Goal: Task Accomplishment & Management: Manage account settings

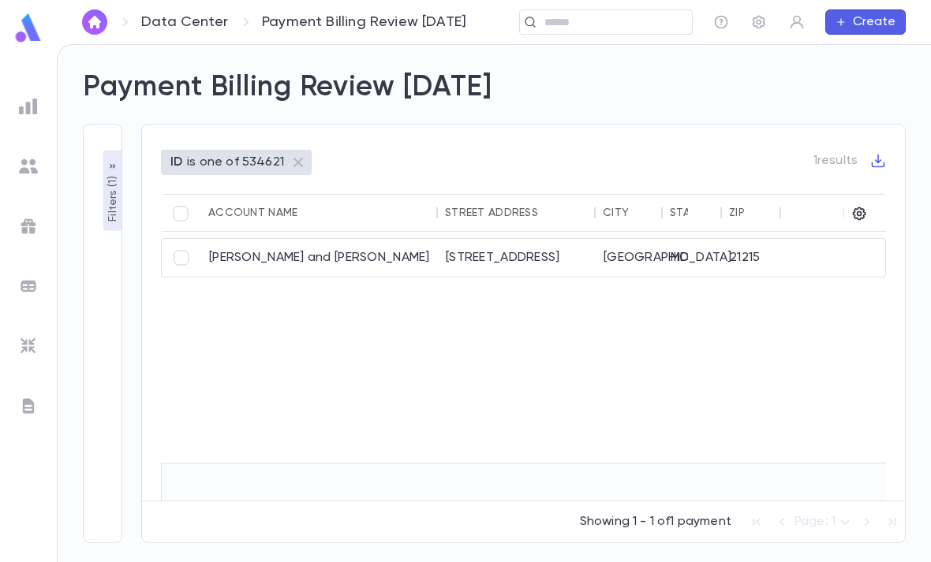
click at [26, 31] on img at bounding box center [29, 28] width 32 height 31
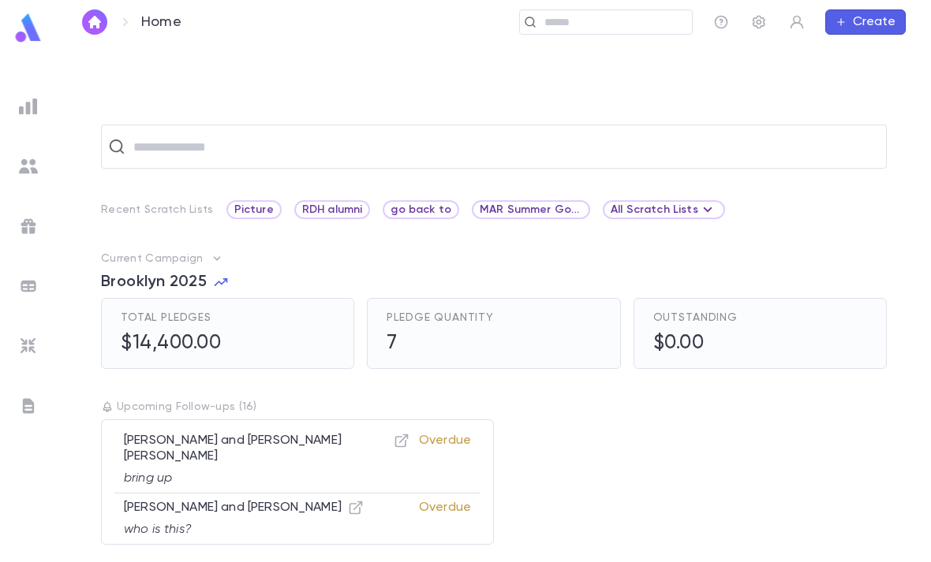
click at [559, 24] on input "text" at bounding box center [612, 22] width 146 height 15
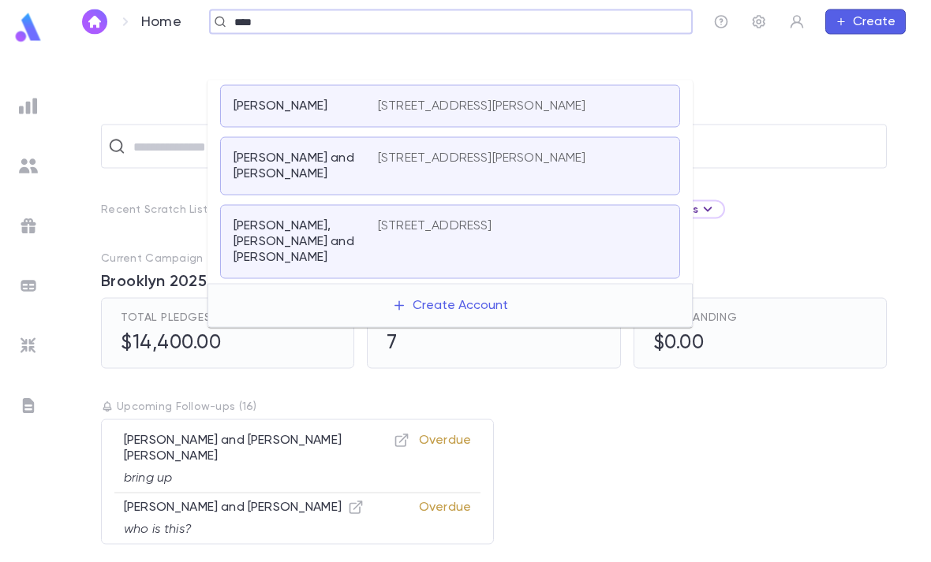
scroll to position [50, 0]
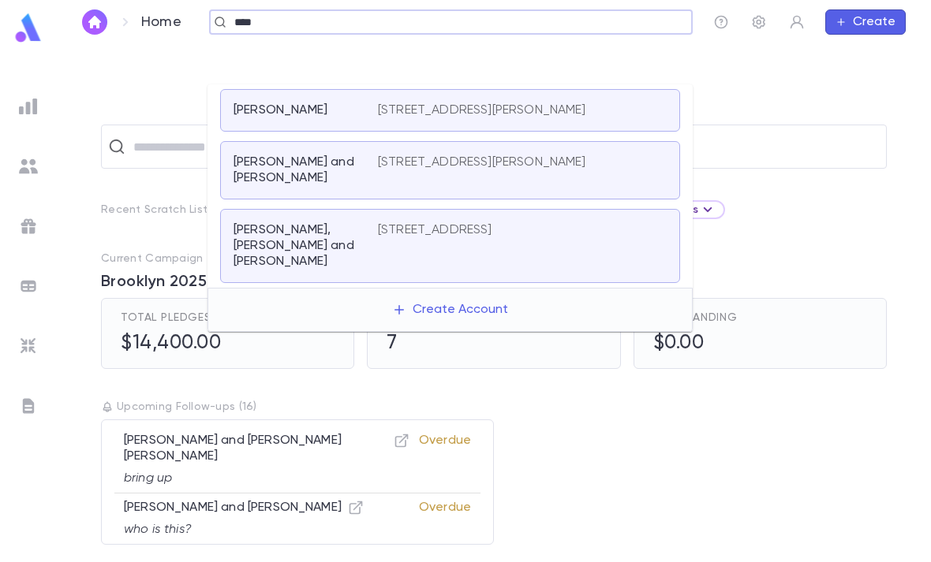
type input "****"
click at [27, 17] on img at bounding box center [29, 28] width 32 height 31
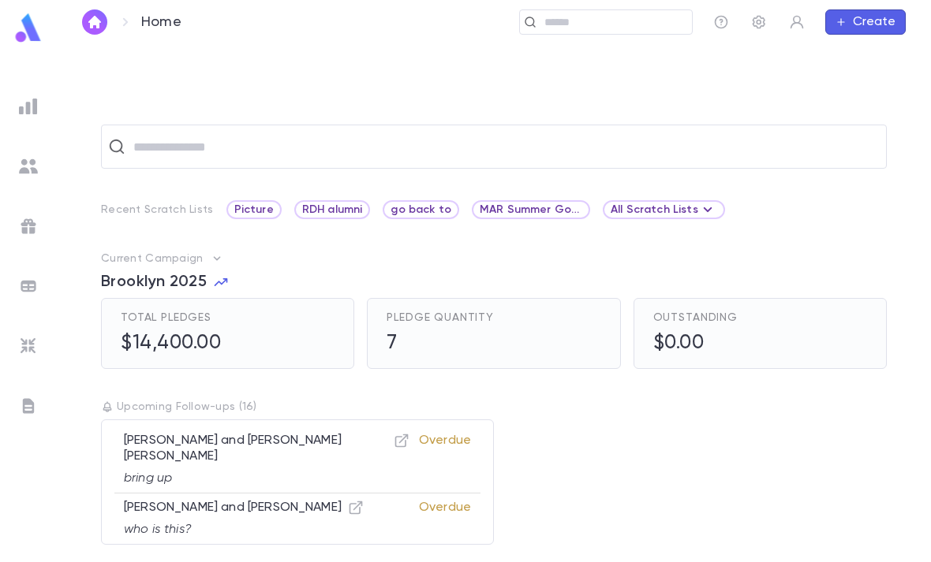
click at [32, 107] on img at bounding box center [28, 106] width 19 height 19
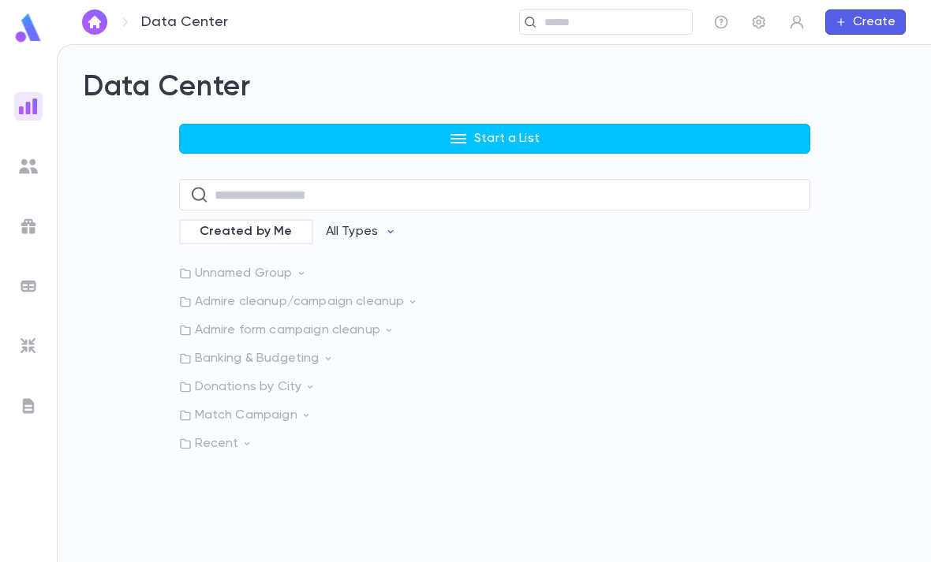
click at [558, 124] on button "Start a List" at bounding box center [494, 139] width 631 height 30
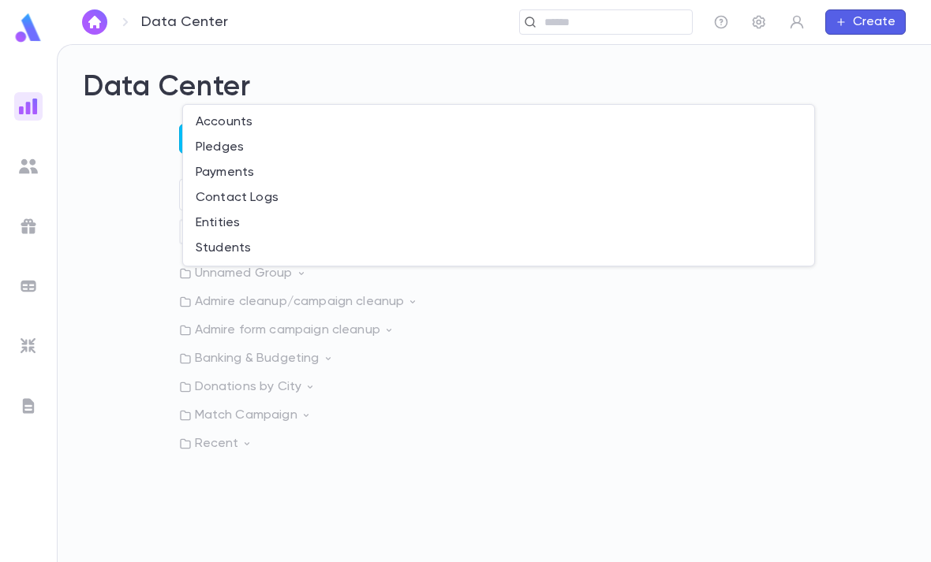
click at [294, 125] on li "Accounts" at bounding box center [498, 122] width 631 height 25
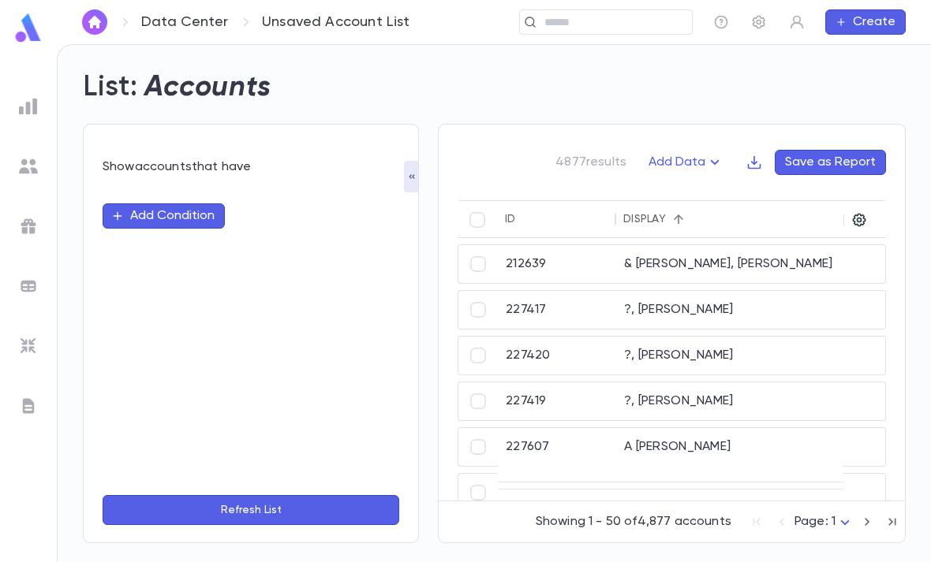
click at [143, 203] on button "Add Condition" at bounding box center [164, 215] width 122 height 25
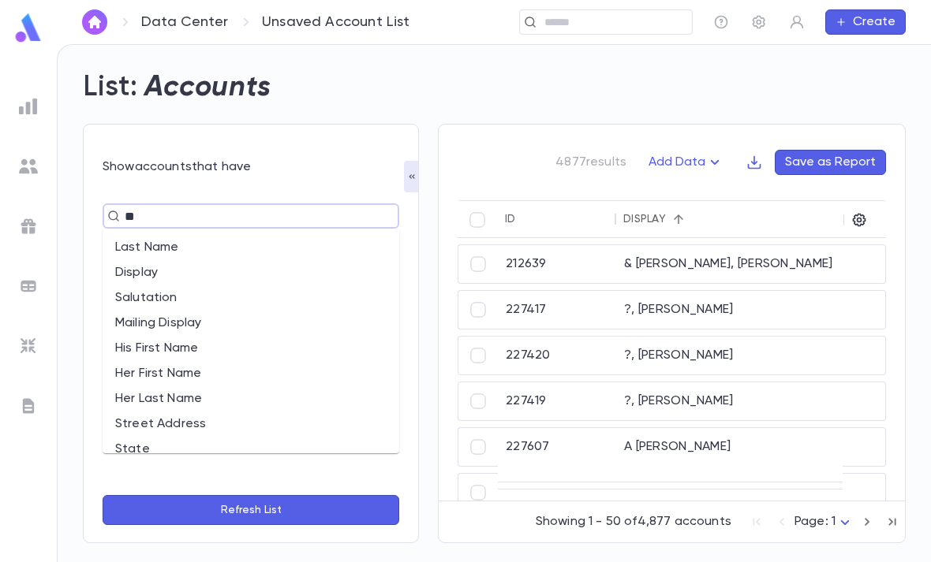
type input "***"
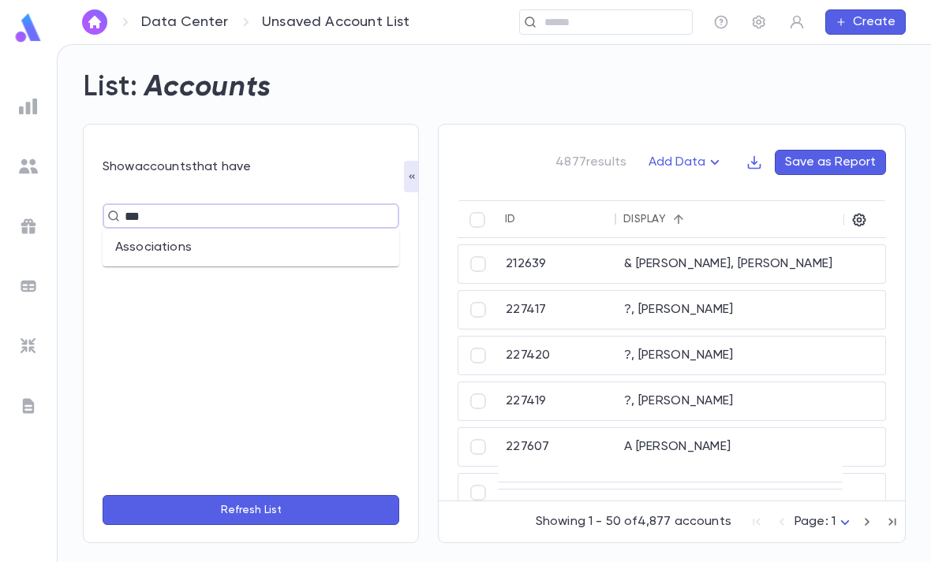
click at [296, 235] on li "Associations" at bounding box center [251, 247] width 297 height 25
click at [332, 230] on input "text" at bounding box center [310, 245] width 95 height 30
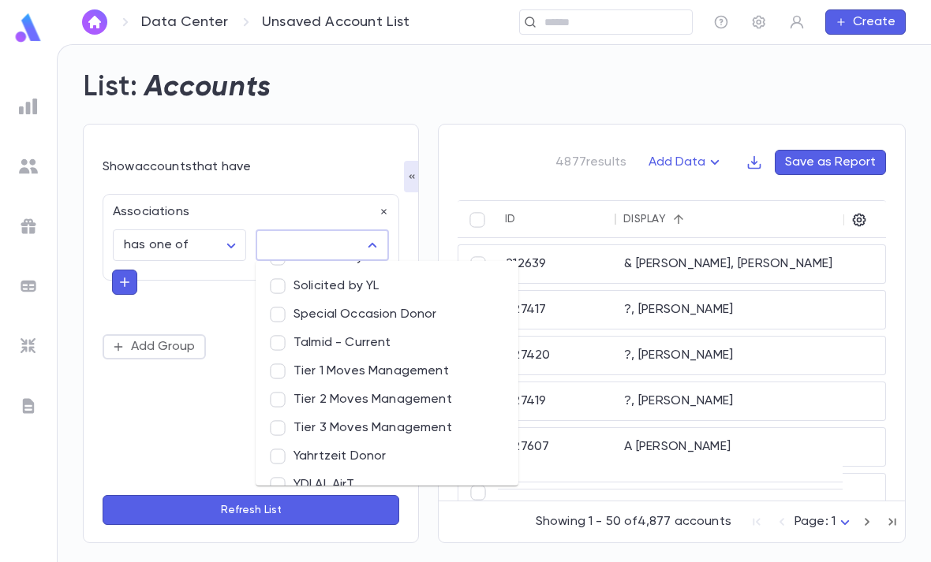
scroll to position [1159, 0]
click at [353, 472] on li "YDLAL AirT" at bounding box center [387, 486] width 263 height 28
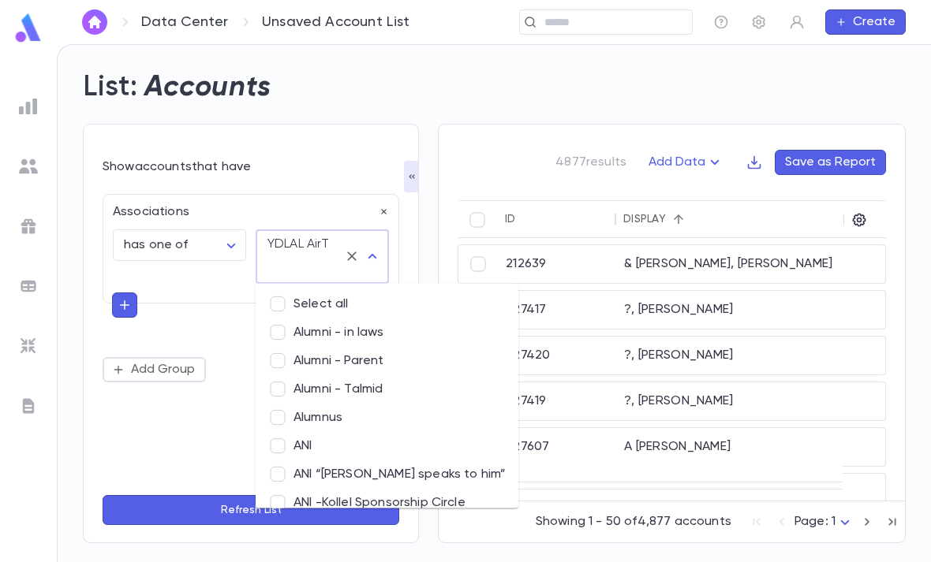
click at [278, 513] on button "Refresh List" at bounding box center [251, 510] width 297 height 30
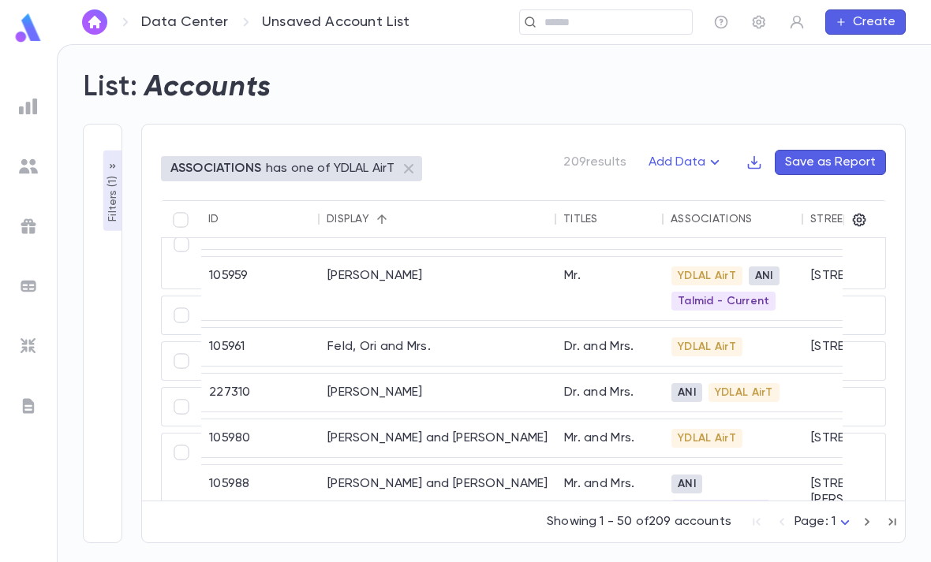
scroll to position [2053, 0]
click at [103, 153] on button "Filters ( 1 )" at bounding box center [112, 191] width 19 height 80
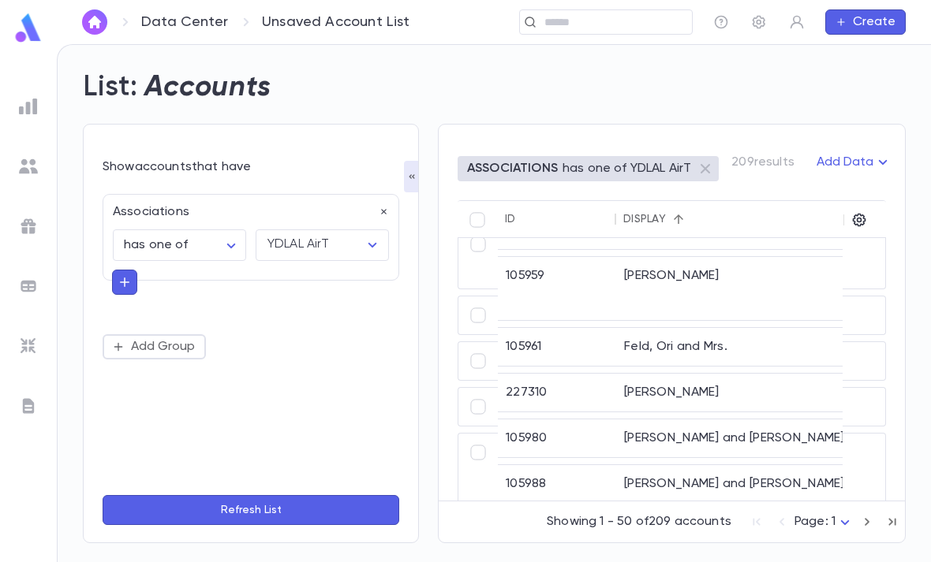
click at [122, 270] on button "button" at bounding box center [124, 282] width 25 height 25
click at [853, 150] on button "Add Data" at bounding box center [854, 162] width 95 height 25
click at [862, 137] on li "Lapsed Donors" at bounding box center [864, 142] width 115 height 25
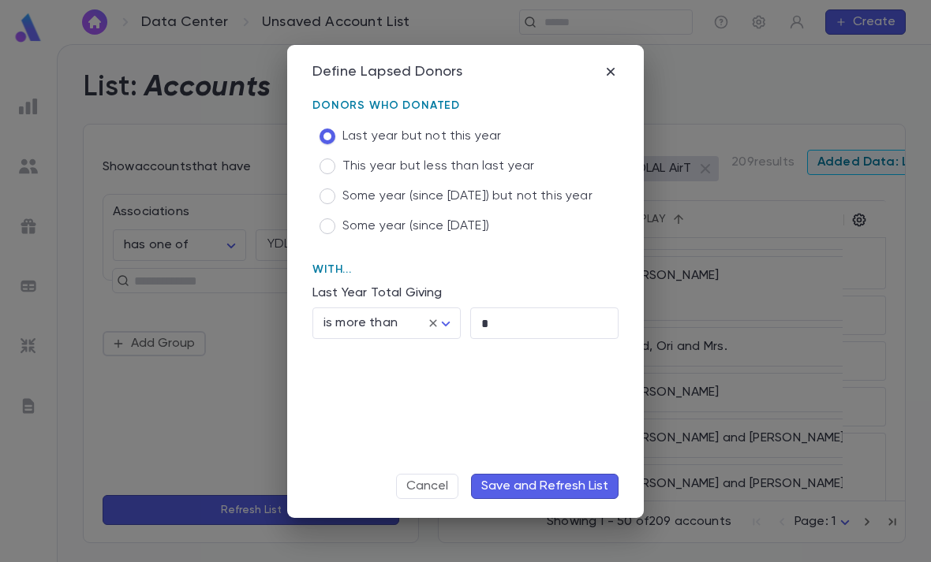
click at [314, 237] on label "Some year (since 2021)" at bounding box center [452, 226] width 280 height 30
click at [587, 486] on button "Save and Refresh List" at bounding box center [544, 486] width 147 height 25
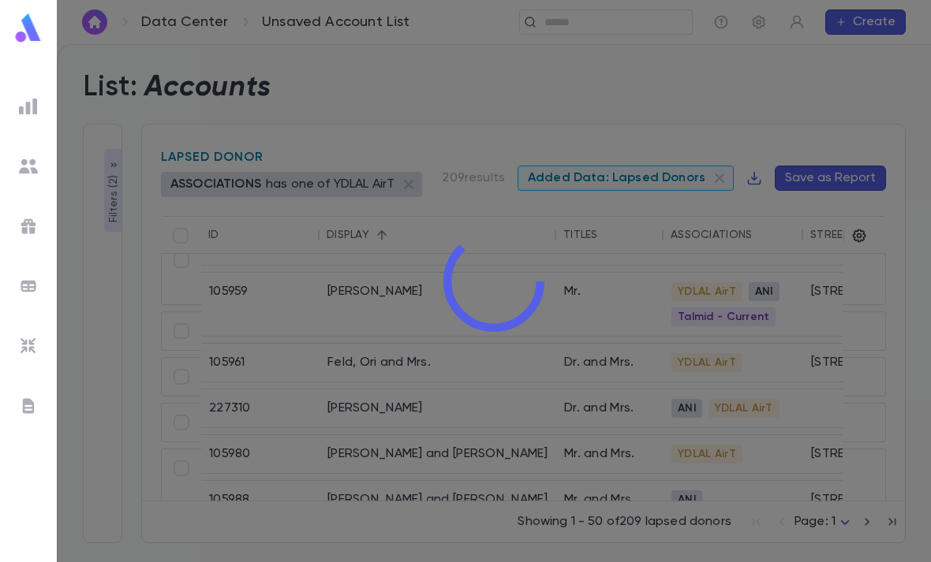
click at [112, 164] on div at bounding box center [494, 281] width 874 height 562
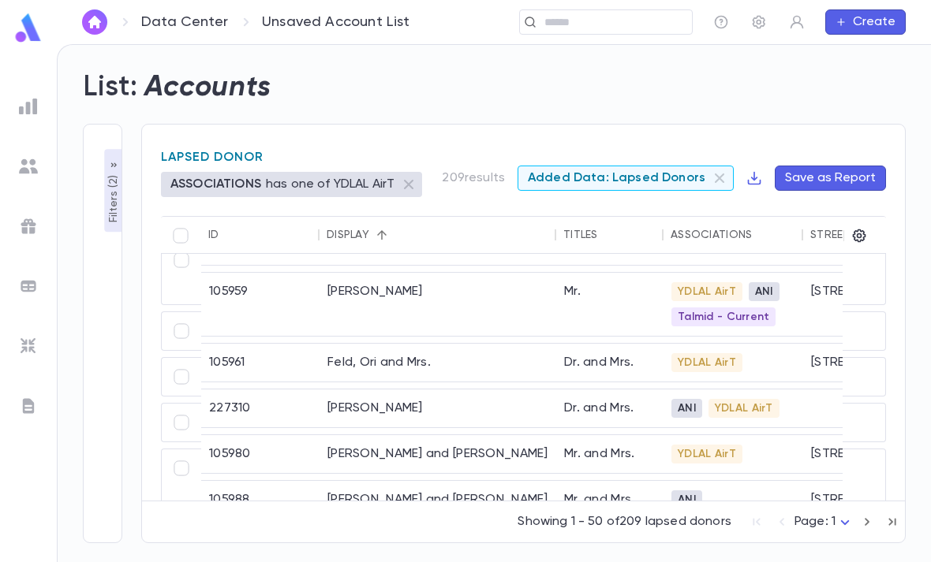
click at [95, 156] on div "**********" at bounding box center [102, 334] width 39 height 420
click at [111, 172] on p "Filters ( 2 )" at bounding box center [114, 197] width 16 height 51
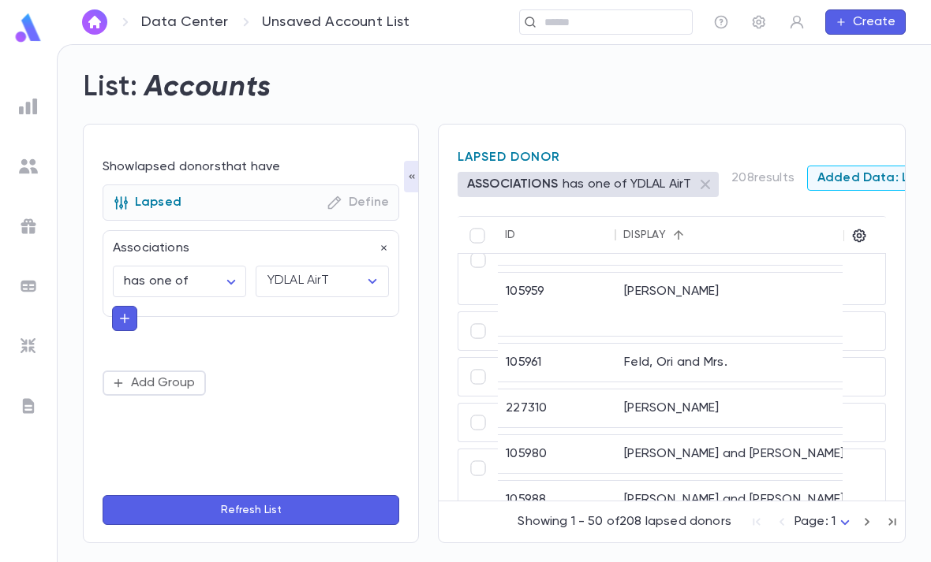
click at [788, 124] on div "Lapsed Donor ASSOCIATIONS has one of YDLAL AirT 208 results Added Data: Lapsed …" at bounding box center [672, 334] width 468 height 420
click at [405, 186] on button "button" at bounding box center [412, 177] width 16 height 32
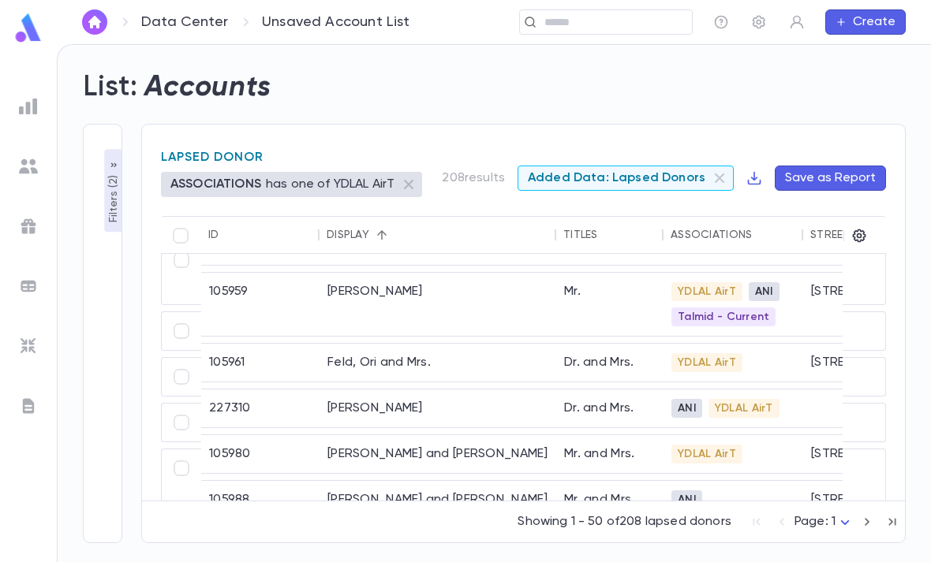
click at [687, 176] on span "Added Data: Lapsed Donors" at bounding box center [616, 178] width 196 height 16
click at [661, 178] on span "Added Data: Lapsed Donors" at bounding box center [616, 178] width 196 height 16
click at [108, 207] on p "Filters ( 2 )" at bounding box center [114, 197] width 16 height 51
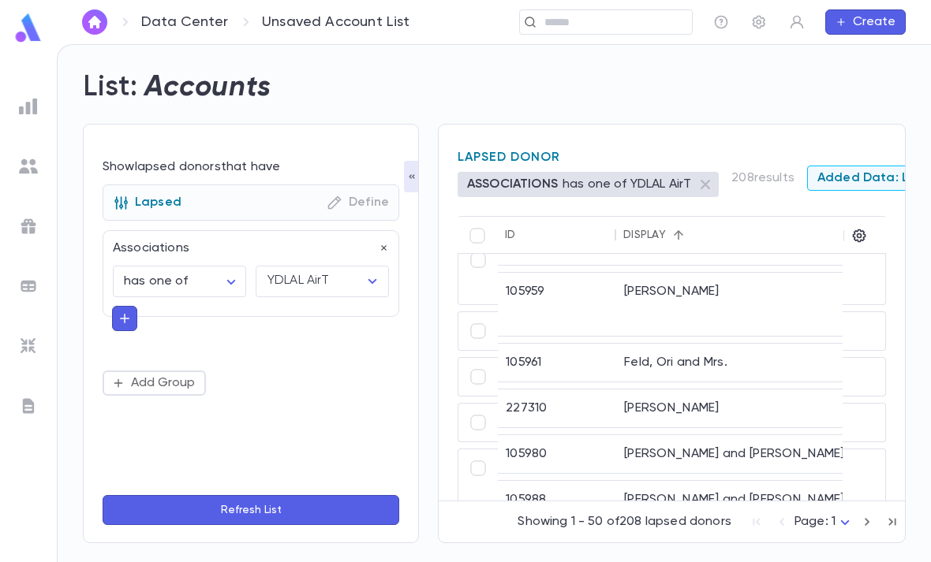
click at [746, 6] on div "Data Center Unsaved Account List ​ Create" at bounding box center [494, 22] width 874 height 44
click at [360, 212] on div "Lapsed Define" at bounding box center [251, 203] width 297 height 36
click at [354, 202] on p "Define" at bounding box center [358, 203] width 62 height 16
click at [342, 205] on icon "button" at bounding box center [335, 203] width 16 height 16
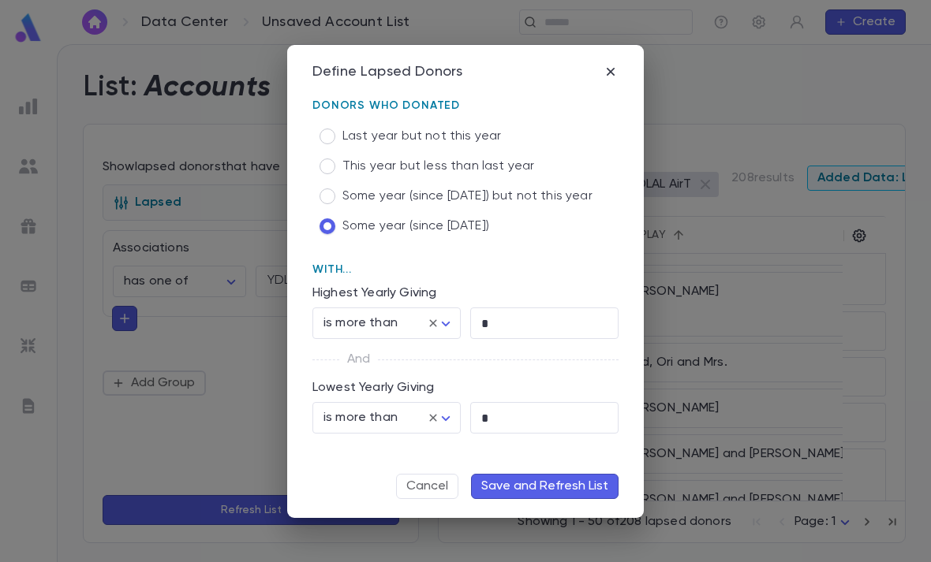
click at [520, 325] on input "*" at bounding box center [544, 323] width 148 height 31
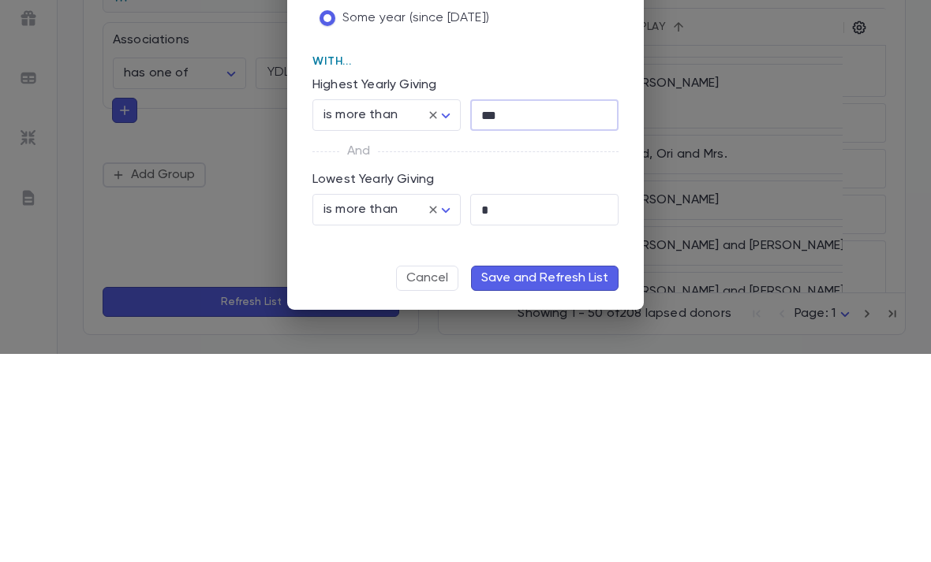
type input "*****"
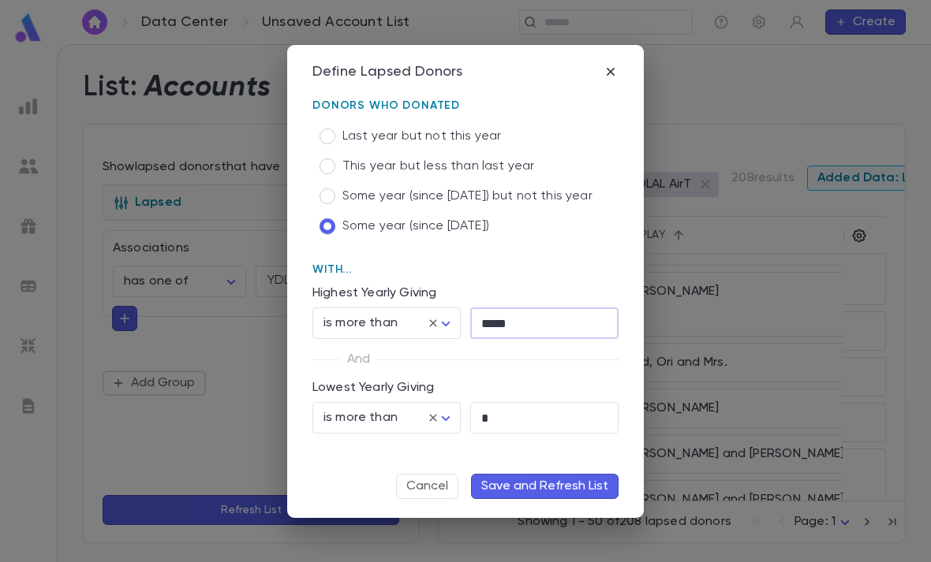
click at [570, 490] on button "Save and Refresh List" at bounding box center [544, 486] width 147 height 25
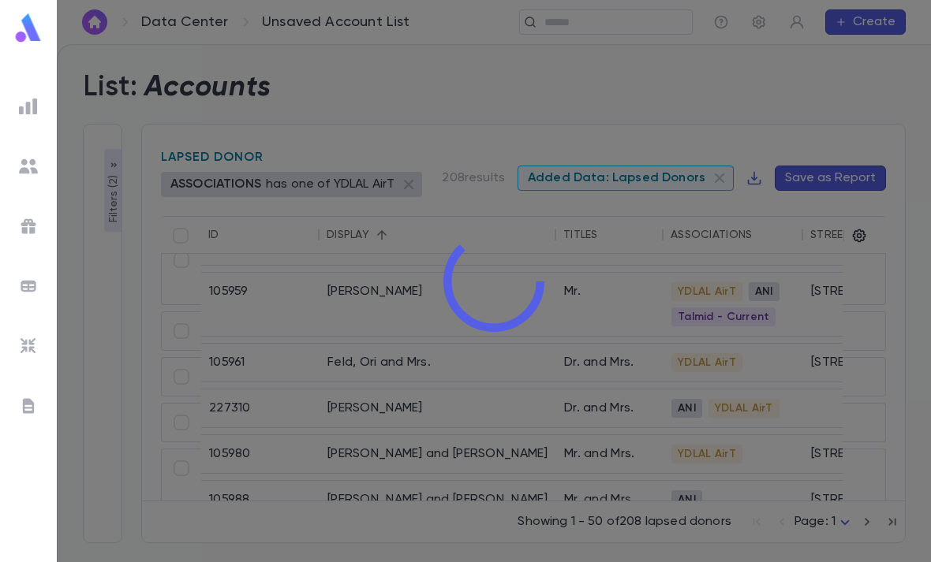
scroll to position [0, 9]
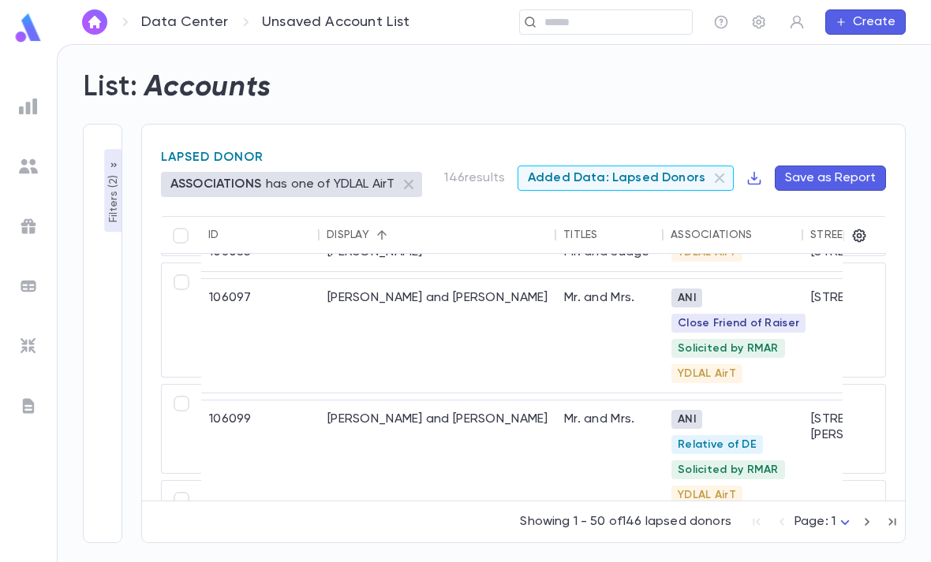
click at [100, 136] on div "**********" at bounding box center [102, 334] width 39 height 420
click at [109, 172] on p "Filters ( 2 )" at bounding box center [114, 197] width 16 height 51
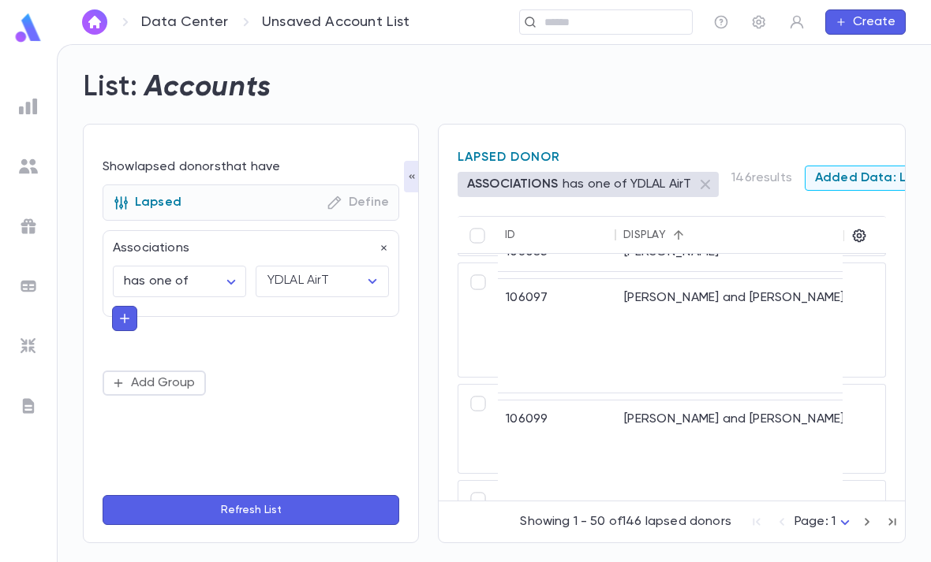
click at [360, 195] on p "Define" at bounding box center [358, 203] width 62 height 16
click at [335, 195] on icon "button" at bounding box center [335, 203] width 16 height 16
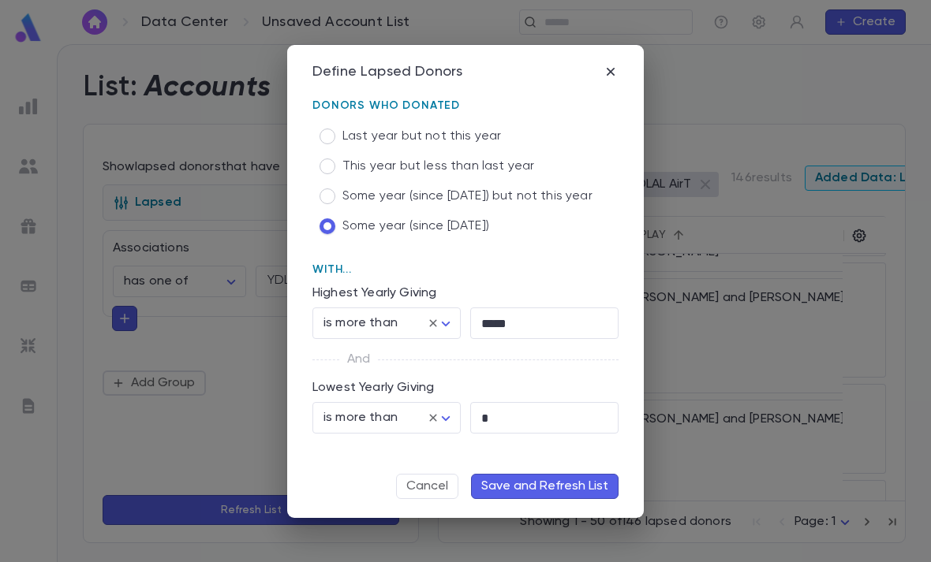
click at [517, 328] on input "*****" at bounding box center [544, 323] width 148 height 31
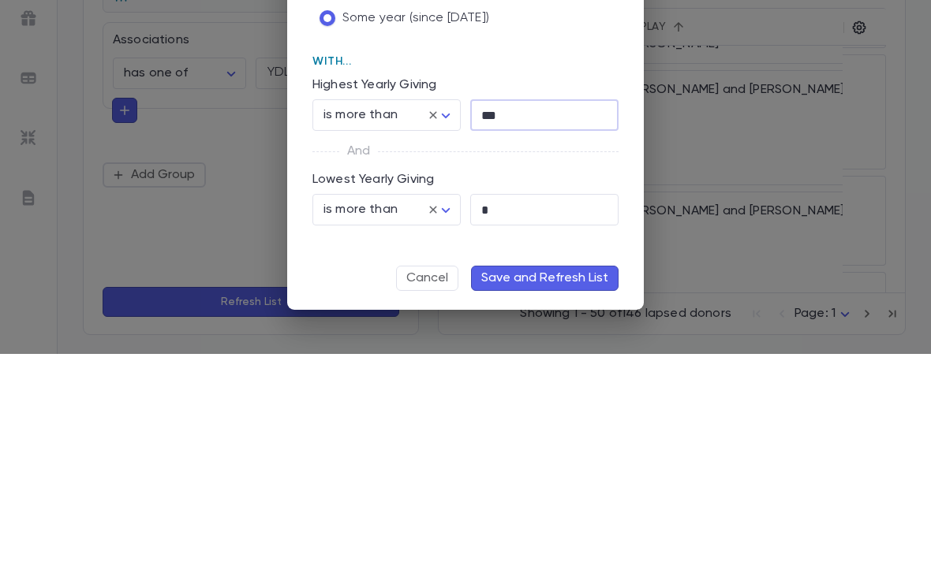
type input "*****"
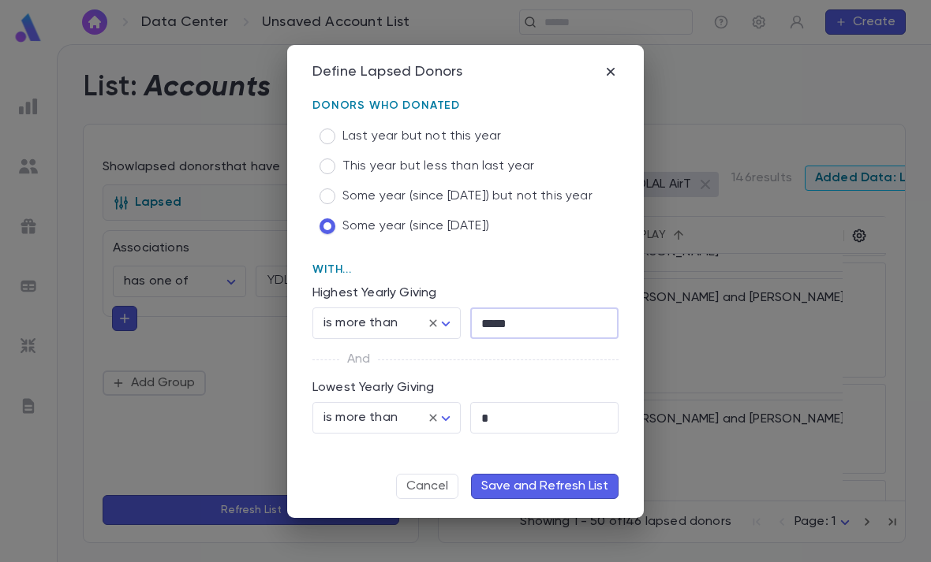
click at [567, 491] on button "Save and Refresh List" at bounding box center [544, 486] width 147 height 25
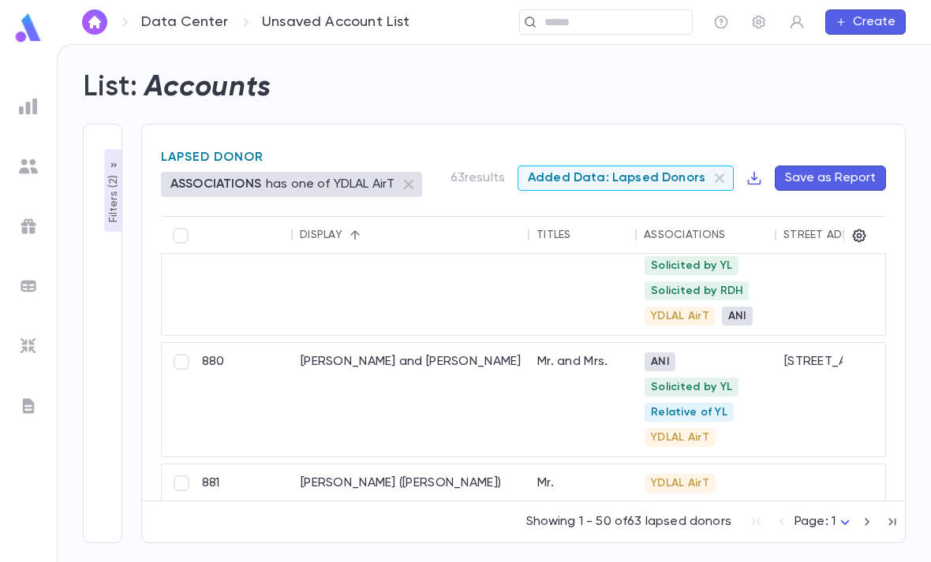
scroll to position [1986, 27]
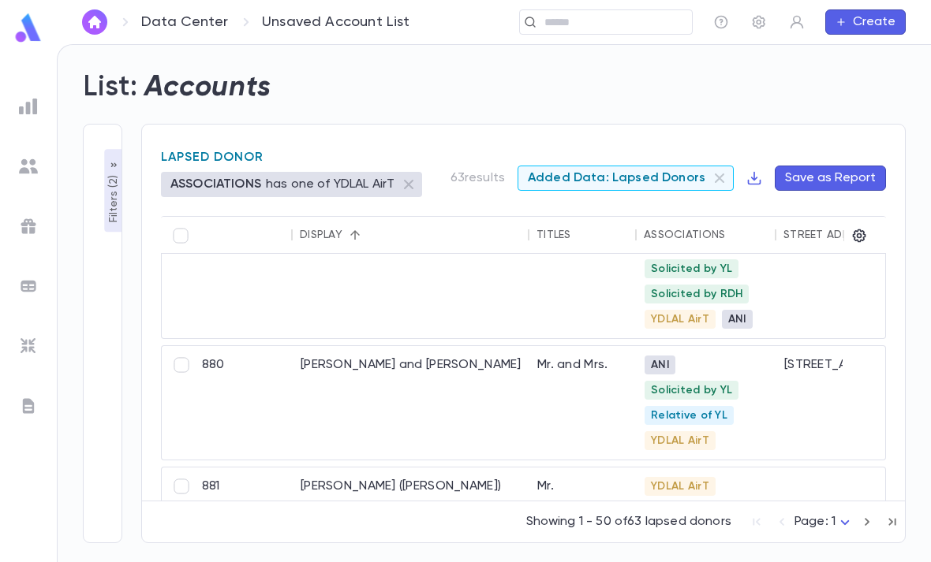
click at [114, 172] on p "Filters ( 2 )" at bounding box center [114, 197] width 16 height 51
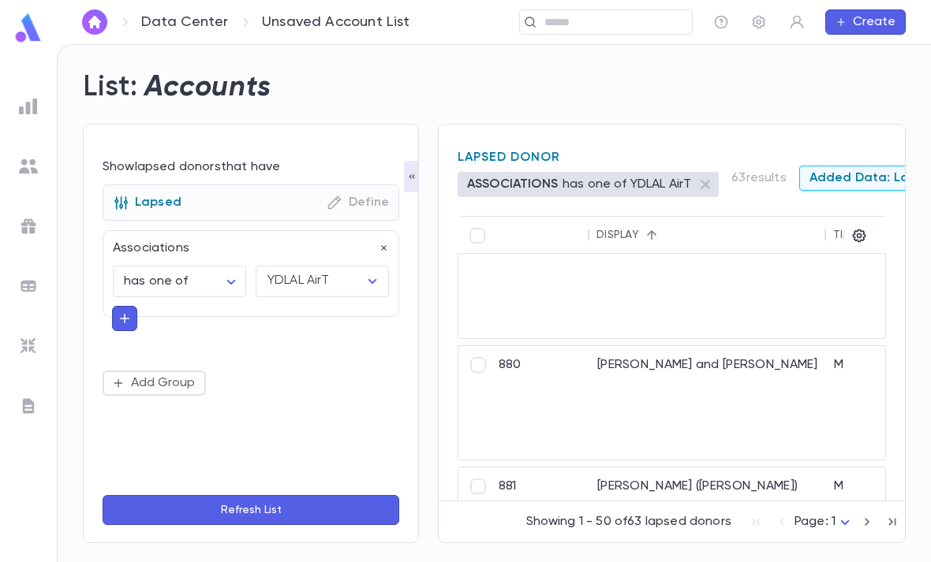
click at [121, 306] on button "button" at bounding box center [124, 318] width 25 height 25
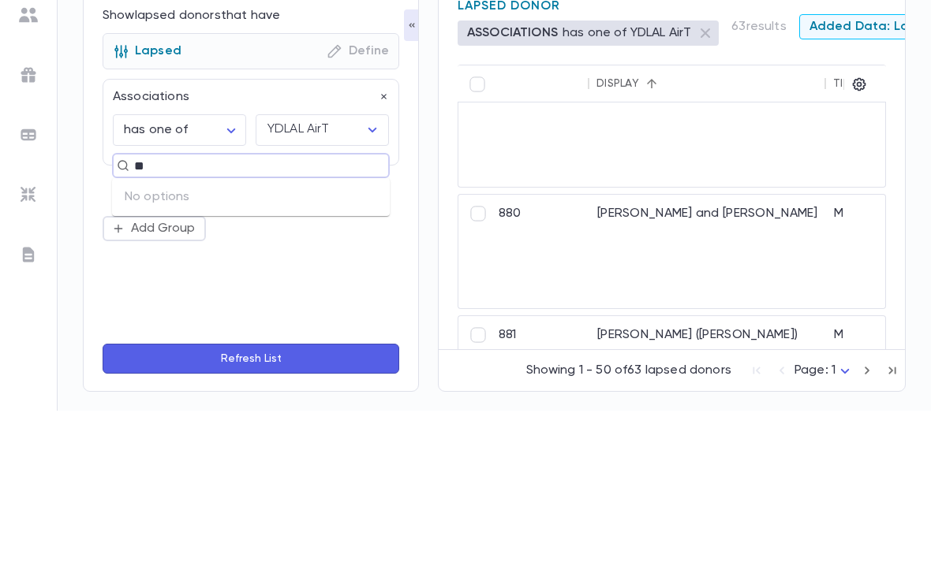
type input "*"
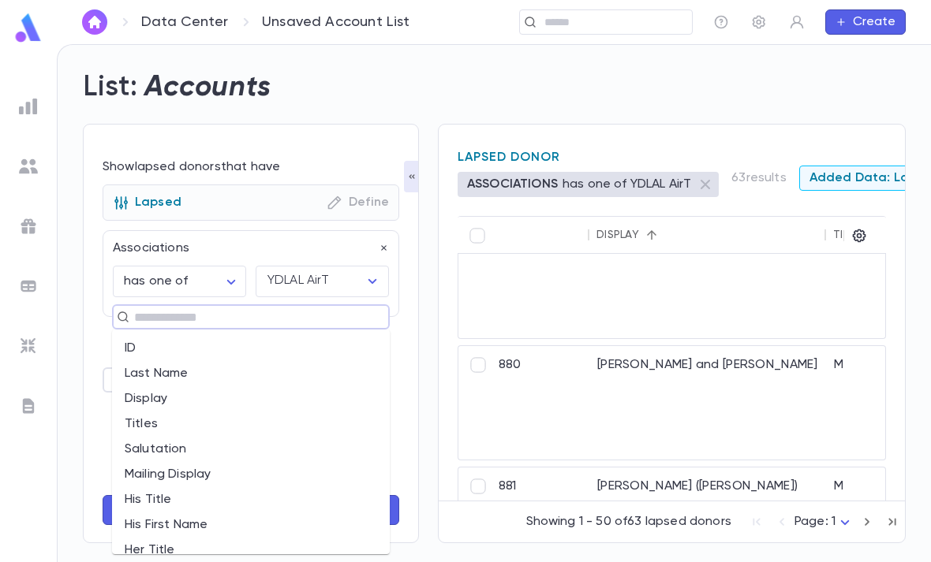
click at [340, 196] on icon "button" at bounding box center [334, 202] width 13 height 13
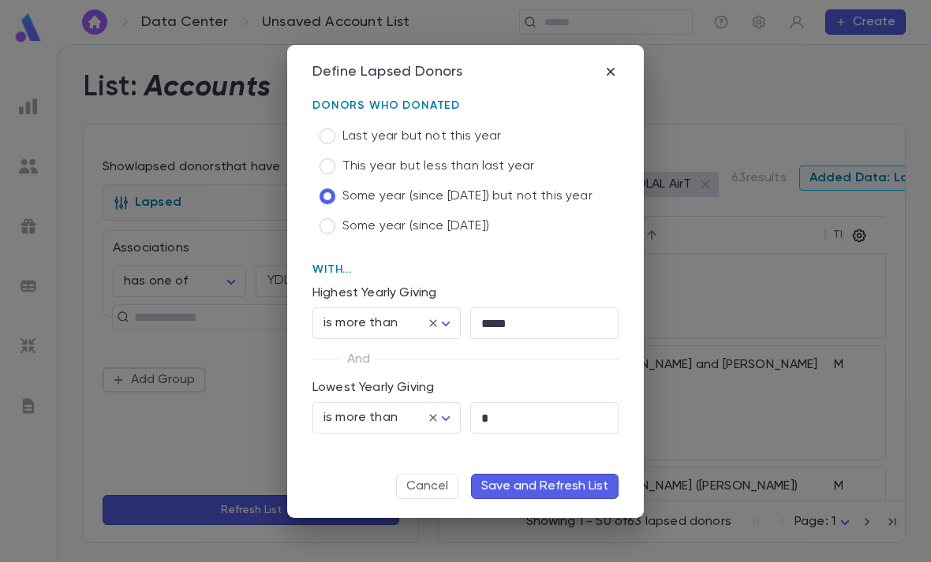
click at [443, 417] on body "**********" at bounding box center [465, 303] width 931 height 518
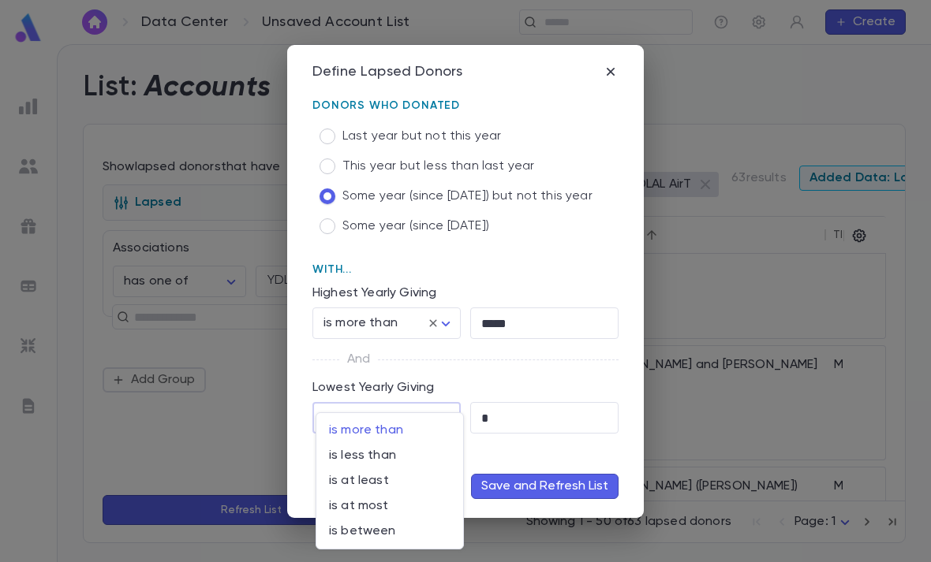
click at [467, 365] on div at bounding box center [465, 281] width 931 height 562
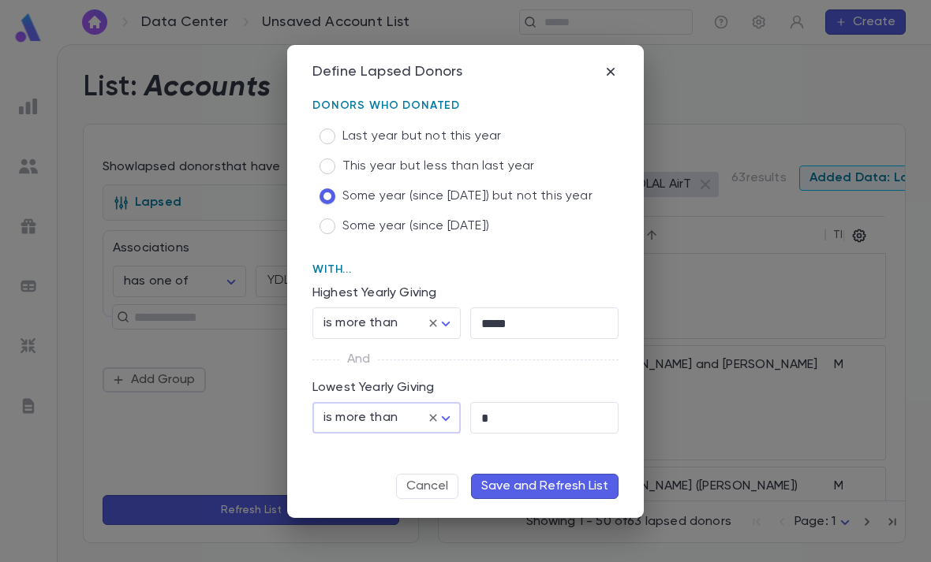
click at [435, 412] on icon at bounding box center [433, 418] width 14 height 14
click at [447, 421] on body "**********" at bounding box center [465, 303] width 931 height 518
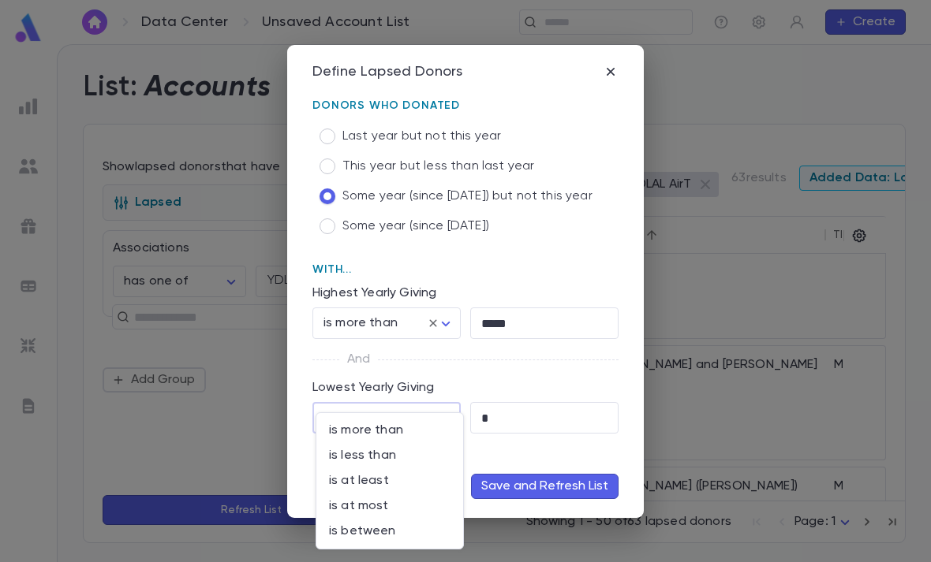
click at [401, 453] on span "is less than" at bounding box center [389, 456] width 121 height 16
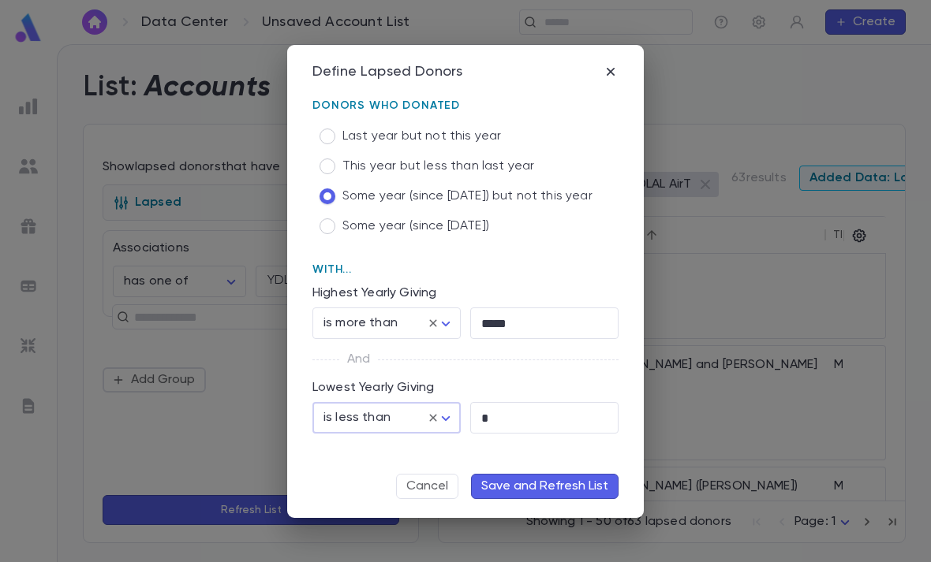
click at [444, 413] on body "**********" at bounding box center [465, 303] width 931 height 518
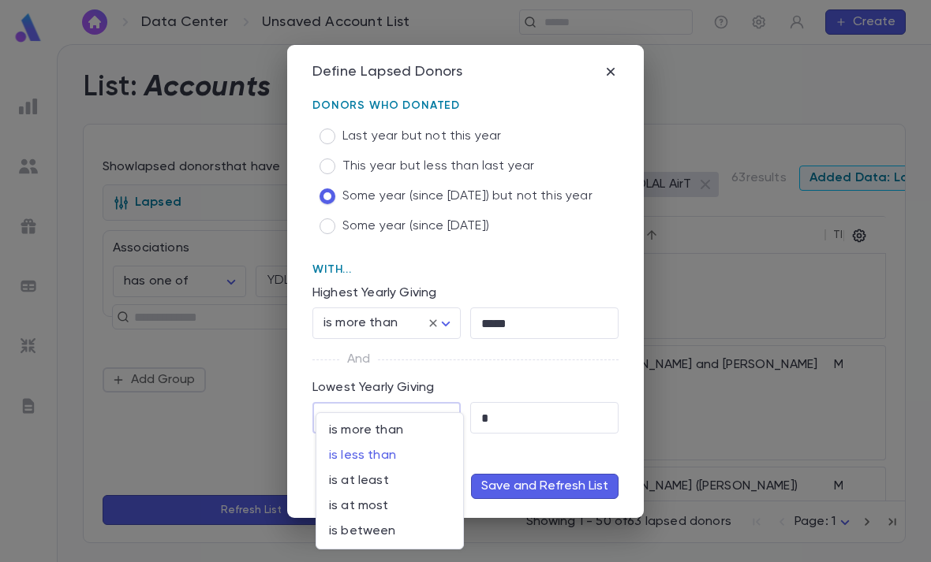
click at [389, 506] on span "is at most" at bounding box center [389, 506] width 121 height 16
type input "**********"
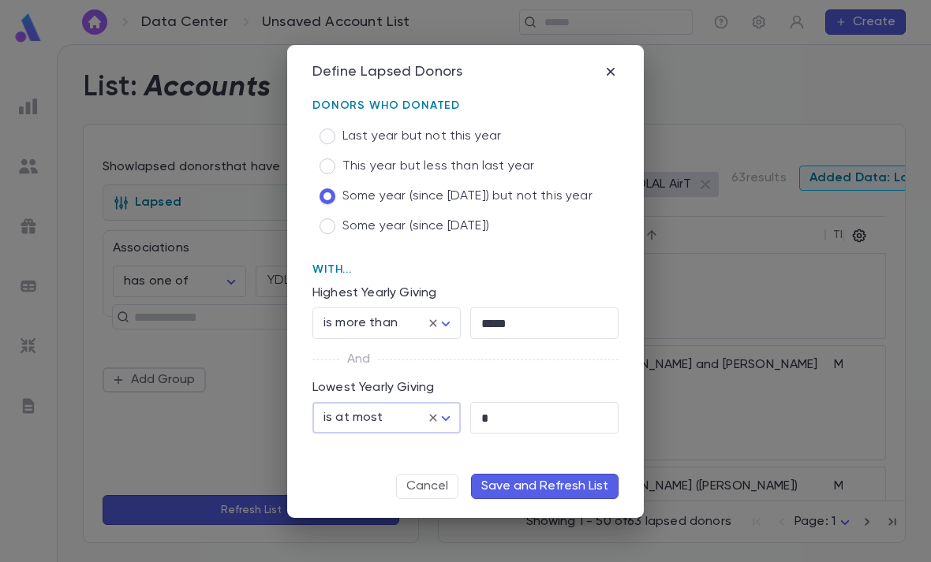
click at [520, 415] on input "*" at bounding box center [544, 418] width 148 height 31
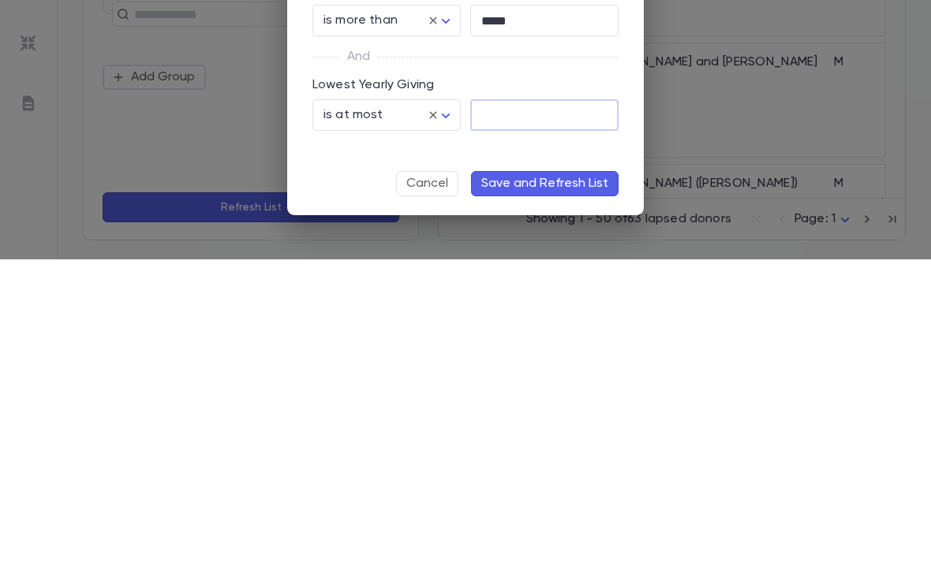
type input "*"
click at [554, 474] on button "Save and Refresh List" at bounding box center [544, 486] width 147 height 25
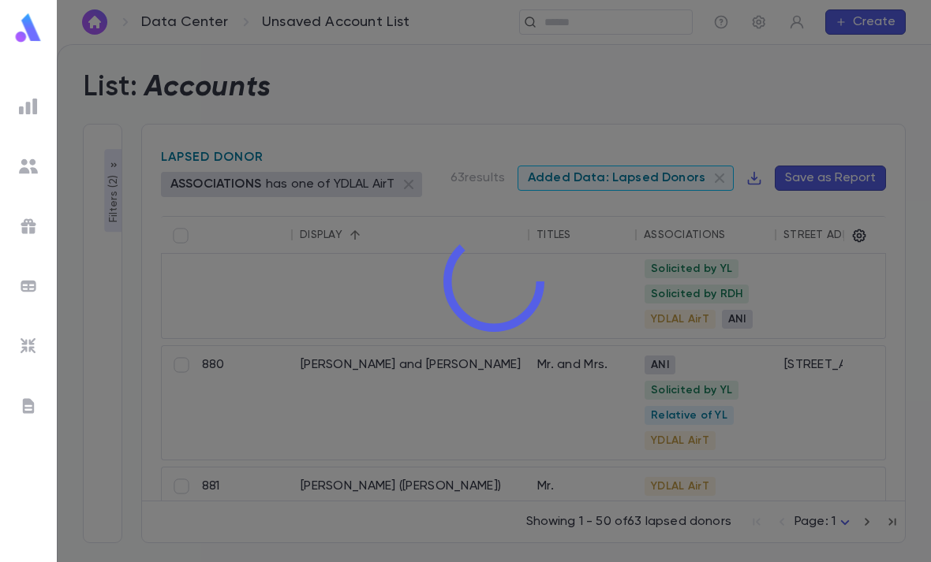
scroll to position [0, 27]
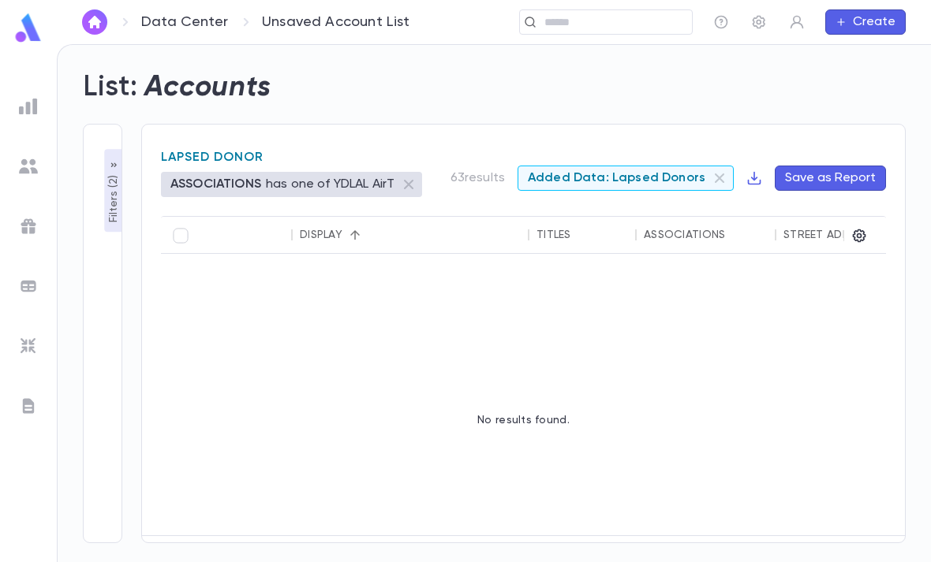
click at [118, 172] on p "Filters ( 2 )" at bounding box center [114, 197] width 16 height 51
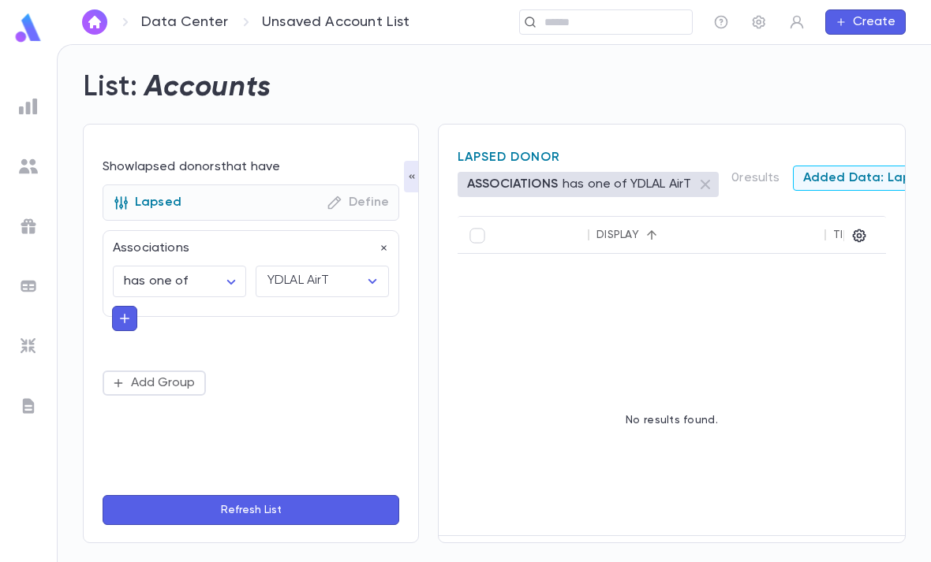
click at [351, 195] on p "Define" at bounding box center [358, 203] width 62 height 16
click at [331, 195] on icon "button" at bounding box center [335, 203] width 16 height 16
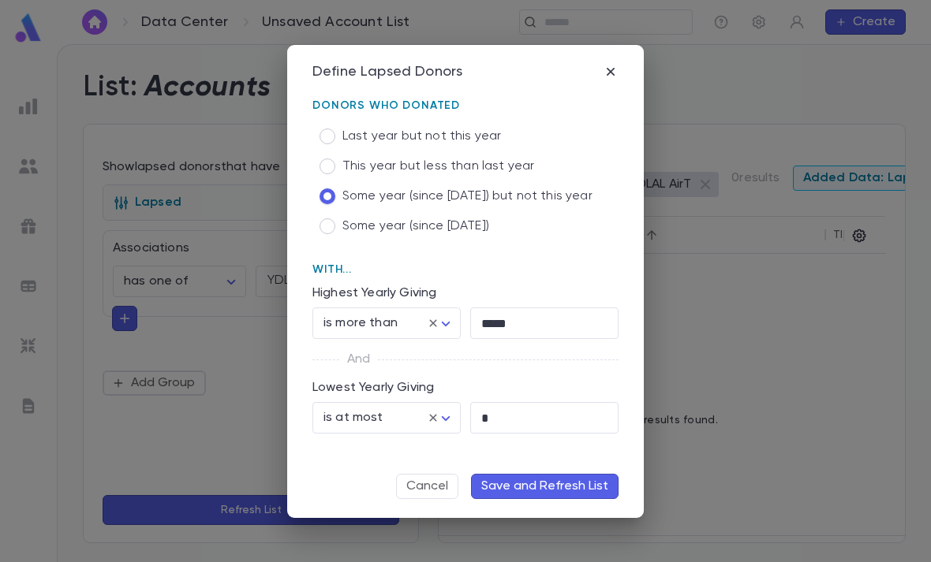
click at [439, 419] on icon at bounding box center [433, 418] width 14 height 14
click at [446, 415] on body "**********" at bounding box center [465, 303] width 931 height 518
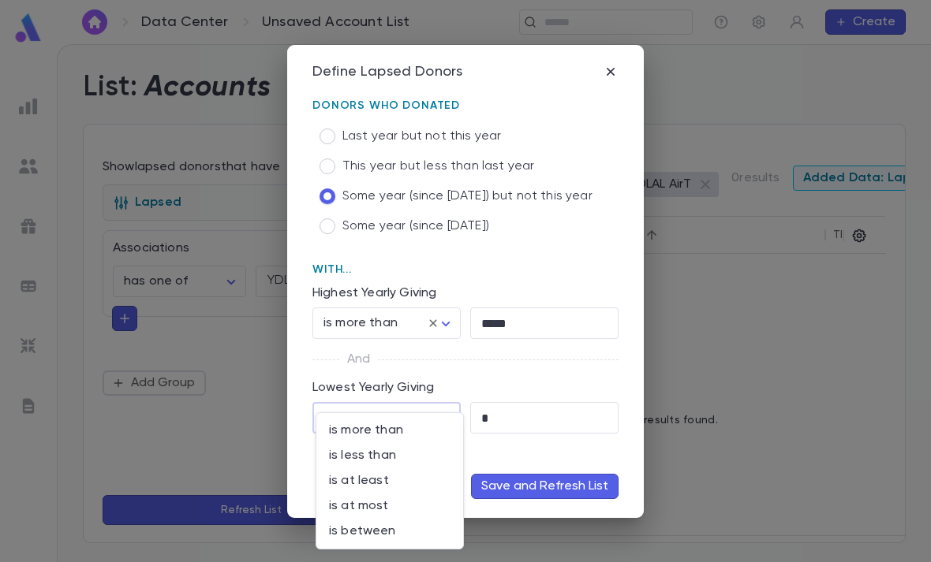
click at [521, 431] on div at bounding box center [465, 281] width 931 height 562
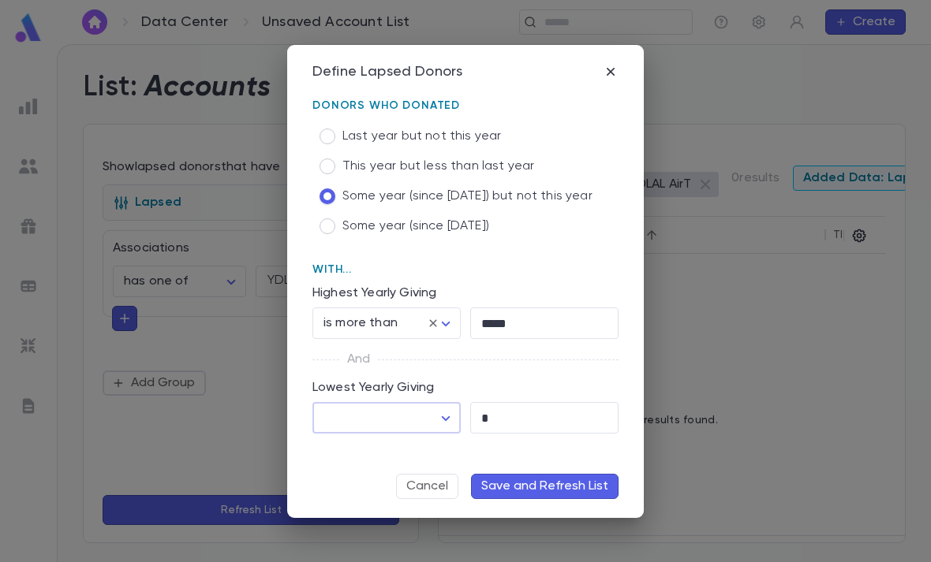
click at [528, 418] on input "*" at bounding box center [544, 418] width 148 height 31
type input "*"
click at [430, 416] on body "**********" at bounding box center [465, 303] width 931 height 518
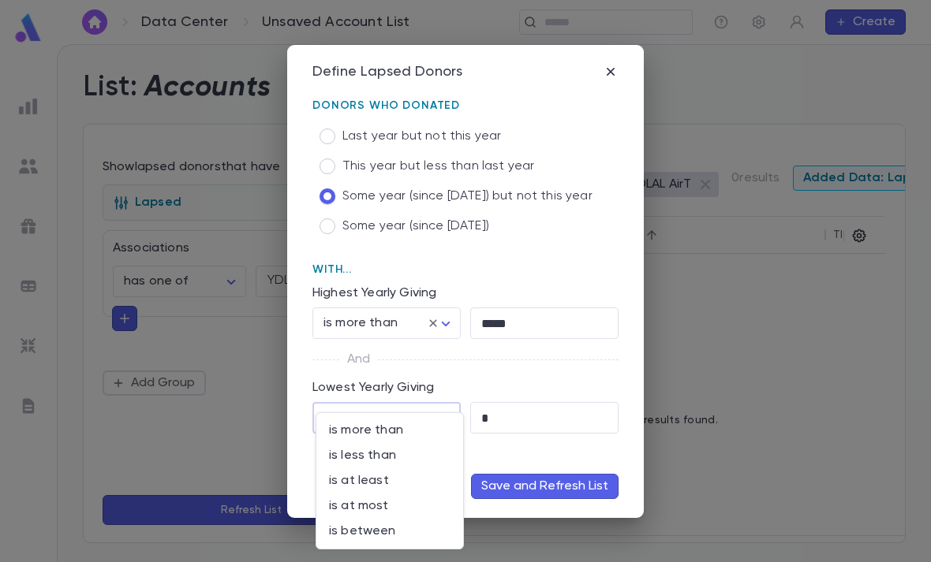
click at [393, 461] on span "is less than" at bounding box center [389, 456] width 121 height 16
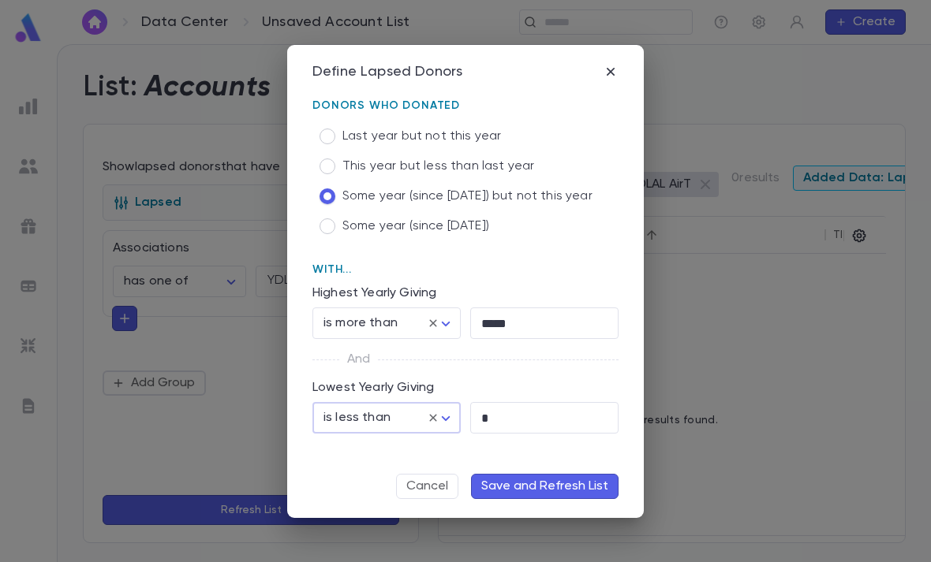
type input "********"
click at [538, 487] on button "Save and Refresh List" at bounding box center [544, 486] width 147 height 25
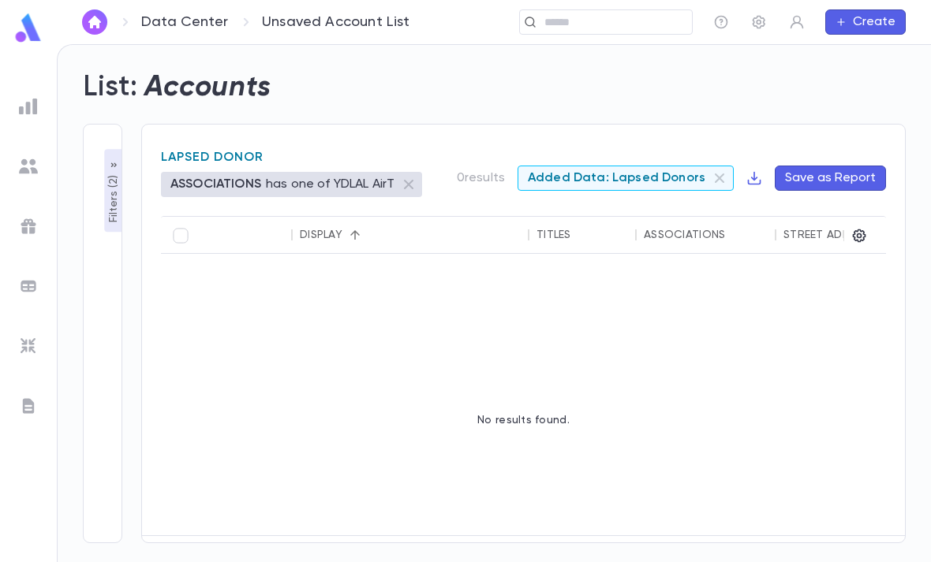
click at [106, 172] on p "Filters ( 2 )" at bounding box center [114, 197] width 16 height 51
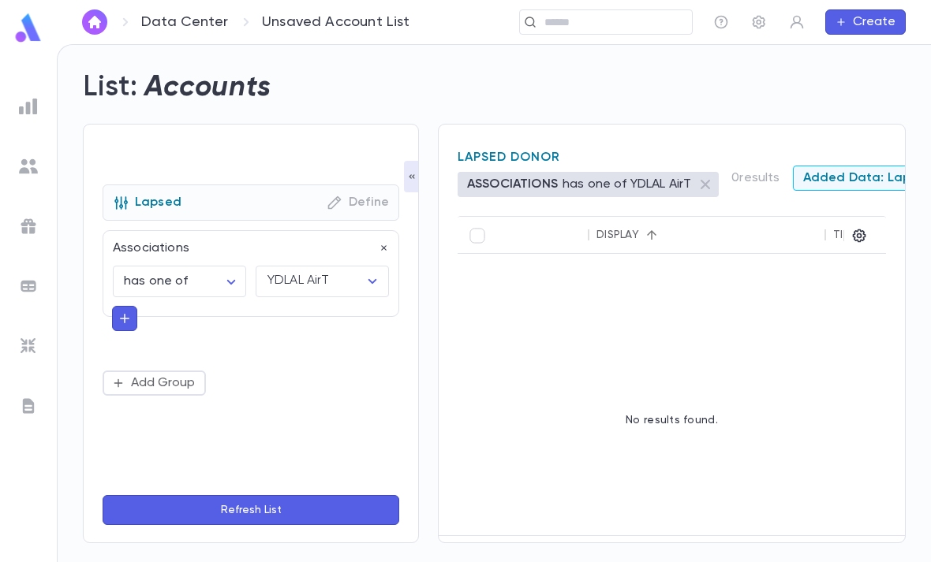
scroll to position [0, 0]
click at [354, 185] on div "Lapsed Define" at bounding box center [251, 203] width 297 height 36
click at [334, 195] on icon "button" at bounding box center [335, 203] width 16 height 16
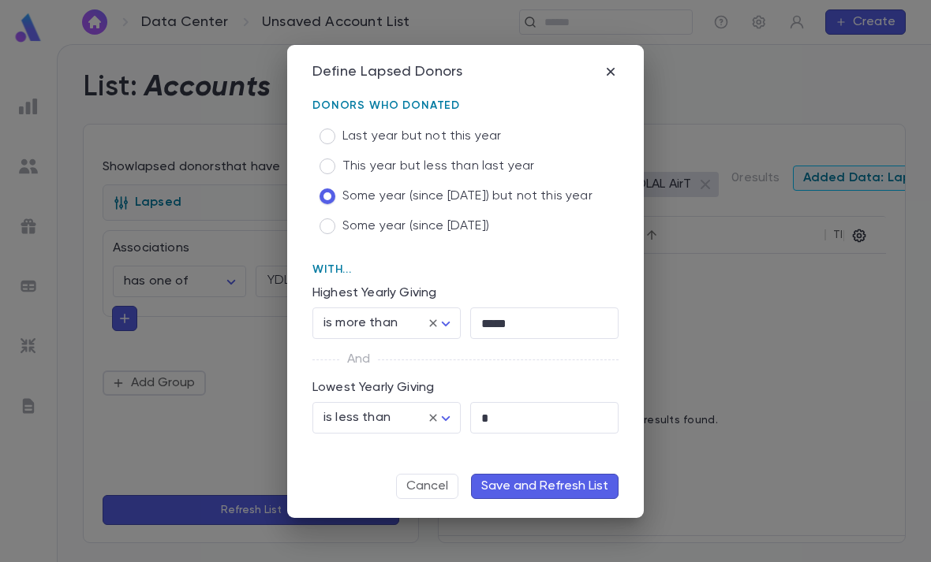
click at [443, 323] on body "**********" at bounding box center [465, 303] width 931 height 518
click at [400, 405] on span "is at least" at bounding box center [389, 407] width 121 height 16
type input "**********"
click at [444, 412] on body "**********" at bounding box center [465, 303] width 931 height 518
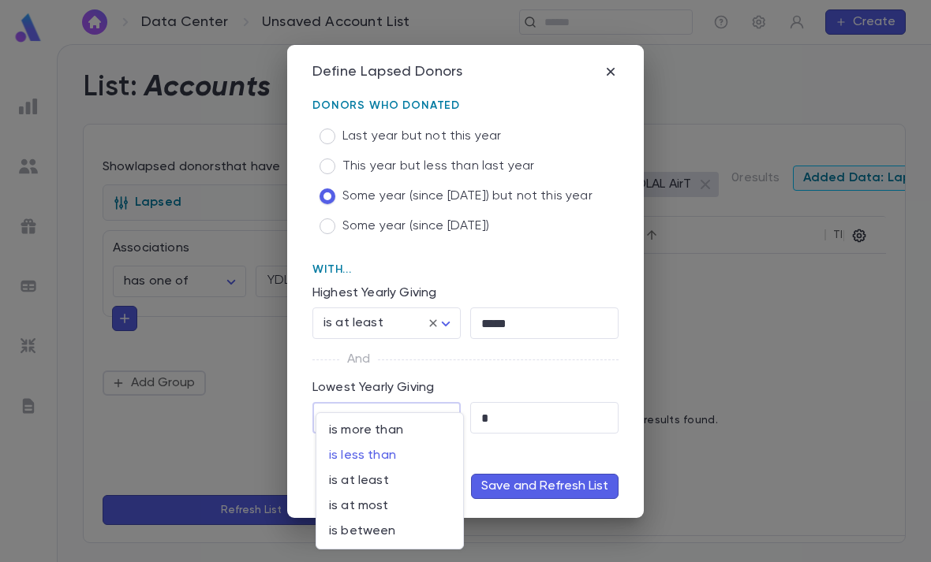
click at [497, 365] on div at bounding box center [465, 281] width 931 height 562
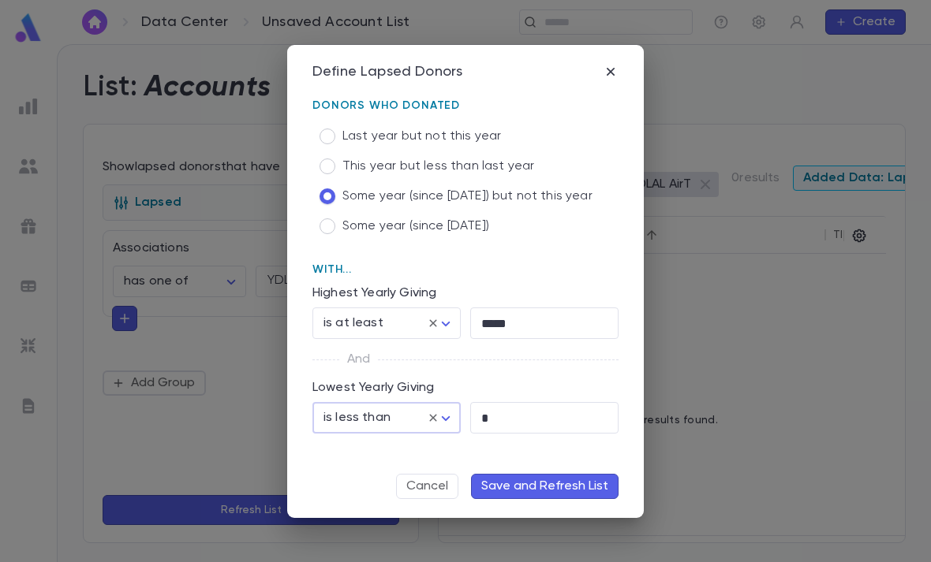
click at [431, 412] on icon at bounding box center [433, 418] width 14 height 14
click at [546, 486] on button "Save and Refresh List" at bounding box center [544, 486] width 147 height 25
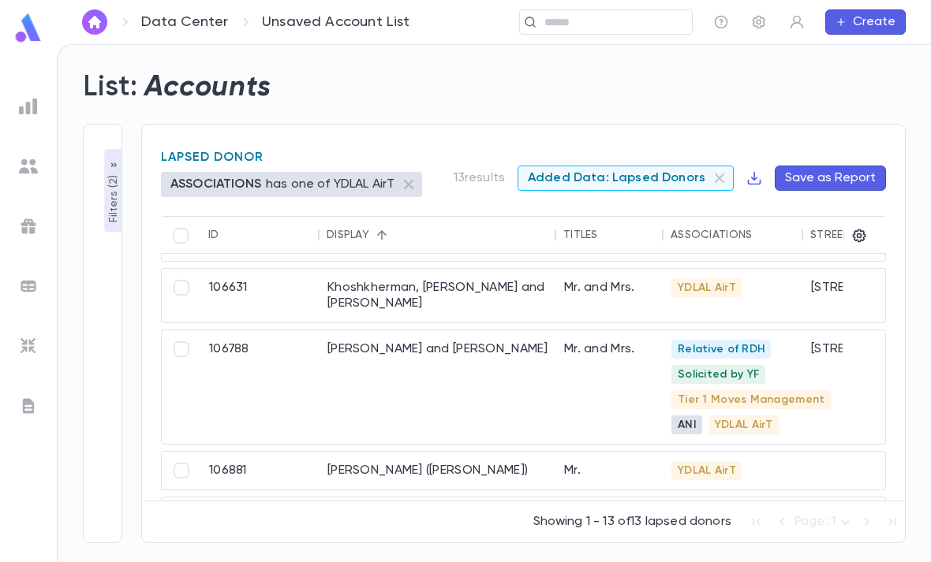
scroll to position [543, 2]
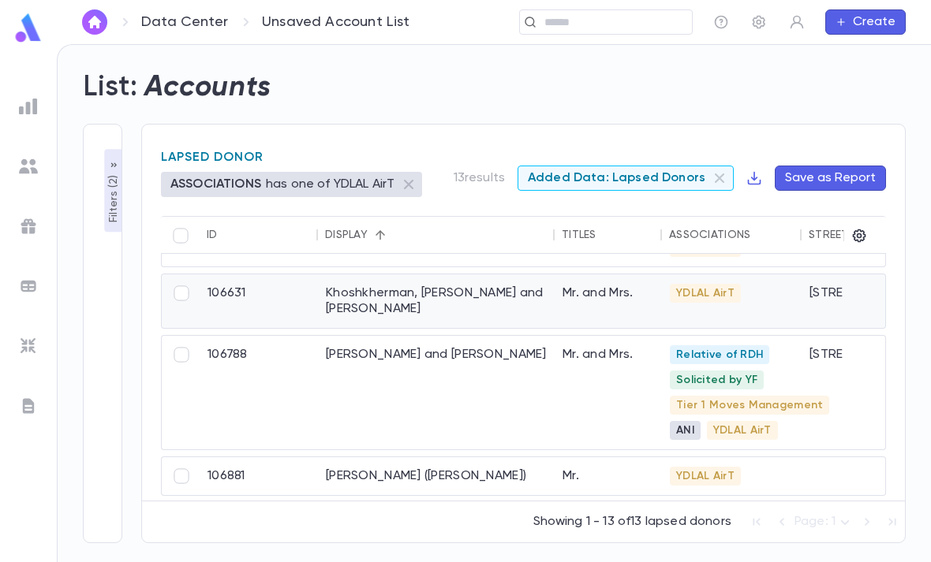
click at [524, 274] on div "Khoshkherman, Menachem and Aviva" at bounding box center [436, 301] width 237 height 54
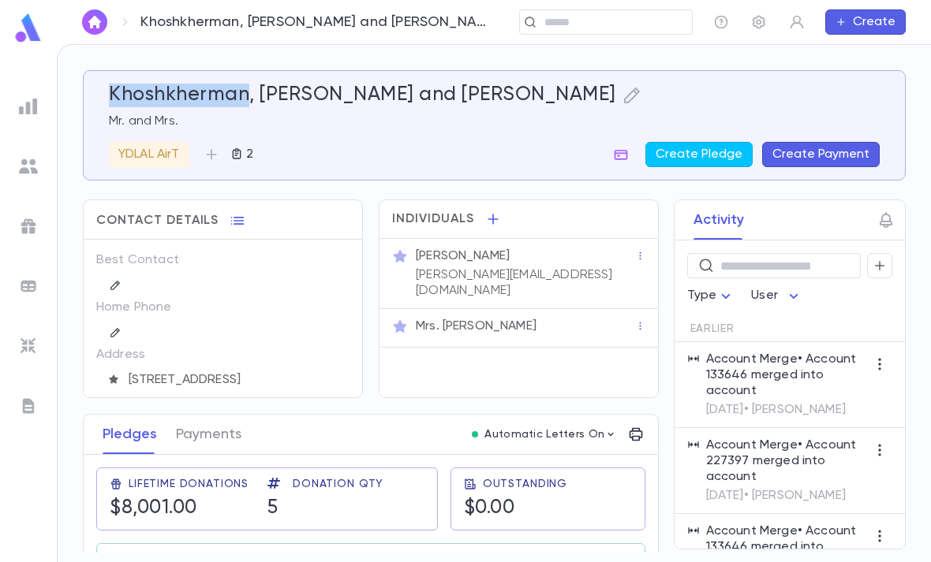
click at [29, 28] on img at bounding box center [29, 28] width 32 height 31
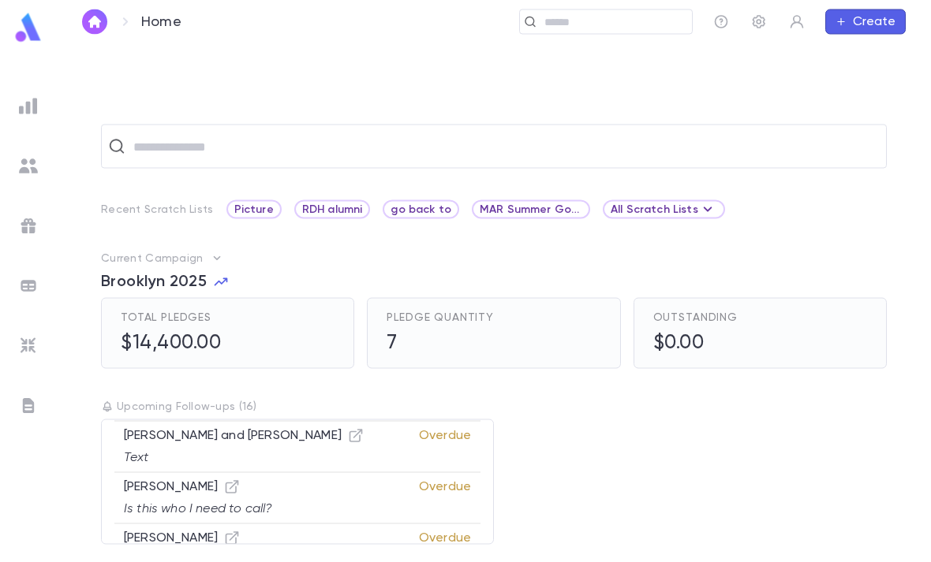
scroll to position [50, 0]
click at [224, 480] on icon "button" at bounding box center [232, 488] width 16 height 16
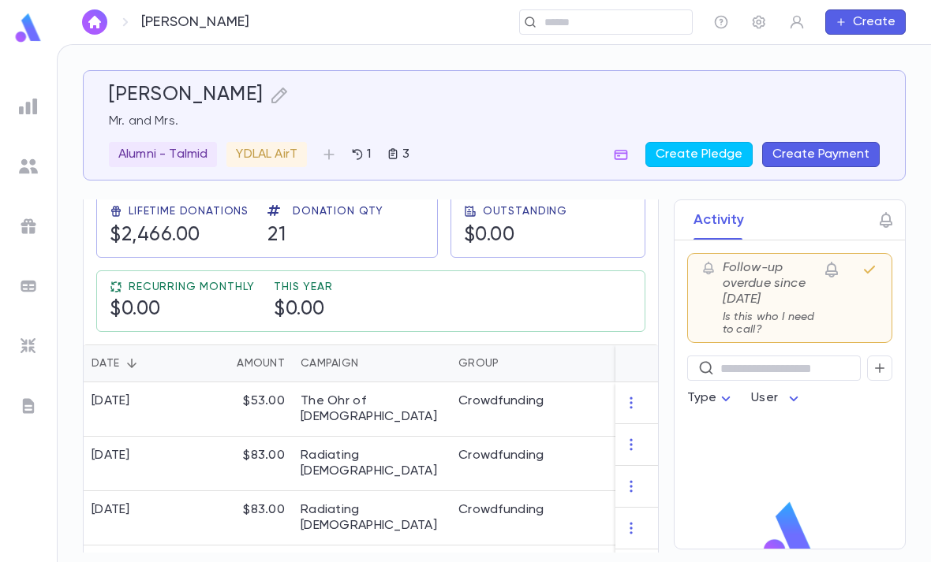
scroll to position [300, 0]
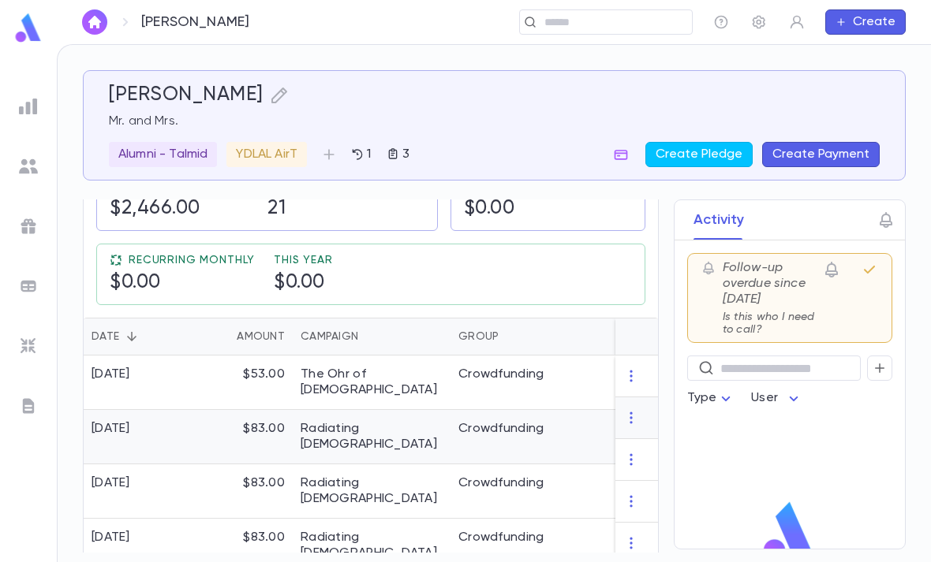
click at [530, 438] on div "Crowdfunding" at bounding box center [509, 437] width 118 height 54
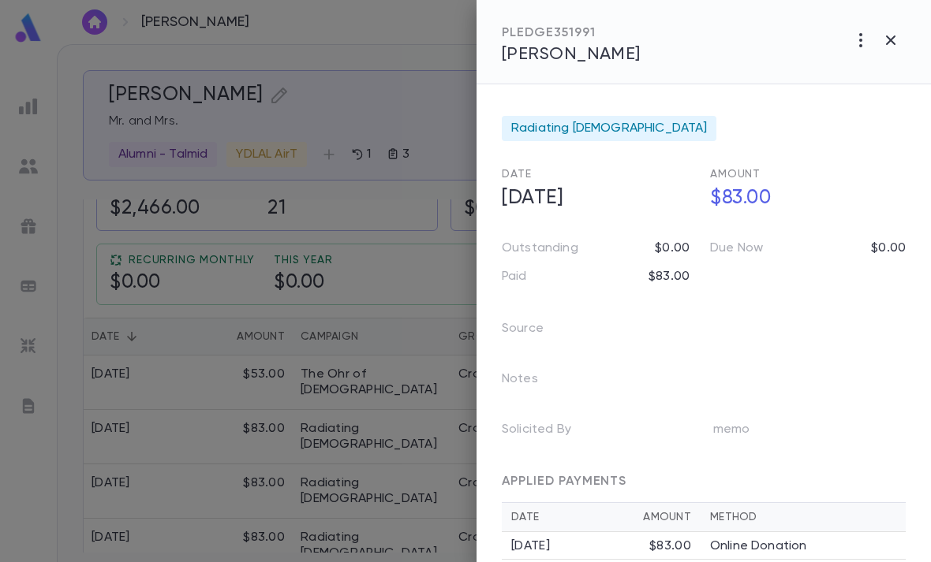
click at [855, 22] on div "PLEDGE 351991 Katz, Akiva" at bounding box center [703, 42] width 454 height 84
click at [898, 39] on icon "button" at bounding box center [890, 40] width 19 height 19
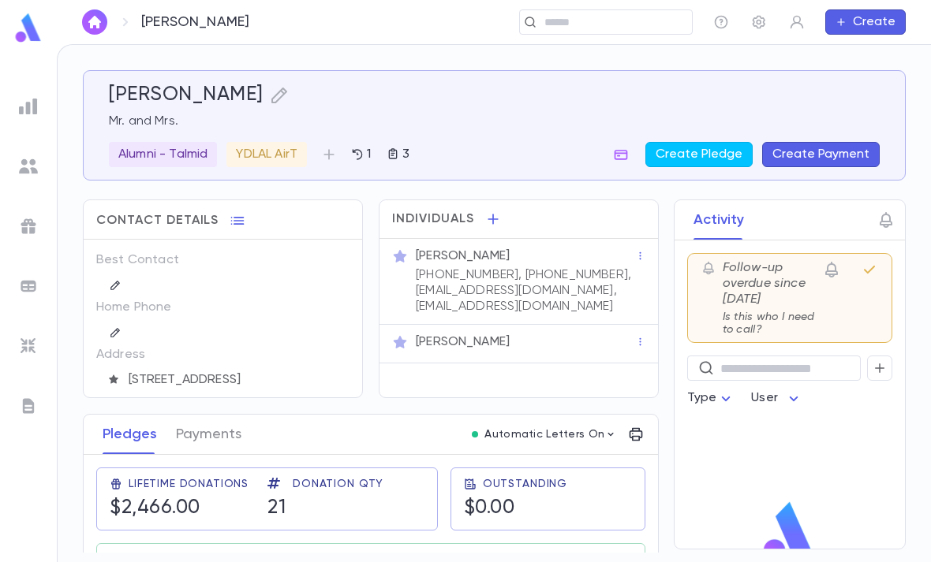
scroll to position [0, 0]
click at [34, 97] on img at bounding box center [28, 106] width 19 height 19
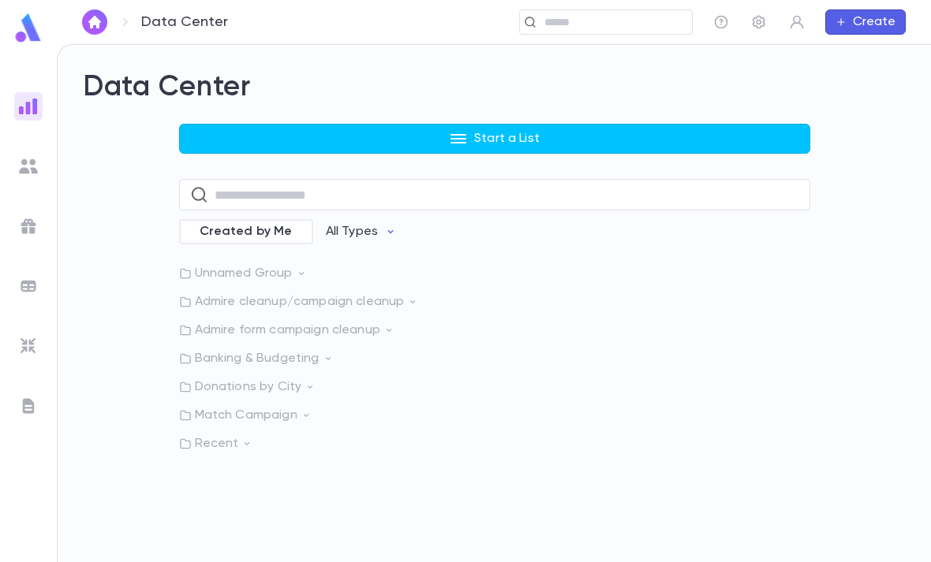
click at [707, 129] on button "Start a List" at bounding box center [494, 139] width 631 height 30
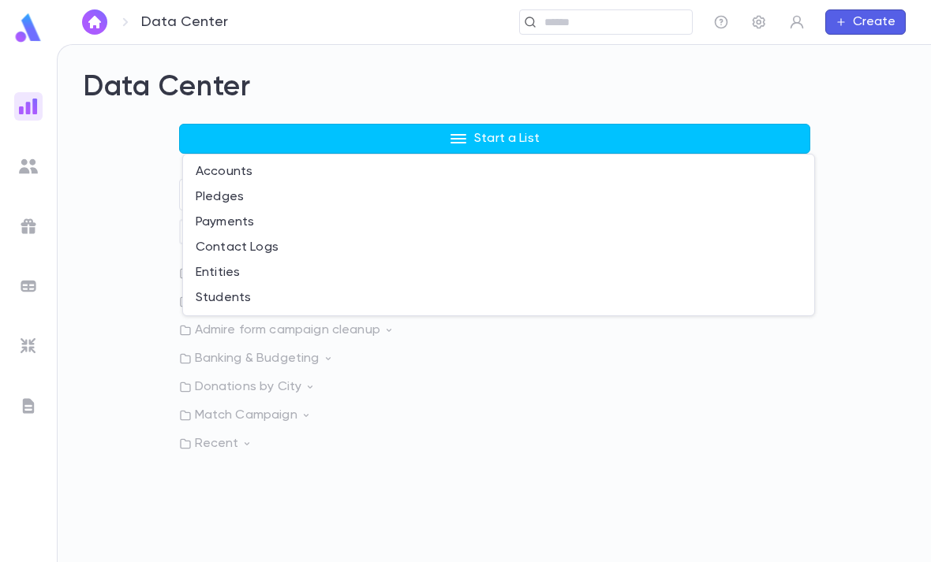
click at [209, 172] on li "Accounts" at bounding box center [498, 171] width 631 height 25
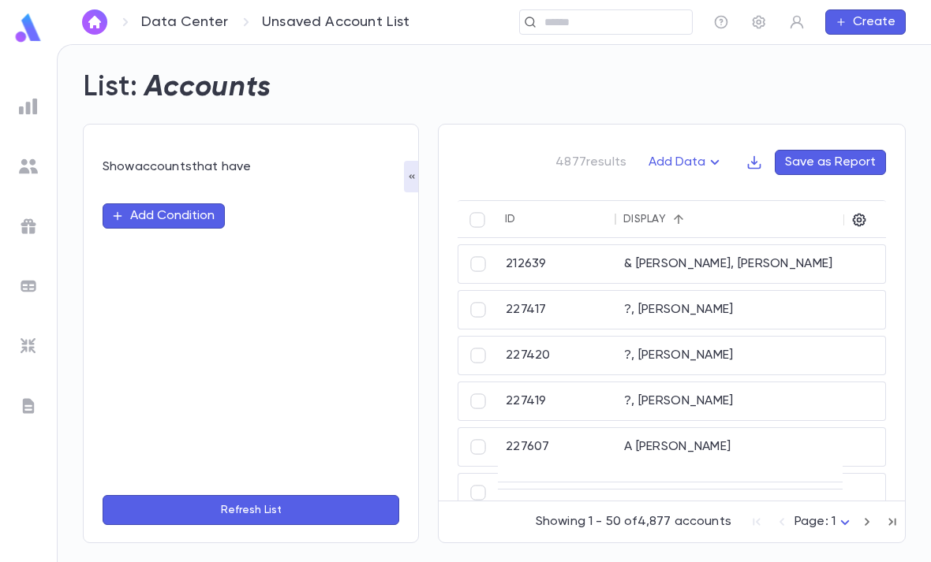
click at [696, 155] on button "Add Data" at bounding box center [686, 162] width 95 height 25
click at [710, 176] on ul "Lapsed Donors" at bounding box center [702, 193] width 115 height 35
click at [722, 193] on li "Lapsed Donors" at bounding box center [702, 193] width 115 height 25
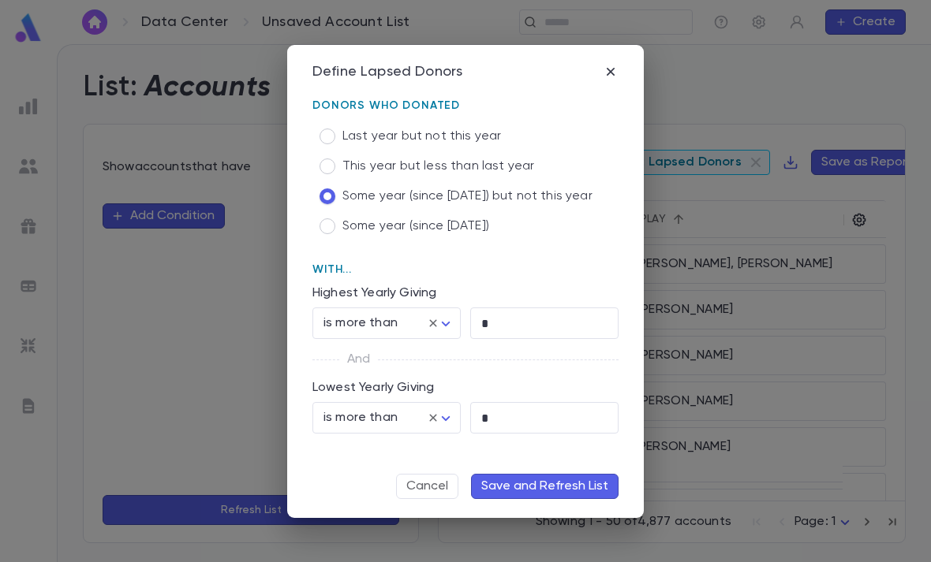
click at [444, 325] on body "Data Center Unsaved Account List ​ Create List: Accounts Show accounts that hav…" at bounding box center [465, 303] width 931 height 518
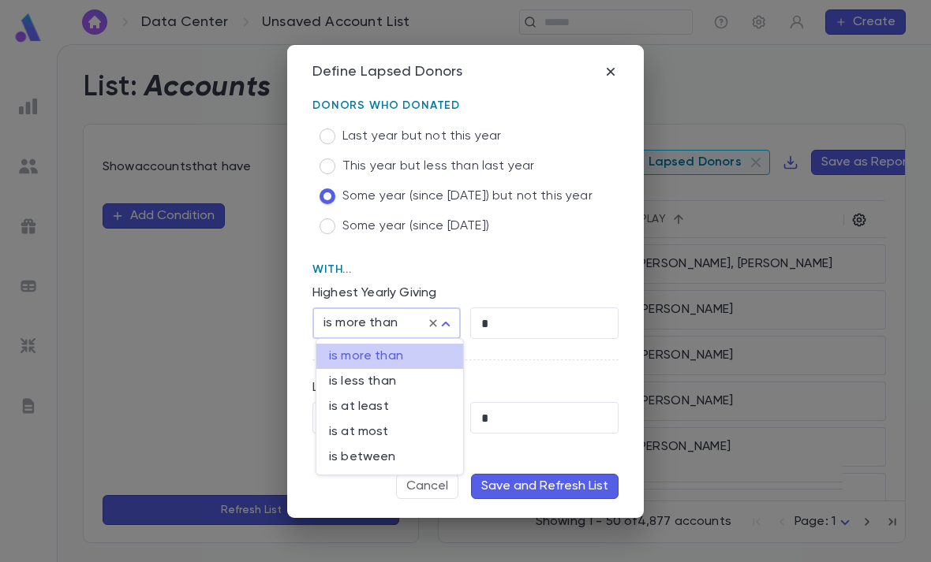
click at [415, 360] on span "is more than" at bounding box center [389, 357] width 121 height 16
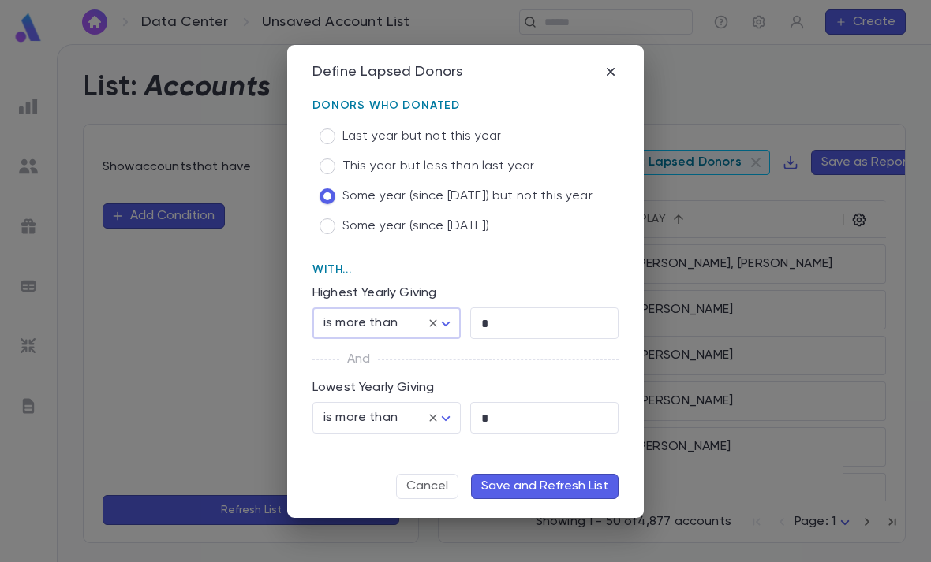
click at [520, 315] on input "*" at bounding box center [544, 323] width 148 height 31
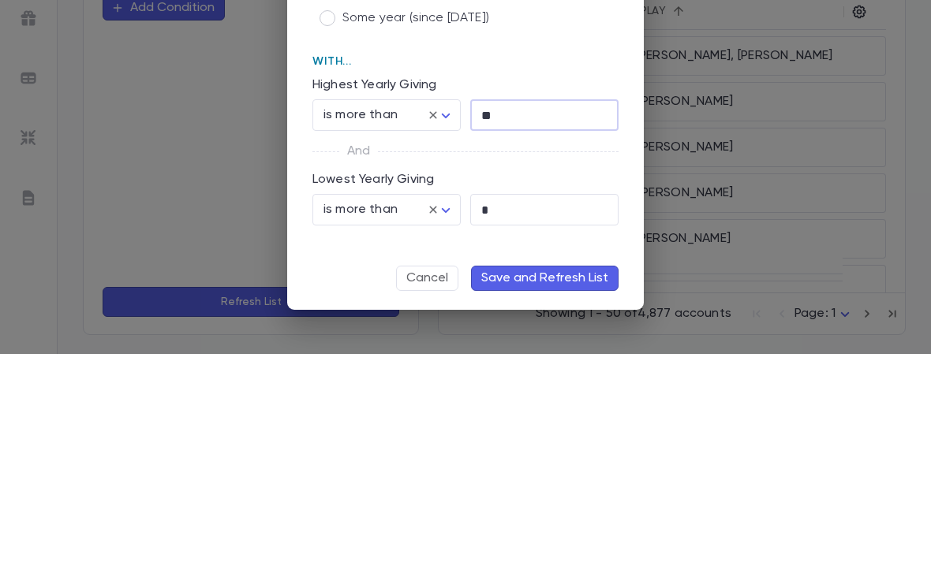
type input "*"
click at [447, 112] on body "Data Center Unsaved Account List ​ Create List: Accounts Show accounts that hav…" at bounding box center [465, 303] width 931 height 518
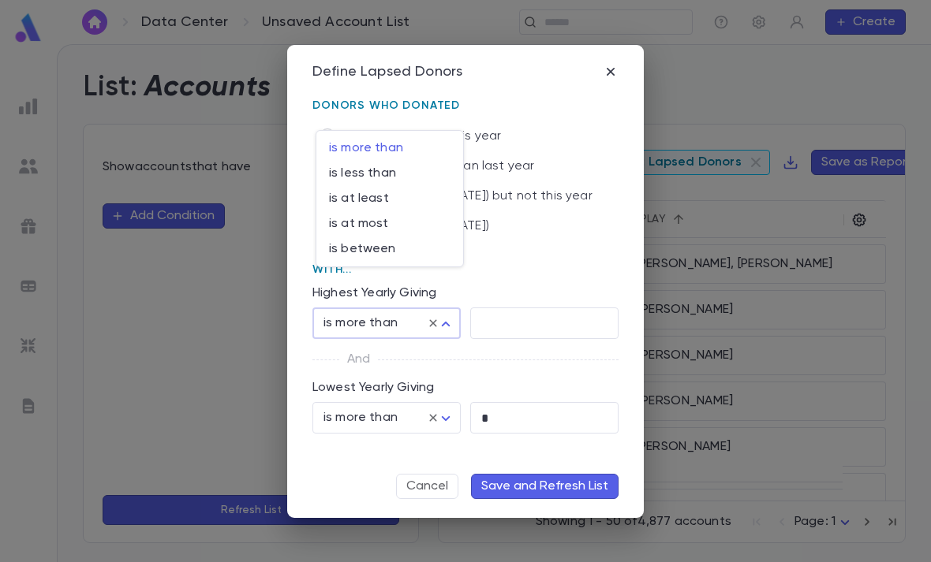
click at [386, 155] on span "is more than" at bounding box center [389, 148] width 121 height 16
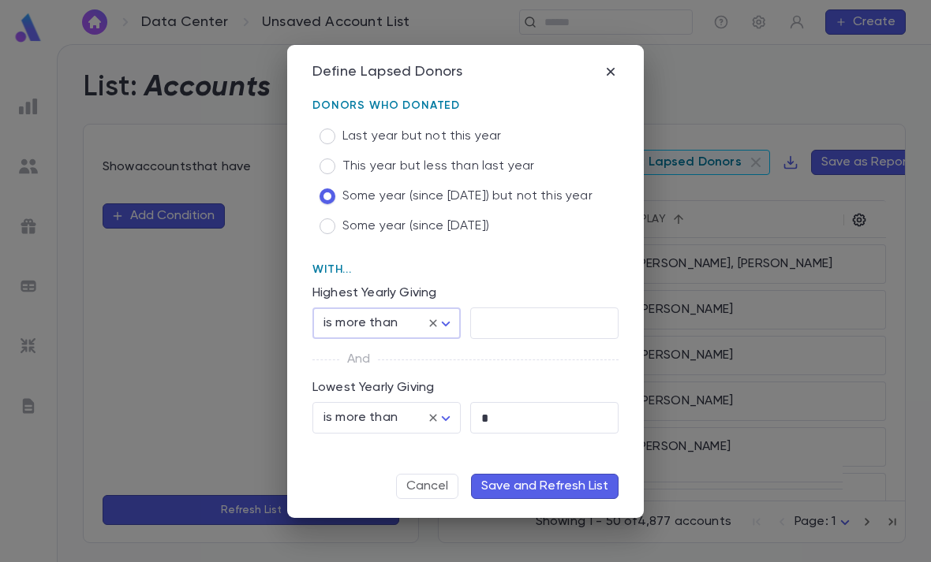
click at [405, 171] on span "This year but less than last year" at bounding box center [438, 167] width 192 height 16
click at [353, 190] on span "Some year (since 2021) but not this year" at bounding box center [467, 196] width 250 height 16
click at [442, 318] on body "Data Center Unsaved Account List ​ Create List: Accounts Show accounts that hav…" at bounding box center [465, 303] width 931 height 518
click at [401, 377] on span "is less than" at bounding box center [389, 382] width 121 height 16
type input "********"
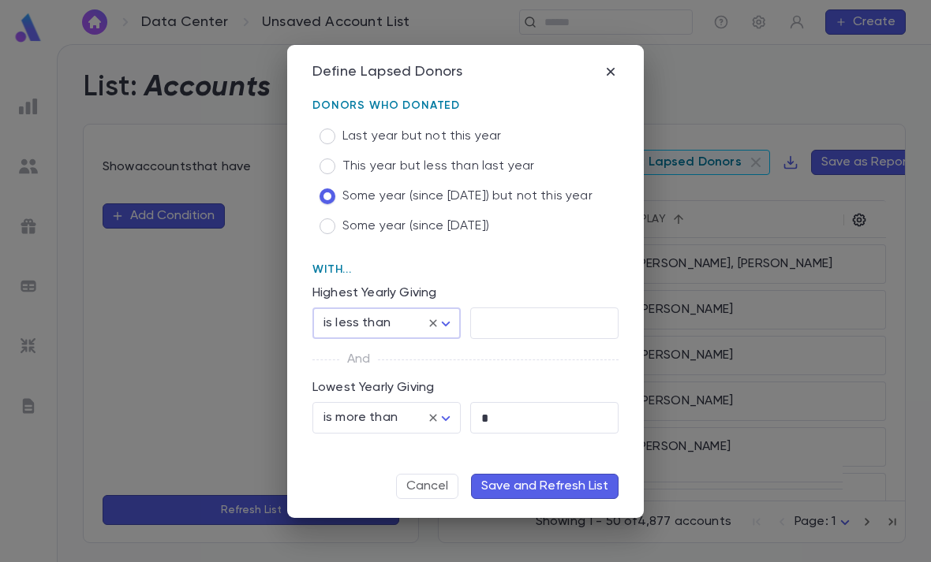
click at [509, 323] on input "text" at bounding box center [544, 323] width 148 height 31
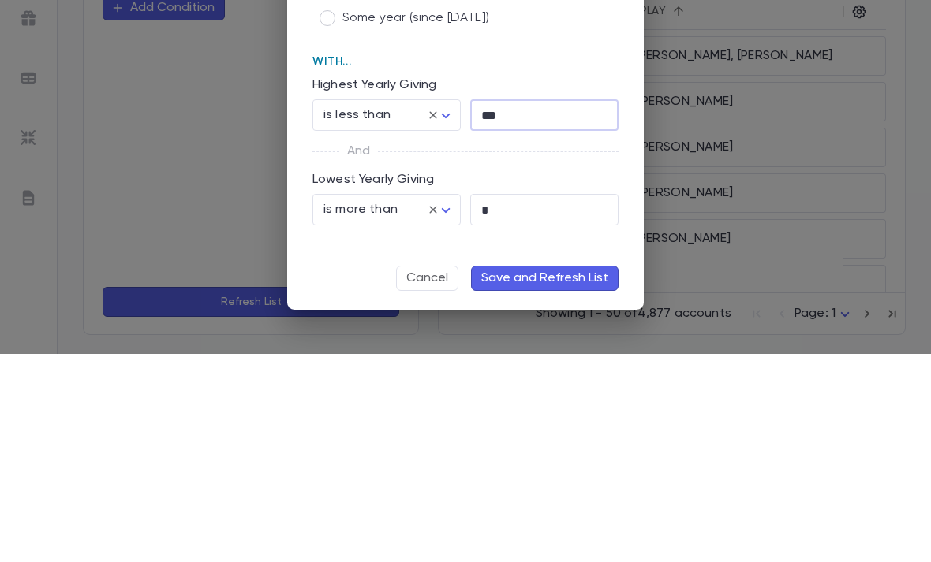
type input "*****"
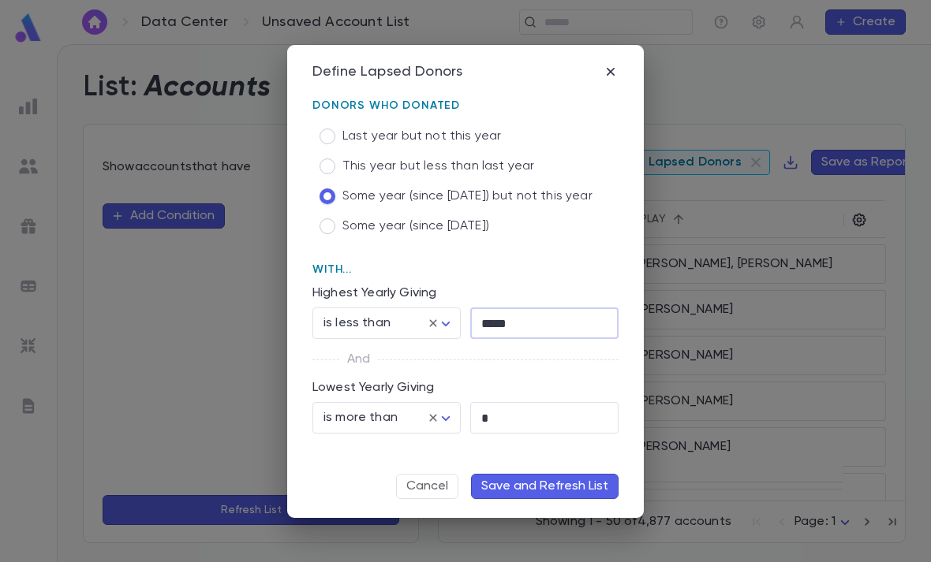
click at [448, 414] on body "Data Center Unsaved Account List ​ Create List: Accounts Show accounts that hav…" at bounding box center [465, 303] width 931 height 518
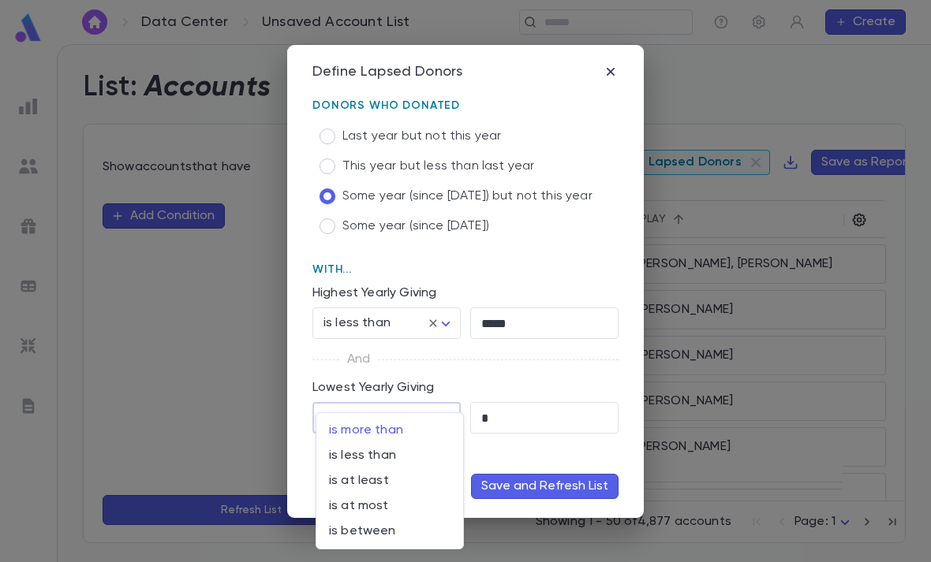
click at [435, 431] on span "is more than" at bounding box center [389, 431] width 121 height 16
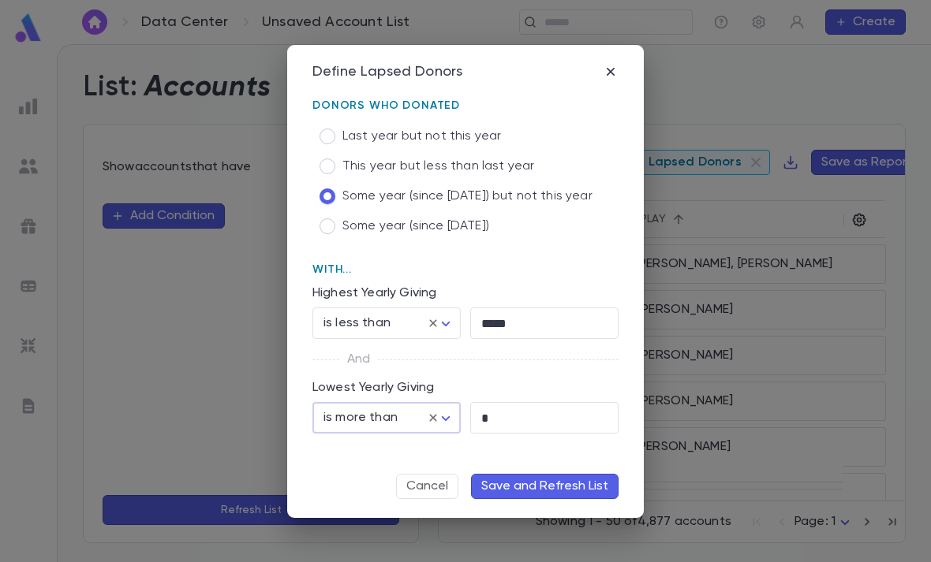
click at [529, 414] on input "*" at bounding box center [544, 418] width 148 height 31
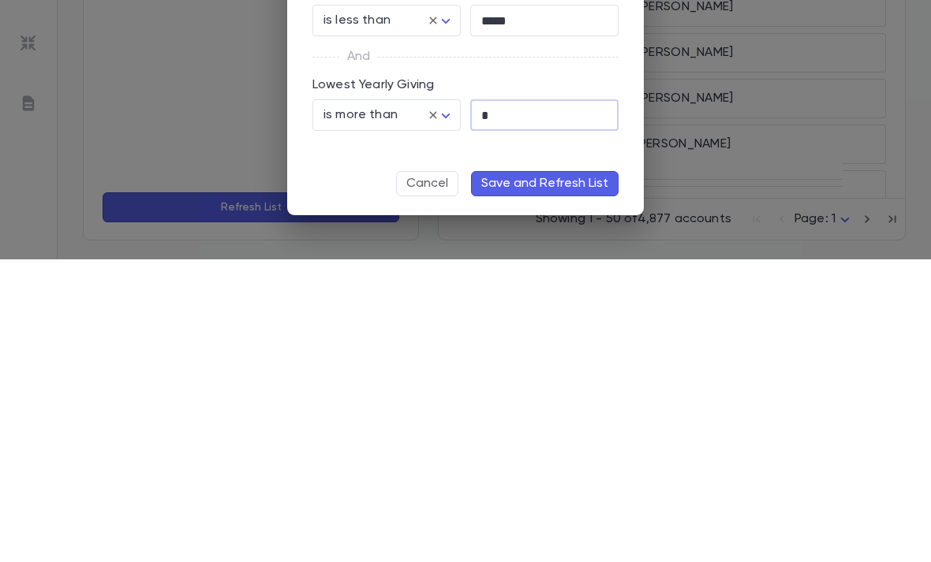
type input "*"
click at [448, 122] on body "Data Center Unsaved Account List ​ Create List: Accounts Show accounts that hav…" at bounding box center [465, 303] width 931 height 518
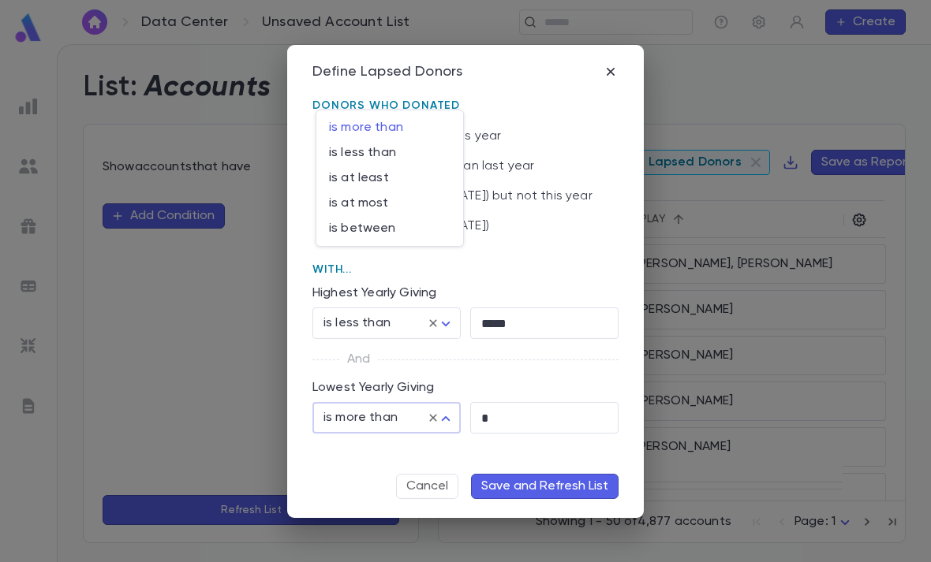
click at [446, 411] on div at bounding box center [465, 281] width 931 height 562
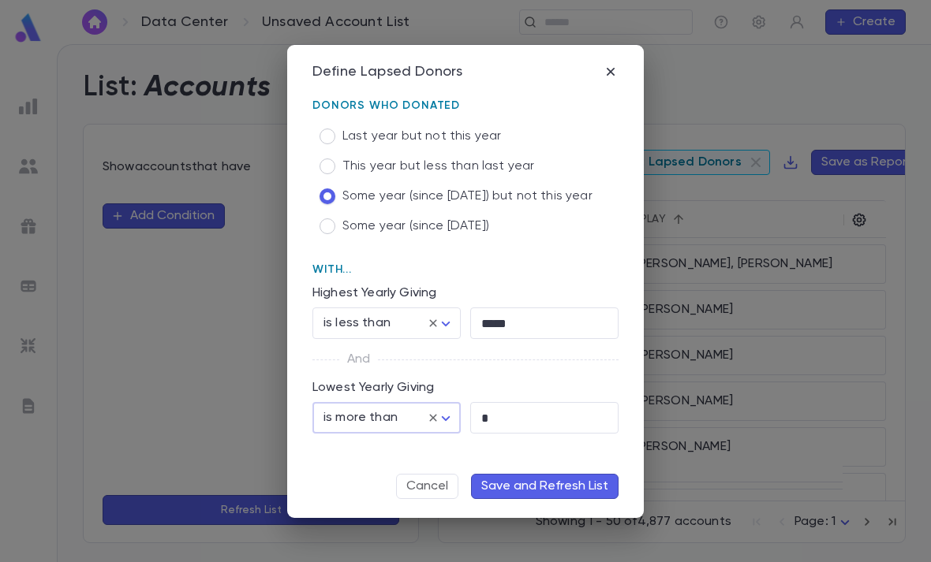
click at [447, 424] on body "Data Center Unsaved Account List ​ Create List: Accounts Show accounts that hav…" at bounding box center [465, 303] width 931 height 518
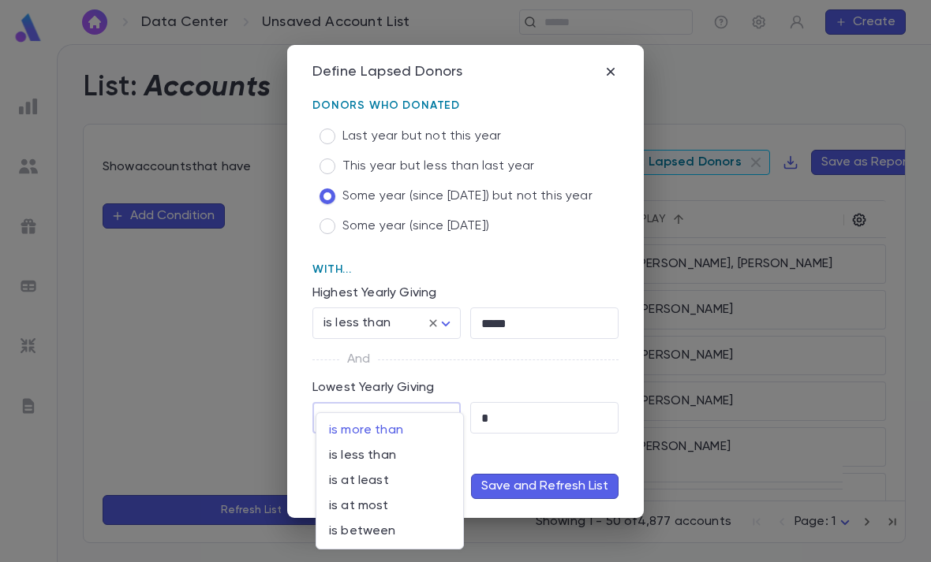
click at [403, 480] on span "is at least" at bounding box center [389, 481] width 121 height 16
type input "**********"
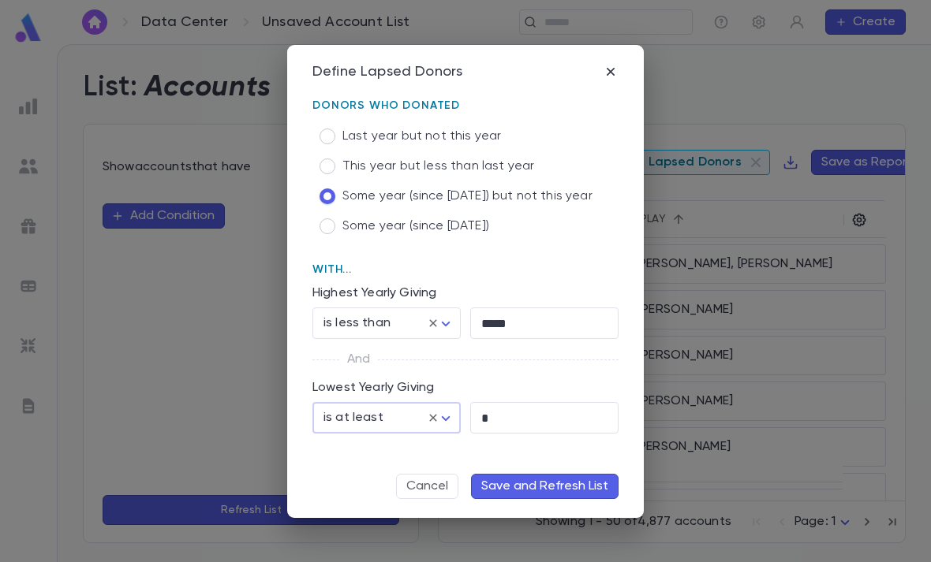
click at [518, 409] on input "*" at bounding box center [544, 418] width 148 height 31
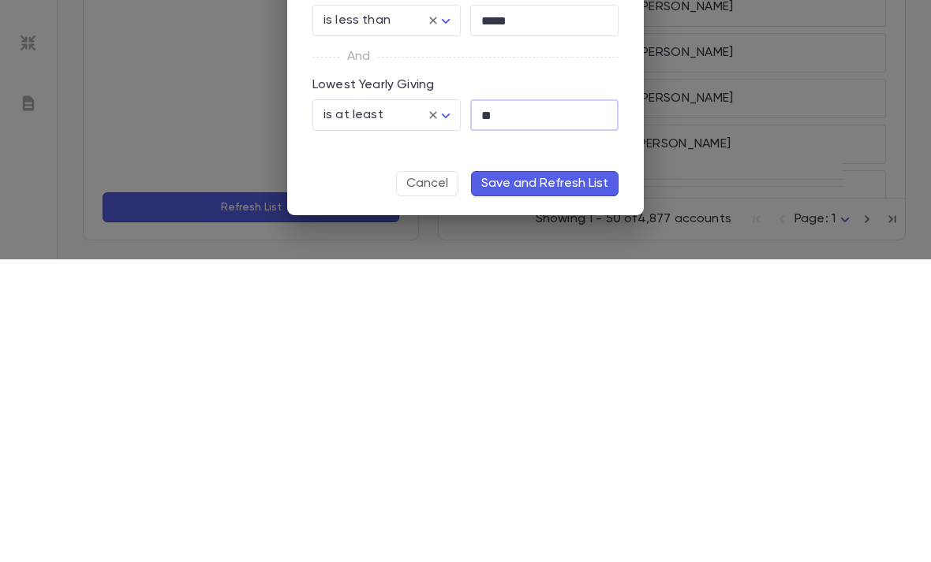
type input "***"
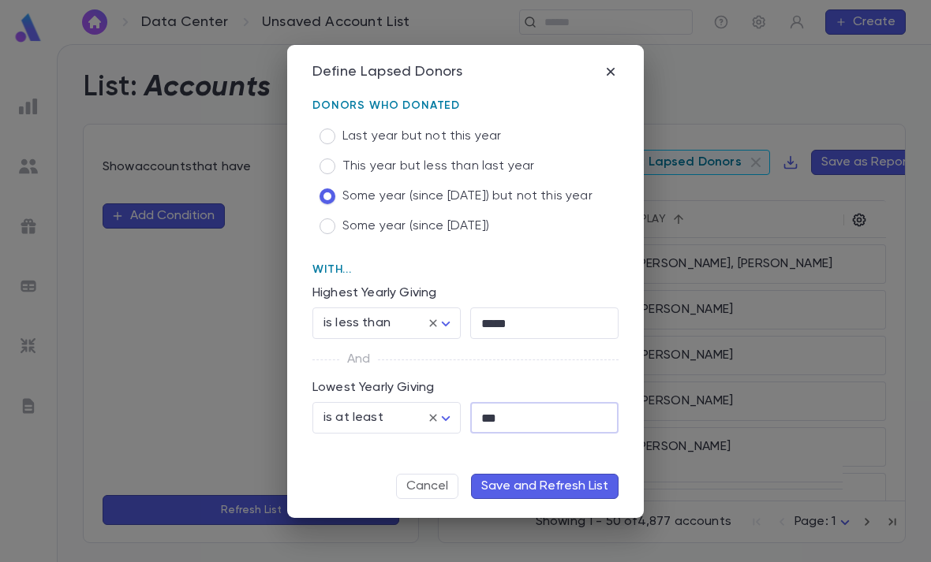
click at [579, 485] on button "Save and Refresh List" at bounding box center [544, 486] width 147 height 25
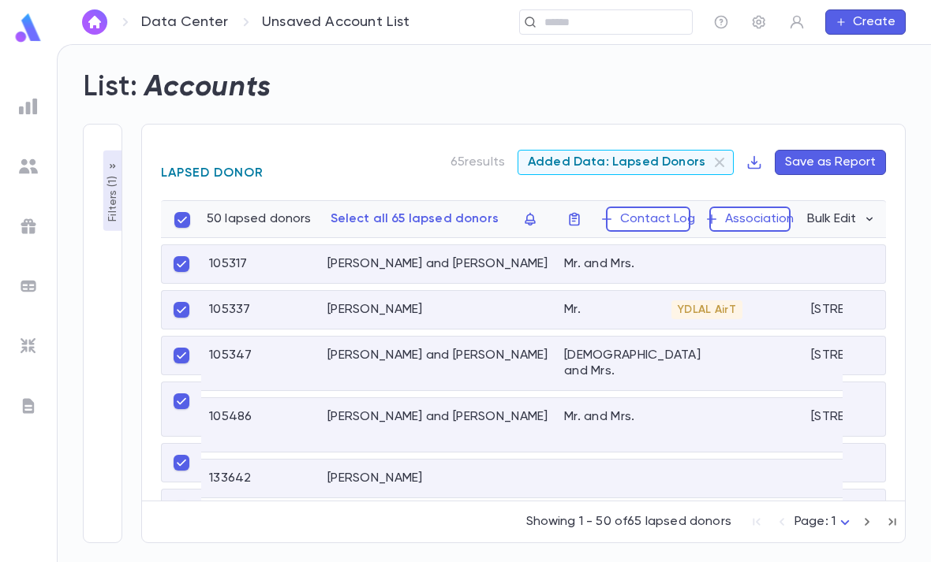
click at [422, 211] on p "Select all 65 lapsed donors" at bounding box center [414, 219] width 168 height 16
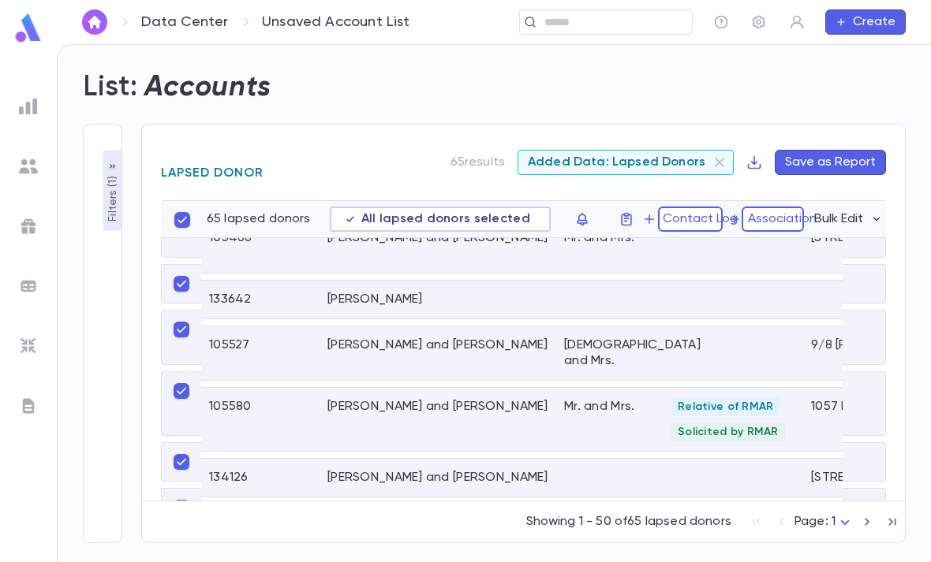
scroll to position [181, 0]
click at [118, 173] on p "Filters ( 1 )" at bounding box center [113, 197] width 16 height 49
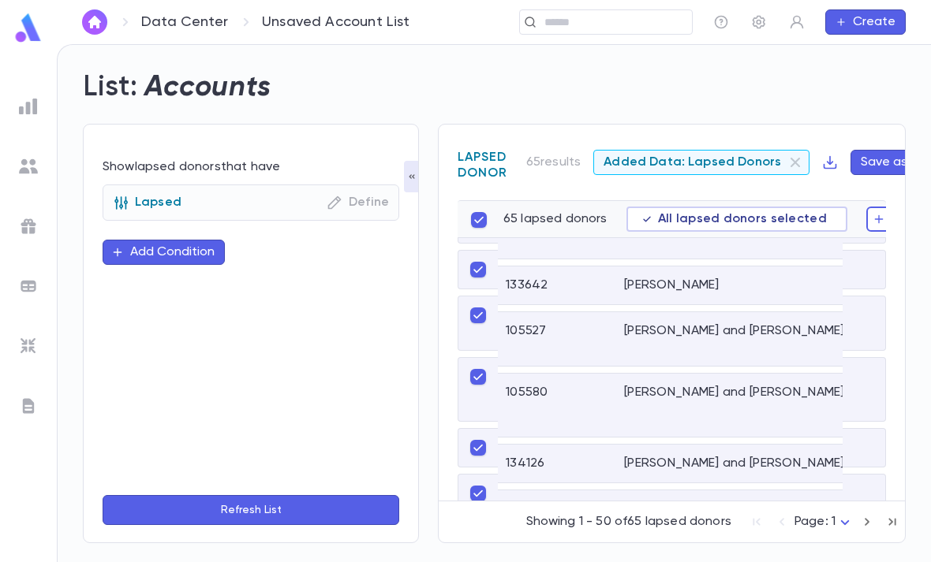
click at [177, 185] on div "Lapsed Define" at bounding box center [251, 203] width 297 height 36
click at [350, 195] on p "Define" at bounding box center [358, 203] width 62 height 16
click at [342, 195] on icon "button" at bounding box center [335, 203] width 16 height 16
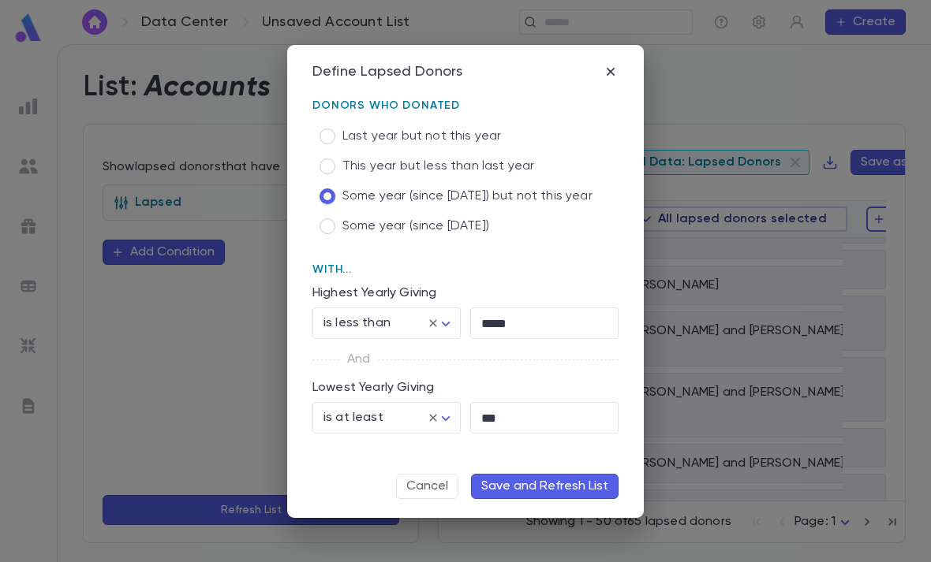
click at [584, 493] on button "Save and Refresh List" at bounding box center [544, 486] width 147 height 25
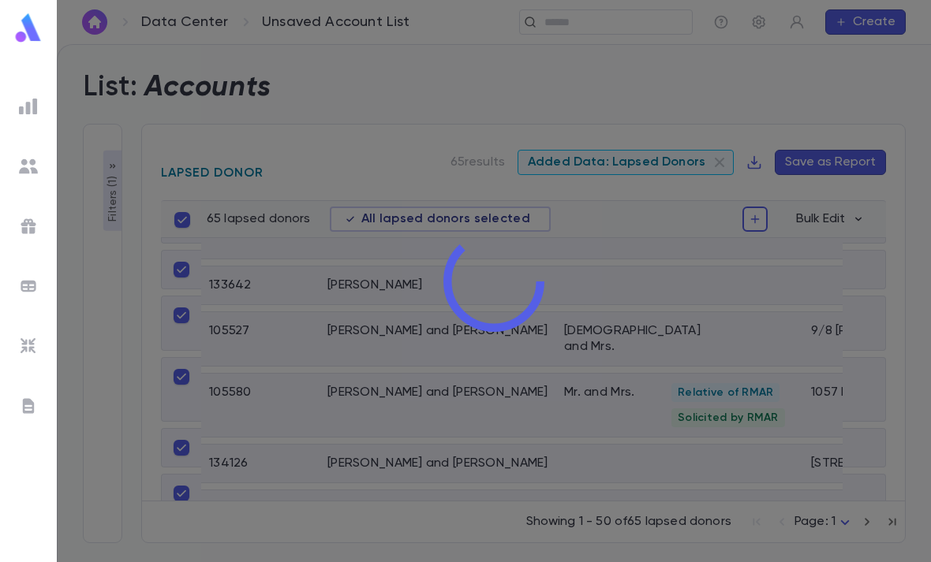
scroll to position [0, 9]
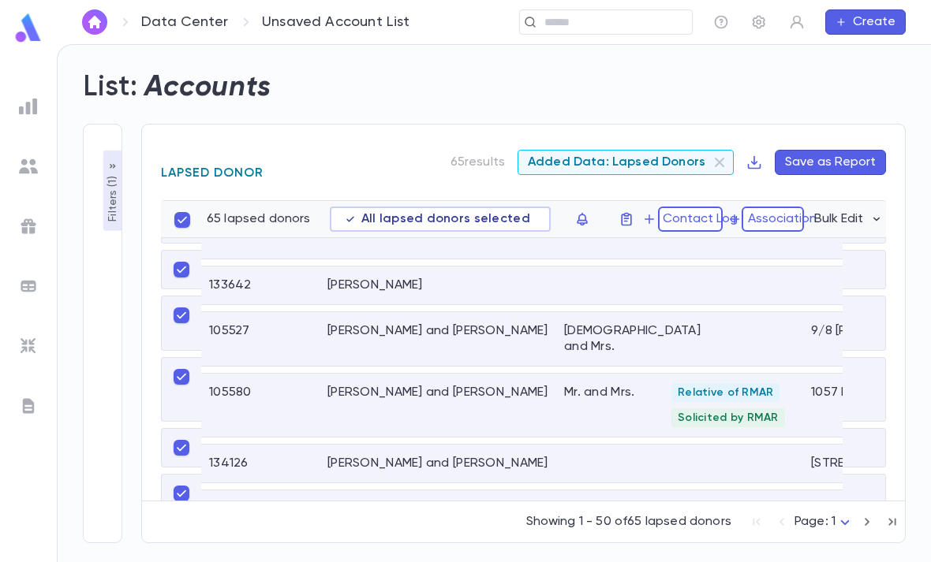
click at [674, 386] on span "Relative of RMAR" at bounding box center [725, 392] width 108 height 13
click at [653, 374] on div "Mr. and Mrs." at bounding box center [609, 405] width 107 height 63
click at [742, 312] on div at bounding box center [733, 339] width 140 height 54
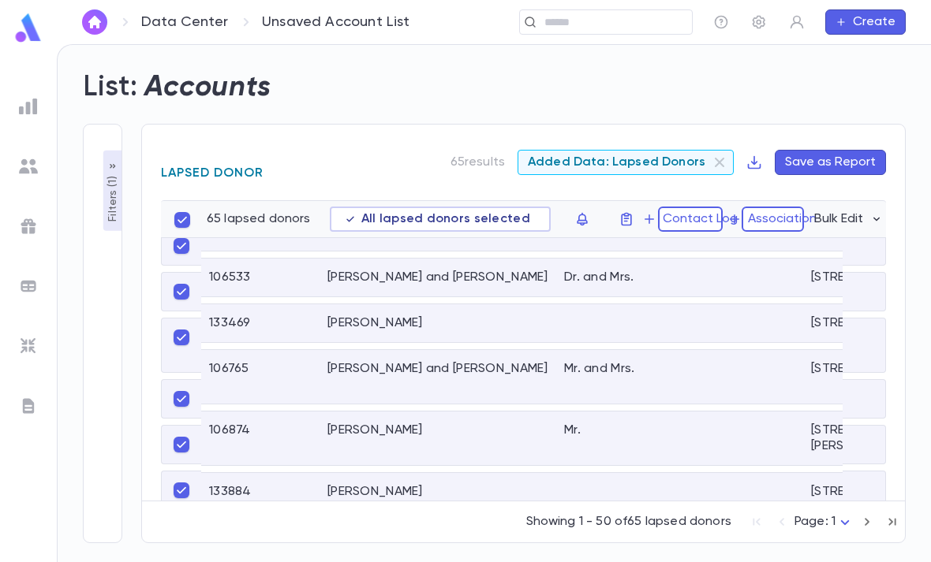
scroll to position [1203, 0]
click at [120, 151] on button "Filters ( 1 )" at bounding box center [112, 191] width 19 height 80
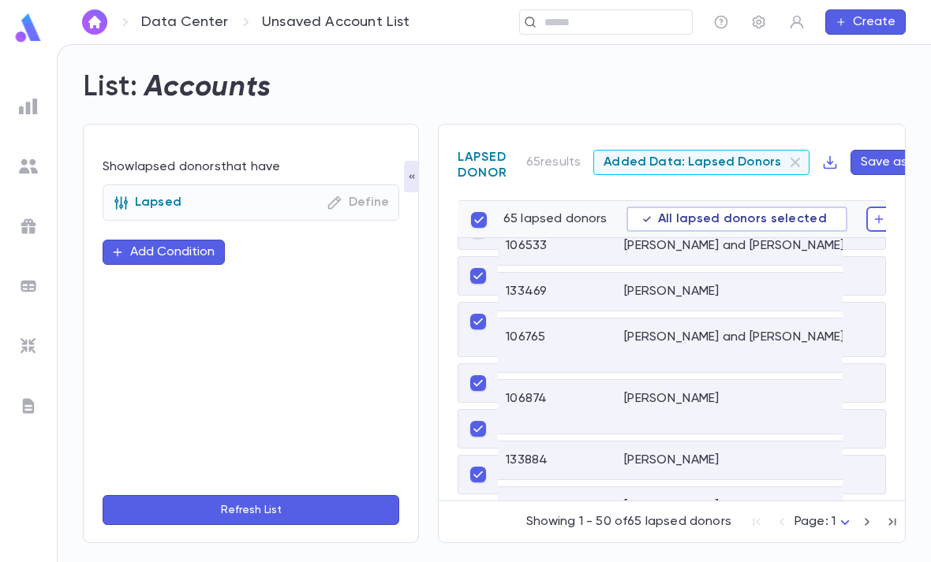
click at [342, 195] on icon "button" at bounding box center [335, 203] width 16 height 16
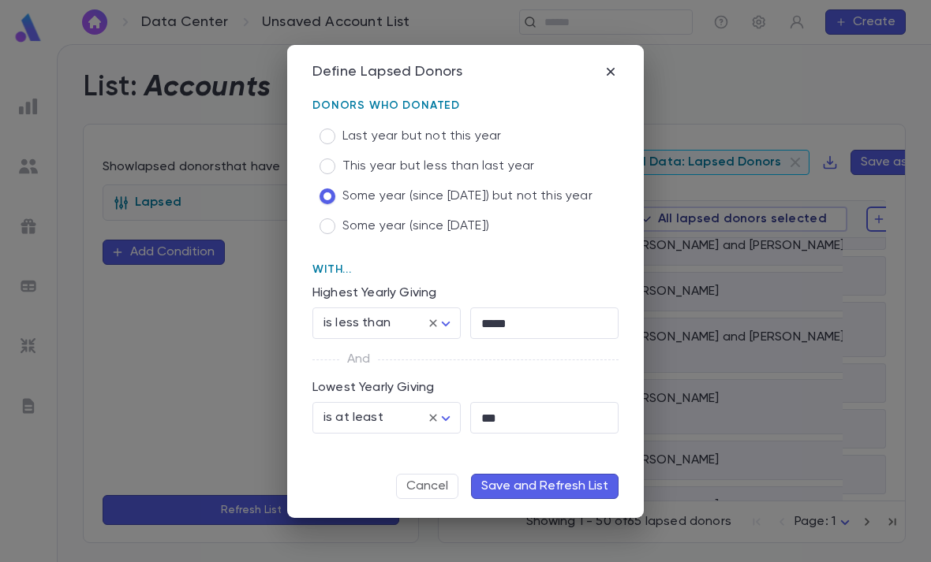
click at [617, 73] on icon "button" at bounding box center [611, 72] width 16 height 16
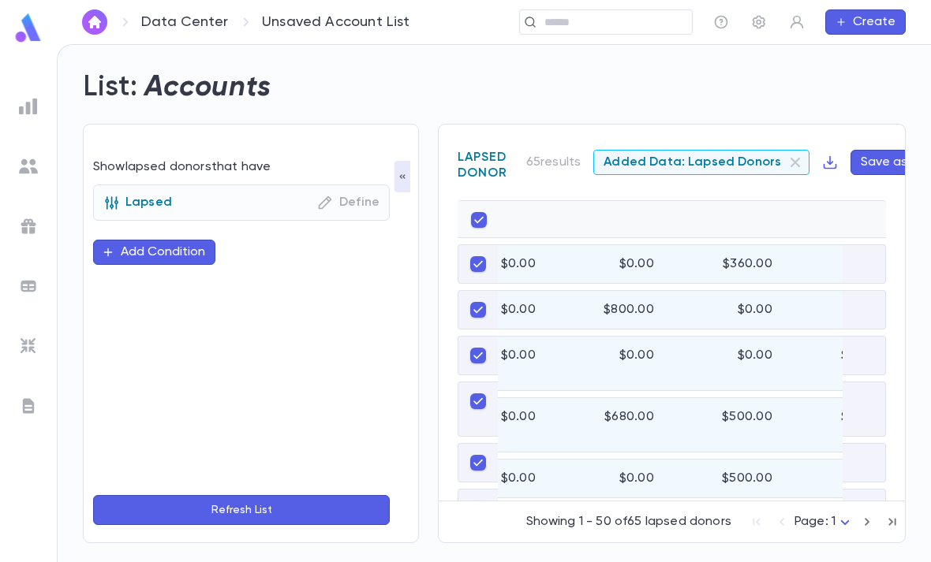
scroll to position [-1, 1633]
click at [395, 161] on button "button" at bounding box center [402, 177] width 16 height 32
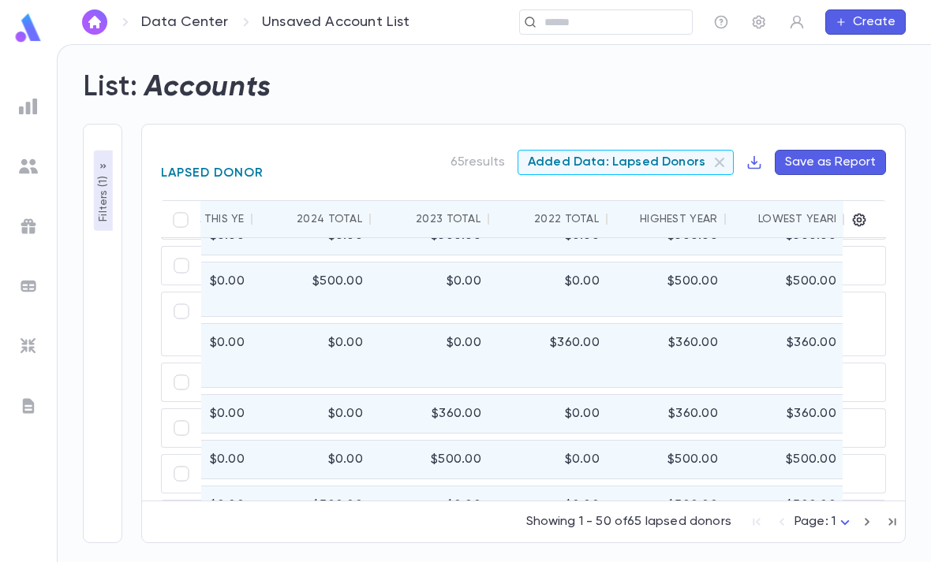
scroll to position [231, 1628]
click at [108, 173] on p "Filters ( 1 )" at bounding box center [103, 197] width 16 height 49
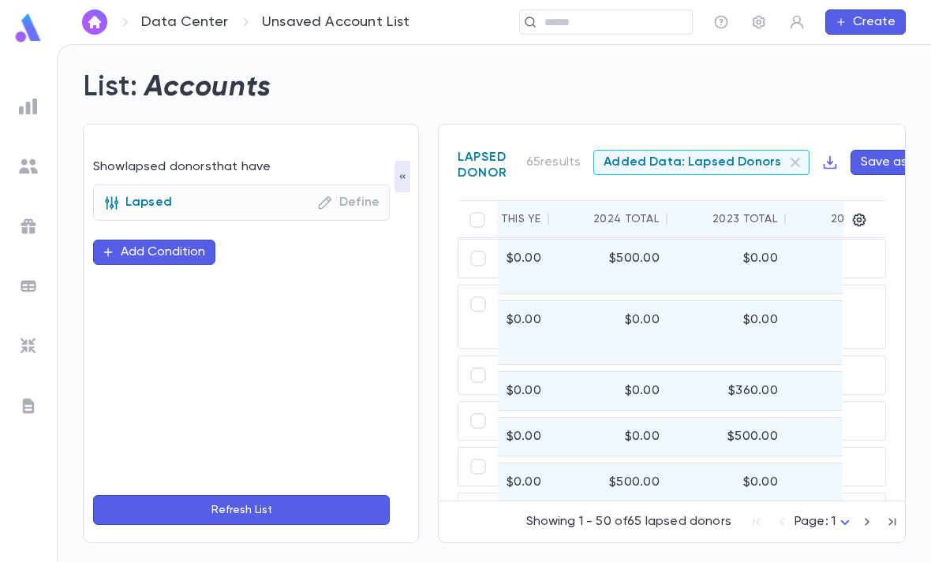
click at [29, 97] on img at bounding box center [28, 106] width 19 height 19
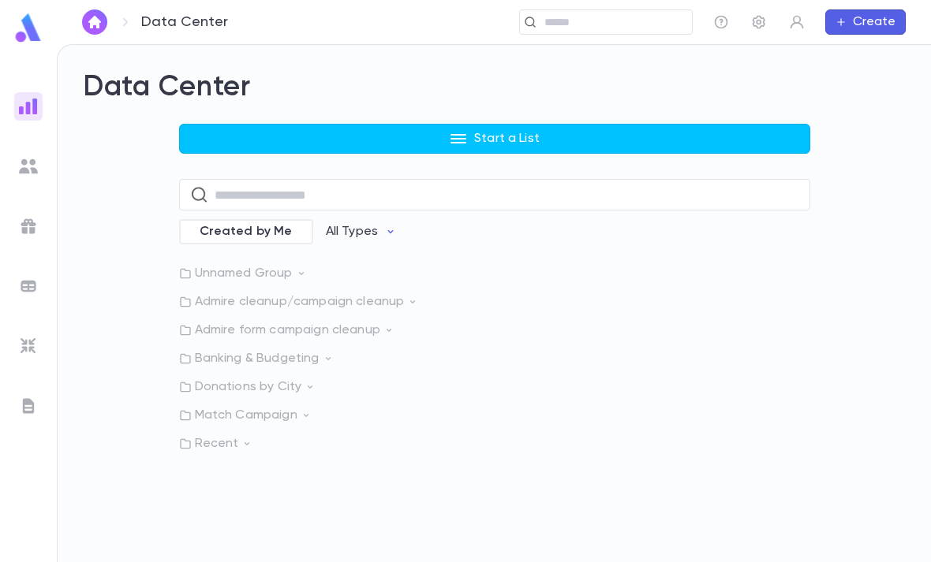
click at [625, 124] on button "Start a List" at bounding box center [494, 139] width 631 height 30
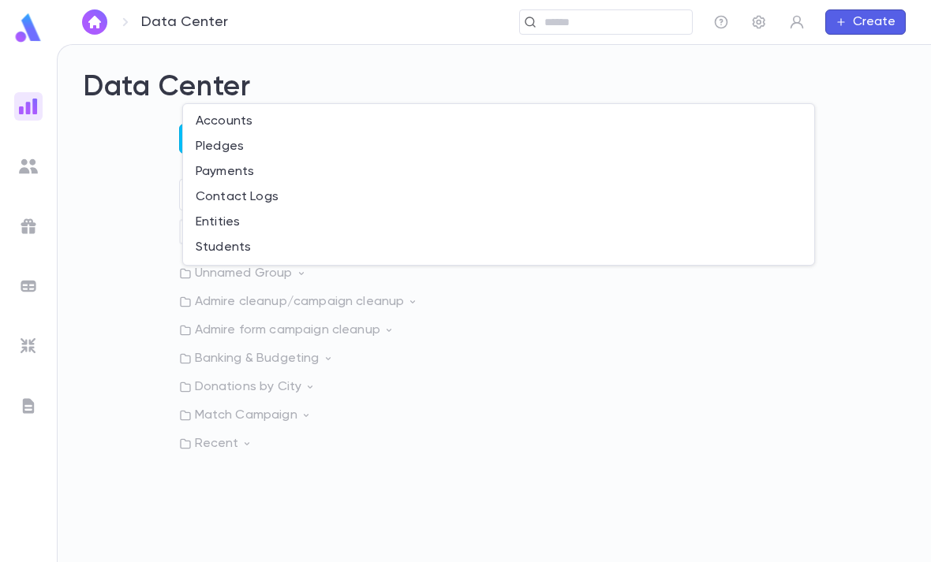
click at [292, 146] on li "Pledges" at bounding box center [498, 146] width 631 height 25
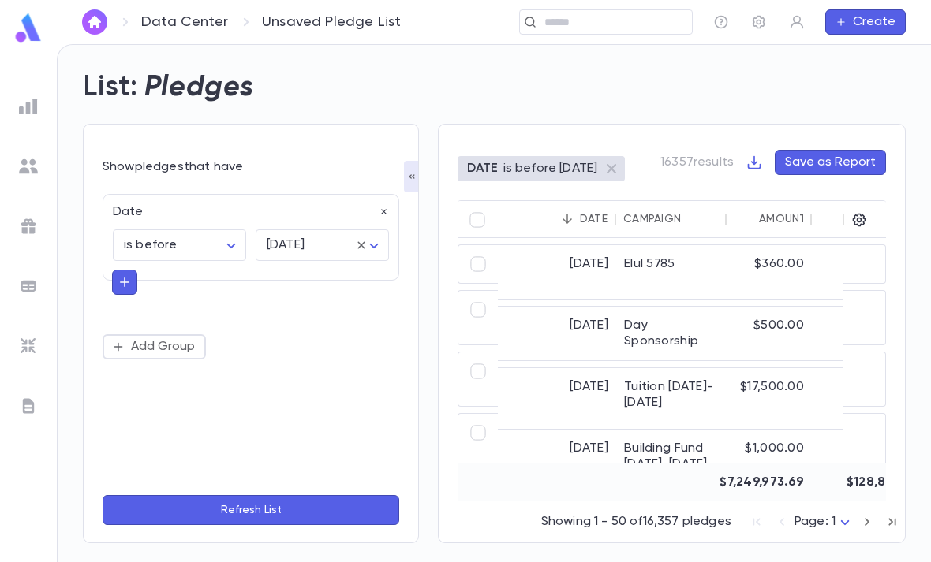
click at [379, 207] on icon "button" at bounding box center [384, 212] width 11 height 11
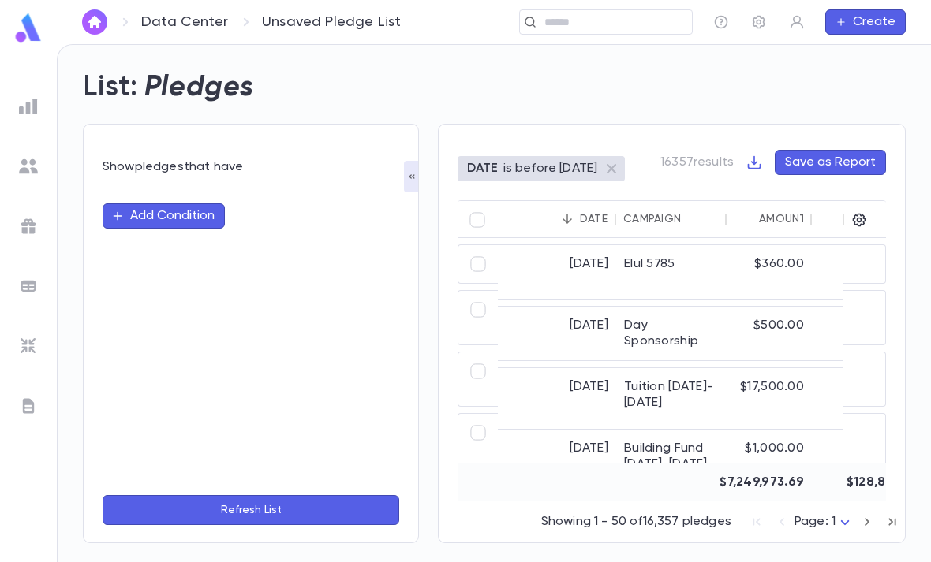
click at [197, 203] on button "Add Condition" at bounding box center [164, 215] width 122 height 25
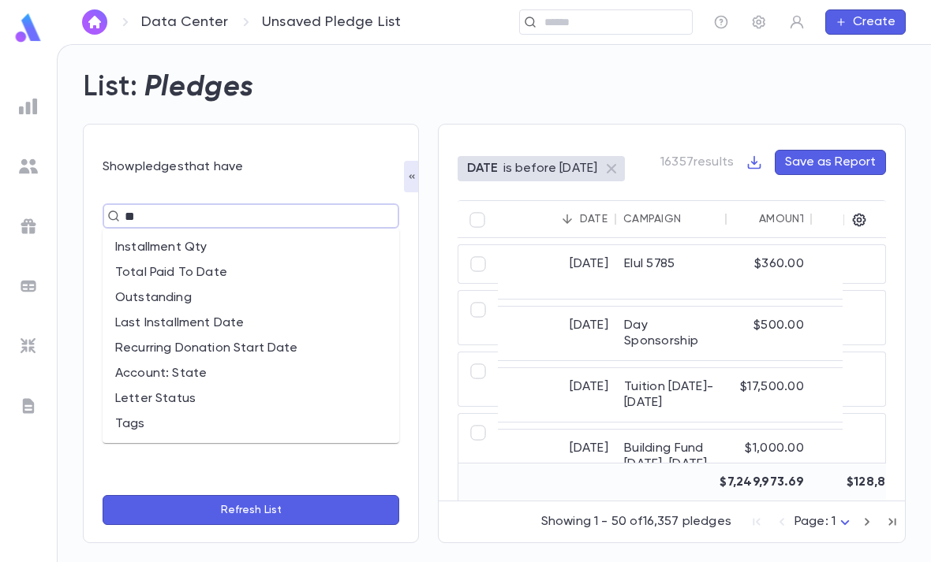
type input "***"
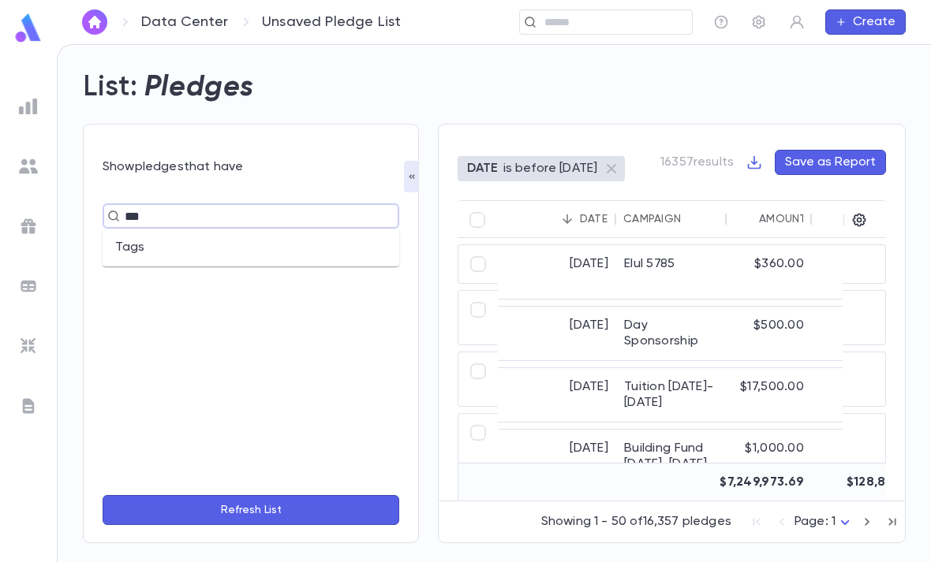
click at [307, 205] on input "***" at bounding box center [244, 216] width 248 height 22
click at [294, 235] on li "Tags" at bounding box center [251, 247] width 297 height 25
click at [340, 230] on input "text" at bounding box center [310, 245] width 95 height 30
click at [25, 105] on img at bounding box center [28, 106] width 19 height 19
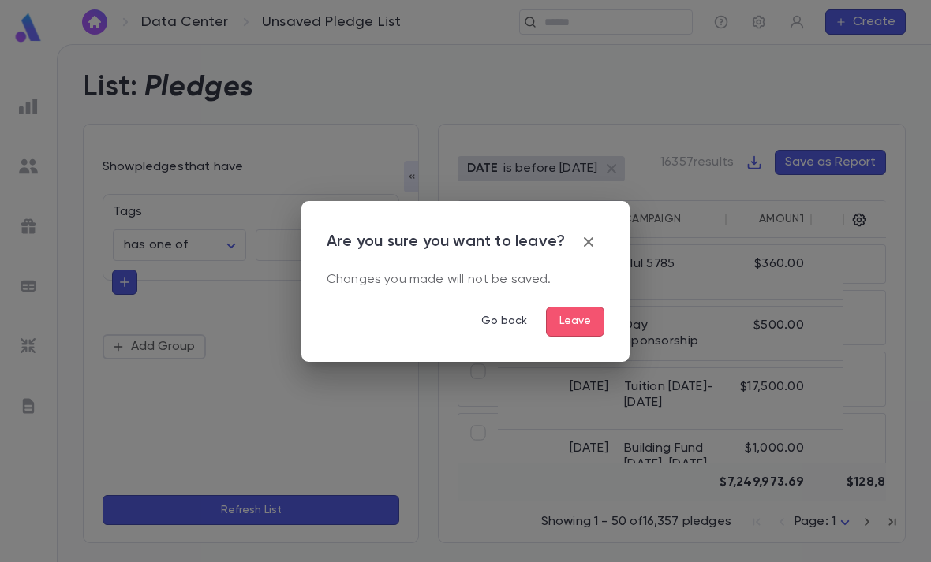
click at [580, 323] on button "Leave" at bounding box center [575, 322] width 58 height 30
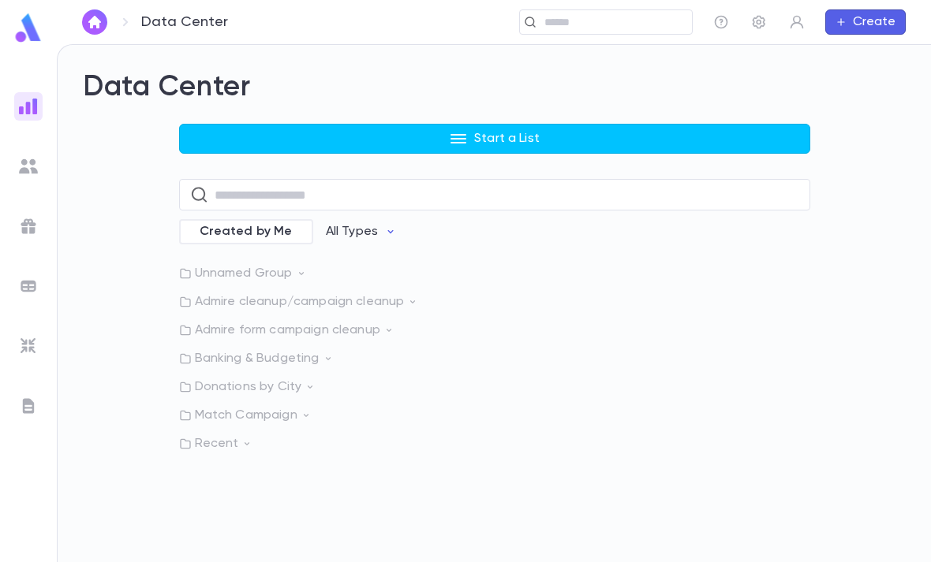
click at [631, 124] on button "Start a List" at bounding box center [494, 139] width 631 height 30
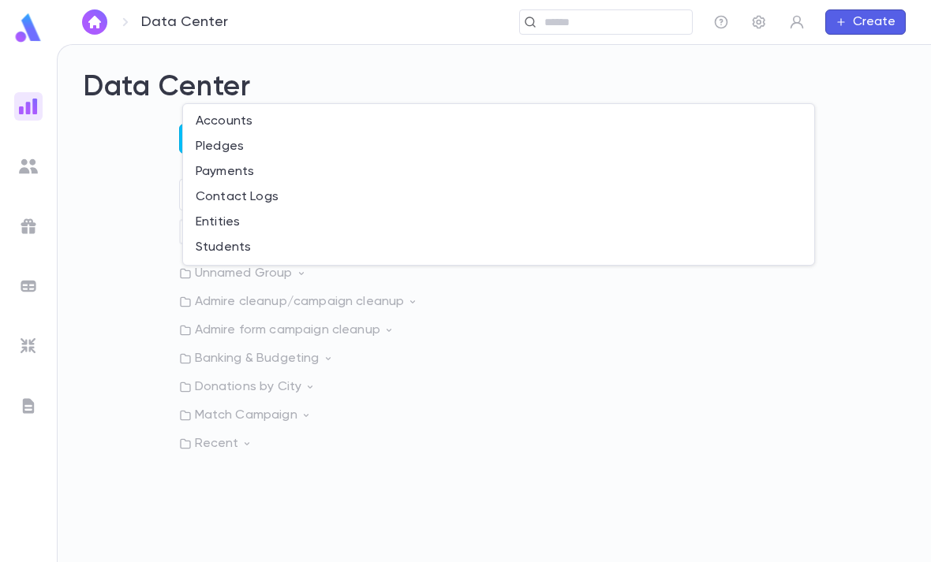
click at [315, 166] on li "Payments" at bounding box center [498, 171] width 631 height 25
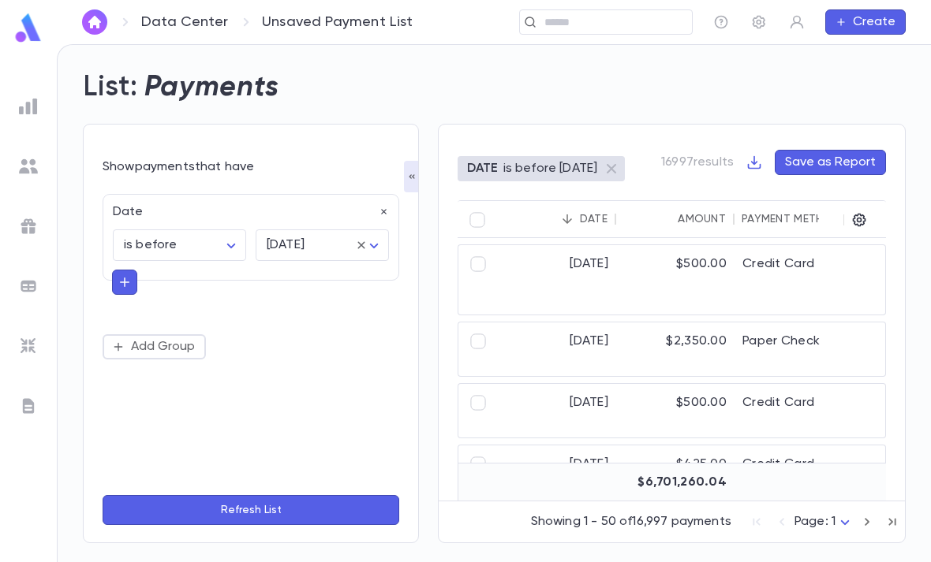
click at [366, 238] on icon at bounding box center [361, 245] width 14 height 14
click at [379, 195] on div "Date" at bounding box center [246, 207] width 286 height 25
click at [385, 204] on button "button" at bounding box center [384, 212] width 11 height 16
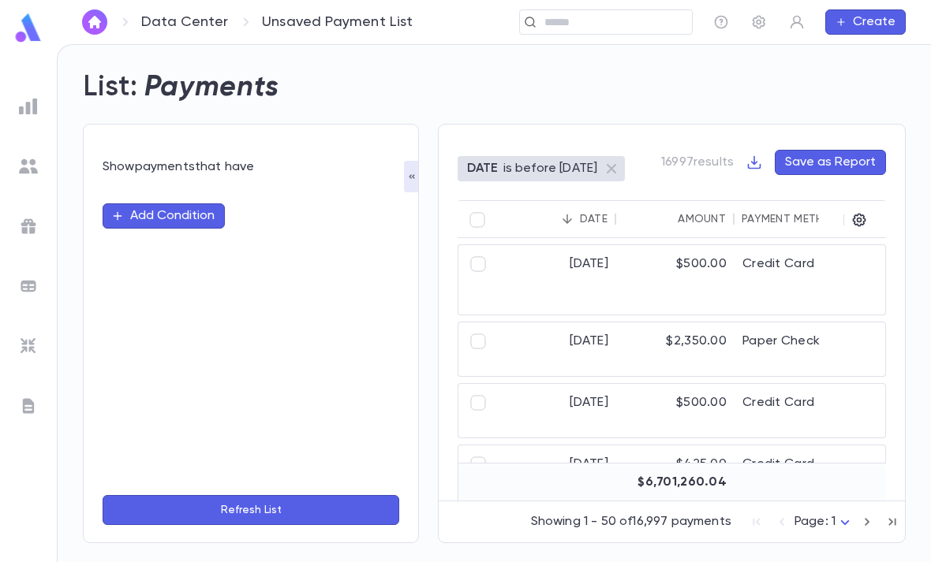
click at [189, 203] on button "Add Condition" at bounding box center [164, 215] width 122 height 25
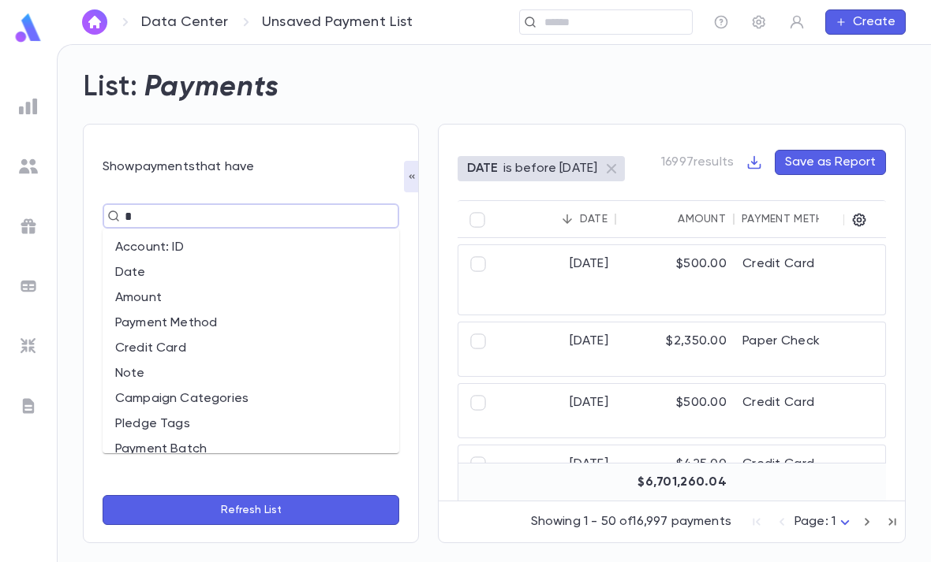
type input "**"
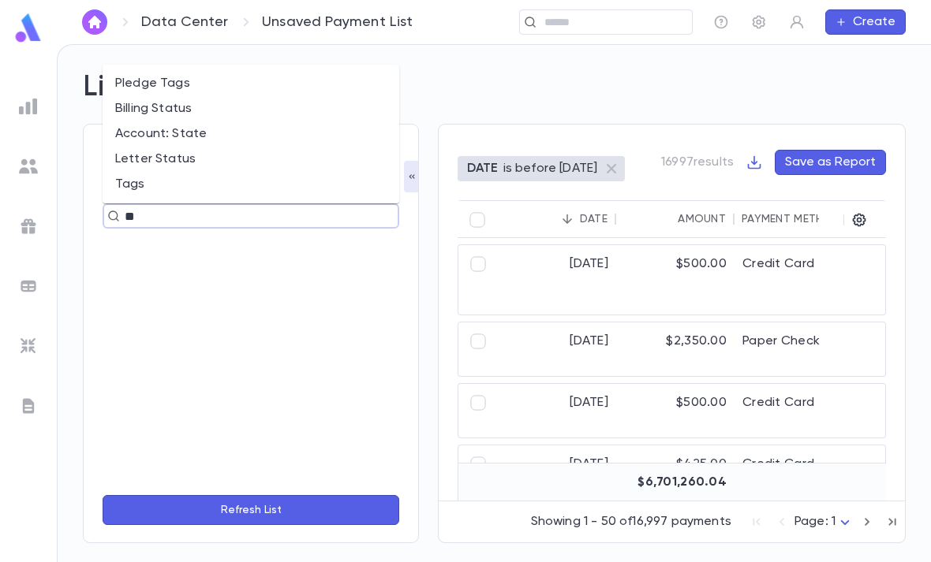
click at [153, 172] on li "Tags" at bounding box center [251, 184] width 297 height 25
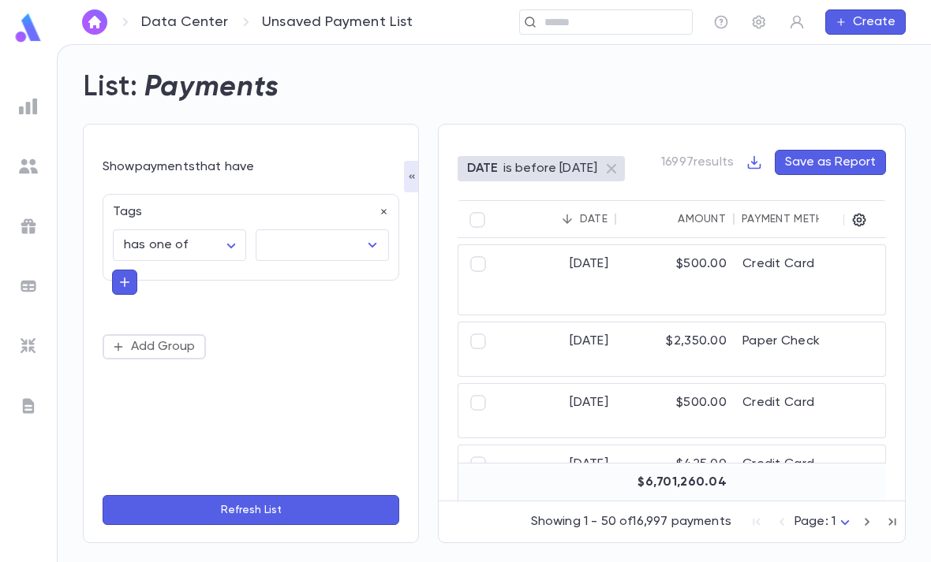
click at [314, 230] on input "text" at bounding box center [310, 245] width 95 height 30
click at [336, 409] on li "SBYDLEX" at bounding box center [334, 423] width 156 height 28
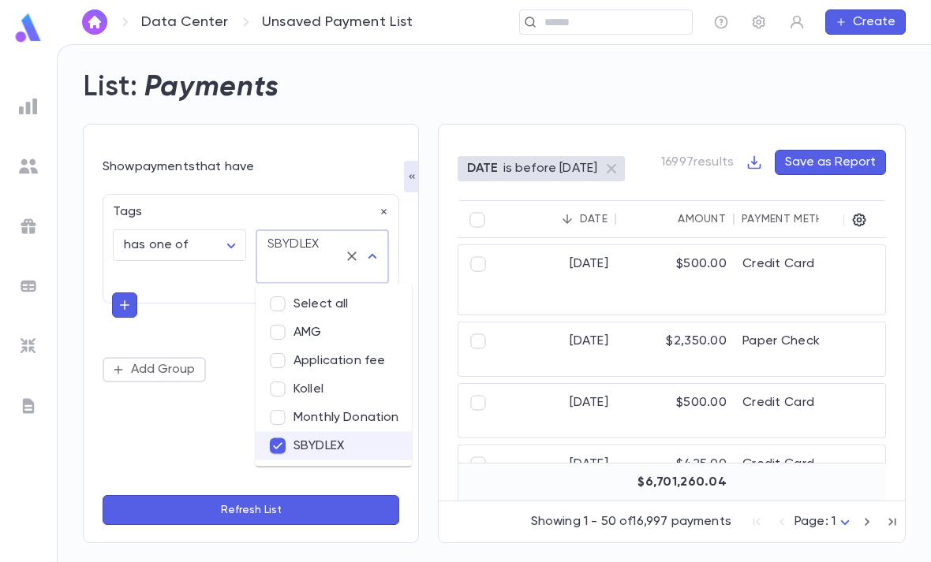
click at [124, 245] on div "**********" at bounding box center [251, 256] width 297 height 125
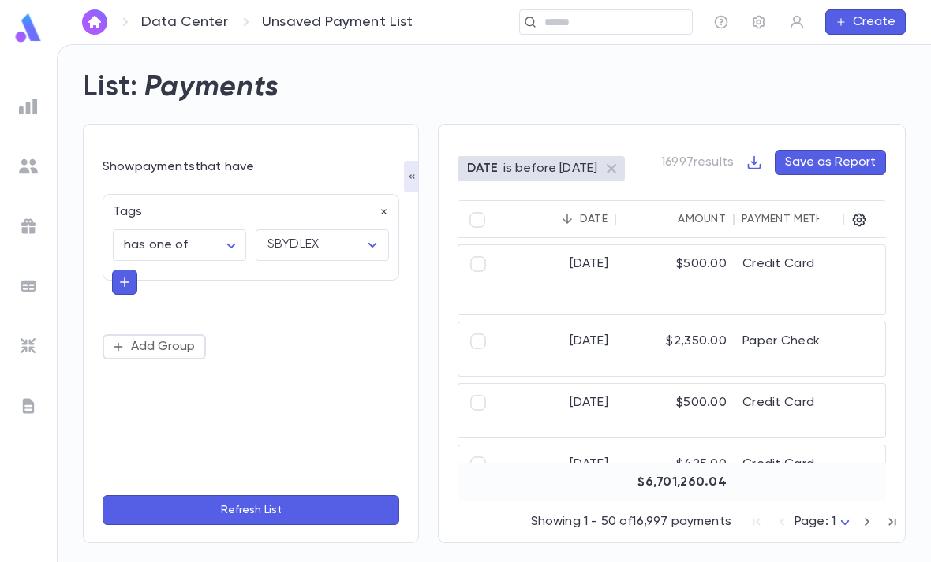
click at [124, 274] on icon "button" at bounding box center [125, 282] width 14 height 16
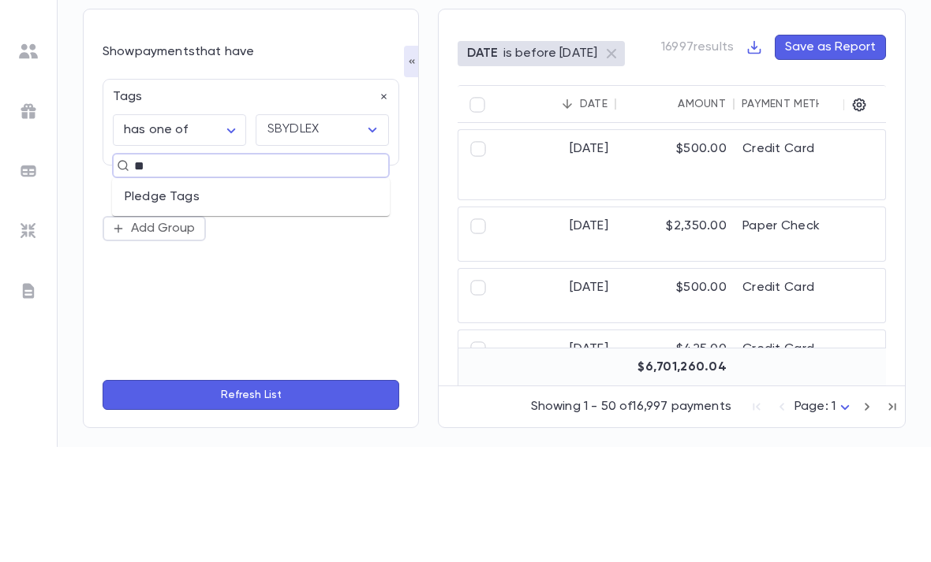
type input "***"
click at [262, 300] on li "Pledge Tags" at bounding box center [251, 312] width 278 height 25
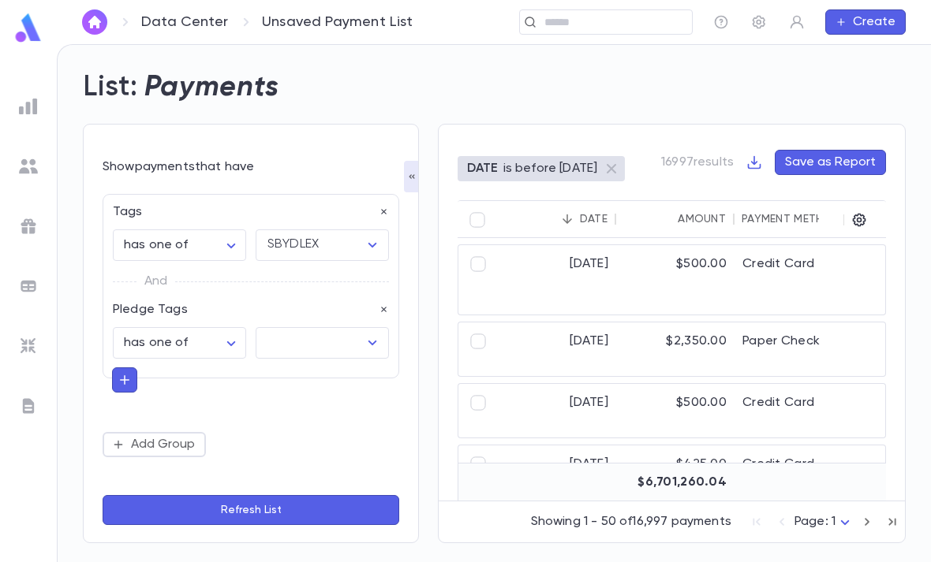
click at [203, 296] on body "**********" at bounding box center [465, 303] width 931 height 518
click at [193, 371] on span "has none of" at bounding box center [182, 377] width 106 height 16
type input "**********"
click at [316, 328] on input "text" at bounding box center [310, 343] width 95 height 30
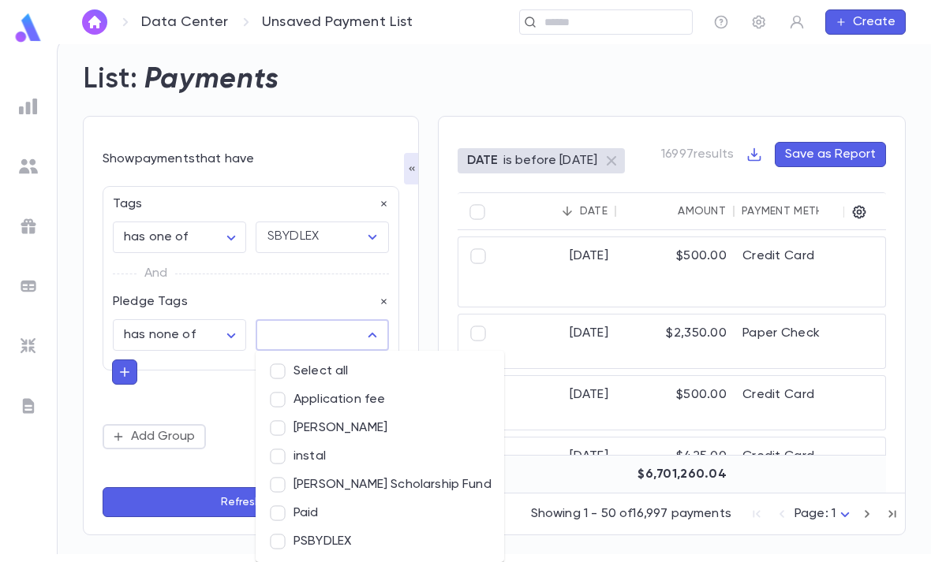
click at [349, 528] on li "PSBYDLEX" at bounding box center [380, 542] width 248 height 28
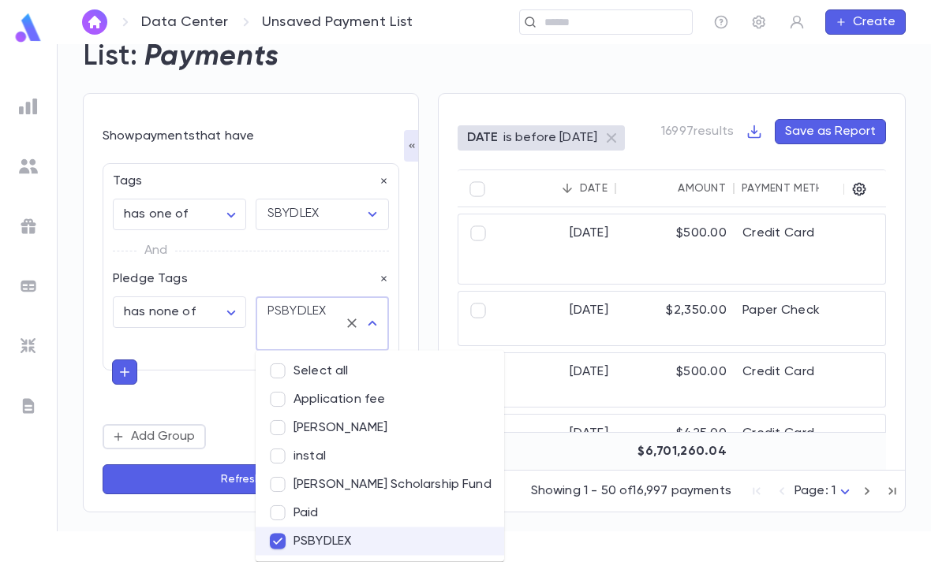
click at [205, 495] on button "Refresh List" at bounding box center [251, 480] width 297 height 30
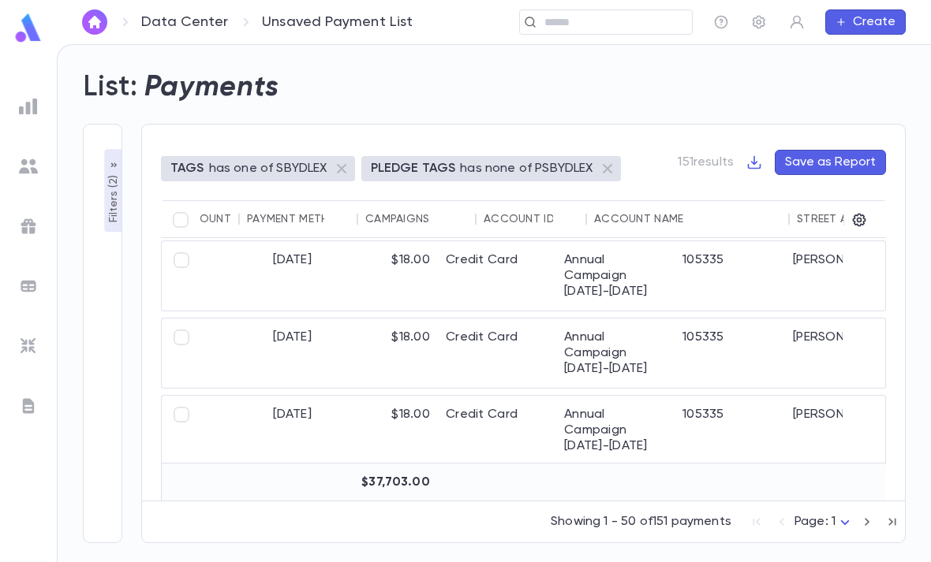
scroll to position [4, 0]
click at [301, 213] on div "Date" at bounding box center [297, 219] width 28 height 13
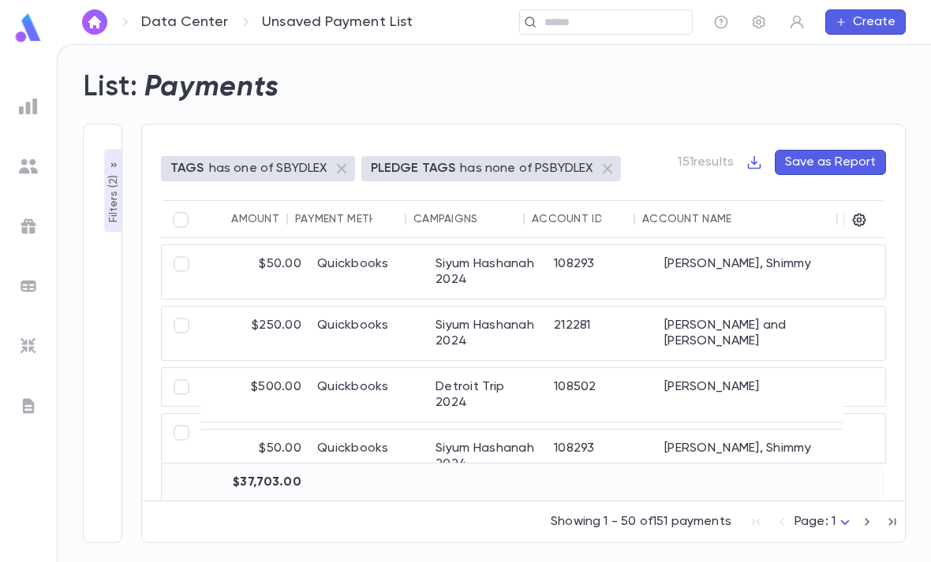
scroll to position [0, 128]
click at [664, 245] on div "Yarmak, Shimmy" at bounding box center [758, 272] width 203 height 54
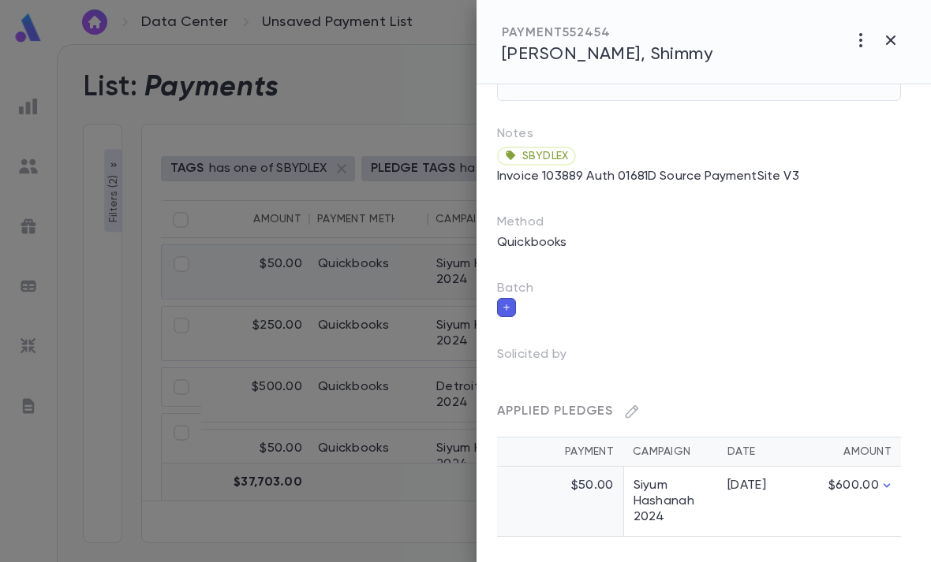
scroll to position [129, 5]
click at [671, 472] on td "Siyum Hashanah 2024" at bounding box center [670, 502] width 95 height 70
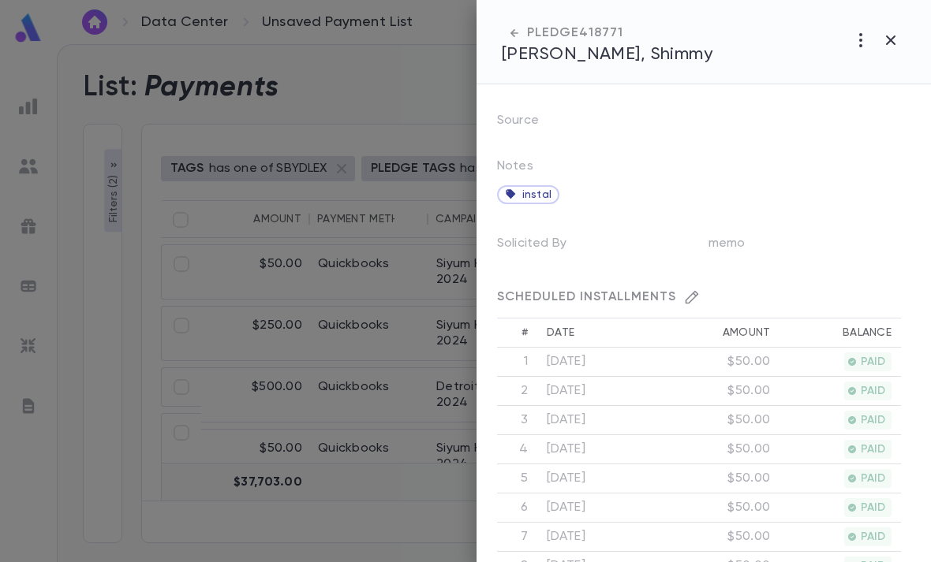
scroll to position [303, 5]
click at [585, 181] on div "instal" at bounding box center [693, 197] width 413 height 32
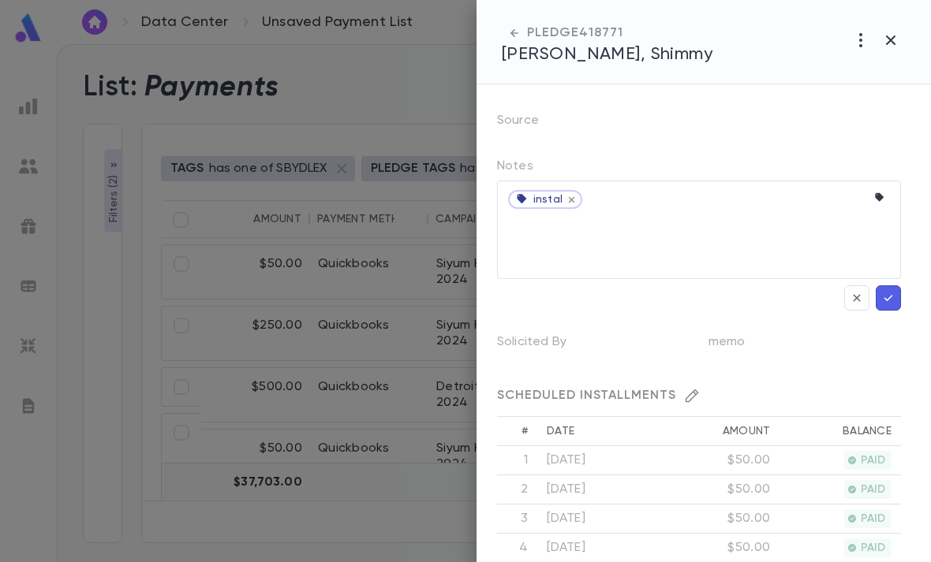
click at [882, 190] on icon "button" at bounding box center [882, 198] width 16 height 16
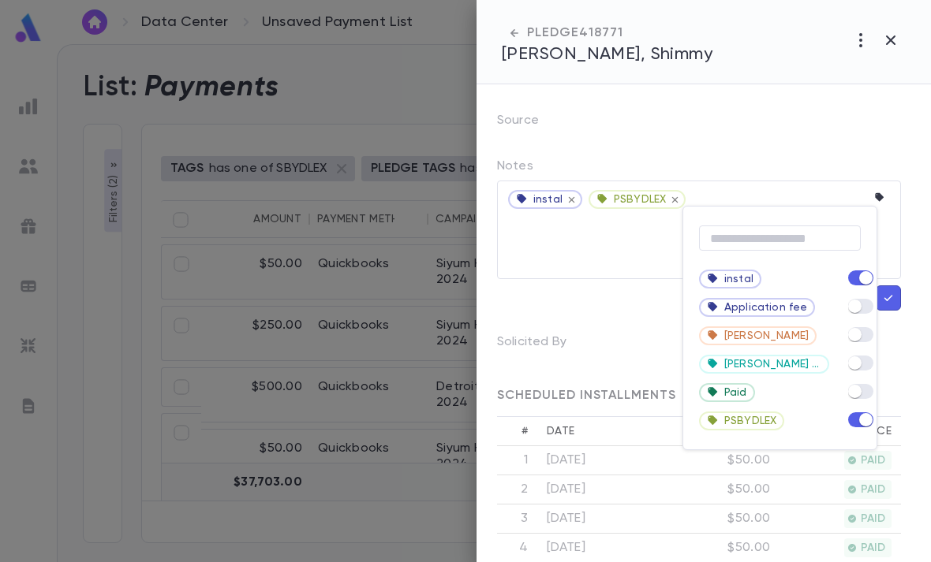
click at [874, 148] on div at bounding box center [465, 281] width 931 height 562
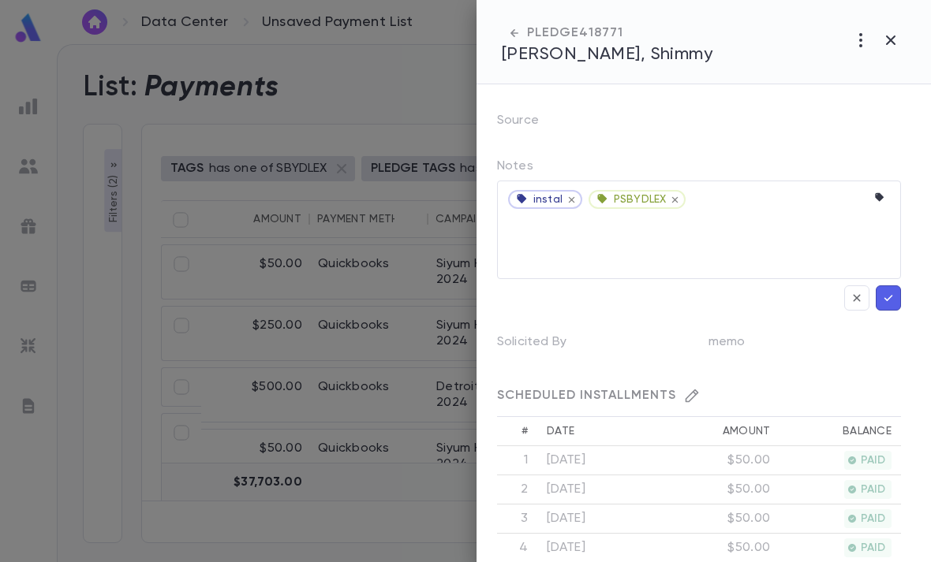
click at [894, 295] on icon "button" at bounding box center [888, 298] width 14 height 16
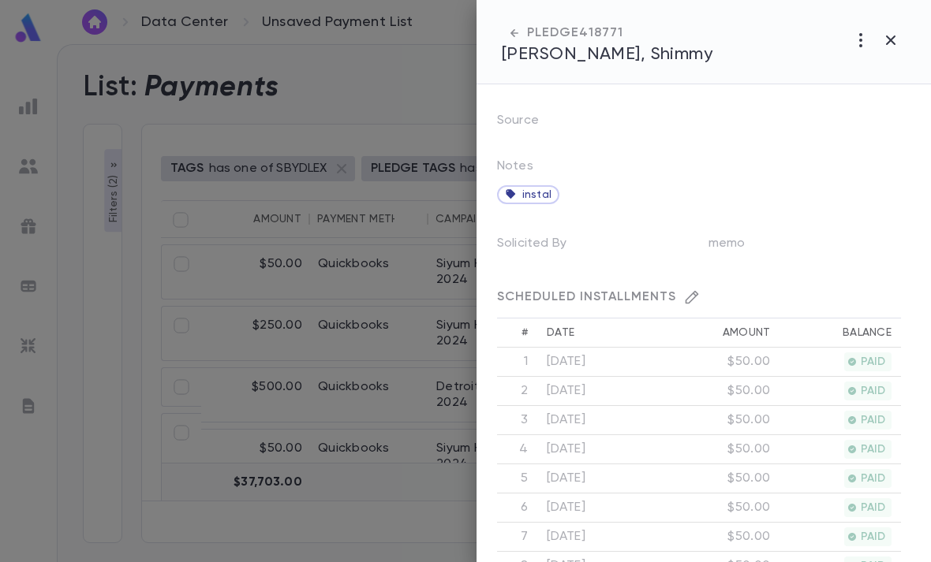
click at [893, 43] on icon "button" at bounding box center [890, 39] width 9 height 9
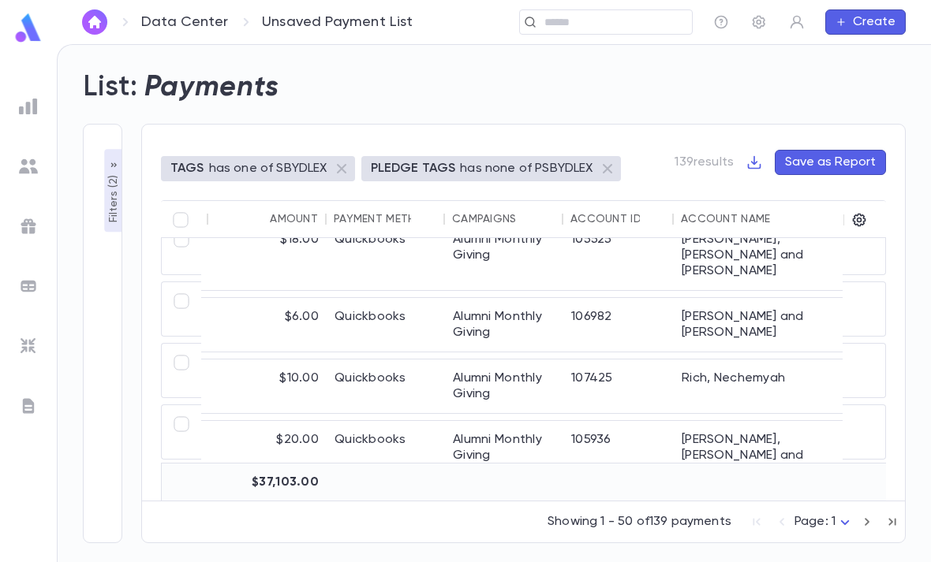
scroll to position [1527, 111]
click at [117, 172] on p "Filters ( 2 )" at bounding box center [114, 197] width 16 height 51
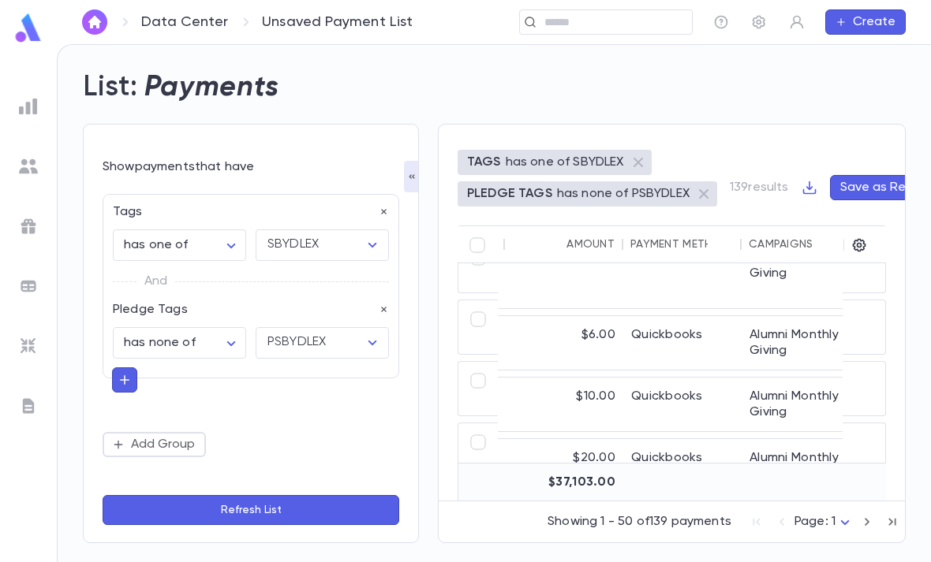
click at [124, 368] on button "button" at bounding box center [124, 380] width 25 height 25
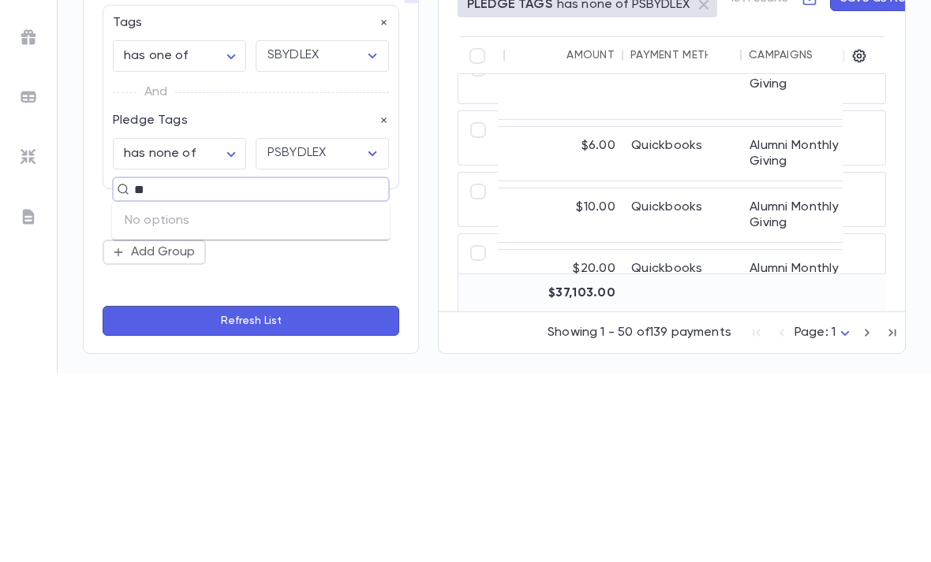
type input "*"
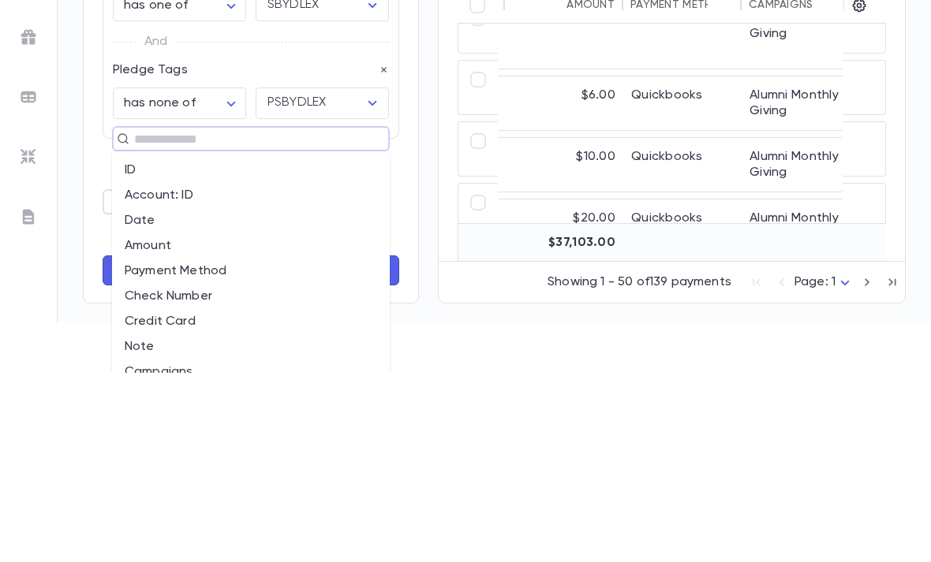
click at [364, 283] on icon "Open" at bounding box center [372, 292] width 19 height 19
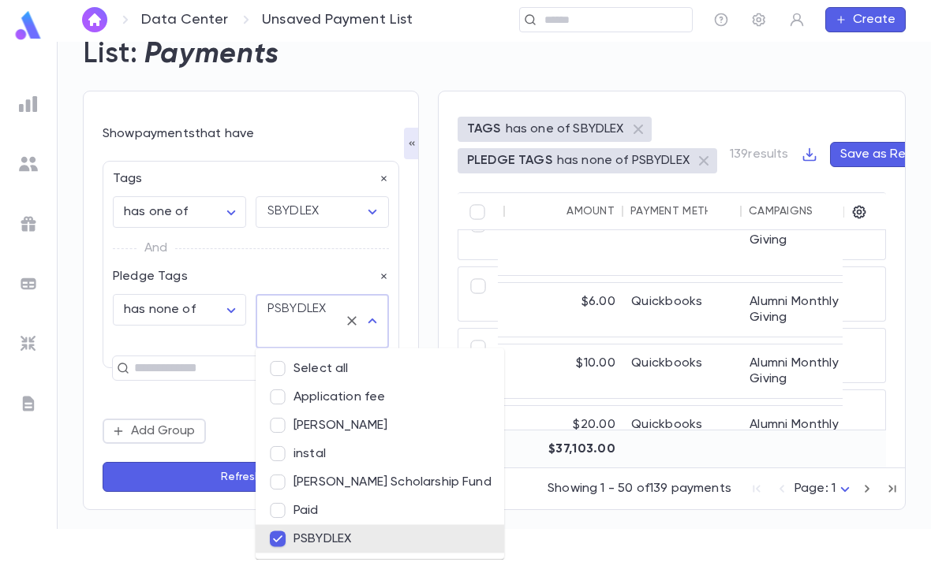
scroll to position [0, 0]
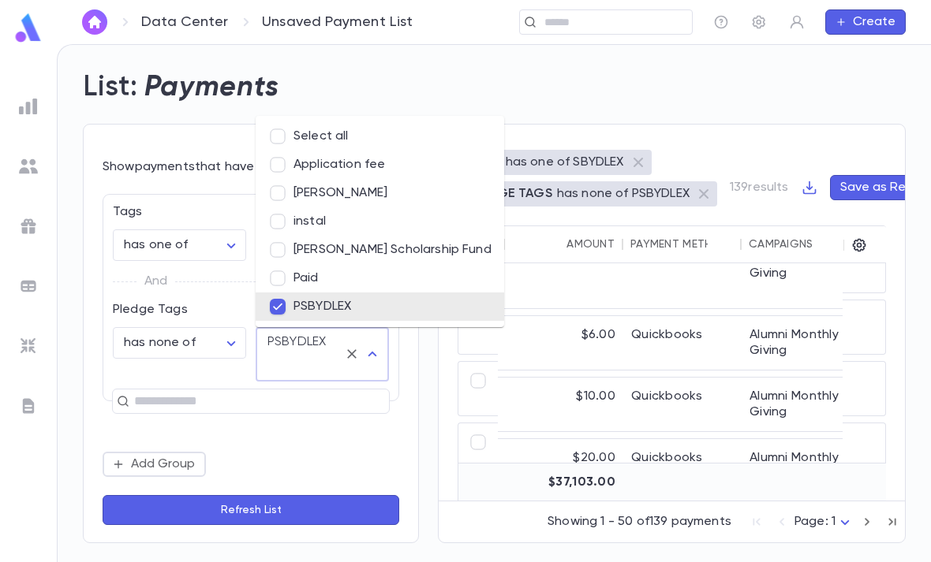
click at [196, 190] on div "**********" at bounding box center [251, 334] width 297 height 298
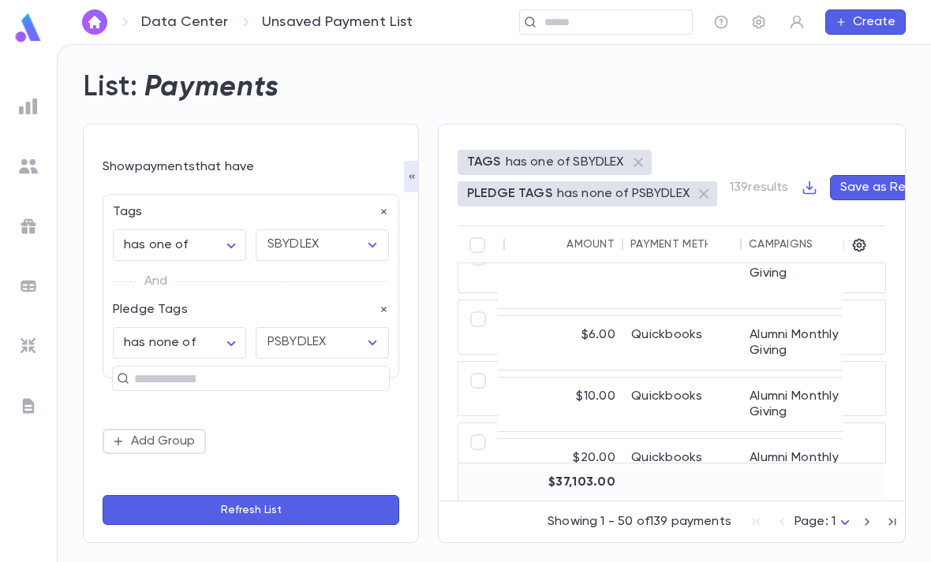
click at [368, 248] on icon "Open" at bounding box center [372, 245] width 19 height 19
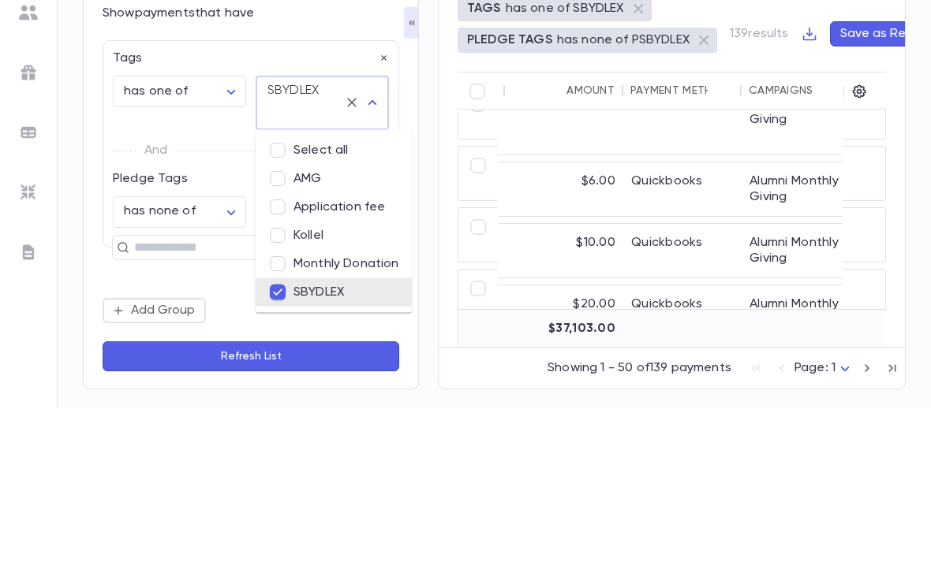
click at [271, 195] on div "Tags" at bounding box center [246, 207] width 286 height 25
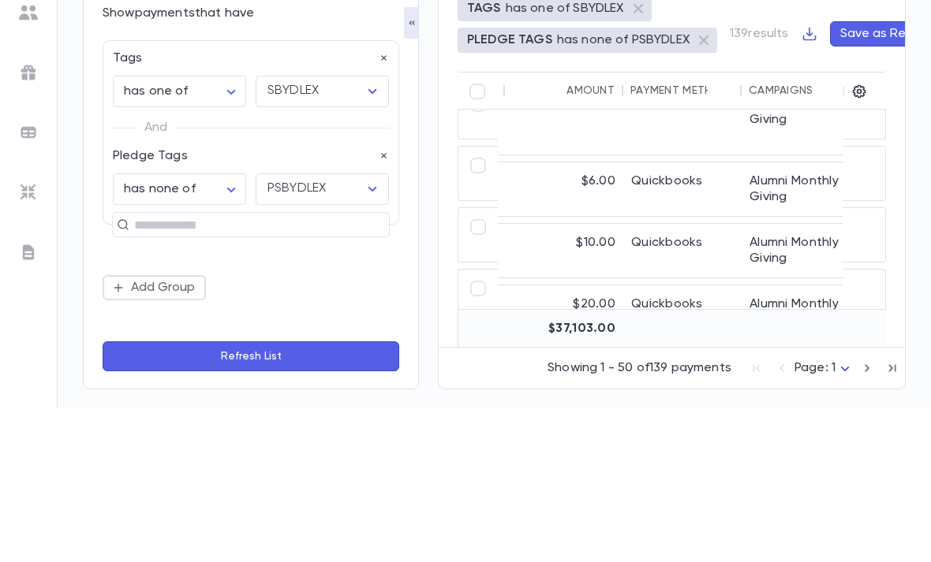
scroll to position [50, 0]
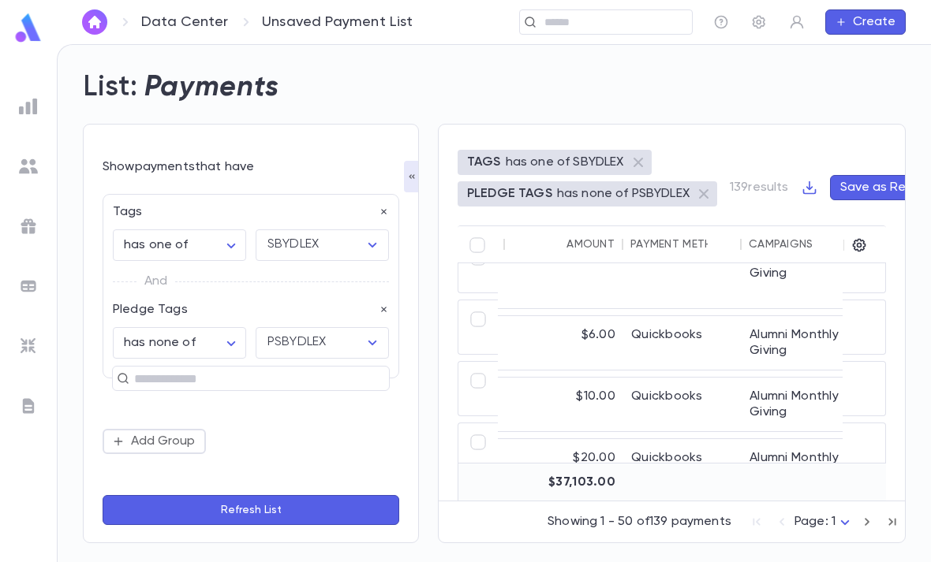
click at [215, 368] on input "text" at bounding box center [244, 379] width 230 height 22
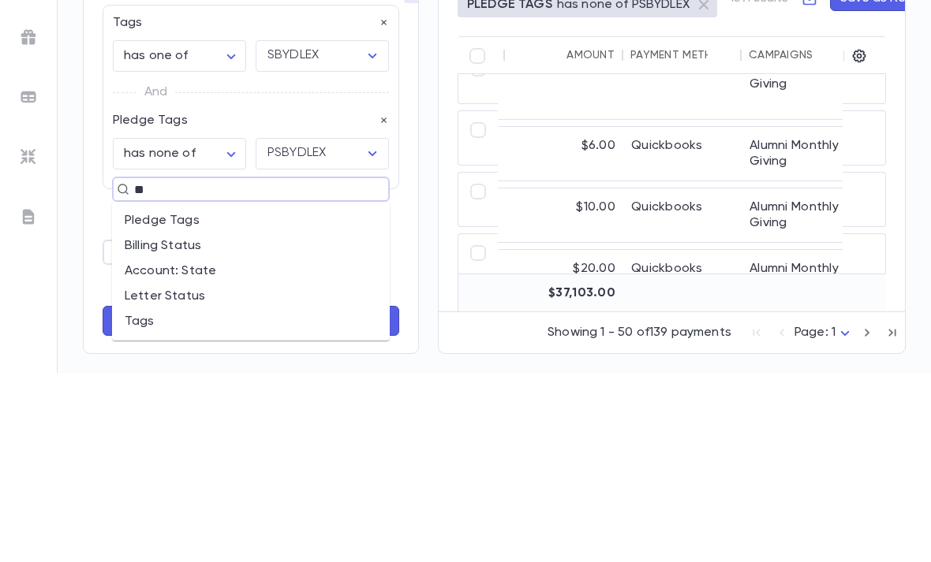
type input "***"
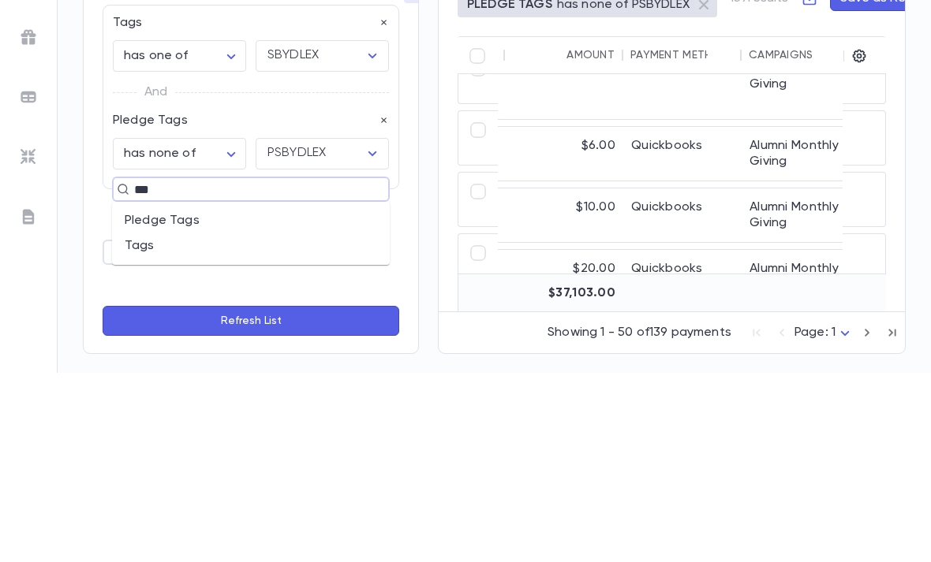
click at [246, 423] on li "Tags" at bounding box center [251, 435] width 278 height 25
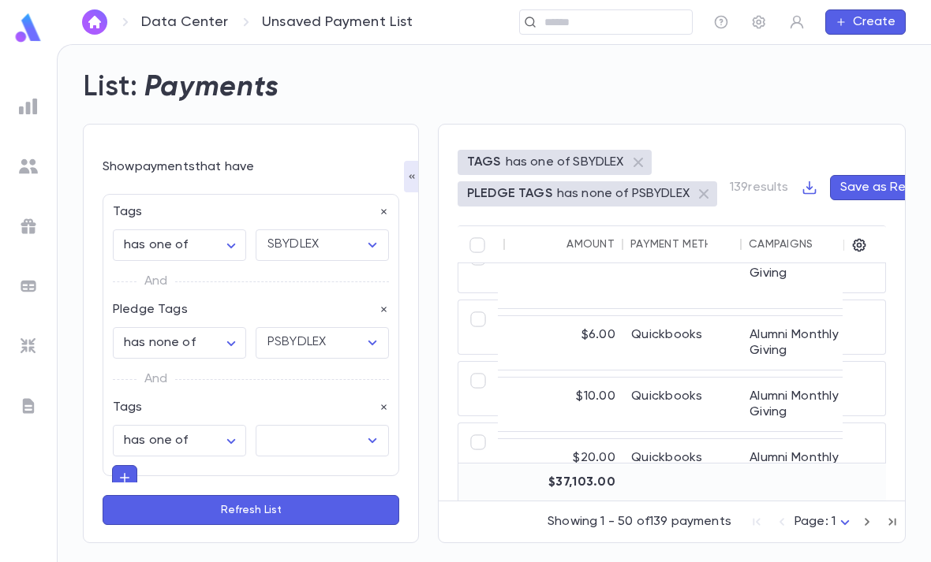
click at [319, 426] on input "text" at bounding box center [310, 441] width 95 height 30
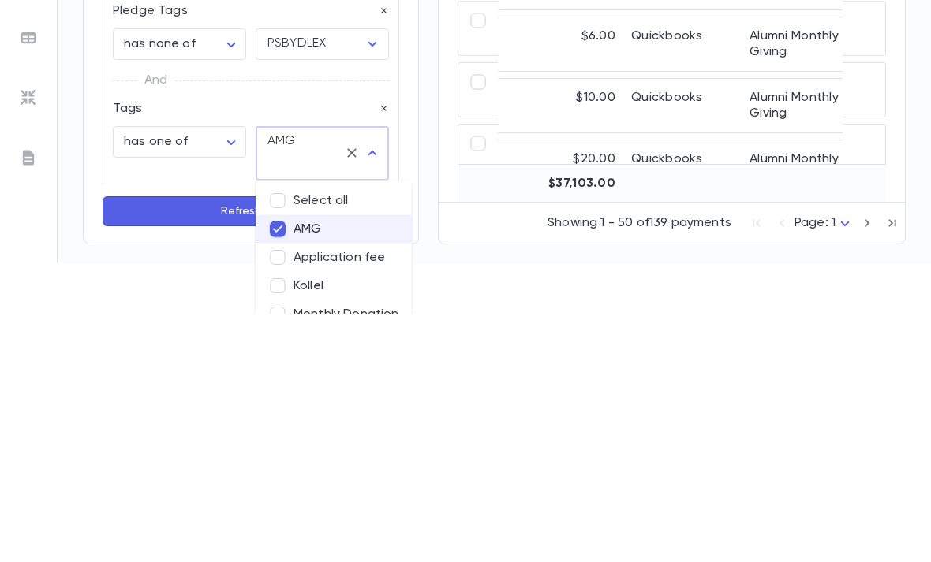
click at [200, 185] on body "**********" at bounding box center [465, 253] width 931 height 518
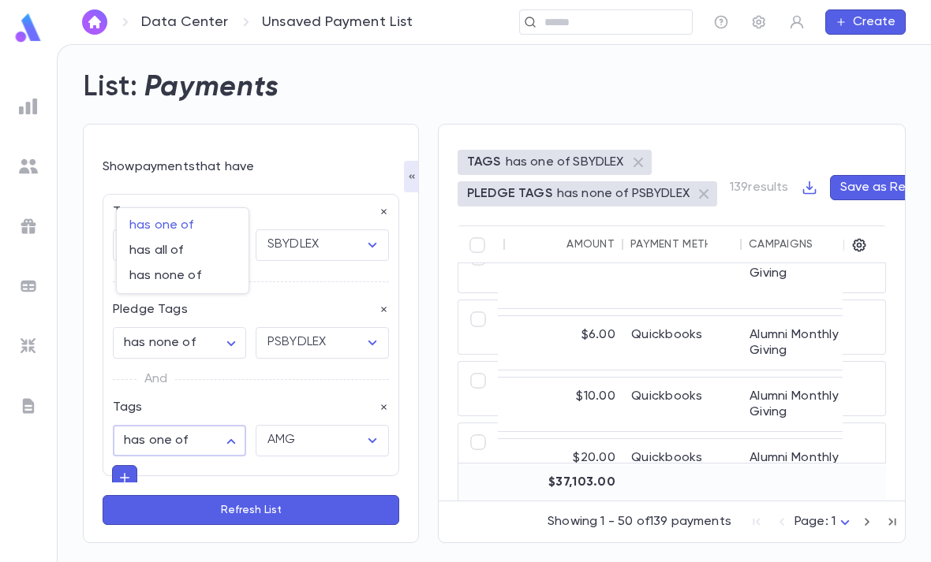
click at [204, 274] on span "has none of" at bounding box center [182, 276] width 106 height 16
type input "**********"
click at [299, 513] on button "Refresh List" at bounding box center [251, 510] width 297 height 30
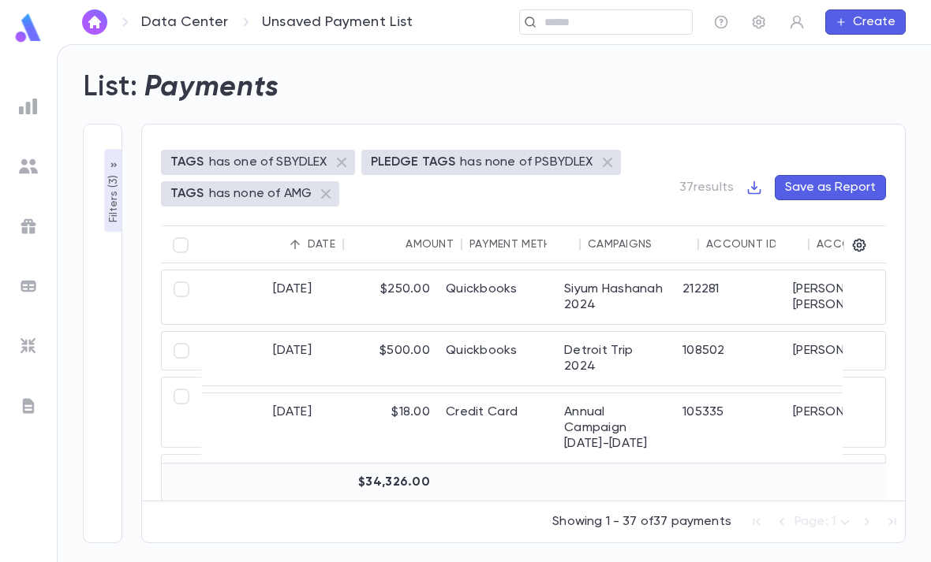
scroll to position [0, 0]
click at [296, 238] on div "Date" at bounding box center [297, 244] width 28 height 13
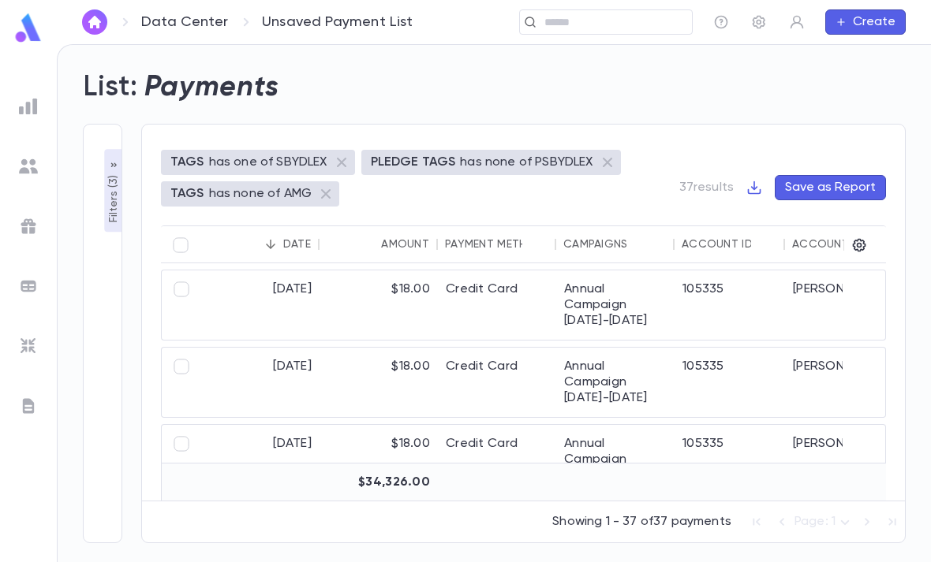
click at [299, 239] on div "Date" at bounding box center [297, 244] width 28 height 13
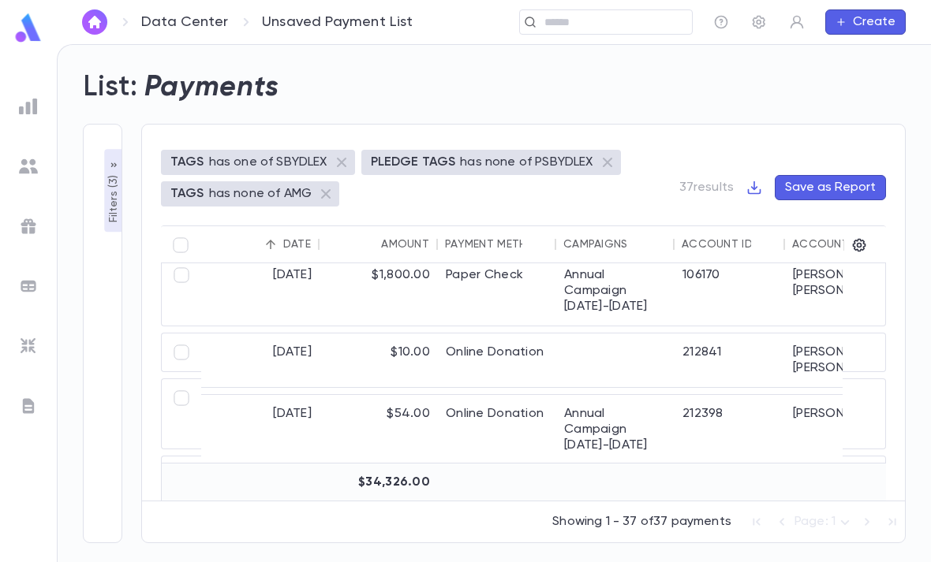
scroll to position [759, 0]
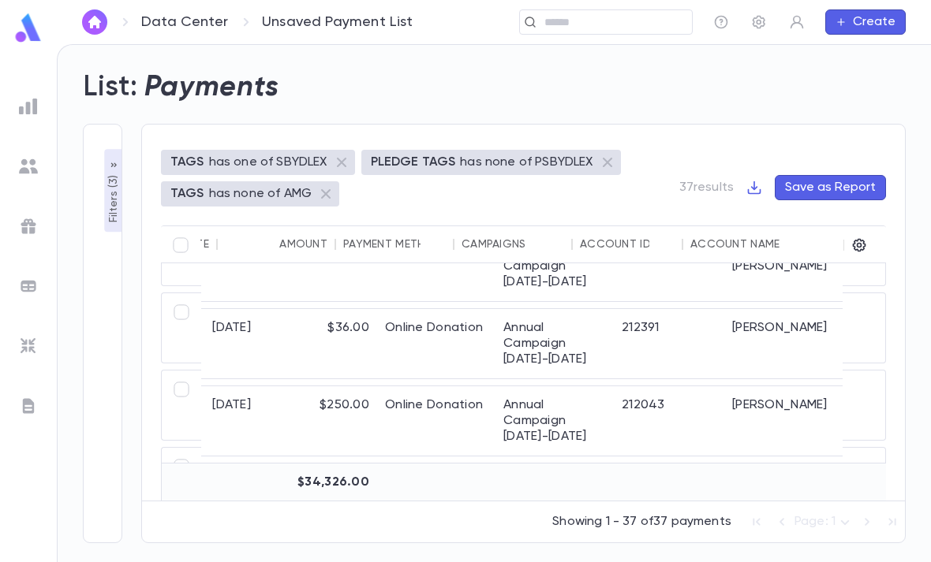
click at [875, 137] on div "TAGS has one of SBYDLEX PLEDGE TAGS has none of PSBYDLEX TAGS has none of AMG 3…" at bounding box center [523, 334] width 764 height 420
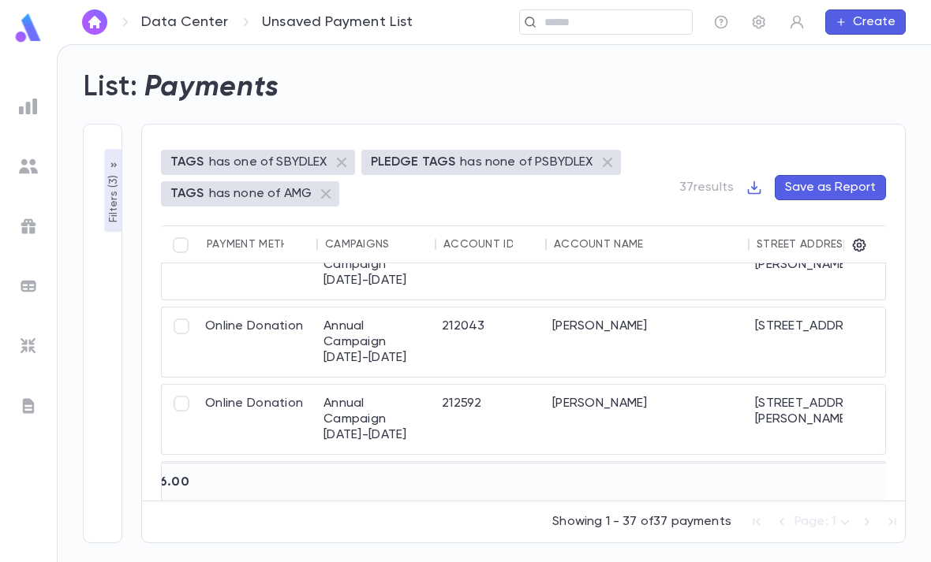
scroll to position [1028, 250]
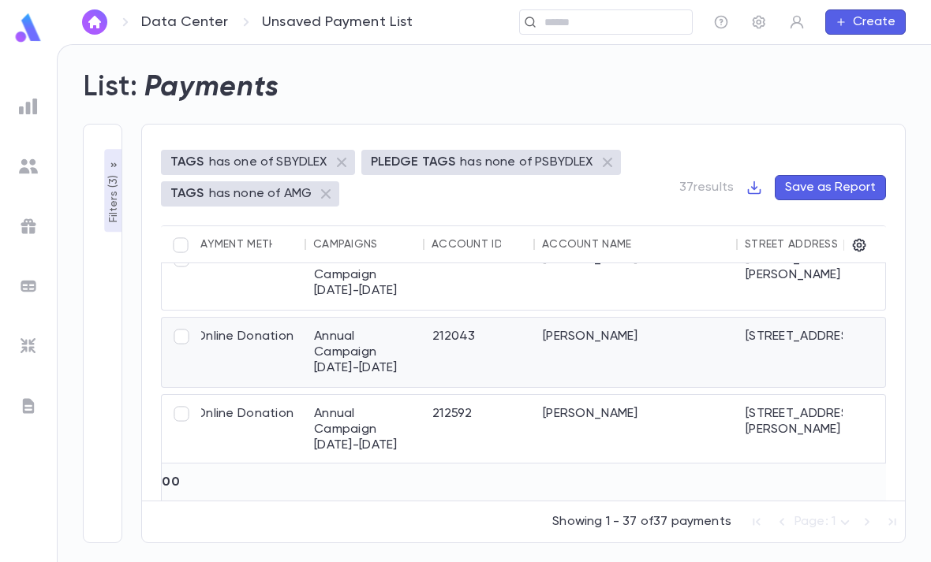
click at [662, 352] on div "Litke, Yocheved" at bounding box center [636, 352] width 203 height 69
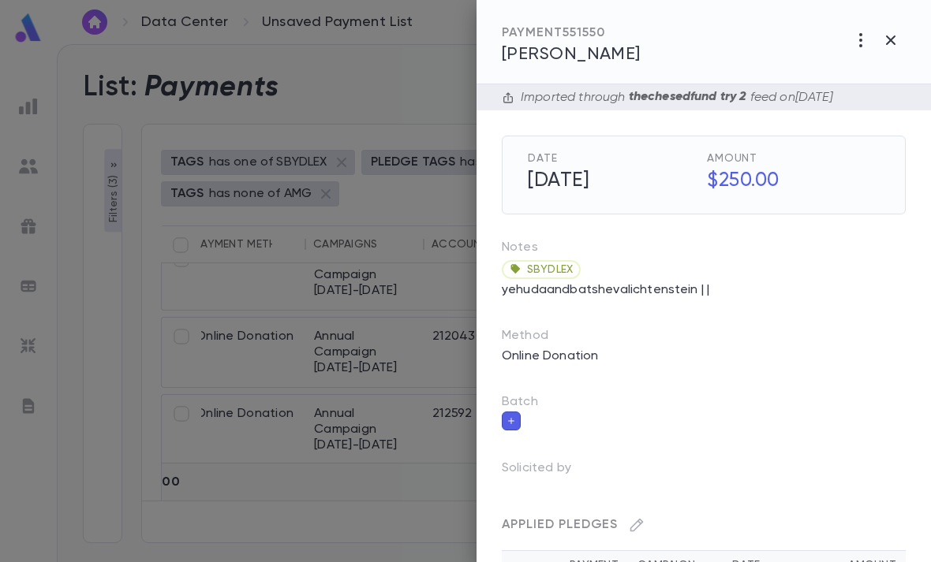
click at [618, 50] on span "Litke, Yocheved" at bounding box center [571, 54] width 139 height 17
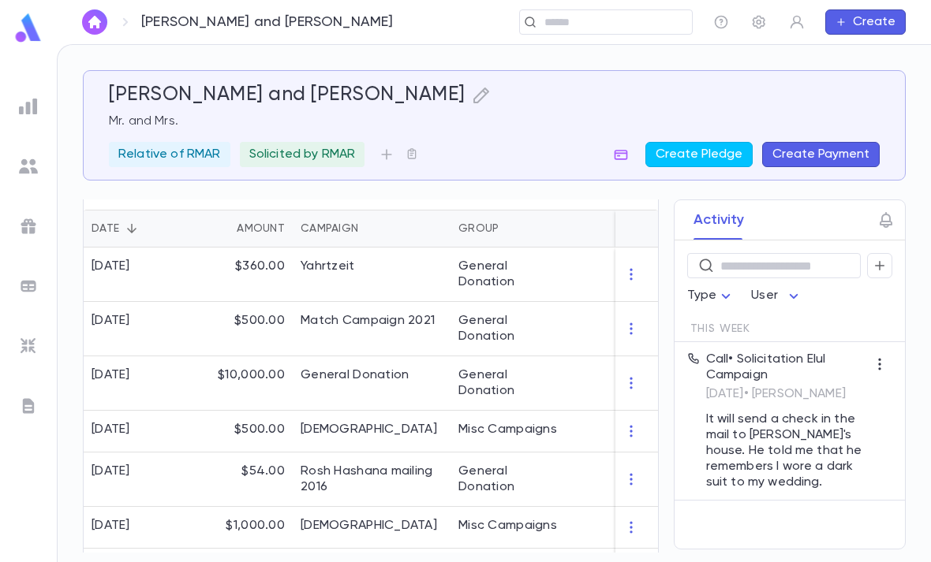
scroll to position [409, 0]
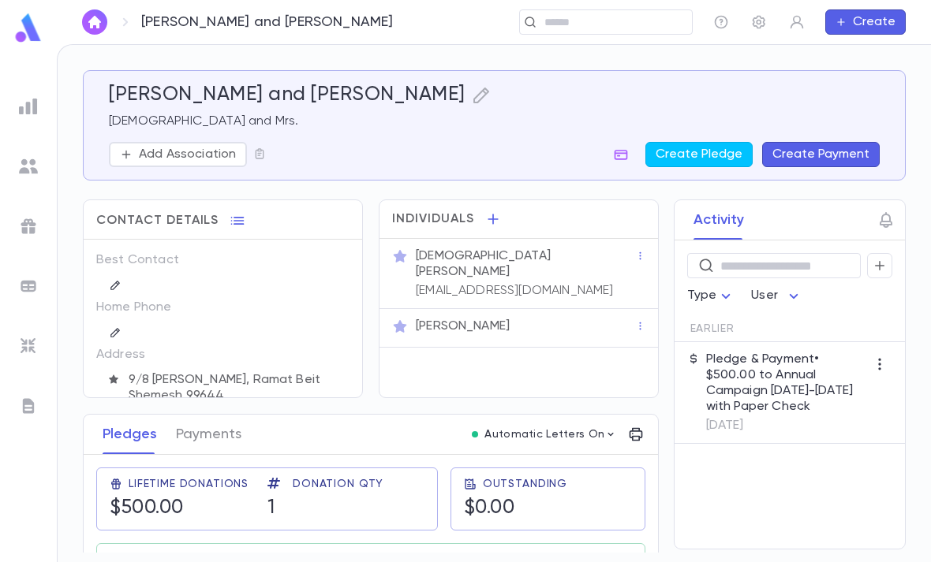
click at [472, 94] on icon "button" at bounding box center [481, 95] width 19 height 19
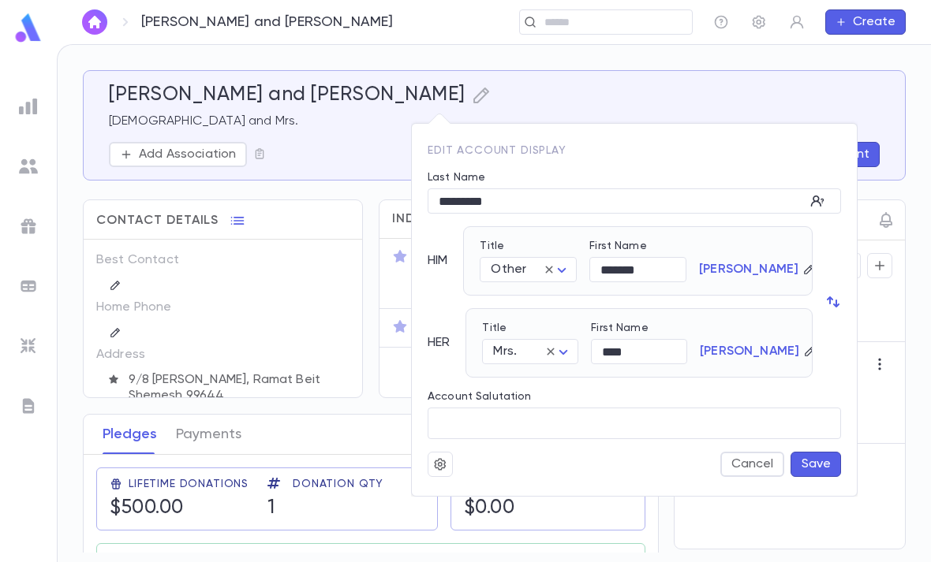
click at [547, 270] on icon at bounding box center [549, 270] width 14 height 14
click at [559, 267] on body "[PERSON_NAME] and [PERSON_NAME] ​ Create [PERSON_NAME] and [PERSON_NAME] and Mr…" at bounding box center [465, 303] width 931 height 518
click at [549, 323] on span "[DEMOGRAPHIC_DATA]" at bounding box center [565, 326] width 135 height 16
type input "*****"
click at [815, 462] on button "Save" at bounding box center [815, 464] width 50 height 25
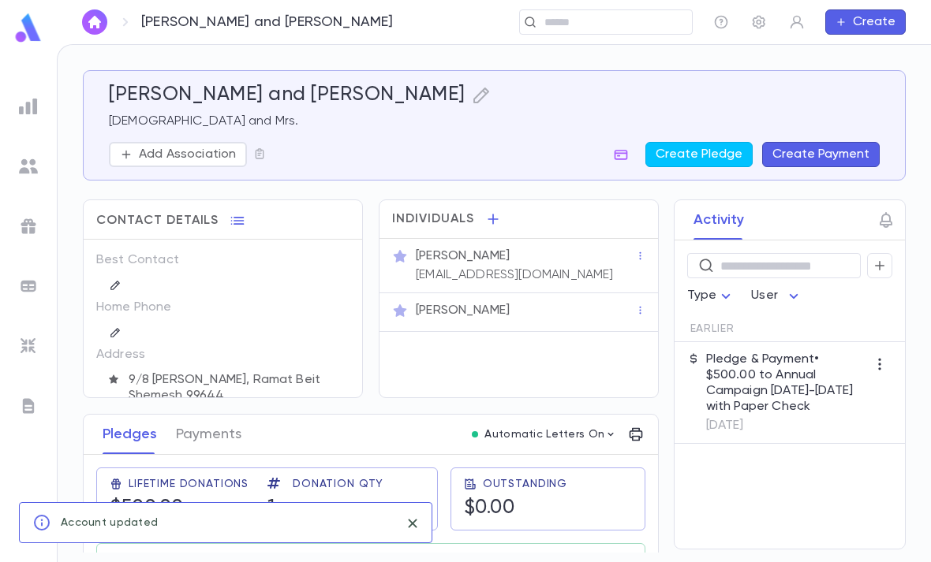
scroll to position [50, 0]
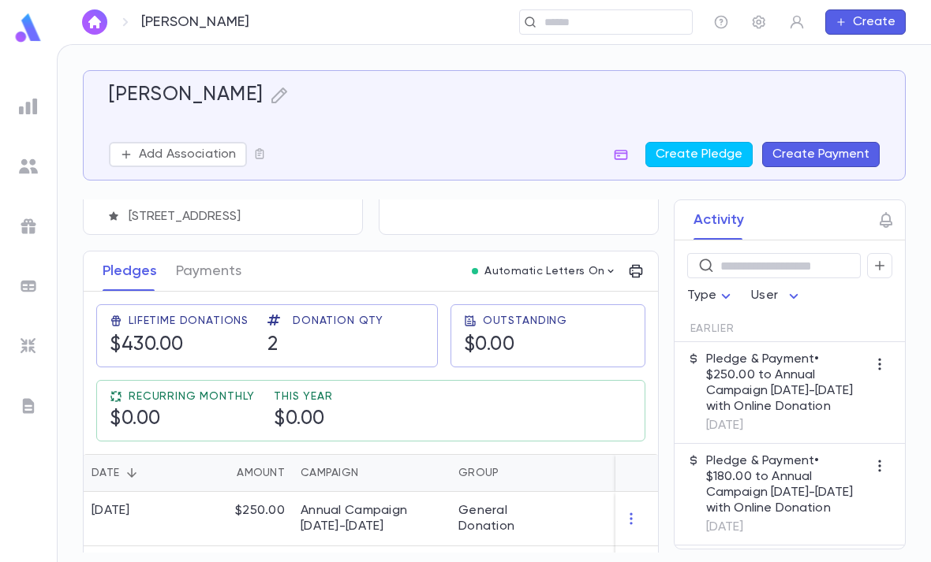
scroll to position [163, 0]
click at [534, 558] on div "General Donation" at bounding box center [509, 574] width 103 height 32
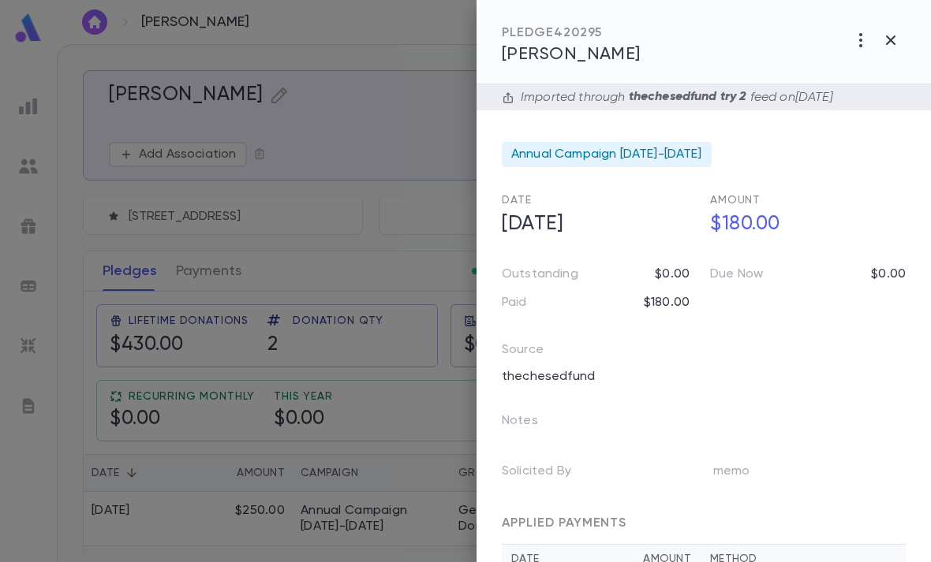
click at [902, 37] on button "button" at bounding box center [890, 40] width 30 height 30
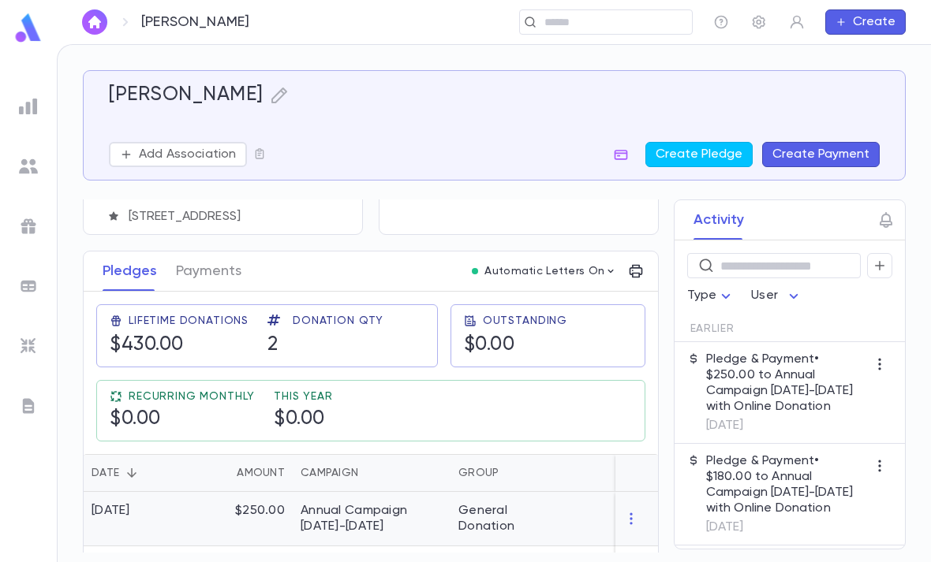
click at [498, 503] on div "General Donation" at bounding box center [509, 519] width 103 height 32
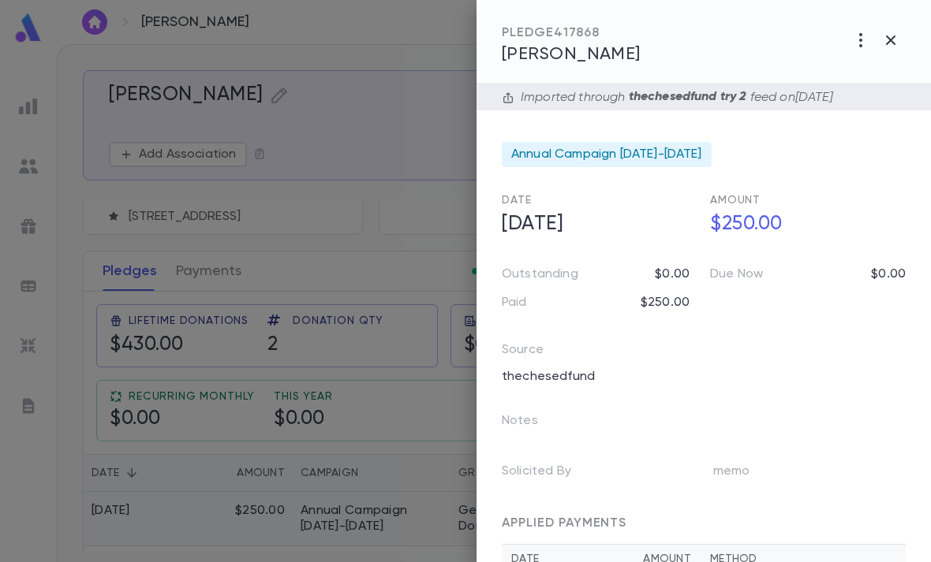
click at [424, 450] on div at bounding box center [465, 281] width 931 height 562
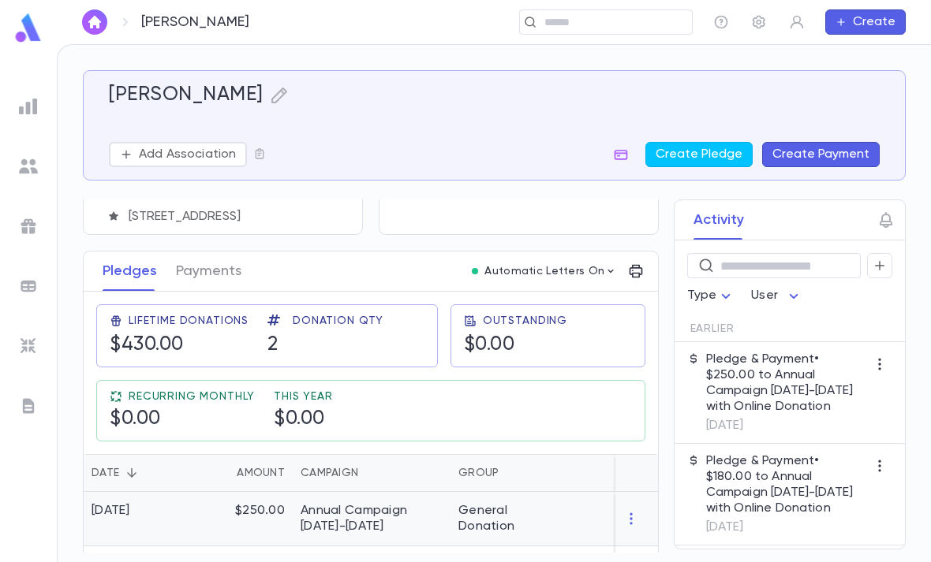
click at [453, 492] on div "General Donation" at bounding box center [509, 519] width 118 height 54
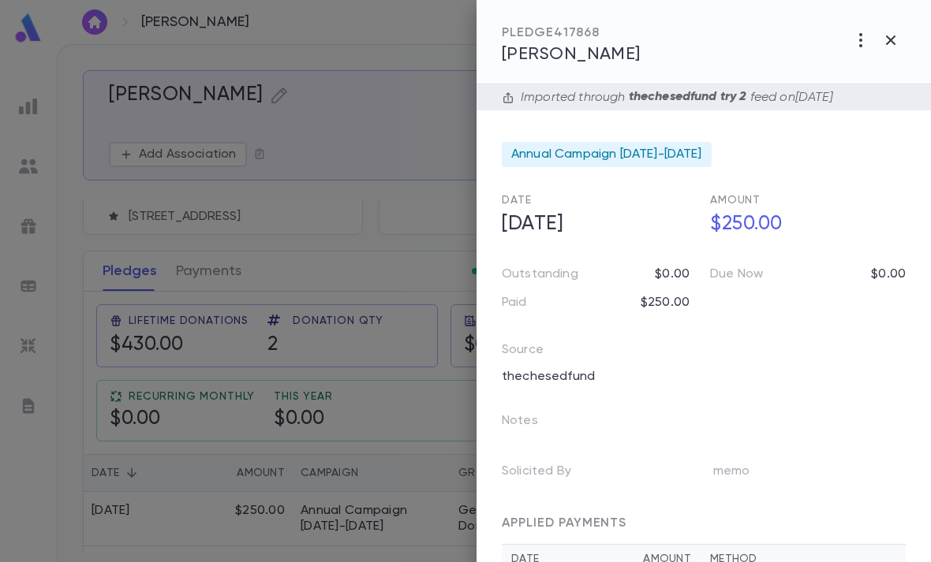
click at [440, 445] on div at bounding box center [465, 281] width 931 height 562
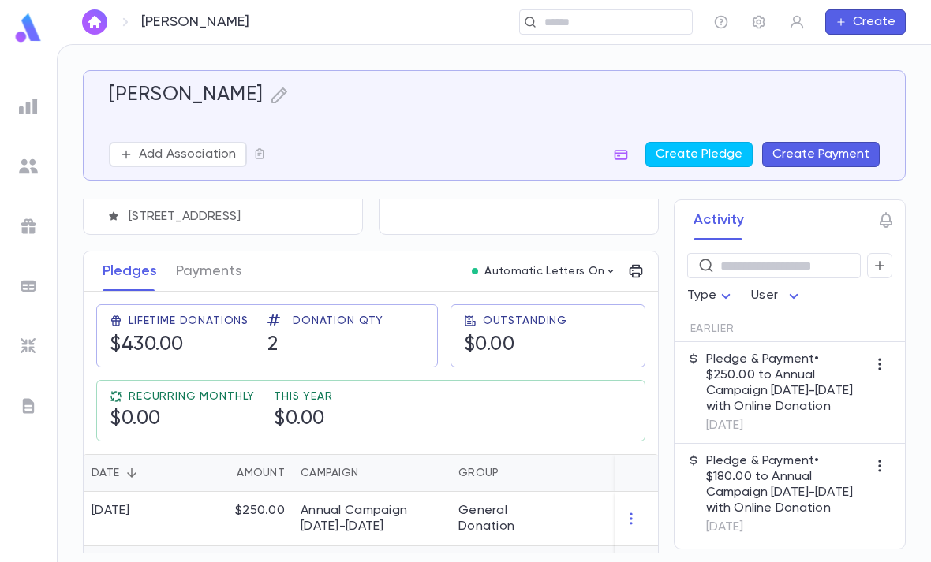
click at [429, 558] on div "Annual Campaign [DATE]-[DATE]" at bounding box center [371, 574] width 142 height 32
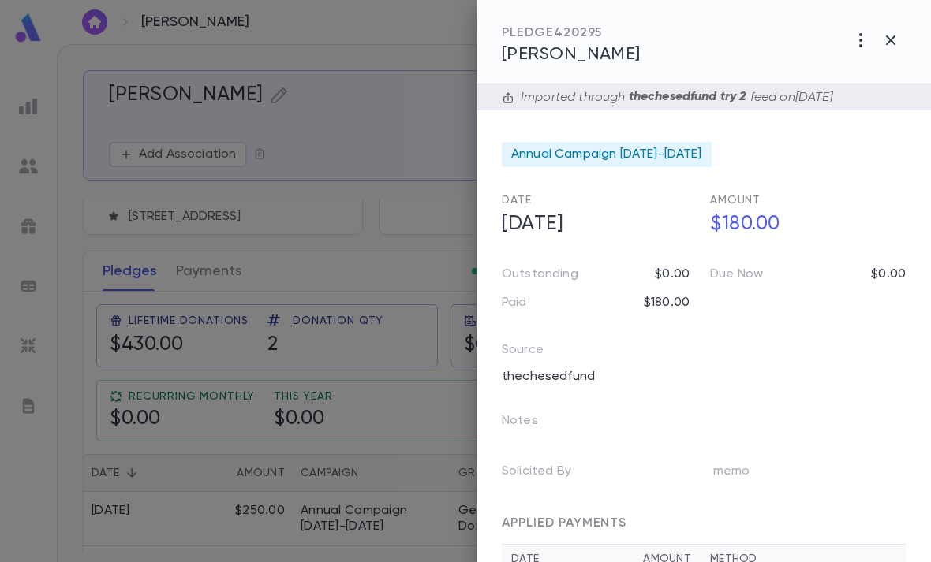
click at [420, 461] on div at bounding box center [465, 281] width 931 height 562
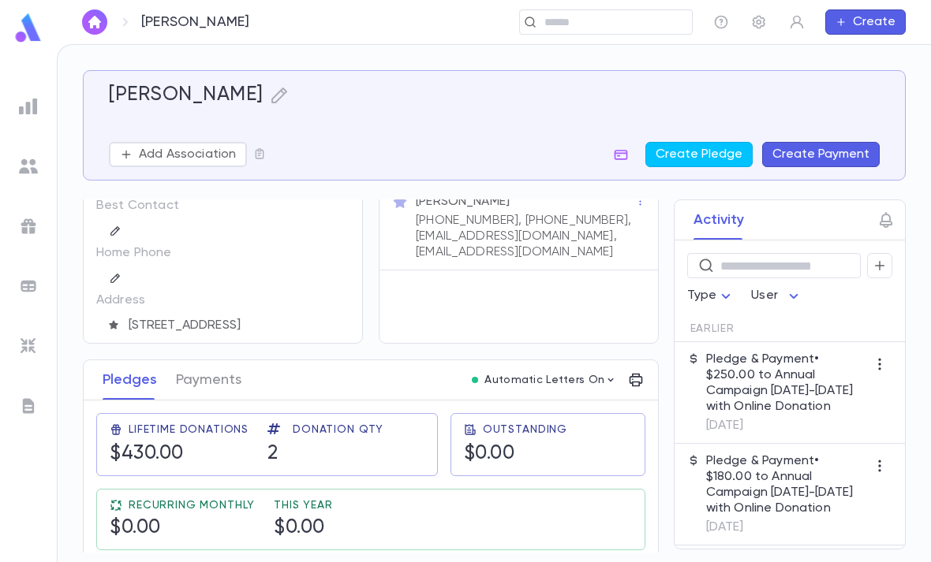
scroll to position [0, 0]
click at [644, 18] on input "text" at bounding box center [612, 22] width 146 height 15
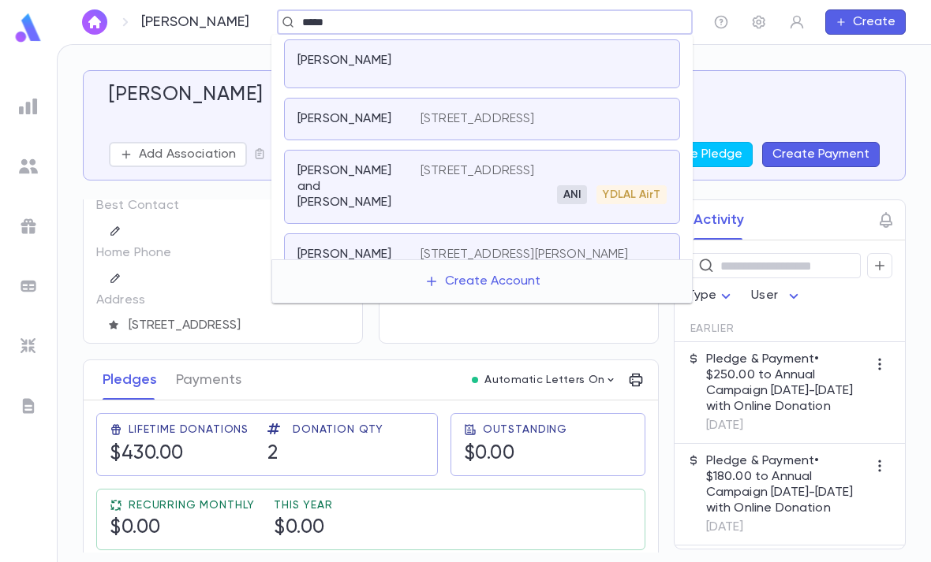
type input "*****"
click at [758, 104] on div "Litke, Yocheved" at bounding box center [494, 96] width 771 height 24
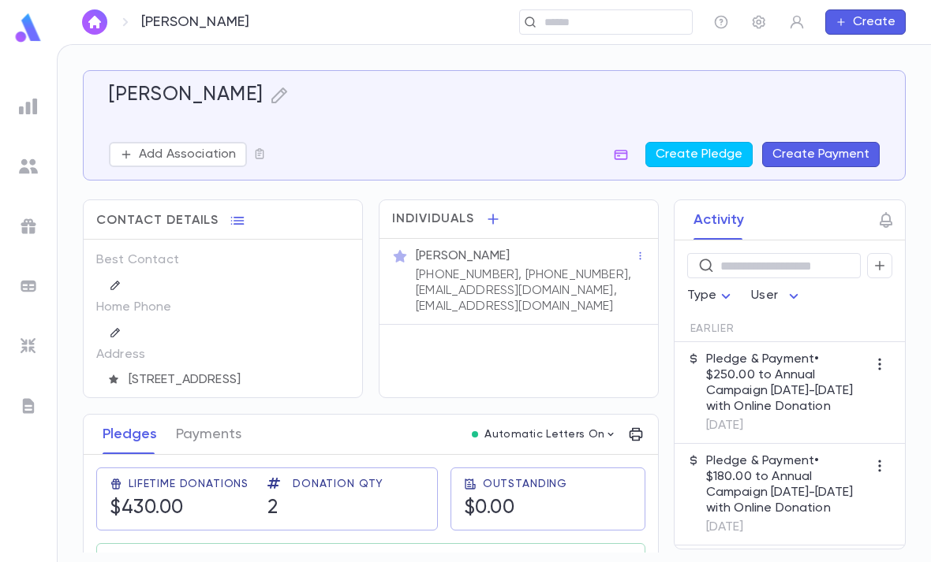
click at [574, 267] on p "(917) 359-4735, (845) 598-2897, ylitke98@gmail.com, gedals@yahoo.com" at bounding box center [525, 290] width 219 height 47
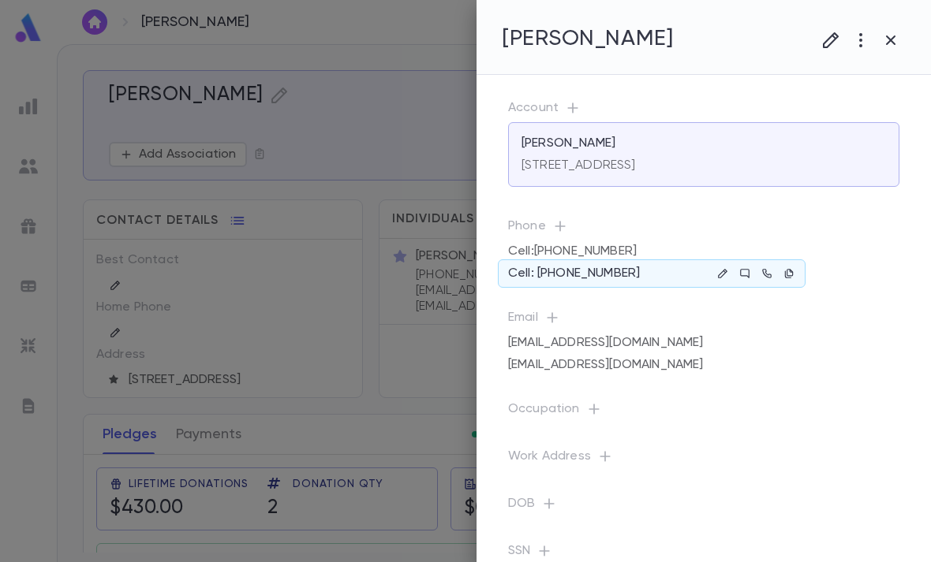
click at [789, 265] on button "button" at bounding box center [788, 273] width 19 height 19
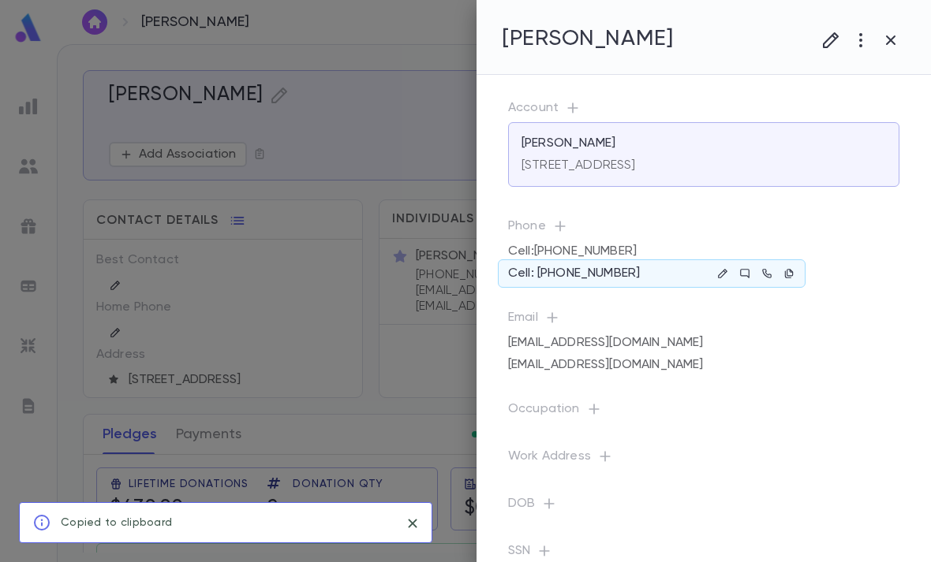
click at [726, 270] on icon "button" at bounding box center [722, 273] width 11 height 11
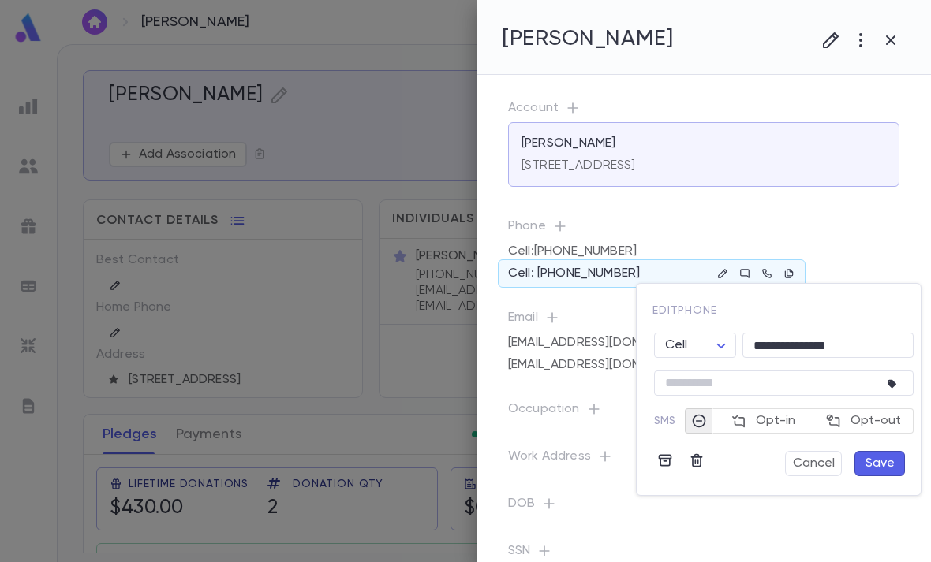
click at [697, 458] on icon "button" at bounding box center [697, 461] width 16 height 16
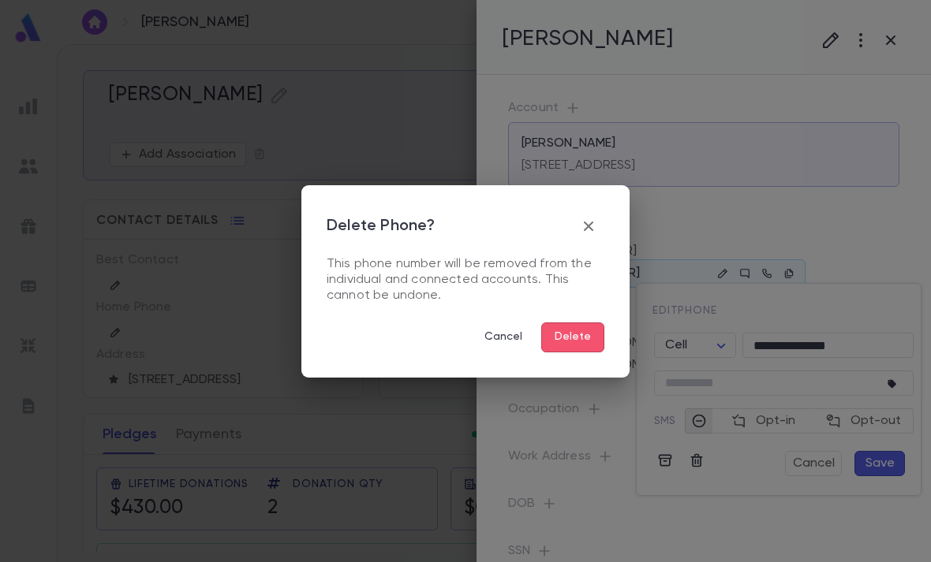
click at [580, 338] on button "Delete" at bounding box center [572, 338] width 63 height 30
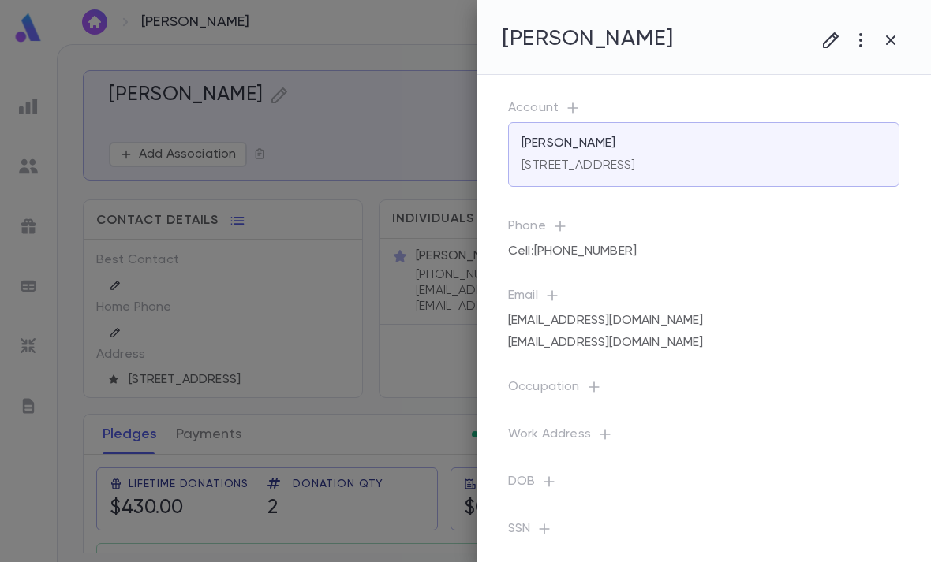
click at [895, 32] on icon "button" at bounding box center [890, 40] width 19 height 19
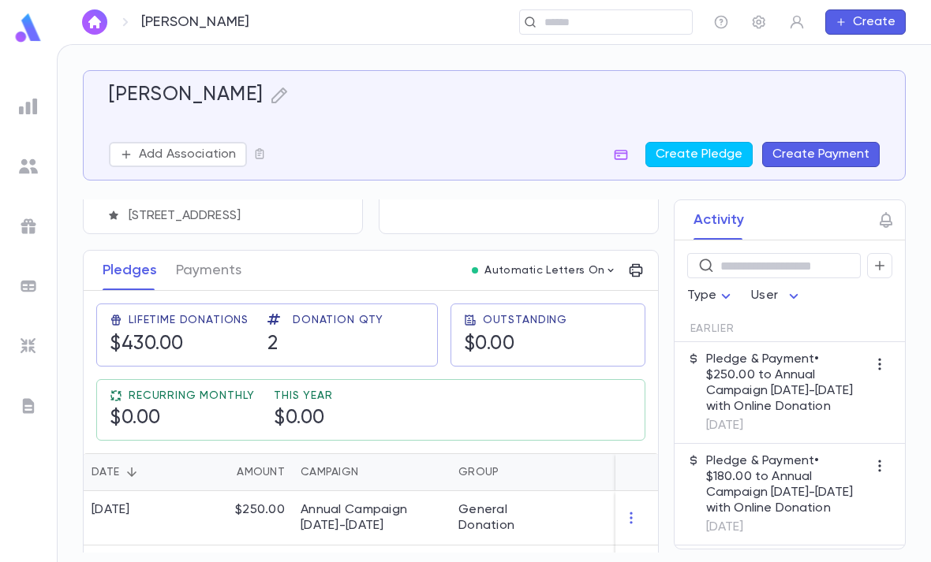
scroll to position [163, 0]
click at [631, 562] on icon "button" at bounding box center [631, 573] width 16 height 16
click at [518, 506] on div at bounding box center [465, 281] width 931 height 562
click at [539, 558] on div "General Donation" at bounding box center [509, 574] width 103 height 32
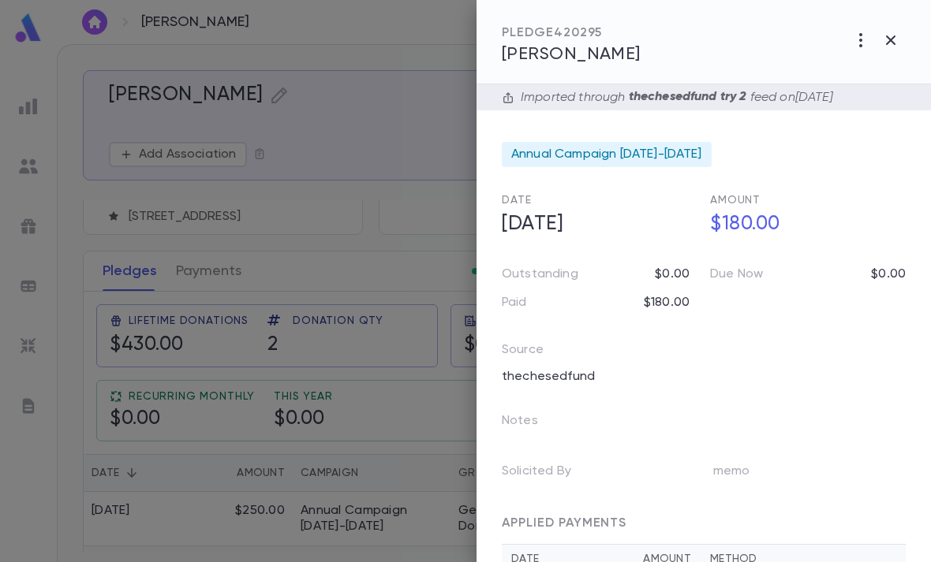
click at [859, 39] on icon "button" at bounding box center [860, 40] width 19 height 19
click at [838, 121] on li "Change Account" at bounding box center [825, 123] width 196 height 25
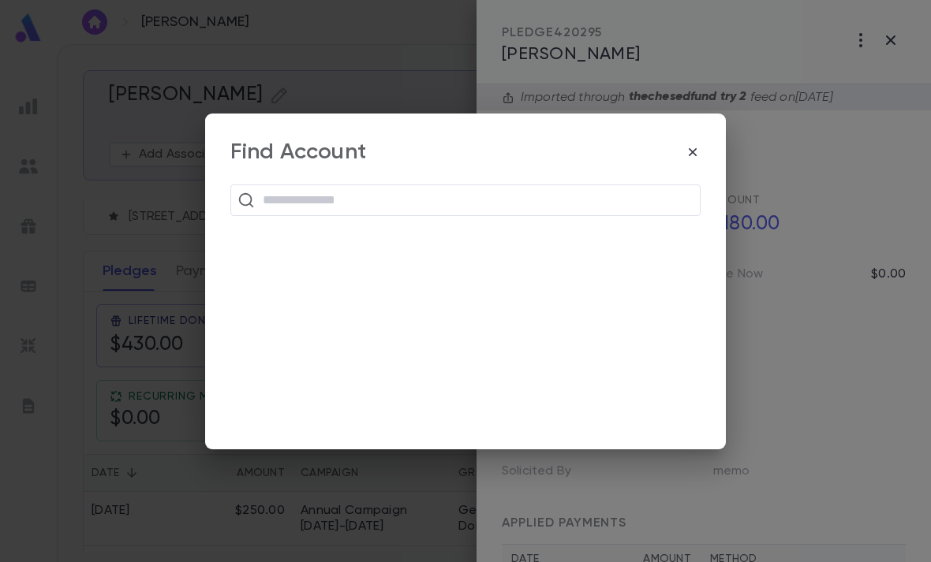
click at [552, 196] on input "text" at bounding box center [475, 200] width 435 height 30
click at [572, 197] on input "text" at bounding box center [475, 200] width 435 height 30
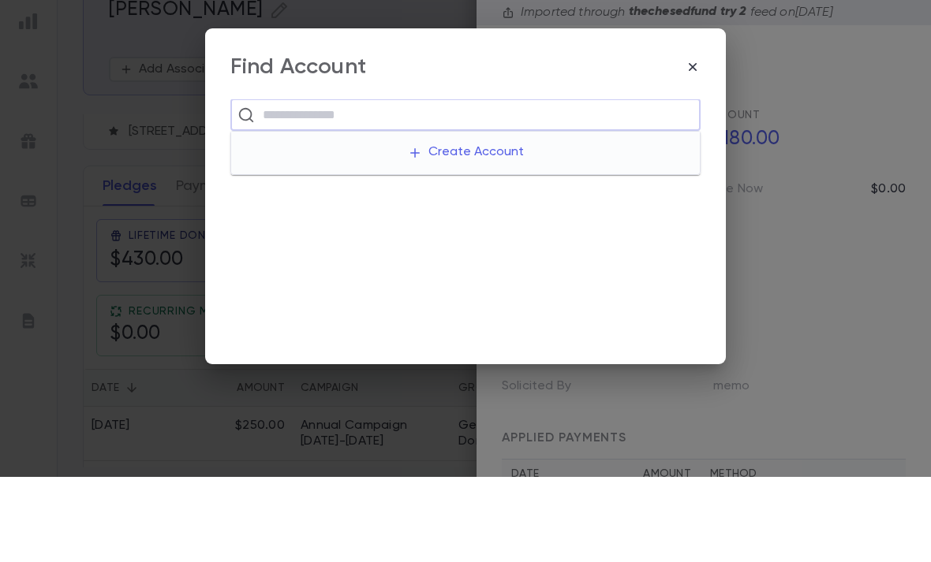
click at [461, 223] on button "Create Account" at bounding box center [465, 238] width 141 height 30
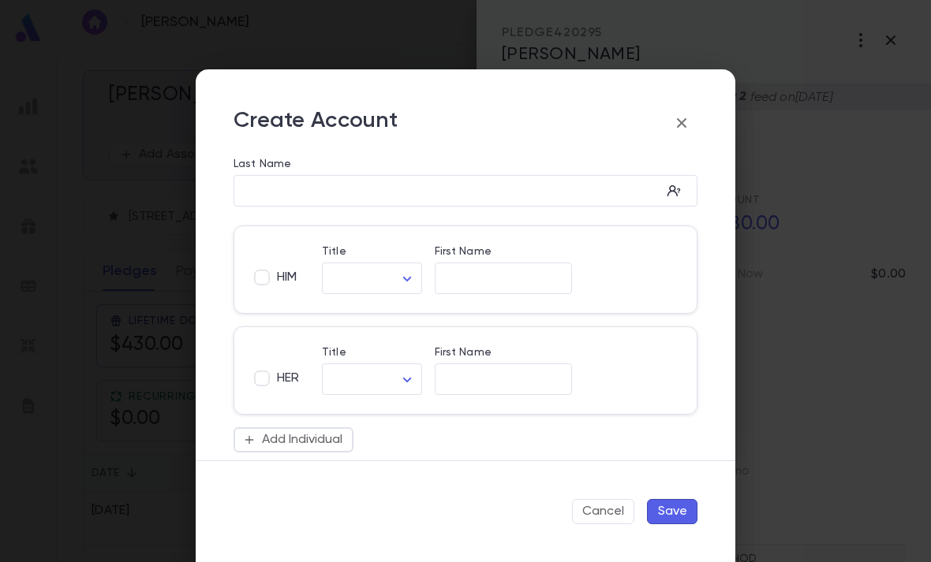
scroll to position [0, 0]
click at [394, 276] on body "Litke, Yocheved ​ Create Litke, Yocheved Add Association Create Pledge Create P…" at bounding box center [465, 303] width 931 height 518
click at [379, 312] on span "Mr." at bounding box center [405, 312] width 135 height 16
type input "***"
click at [472, 283] on input "First Name" at bounding box center [503, 279] width 137 height 18
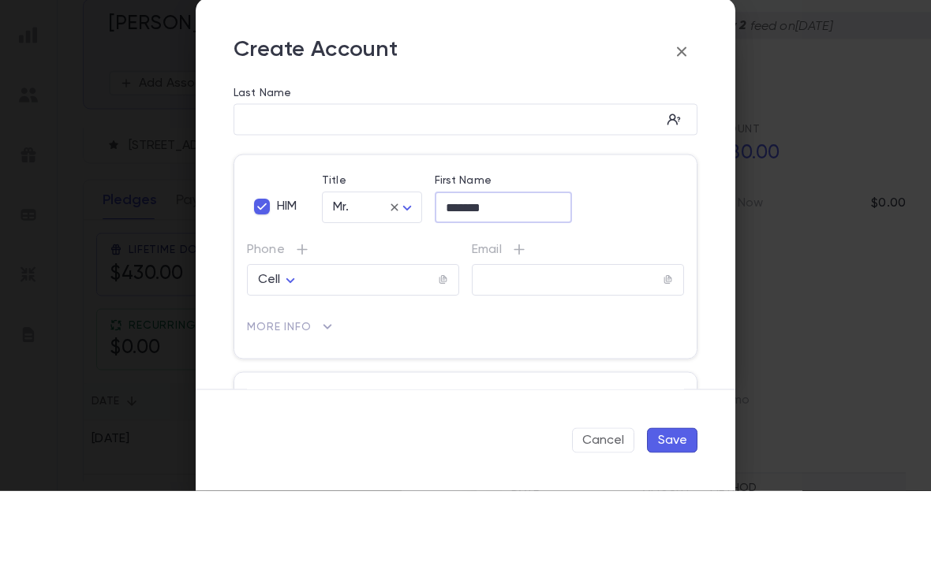
type input "*******"
click at [400, 175] on div "​" at bounding box center [465, 191] width 464 height 32
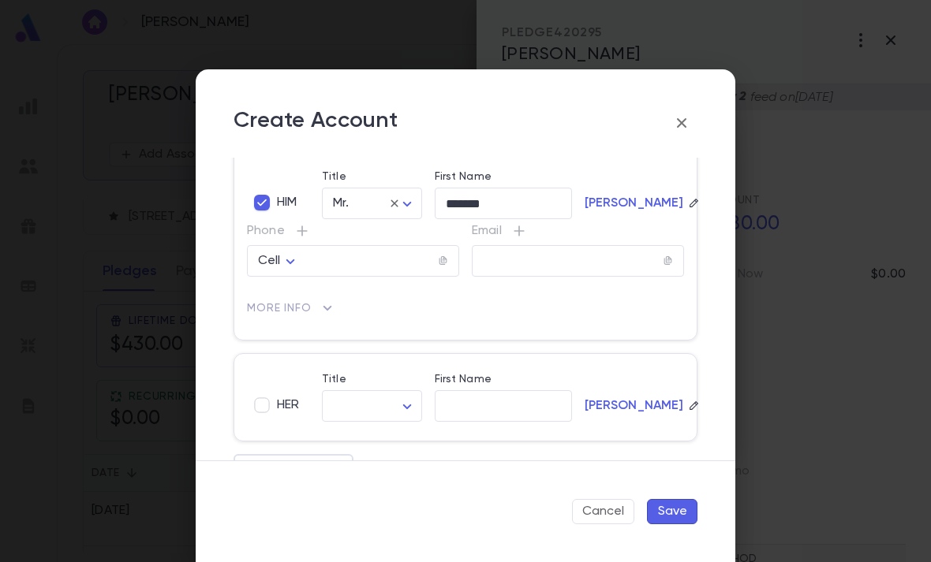
scroll to position [95, 0]
type input "*****"
click at [372, 248] on input "tel" at bounding box center [370, 257] width 132 height 18
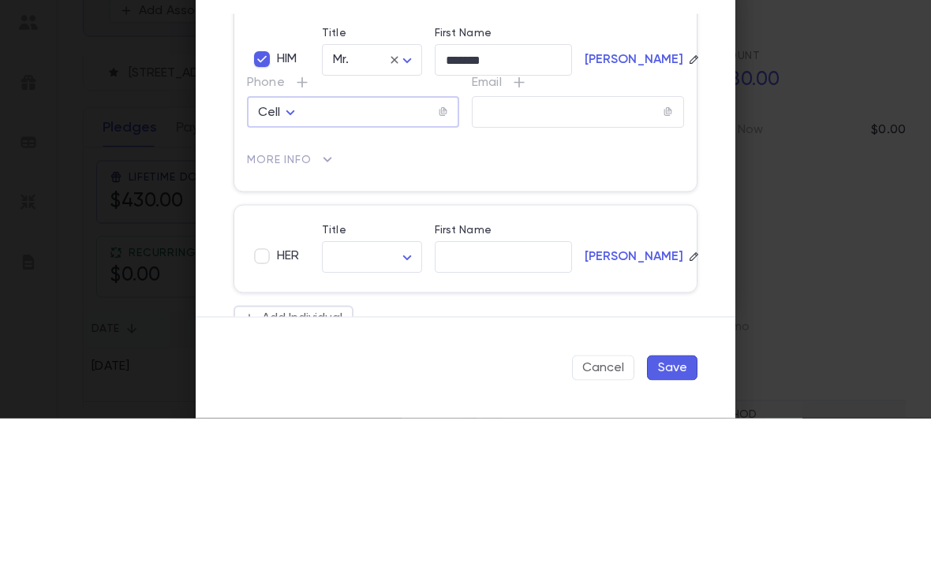
paste input "**********"
type input "**********"
click at [671, 251] on icon "button" at bounding box center [667, 256] width 11 height 11
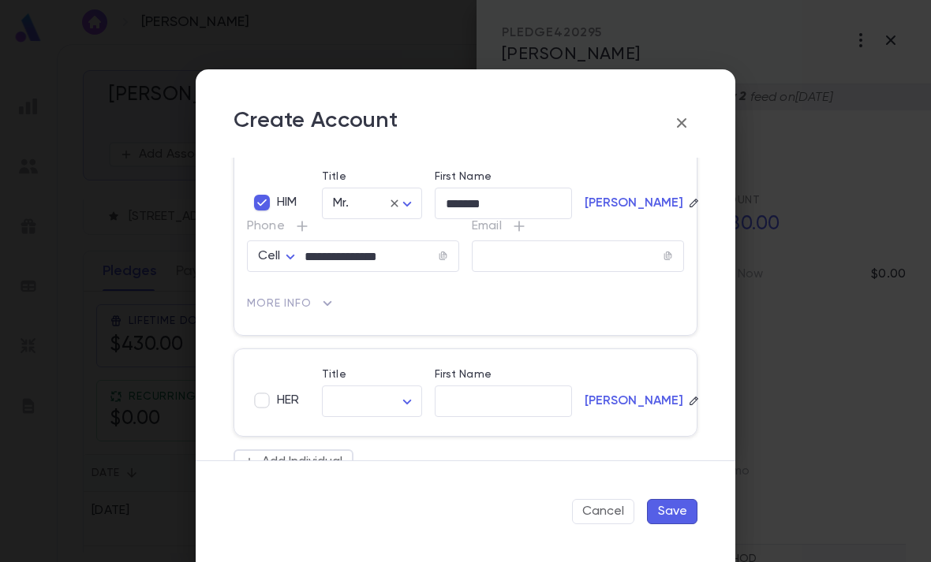
click at [703, 174] on div "Add Note * ​ Save" at bounding box center [465, 281] width 931 height 562
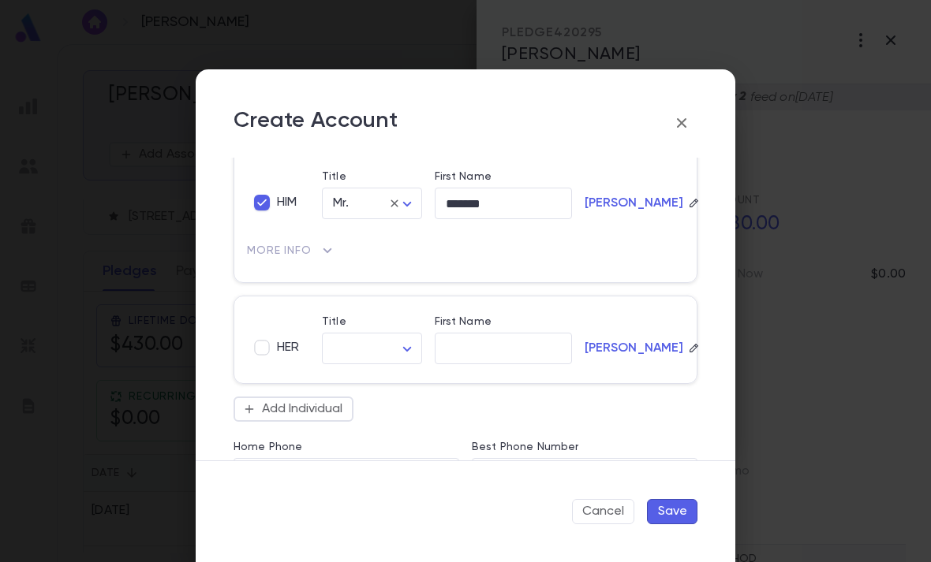
scroll to position [148, 0]
click at [391, 350] on body "Litke, Yocheved ​ Create Litke, Yocheved Add Association Create Pledge Create P…" at bounding box center [465, 303] width 931 height 518
click at [376, 383] on span "Mrs." at bounding box center [374, 382] width 73 height 16
type input "****"
click at [491, 342] on input "First Name" at bounding box center [503, 348] width 137 height 18
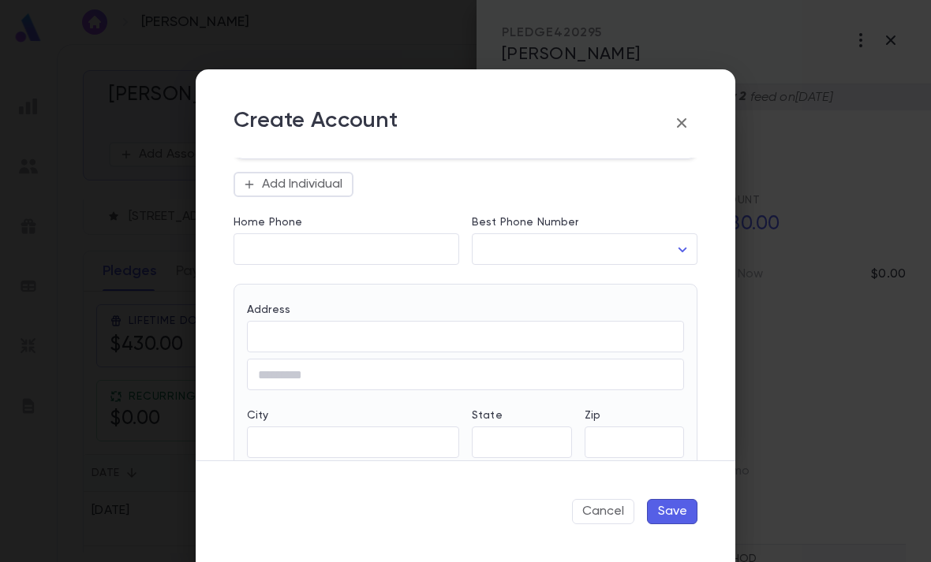
scroll to position [490, 0]
type input "*****"
click at [477, 331] on input "Address" at bounding box center [465, 336] width 437 height 18
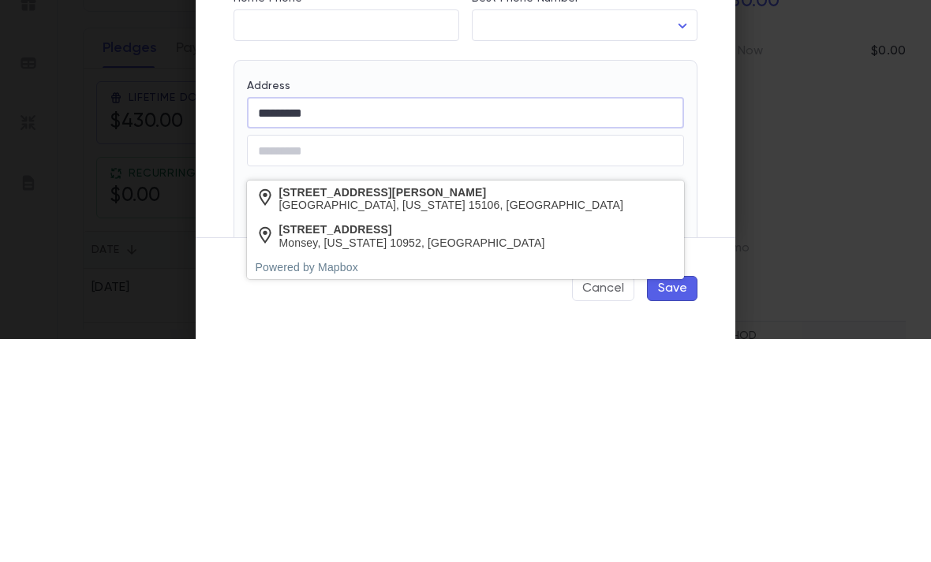
click at [446, 446] on div "16 Langeries Drive" at bounding box center [412, 452] width 266 height 13
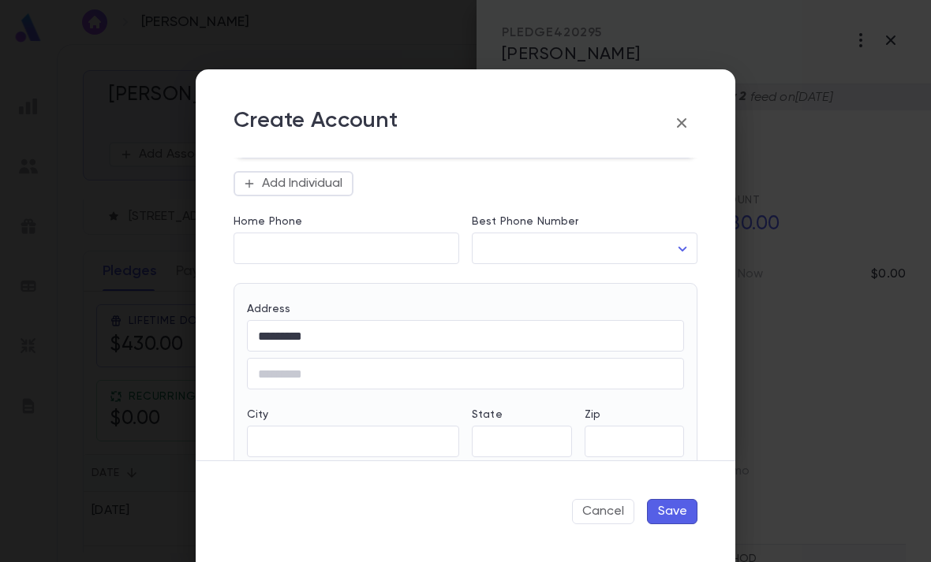
type input "**********"
type input "**"
type input "******"
type input "**********"
type input "*****"
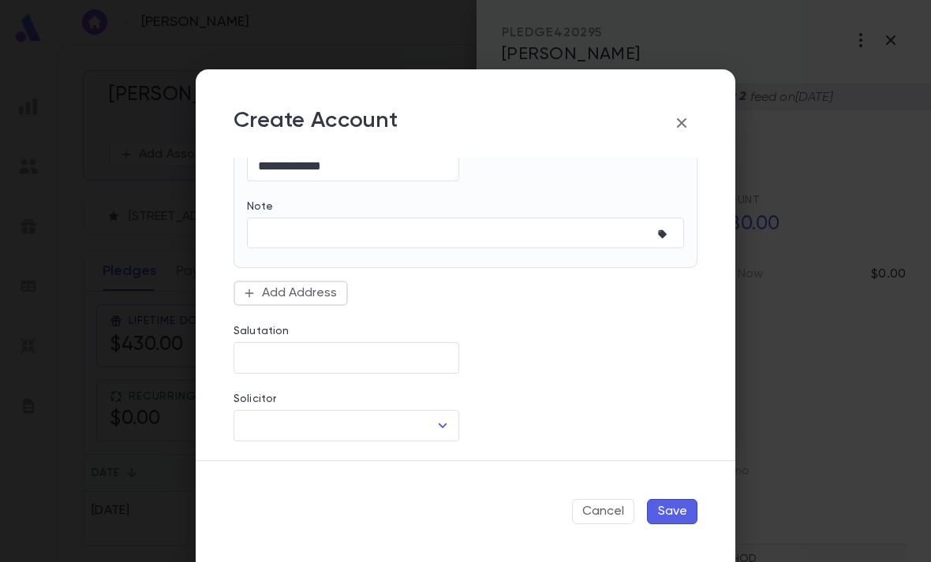
scroll to position [834, 0]
click at [669, 509] on button "Save" at bounding box center [672, 511] width 50 height 25
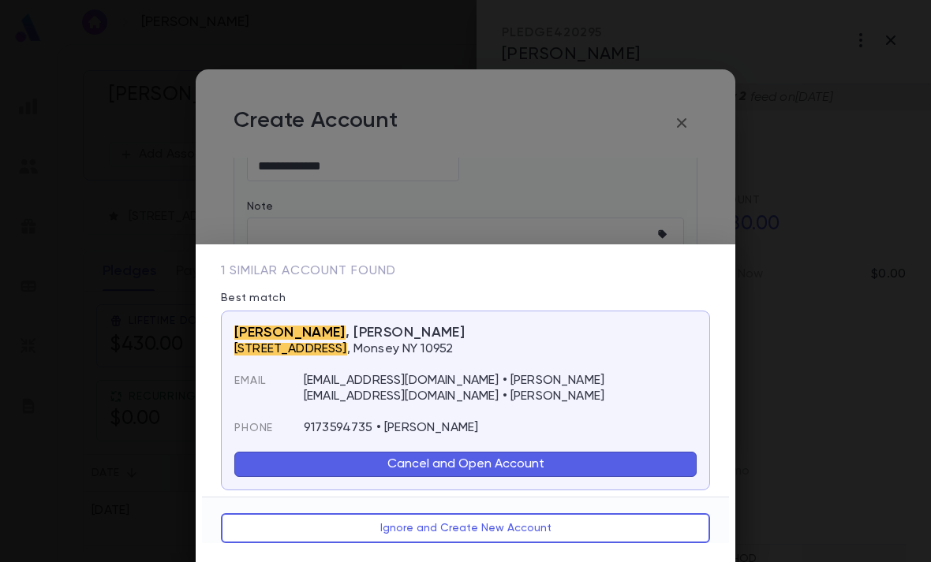
scroll to position [0, 0]
click at [516, 530] on button "Ignore and Create New Account" at bounding box center [465, 528] width 489 height 30
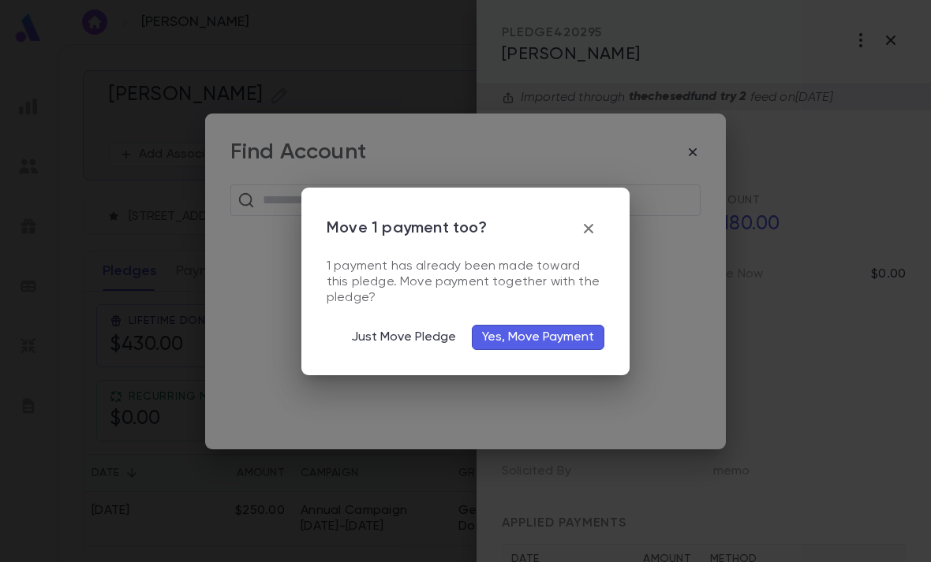
click at [568, 333] on button "Yes, Move Payment" at bounding box center [538, 337] width 132 height 25
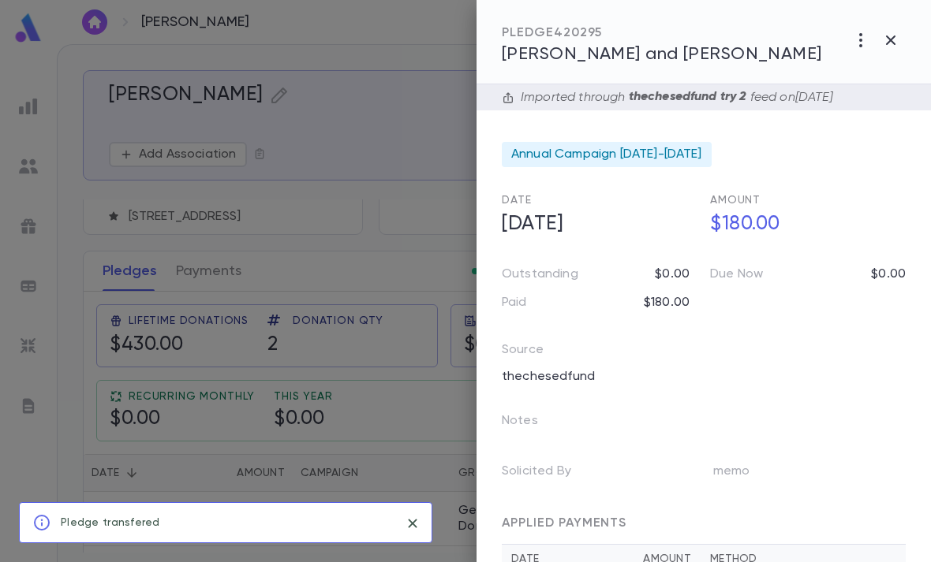
click at [893, 32] on icon "button" at bounding box center [890, 40] width 19 height 19
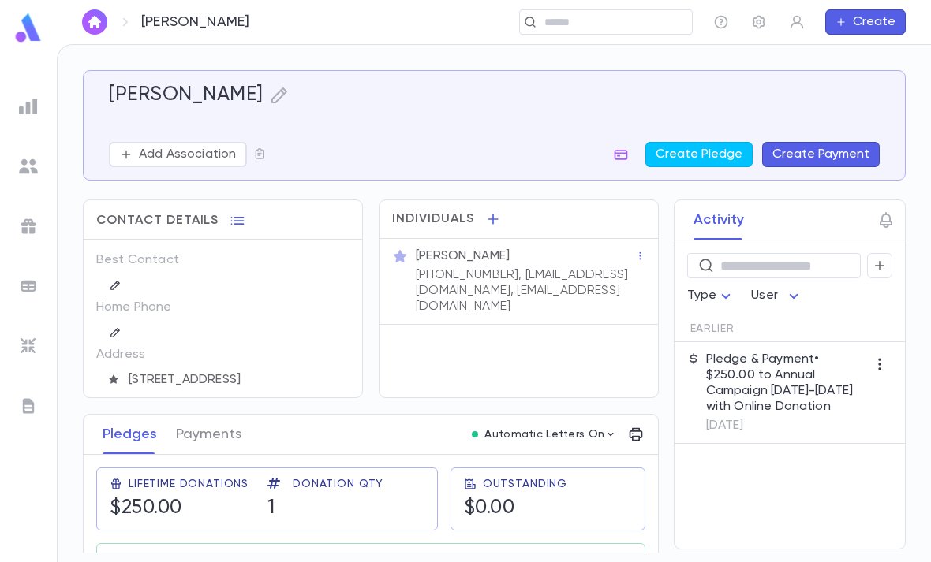
click at [582, 267] on p "(917) 359-4735, ylitke98@gmail.com, gedals@yahoo.com" at bounding box center [525, 290] width 219 height 47
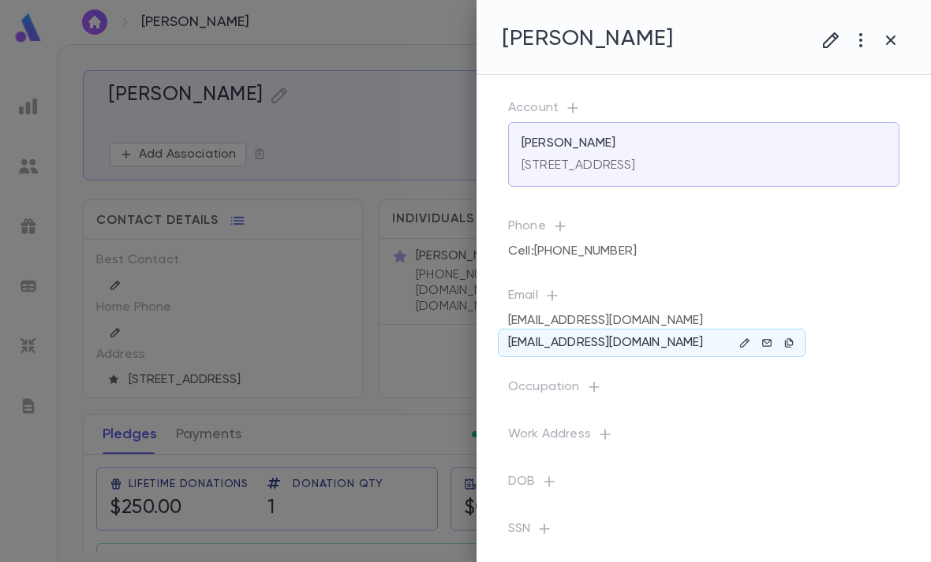
click at [790, 340] on icon "button" at bounding box center [789, 342] width 8 height 9
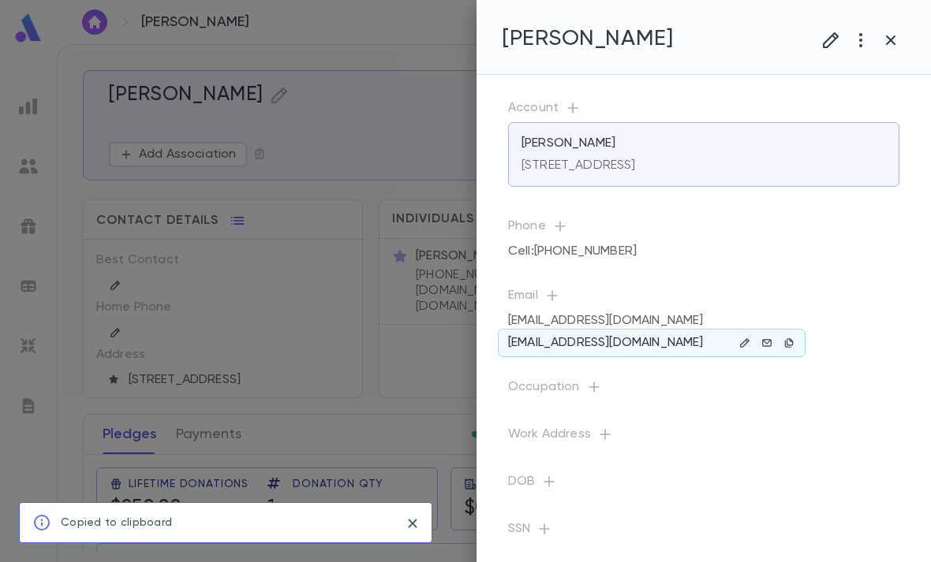
click at [741, 344] on icon "button" at bounding box center [744, 343] width 11 height 11
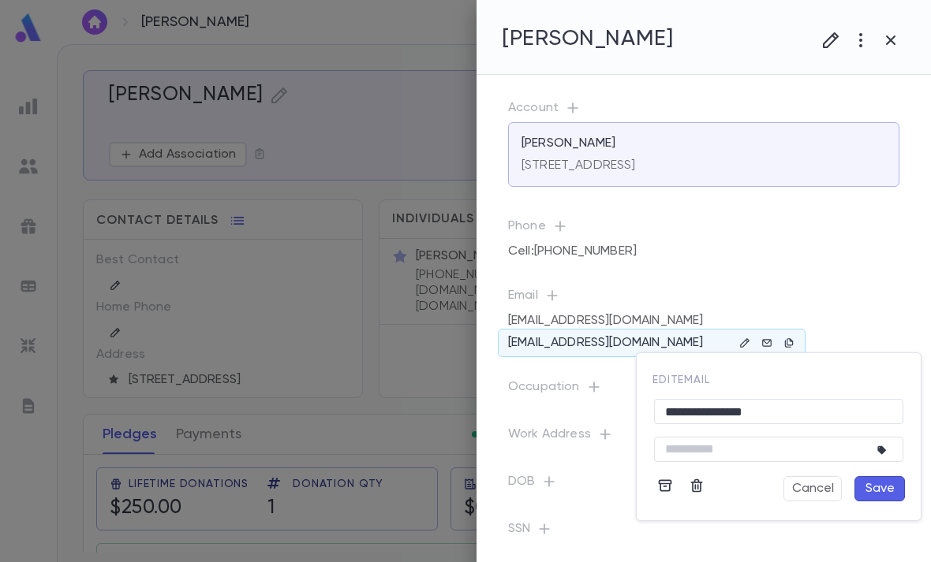
click at [699, 486] on icon "button" at bounding box center [697, 486] width 16 height 16
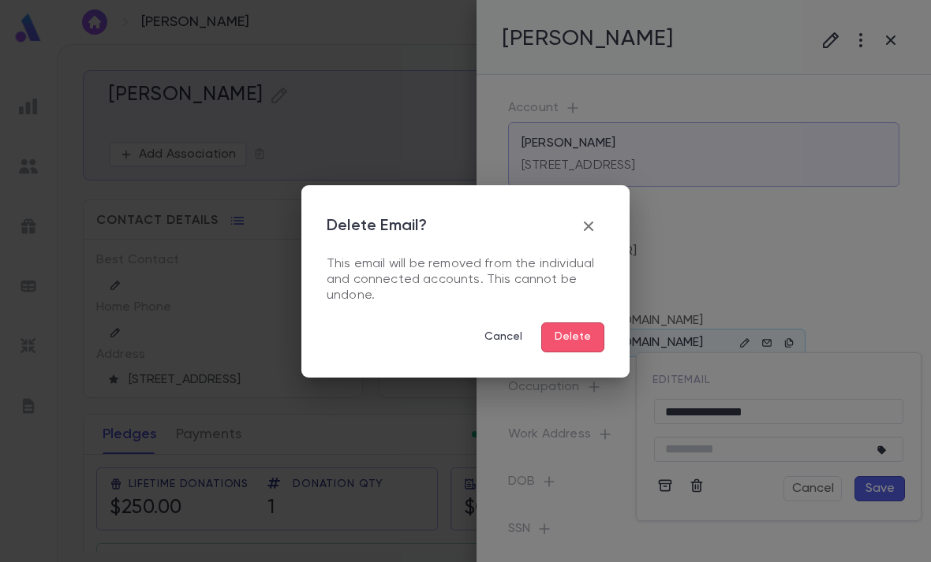
click at [592, 326] on button "Delete" at bounding box center [572, 338] width 63 height 30
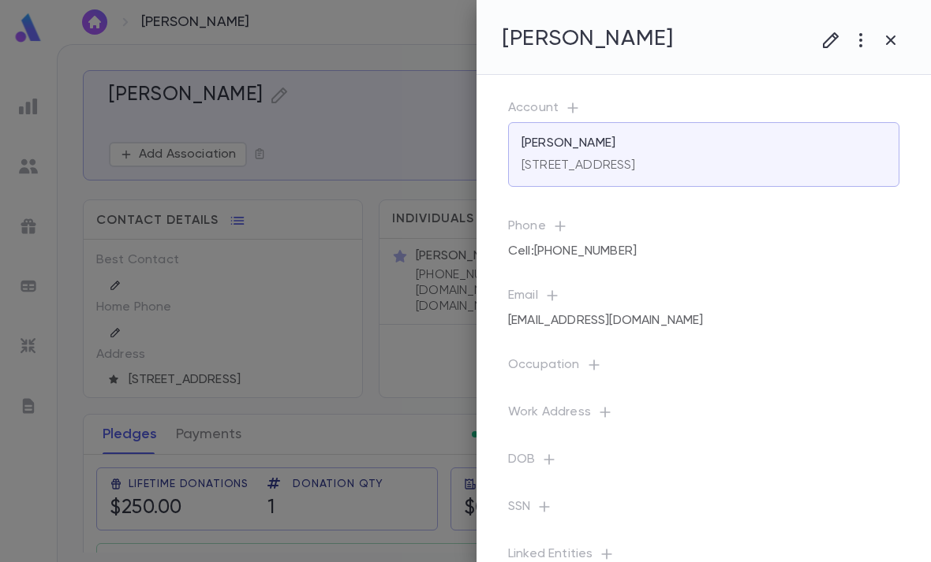
click at [338, 383] on div at bounding box center [465, 281] width 931 height 562
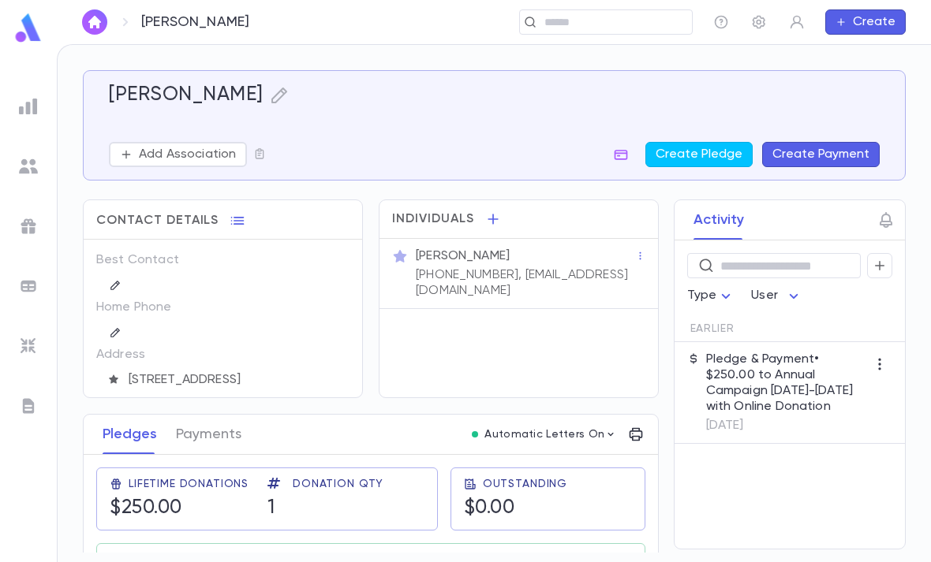
click at [653, 17] on input "text" at bounding box center [612, 22] width 146 height 15
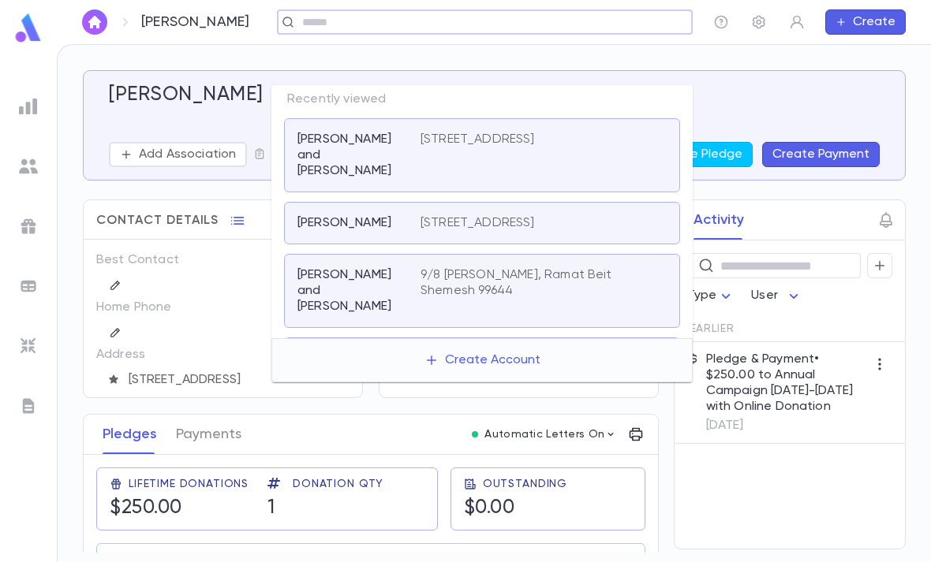
click at [513, 132] on p "16 Langeries Drive, Monsey NY 10952 United States" at bounding box center [477, 140] width 114 height 16
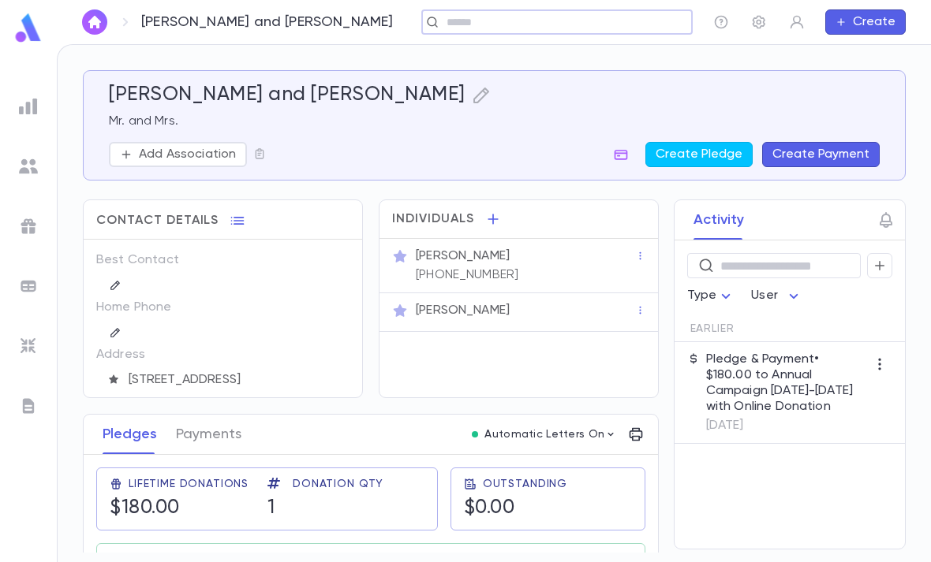
click at [561, 256] on div "Mr. Gedalia Litke" at bounding box center [525, 256] width 219 height 16
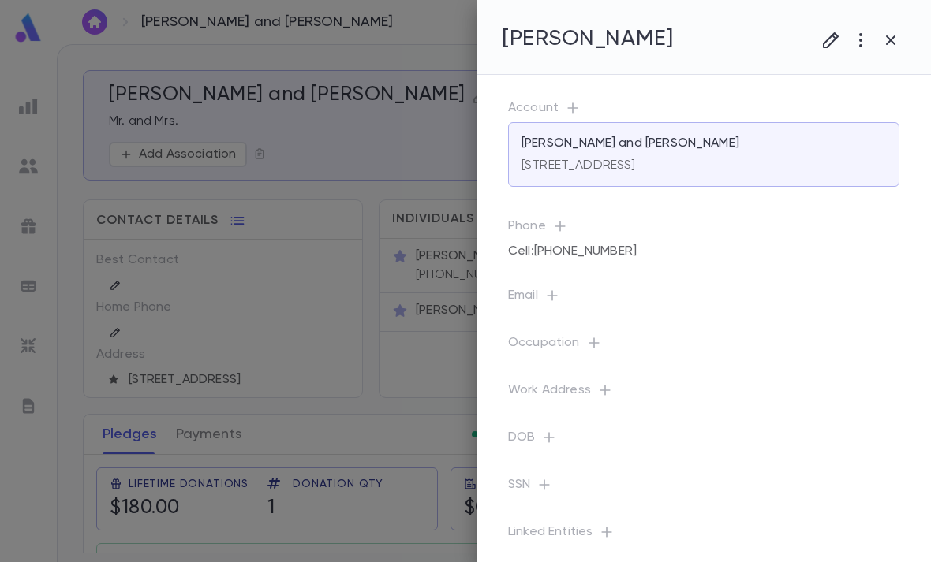
click at [553, 292] on icon "button" at bounding box center [552, 296] width 16 height 16
click at [624, 354] on input "text" at bounding box center [691, 363] width 249 height 24
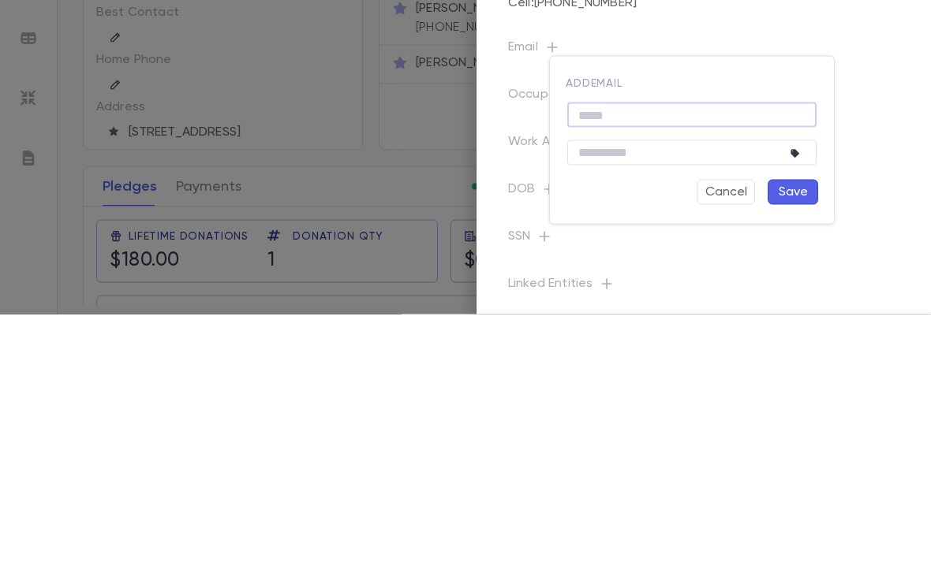
click at [648, 351] on input "text" at bounding box center [691, 363] width 249 height 24
paste input "**********"
type input "**********"
click at [796, 427] on button "Save" at bounding box center [792, 439] width 50 height 25
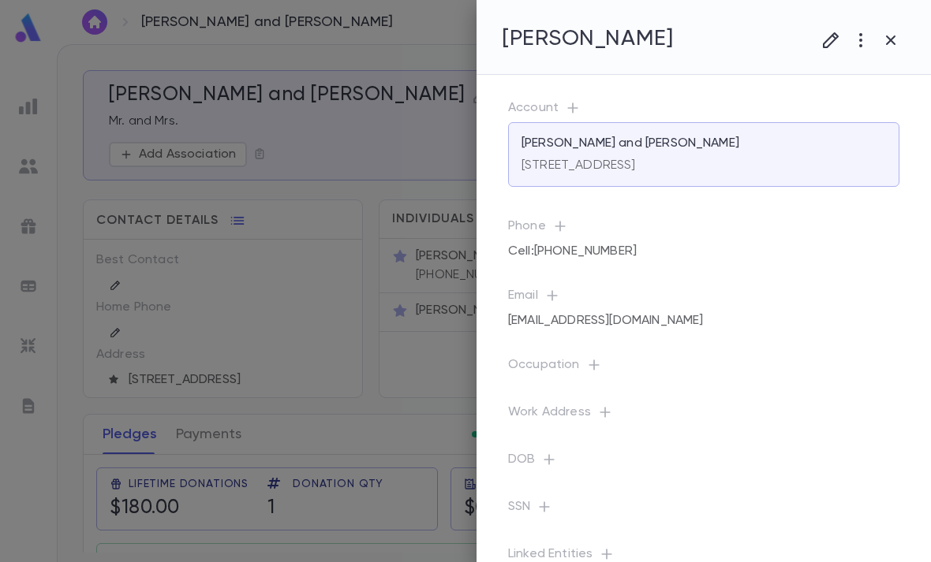
click at [893, 53] on button "button" at bounding box center [890, 40] width 30 height 30
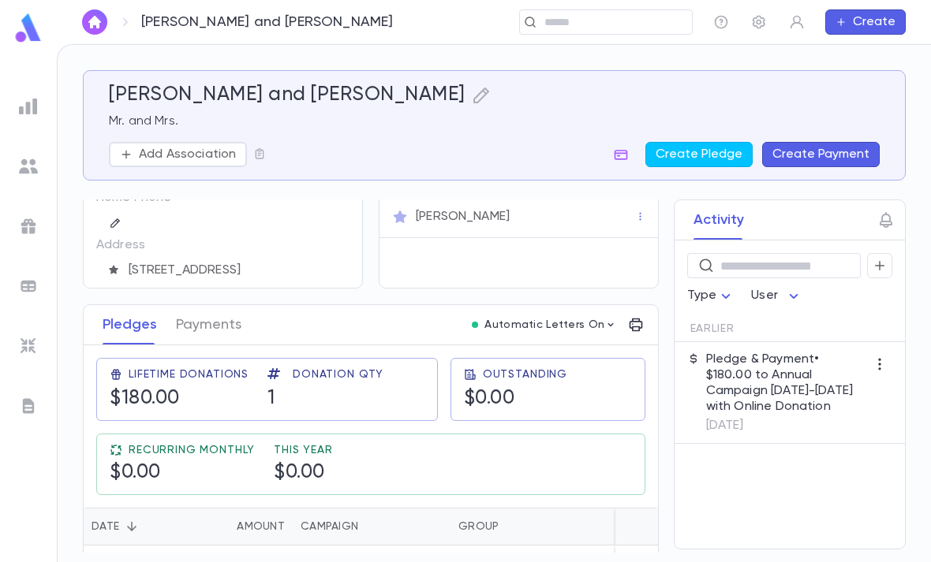
scroll to position [109, 0]
click at [26, 22] on img at bounding box center [29, 28] width 32 height 31
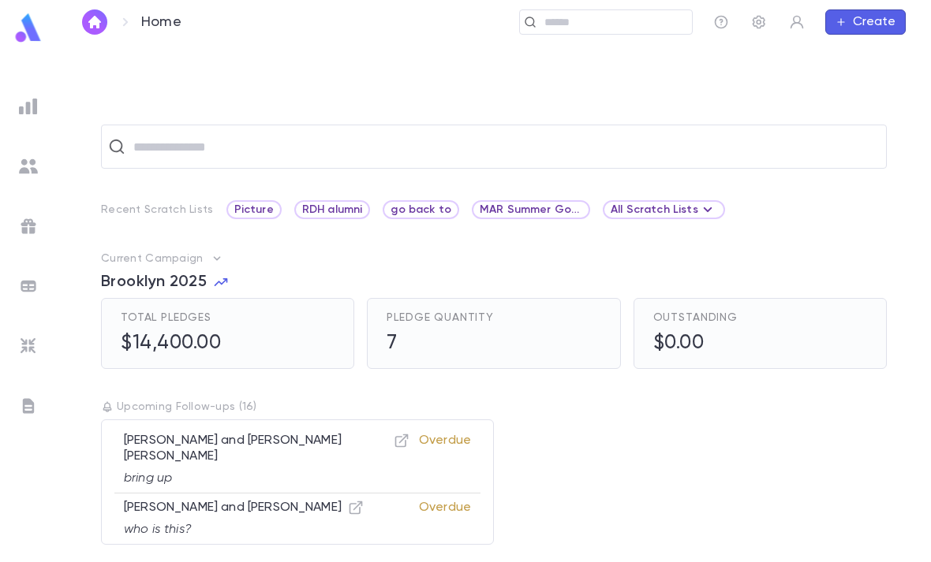
click at [25, 104] on img at bounding box center [28, 106] width 19 height 19
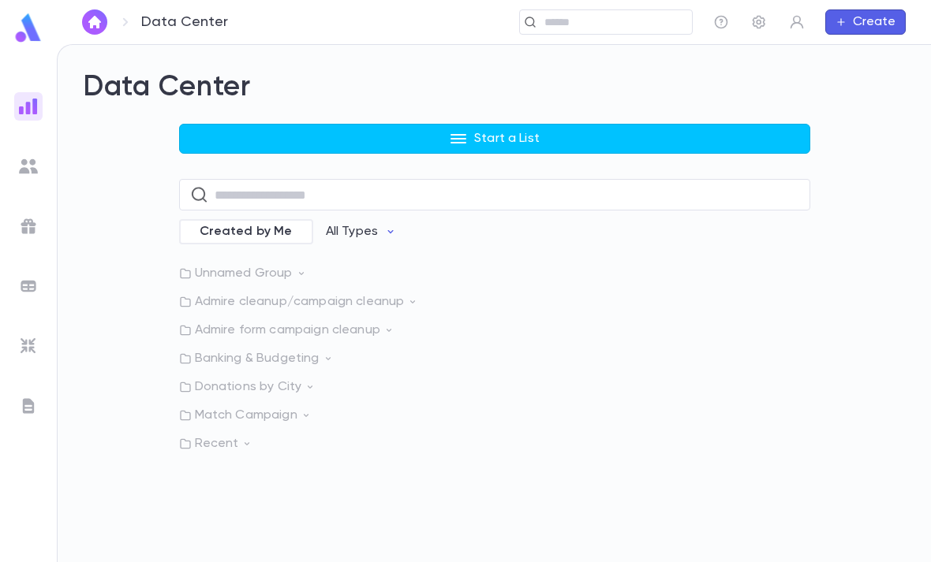
click at [622, 124] on button "Start a List" at bounding box center [494, 139] width 631 height 30
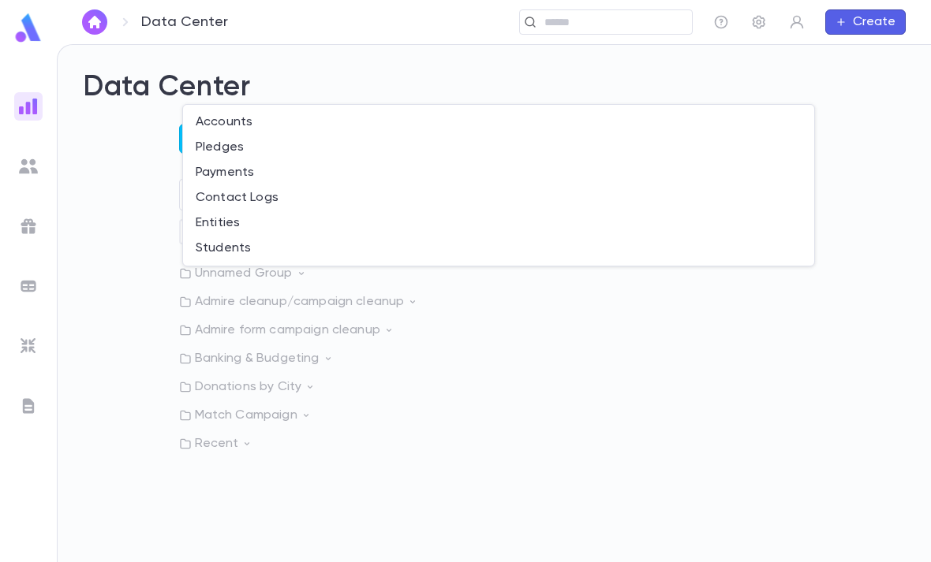
click at [280, 144] on li "Pledges" at bounding box center [498, 147] width 631 height 25
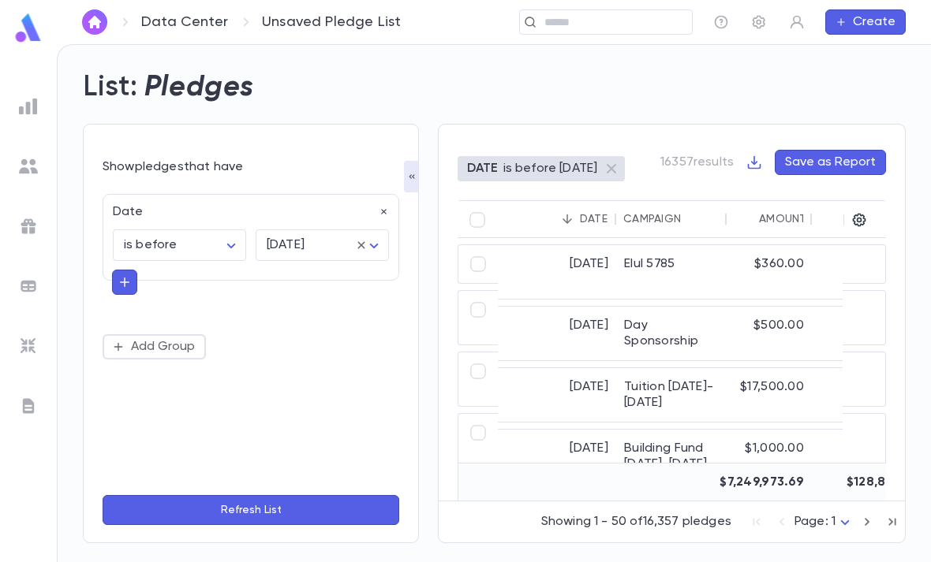
click at [222, 200] on body "Data Center Unsaved Pledge List ​ Create List: Pledges Show pledges that have D…" at bounding box center [465, 303] width 931 height 518
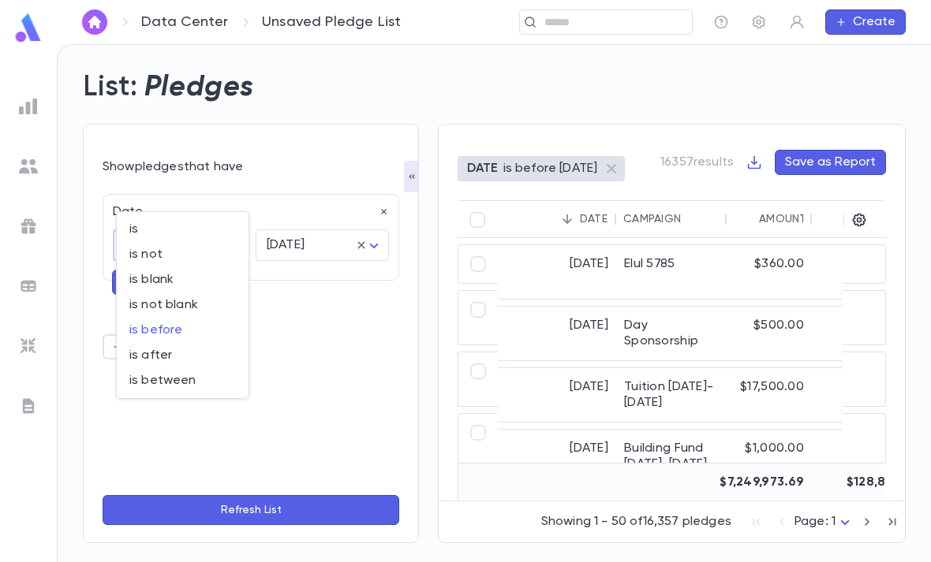
click at [195, 379] on span "is between" at bounding box center [182, 381] width 106 height 16
type input "*******"
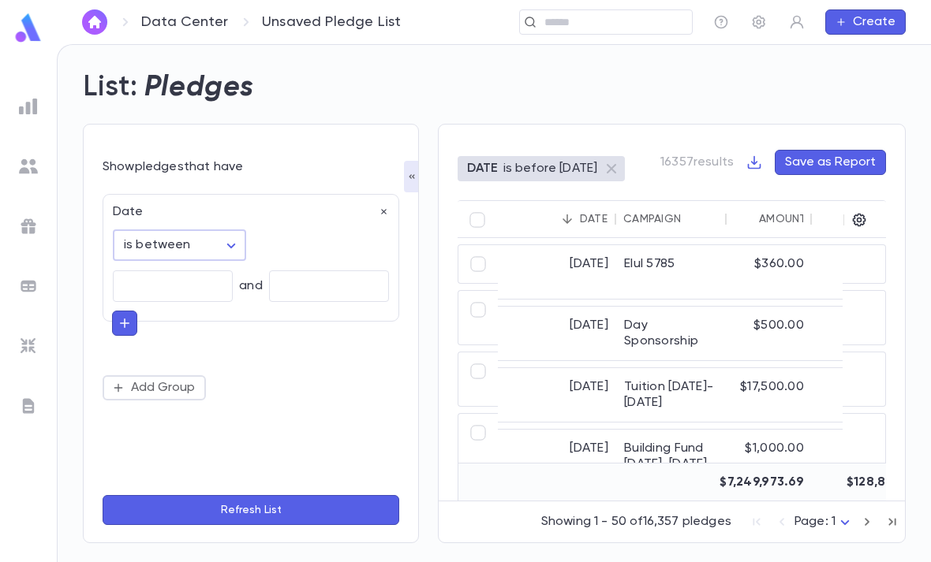
click at [197, 271] on input "Choose date" at bounding box center [173, 286] width 120 height 31
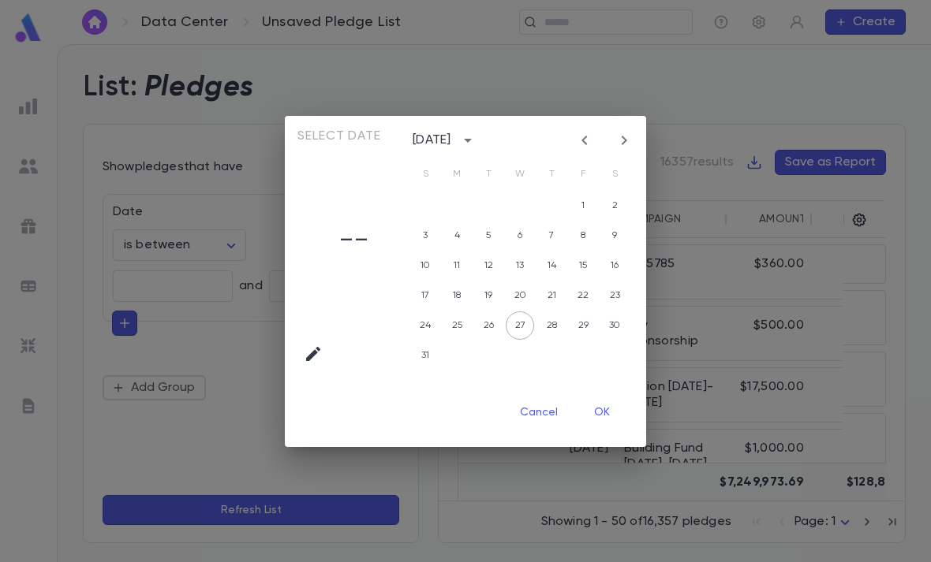
click at [477, 133] on icon "calendar view is open, switch to year view" at bounding box center [467, 140] width 19 height 19
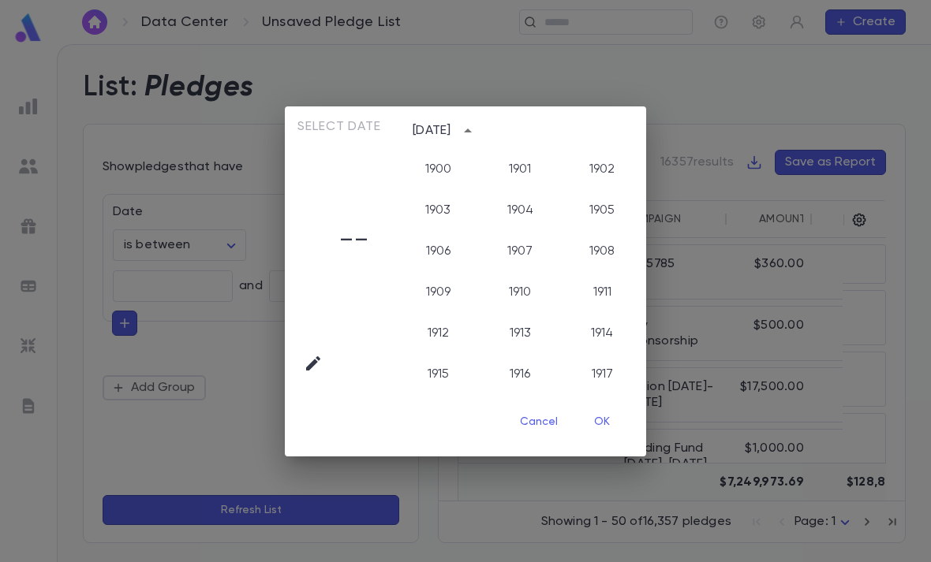
scroll to position [1582, 0]
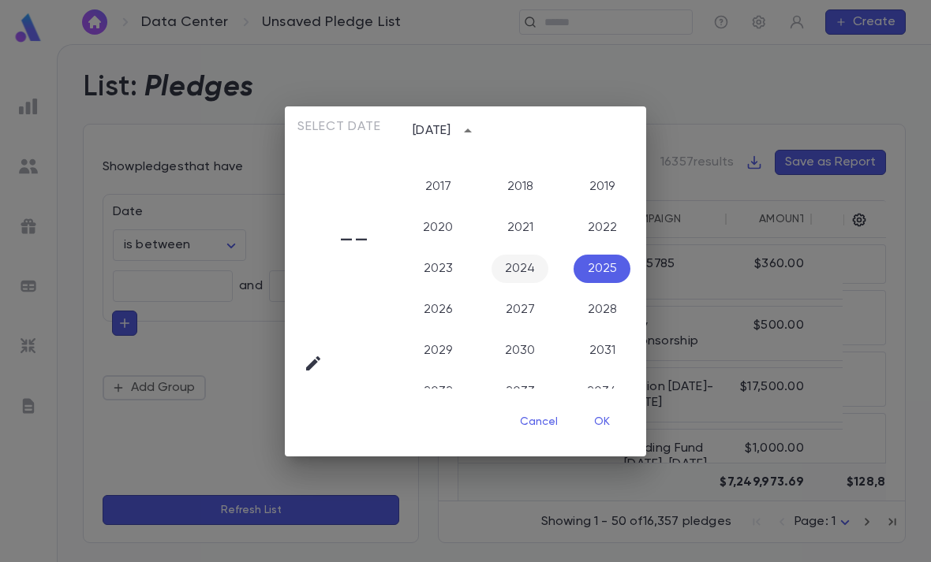
click at [519, 261] on button "2024" at bounding box center [519, 269] width 57 height 28
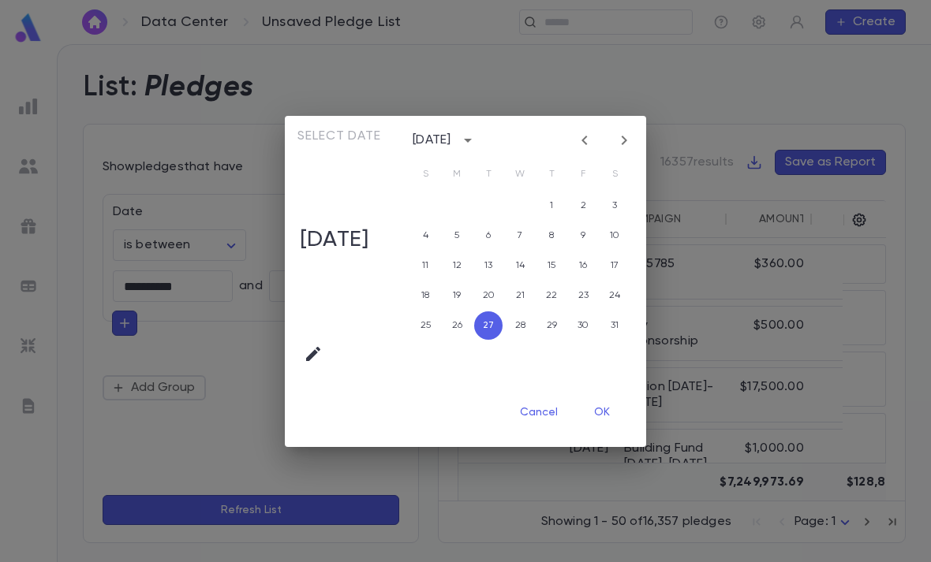
click at [477, 135] on icon "calendar view is open, switch to year view" at bounding box center [467, 140] width 19 height 19
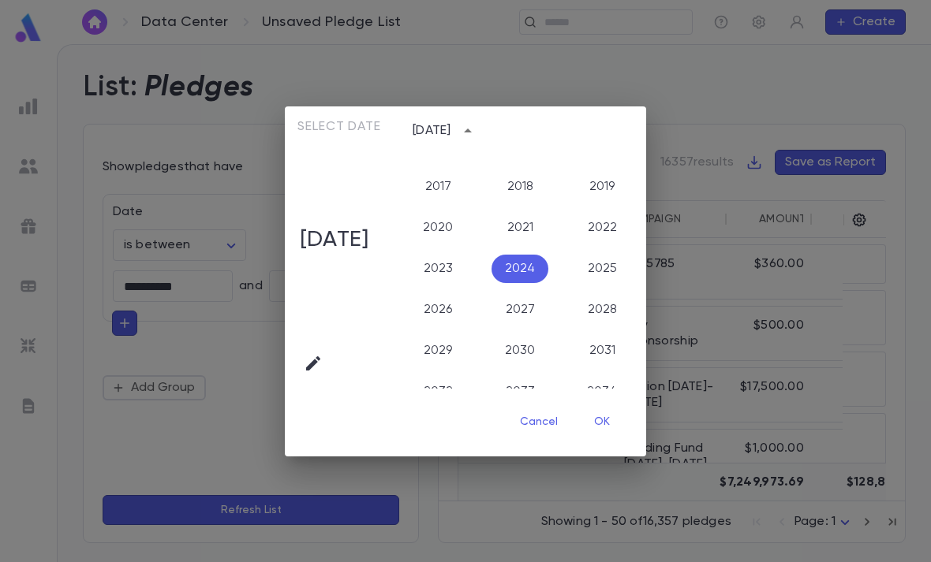
click at [526, 261] on button "2024" at bounding box center [519, 269] width 57 height 28
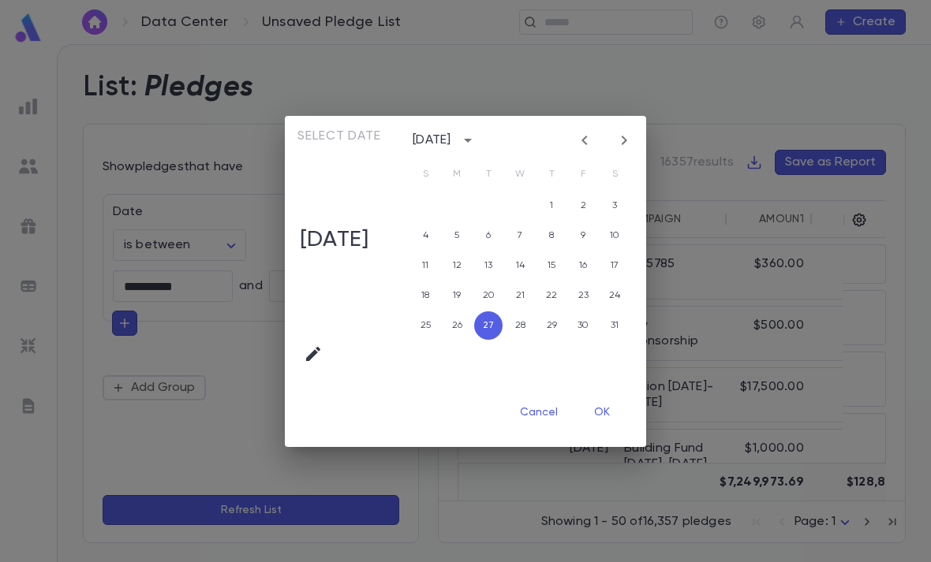
click at [581, 144] on button "Previous month" at bounding box center [584, 140] width 25 height 25
click at [578, 141] on div "July 2024" at bounding box center [520, 141] width 252 height 24
click at [590, 131] on icon "Previous month" at bounding box center [584, 140] width 19 height 19
click at [588, 136] on icon "Previous month" at bounding box center [584, 140] width 19 height 19
click at [534, 196] on button "1" at bounding box center [520, 206] width 28 height 28
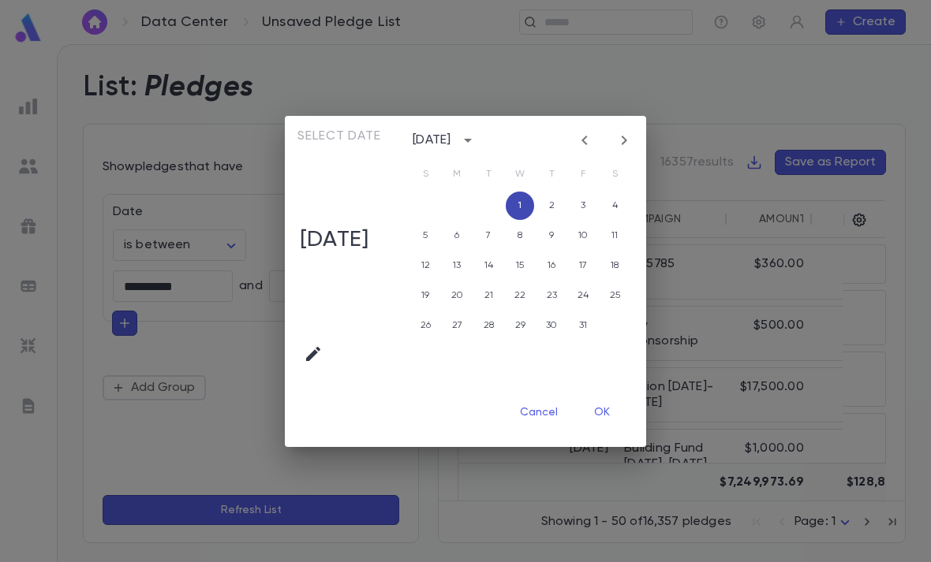
type input "**********"
click at [618, 406] on button "OK" at bounding box center [602, 413] width 50 height 30
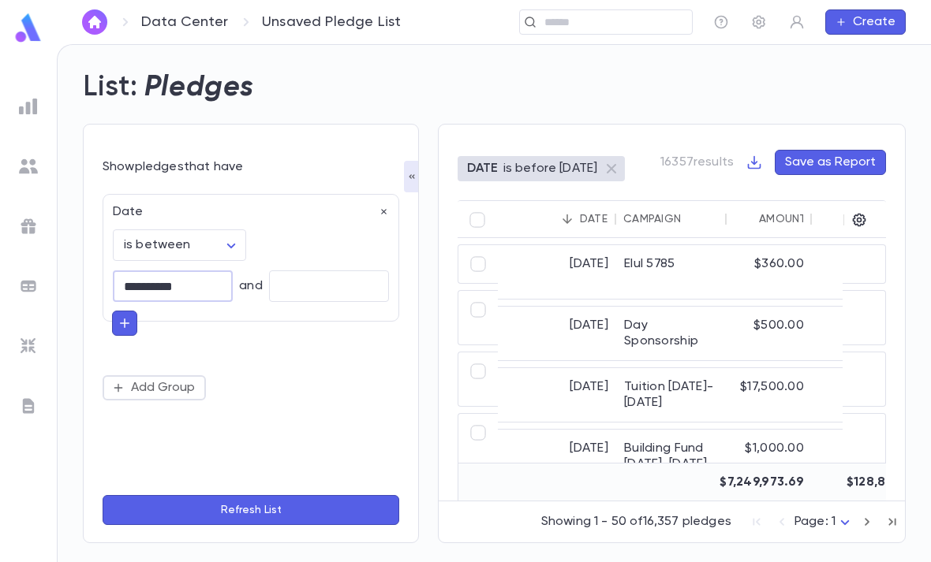
click at [334, 271] on input "Choose date" at bounding box center [329, 286] width 120 height 31
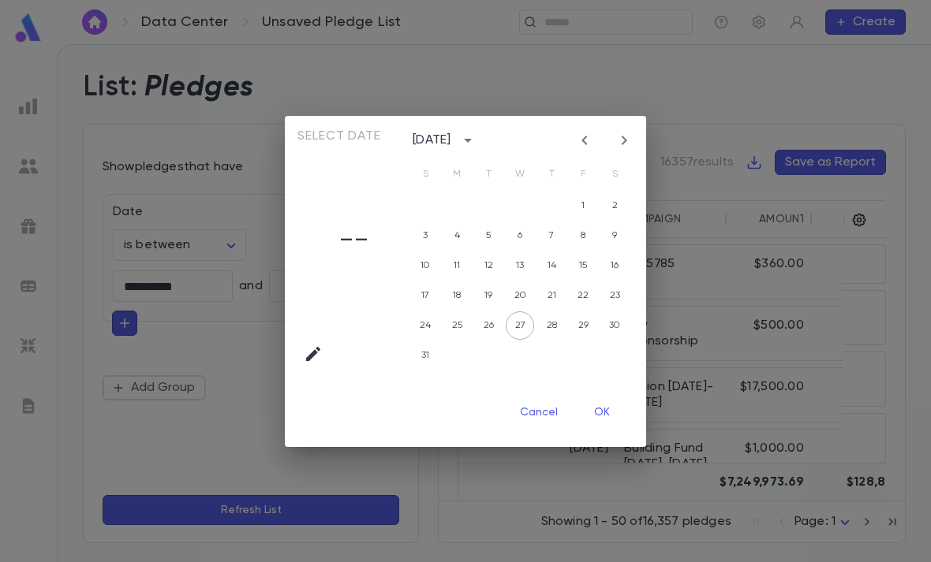
click at [626, 136] on icon "Next month" at bounding box center [623, 140] width 19 height 19
click at [480, 318] on button "30" at bounding box center [488, 326] width 28 height 28
type input "**********"
click at [606, 409] on button "OK" at bounding box center [602, 413] width 50 height 30
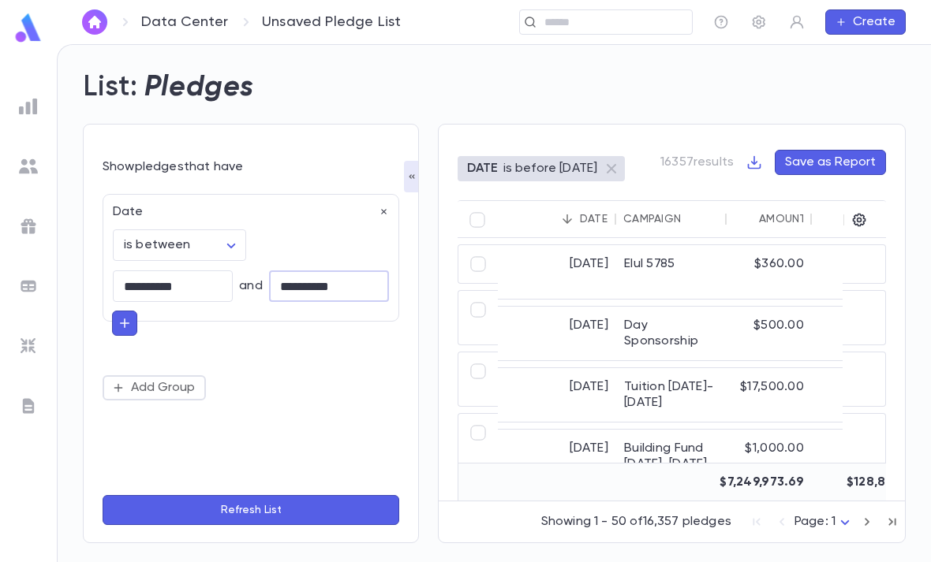
click at [353, 502] on button "Refresh List" at bounding box center [251, 510] width 297 height 30
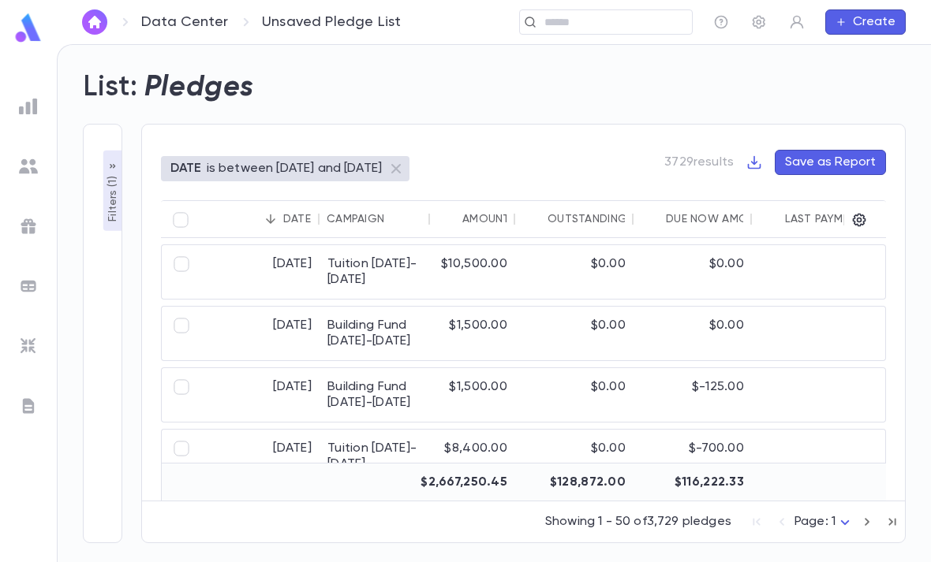
click at [112, 173] on p "Filters ( 1 )" at bounding box center [113, 197] width 16 height 49
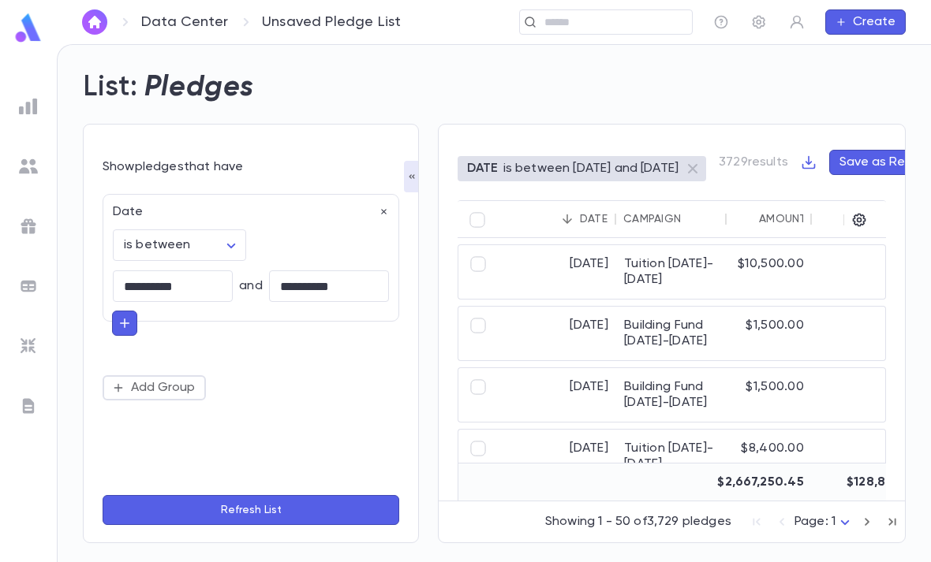
click at [120, 315] on icon "button" at bounding box center [125, 323] width 14 height 16
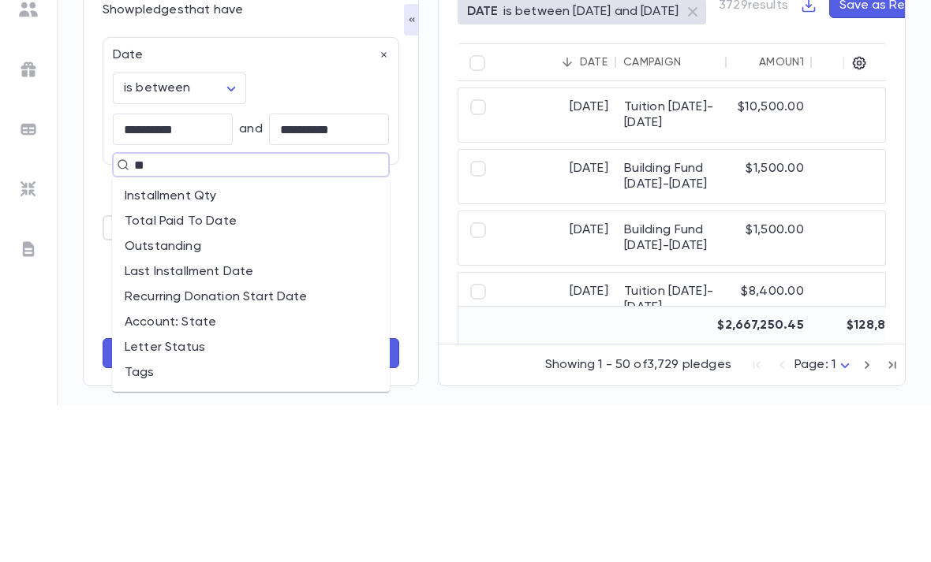
type input "***"
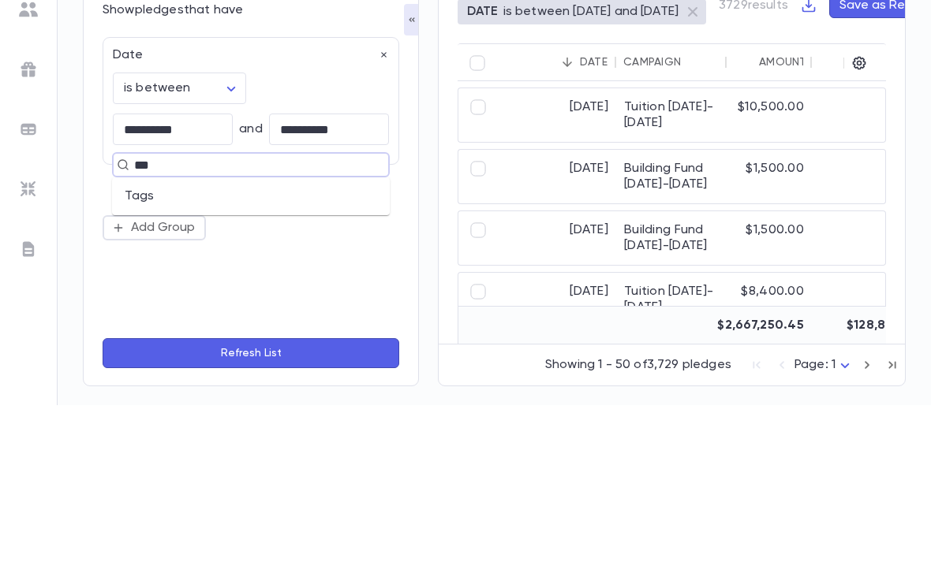
click at [287, 341] on li "Tags" at bounding box center [251, 353] width 278 height 25
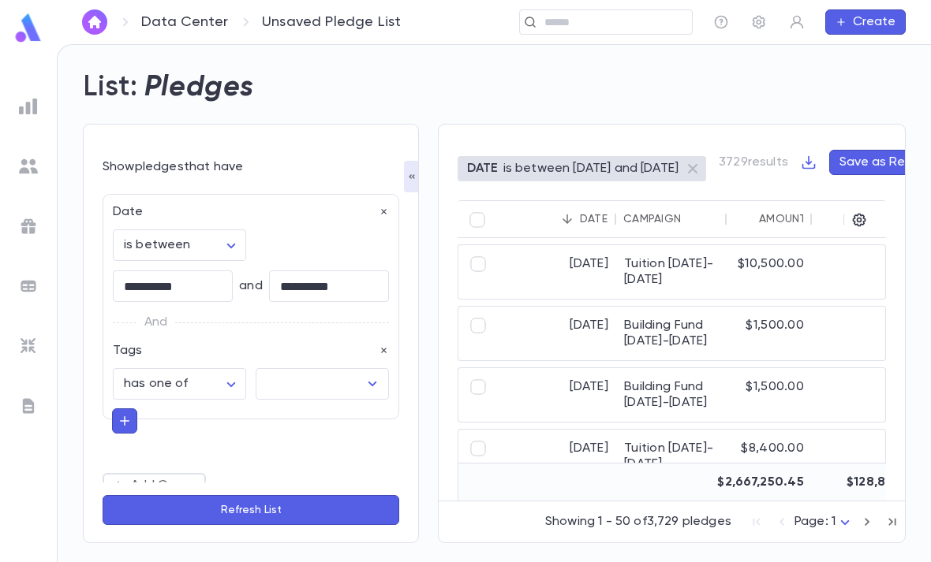
click at [322, 369] on input "text" at bounding box center [310, 384] width 95 height 30
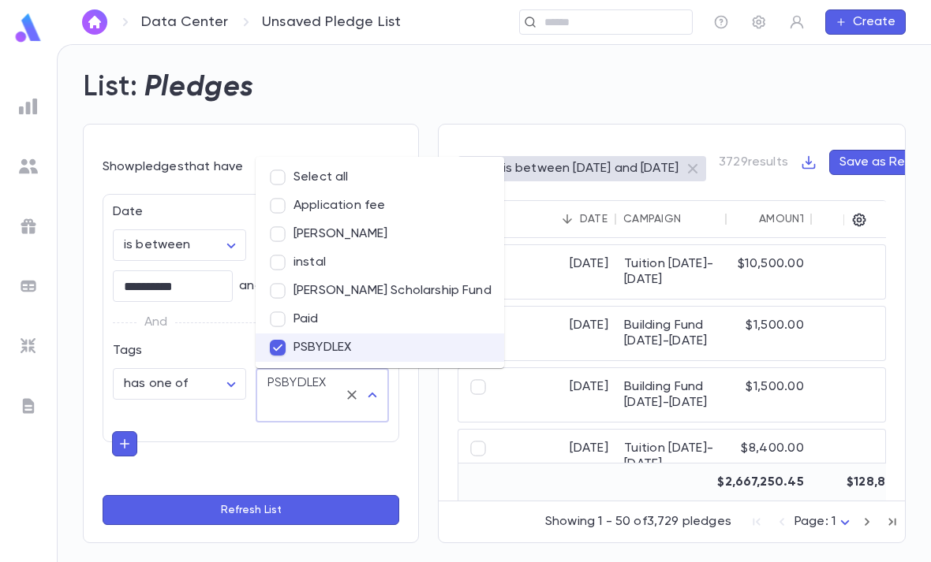
click at [279, 517] on button "Refresh List" at bounding box center [251, 510] width 297 height 30
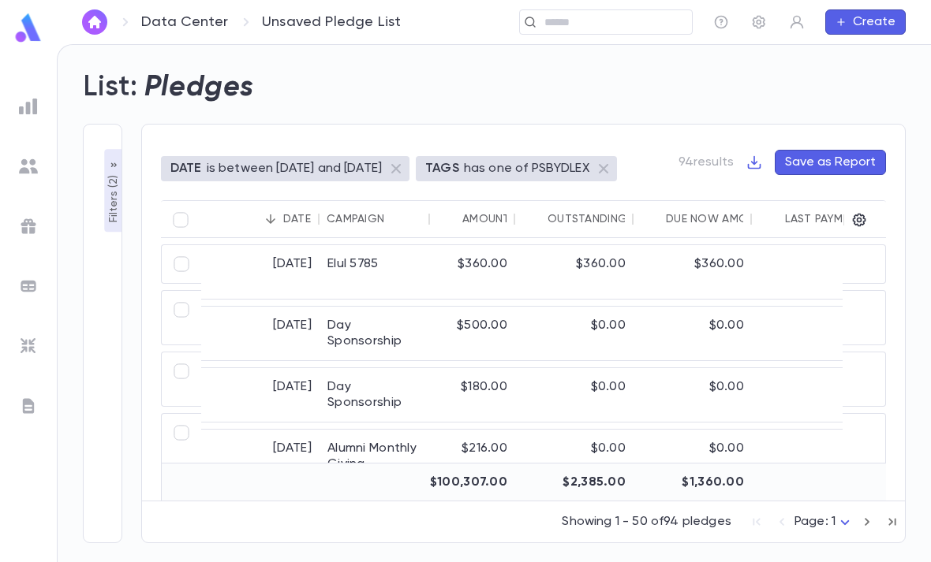
click at [366, 161] on p "is between 5/1/2024 and 9/30/2025" at bounding box center [294, 169] width 175 height 16
click at [108, 172] on p "Filters ( 2 )" at bounding box center [114, 197] width 16 height 51
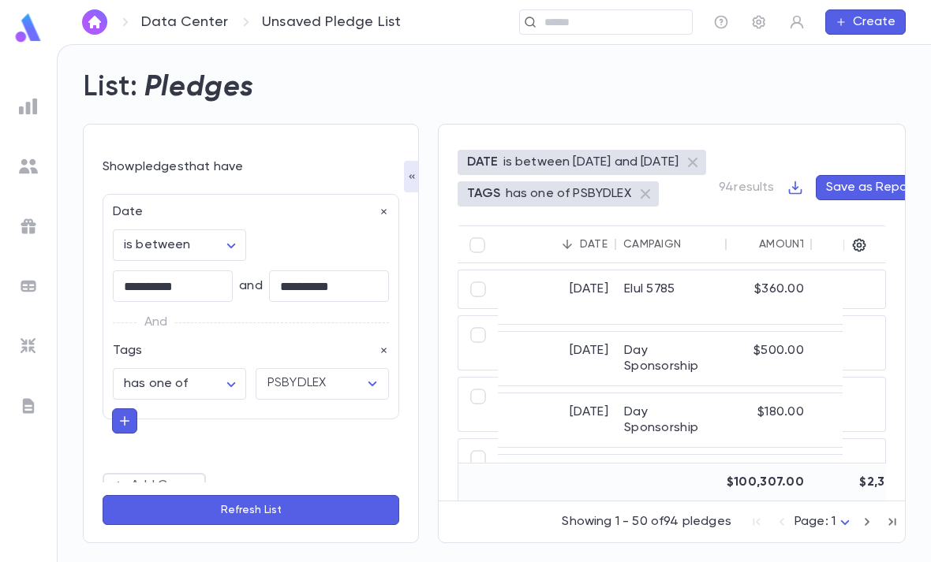
click at [349, 271] on input "**********" at bounding box center [329, 286] width 120 height 31
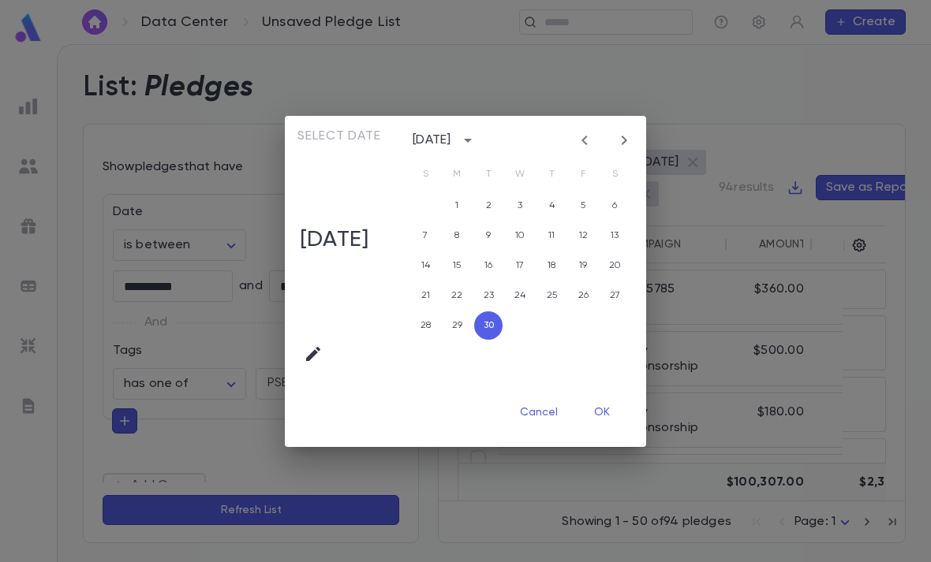
click at [477, 134] on icon "calendar view is open, switch to year view" at bounding box center [467, 140] width 19 height 19
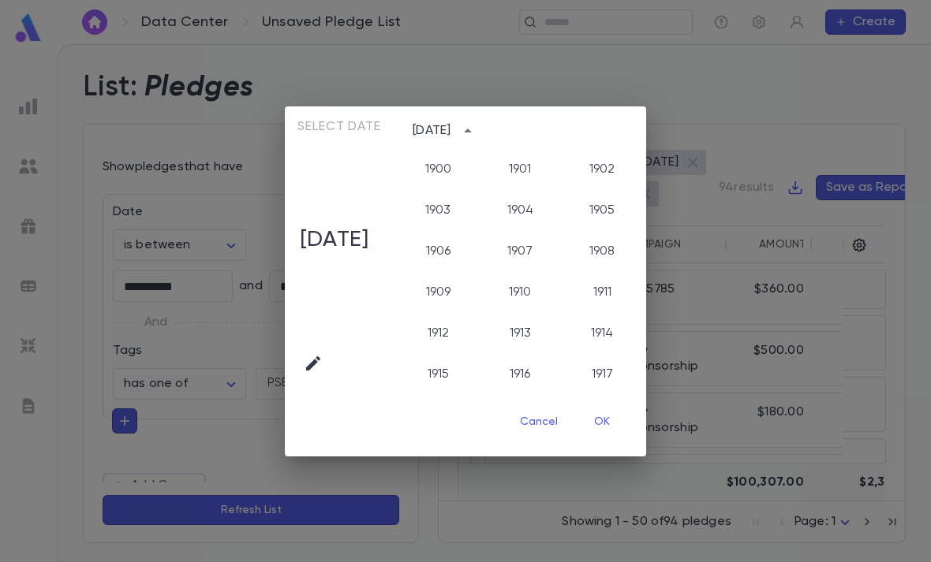
scroll to position [1582, 0]
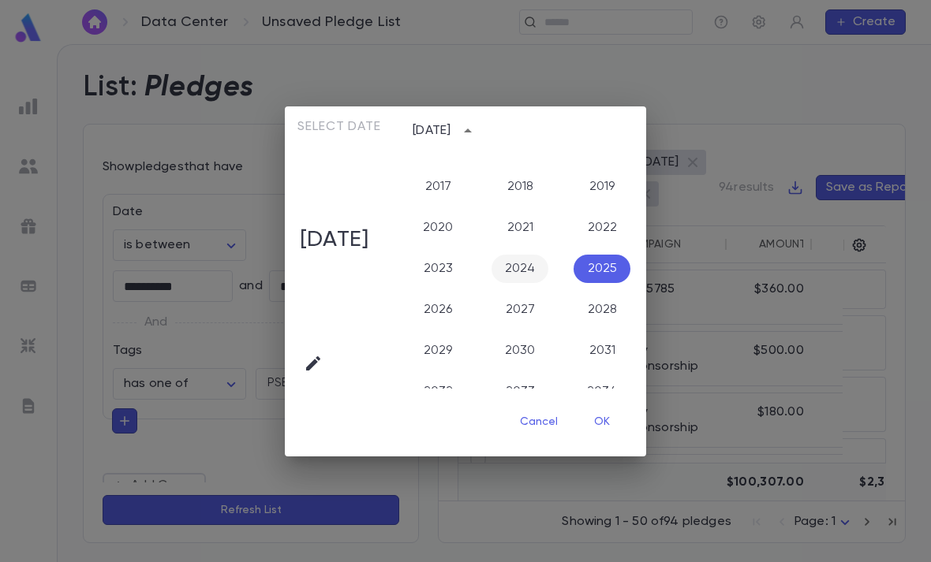
click at [540, 255] on button "2024" at bounding box center [519, 269] width 57 height 28
type input "**********"
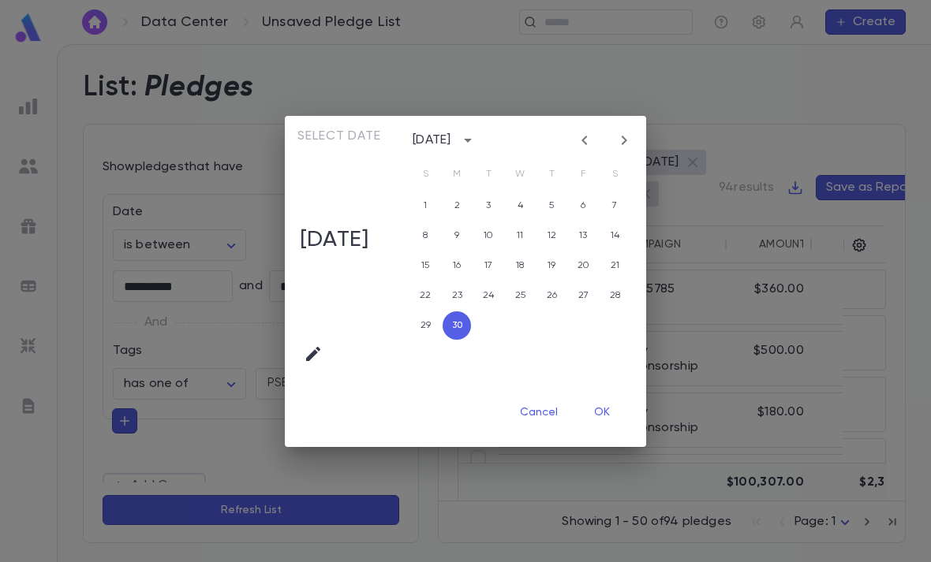
click at [469, 315] on button "30" at bounding box center [456, 326] width 28 height 28
click at [614, 409] on button "OK" at bounding box center [602, 413] width 50 height 30
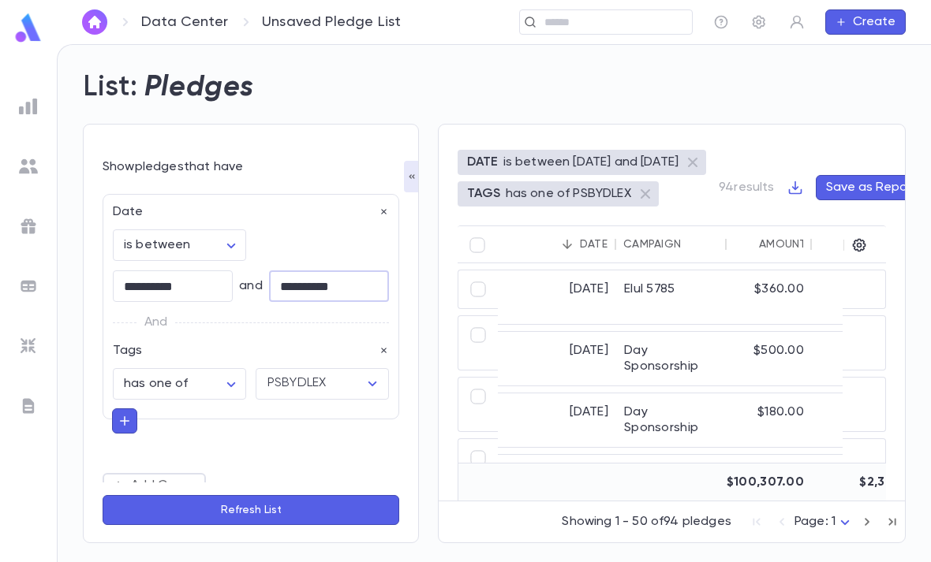
click at [350, 506] on button "Refresh List" at bounding box center [251, 510] width 297 height 30
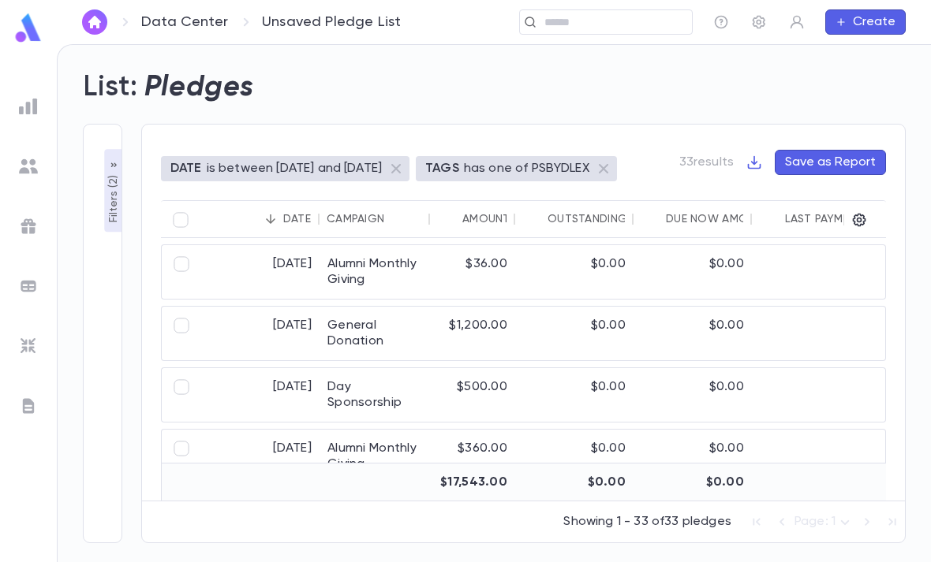
click at [852, 201] on div at bounding box center [843, 220] width 19 height 38
click at [853, 212] on icon "button" at bounding box center [859, 220] width 16 height 16
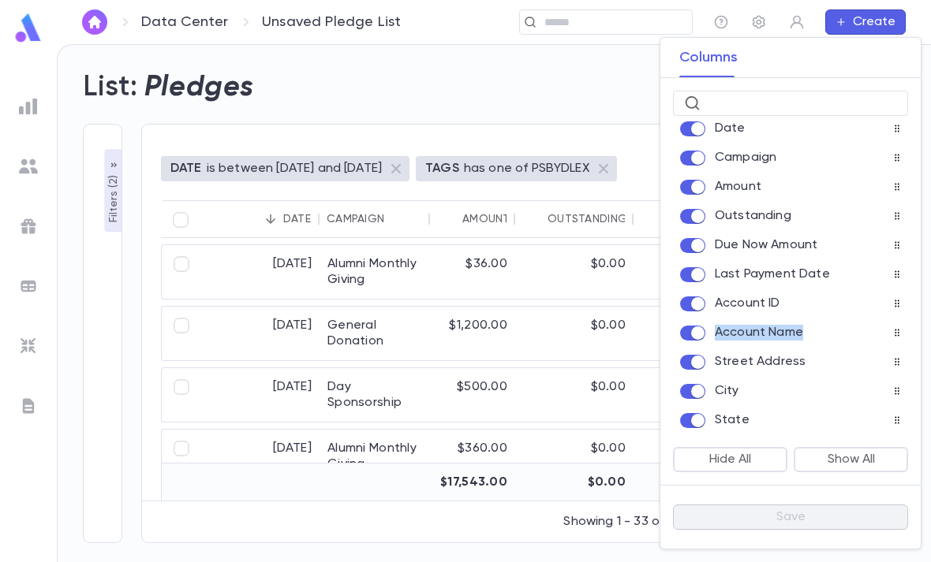
scroll to position [8, 0]
click at [899, 329] on icon at bounding box center [896, 333] width 9 height 9
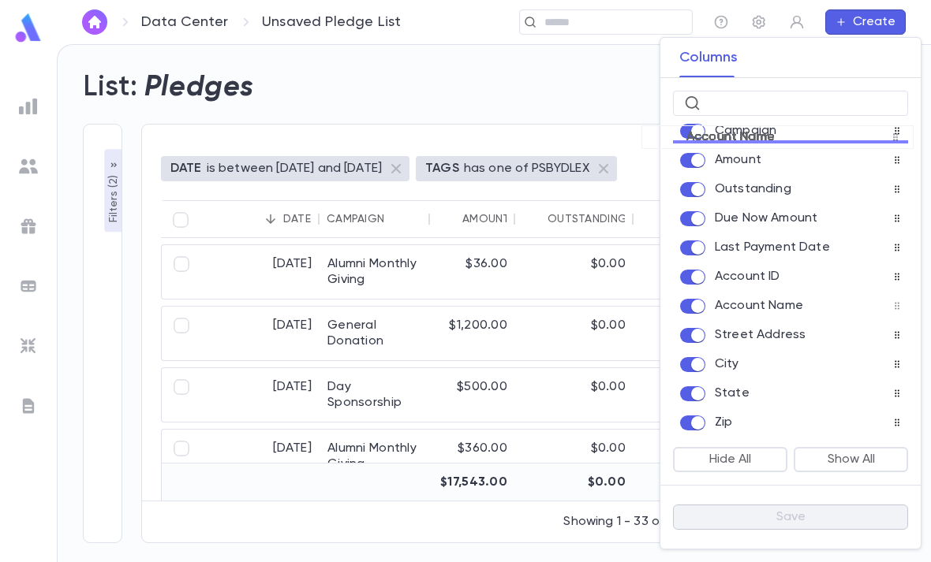
scroll to position [0, 0]
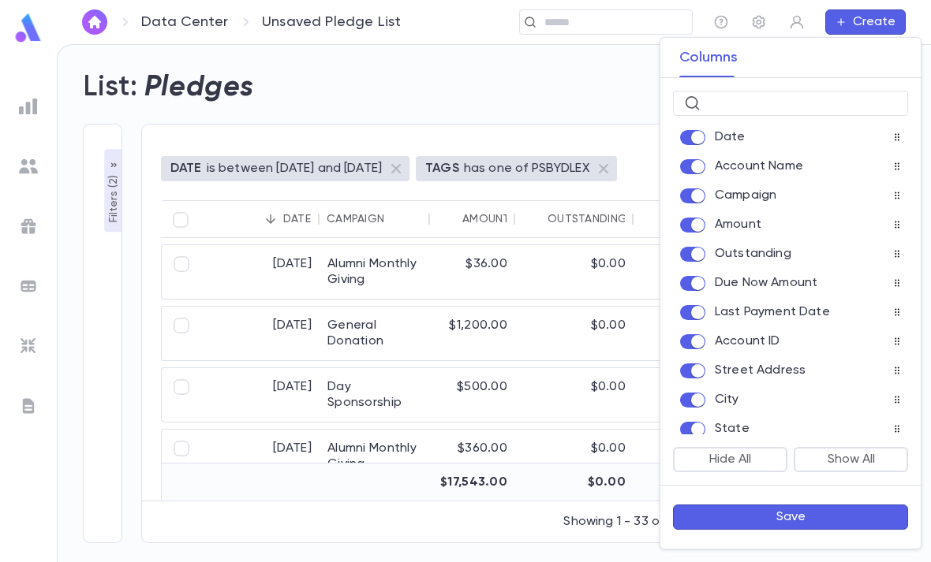
click at [805, 520] on button "Save" at bounding box center [790, 517] width 235 height 25
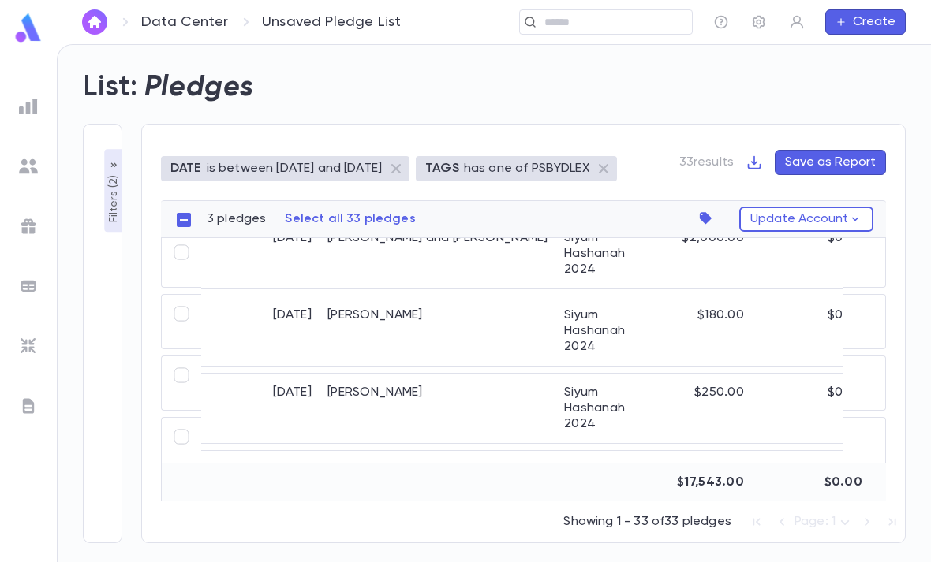
scroll to position [1041, 0]
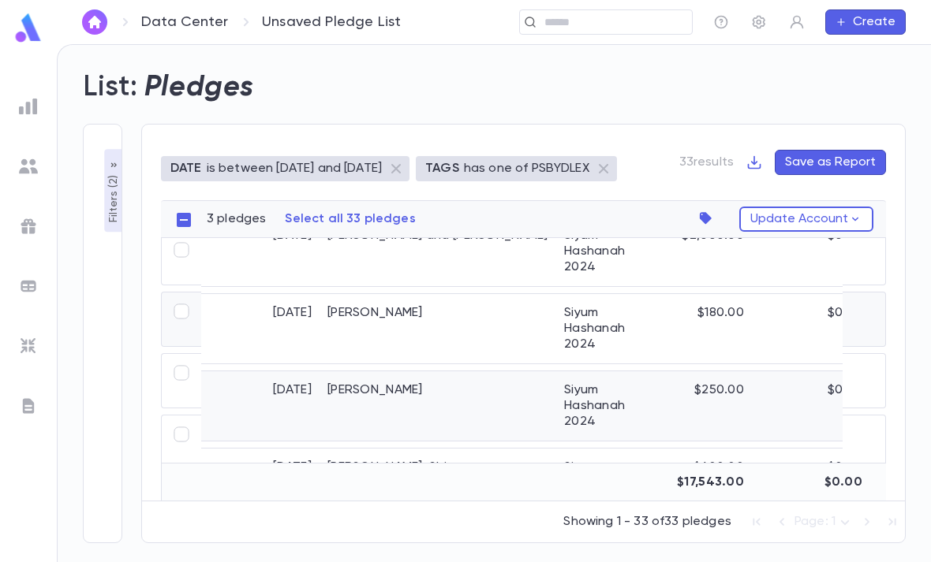
click at [386, 371] on div "Stok, Avery" at bounding box center [437, 405] width 237 height 69
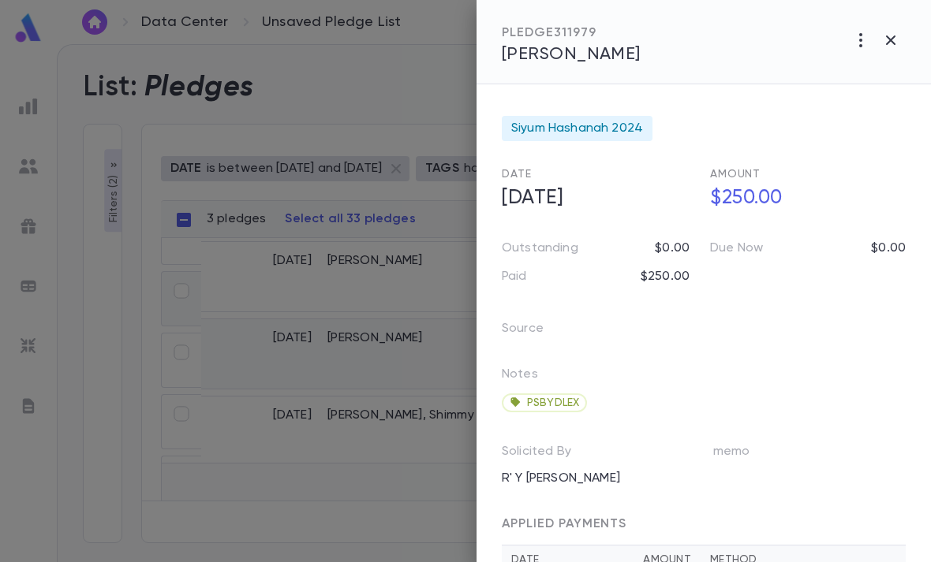
click at [588, 50] on span "Stok, Avery" at bounding box center [571, 54] width 139 height 17
click at [896, 41] on icon "button" at bounding box center [890, 40] width 19 height 19
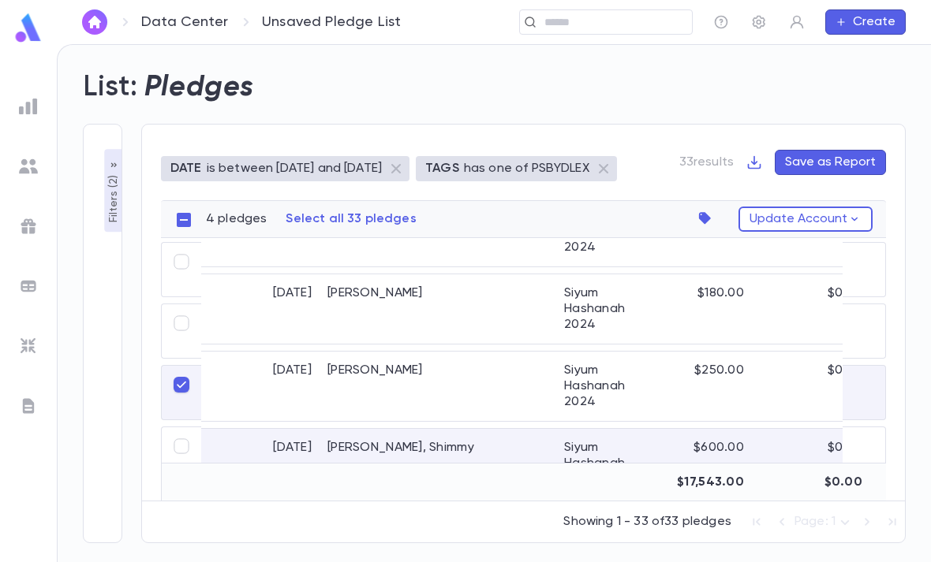
scroll to position [1009, 0]
click at [421, 352] on div "Stok, Avery" at bounding box center [437, 386] width 237 height 69
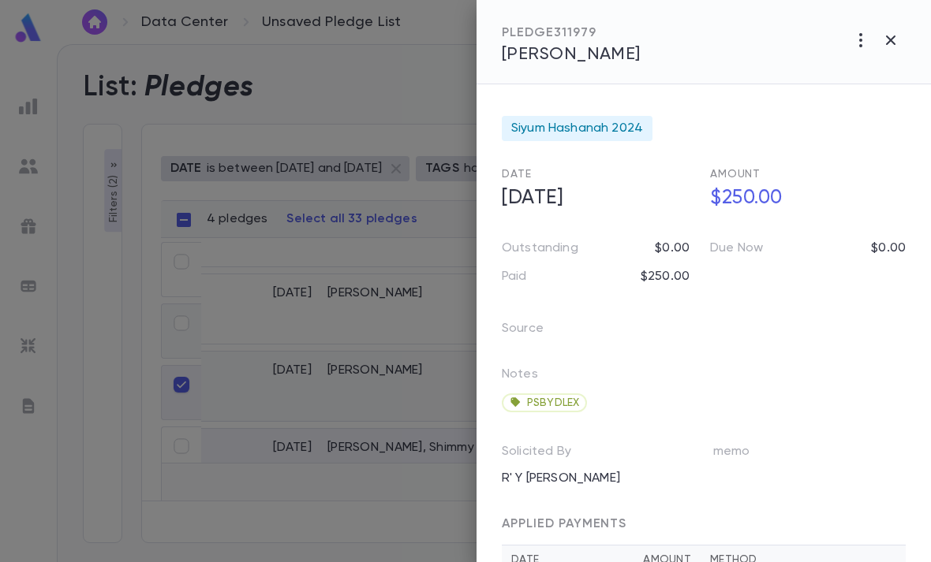
click at [575, 58] on span "Stok, Avery" at bounding box center [571, 54] width 139 height 17
click at [375, 454] on div at bounding box center [465, 281] width 931 height 562
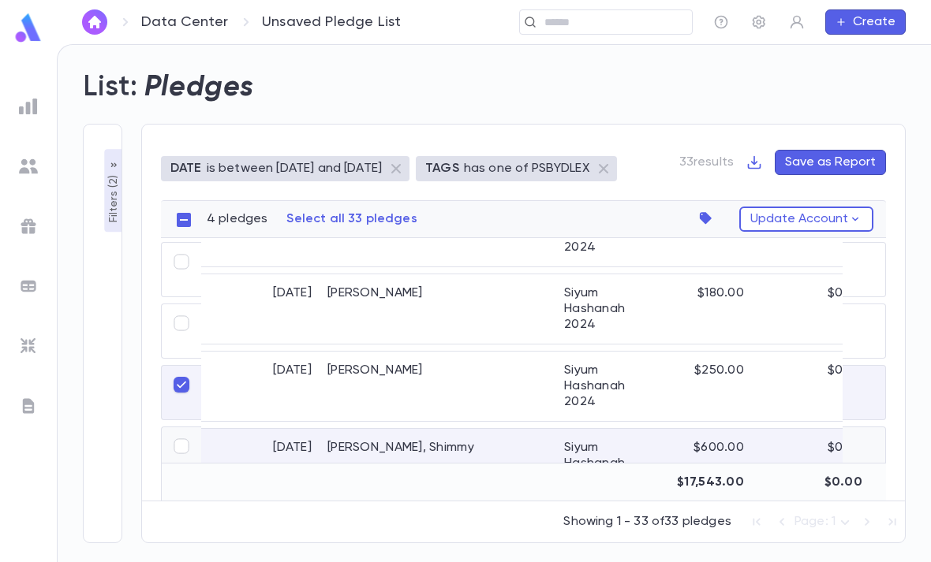
click at [412, 506] on div "Gelber, Mordechai" at bounding box center [437, 540] width 237 height 69
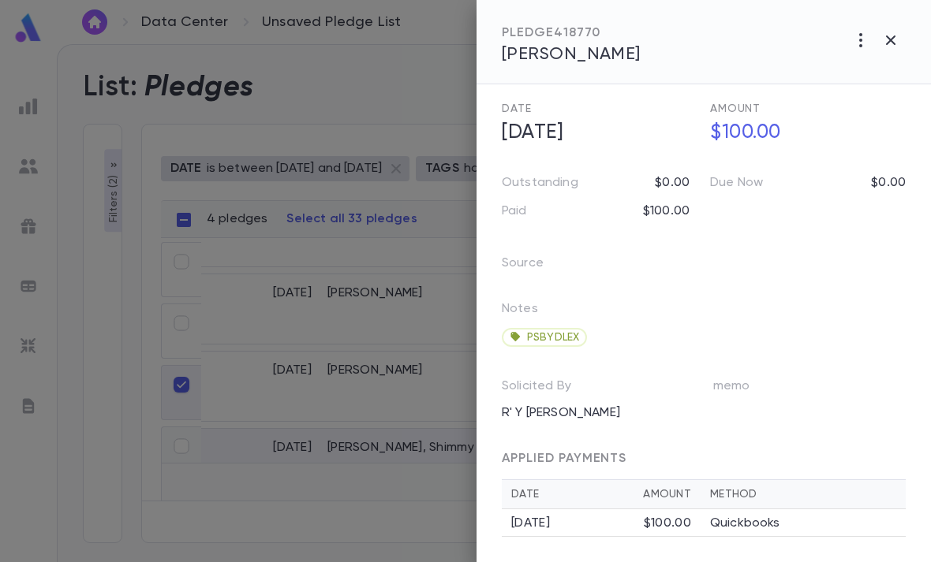
scroll to position [107, 0]
click at [632, 56] on span "Gelber, Mordechai" at bounding box center [571, 54] width 139 height 17
click at [894, 47] on icon "button" at bounding box center [890, 40] width 19 height 19
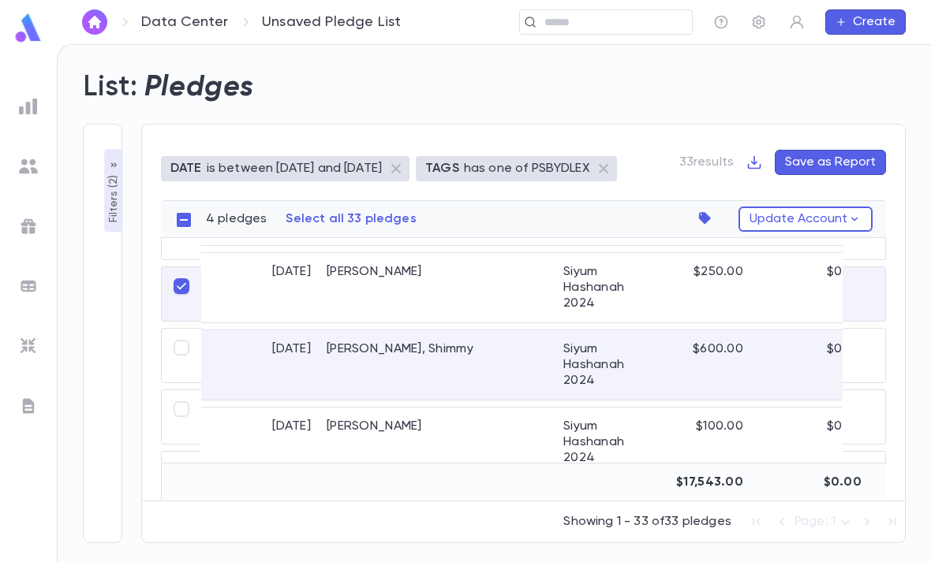
scroll to position [1108, 1]
click at [449, 484] on div "Nemetsky, Esther" at bounding box center [437, 511] width 237 height 54
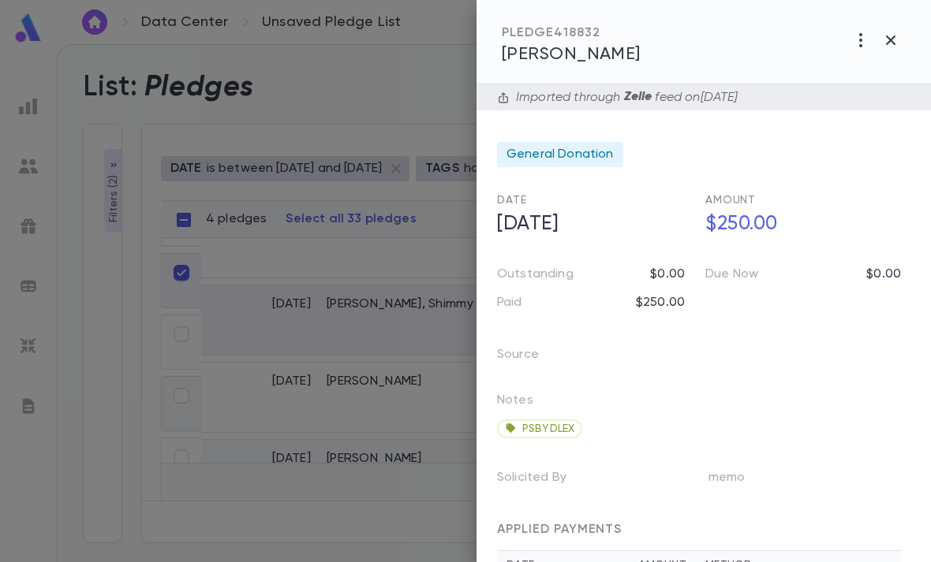
scroll to position [0, 5]
click at [624, 46] on span "Nemetsky, Esther" at bounding box center [571, 54] width 139 height 17
click at [882, 37] on icon "button" at bounding box center [890, 40] width 19 height 19
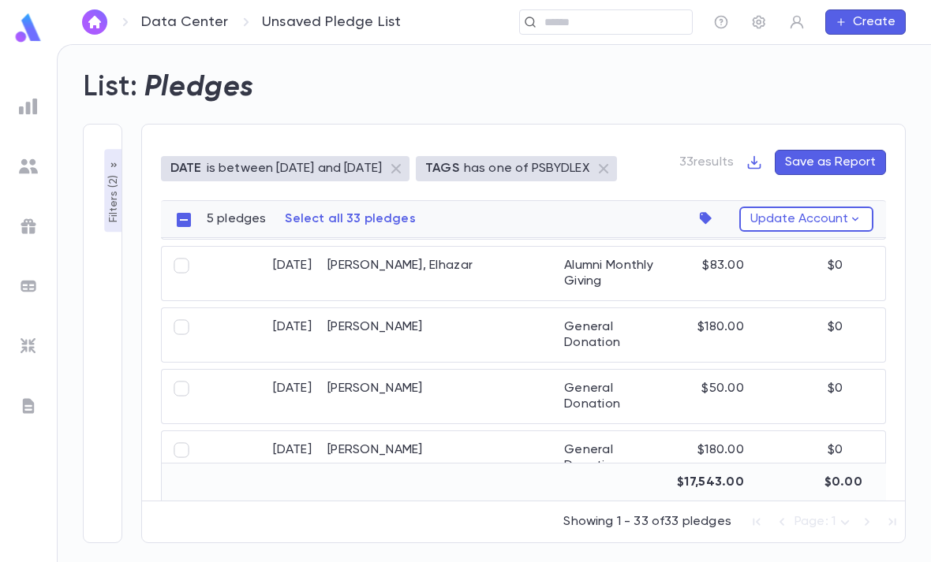
scroll to position [1398, 0]
click at [510, 308] on div "[PERSON_NAME]" at bounding box center [437, 335] width 237 height 54
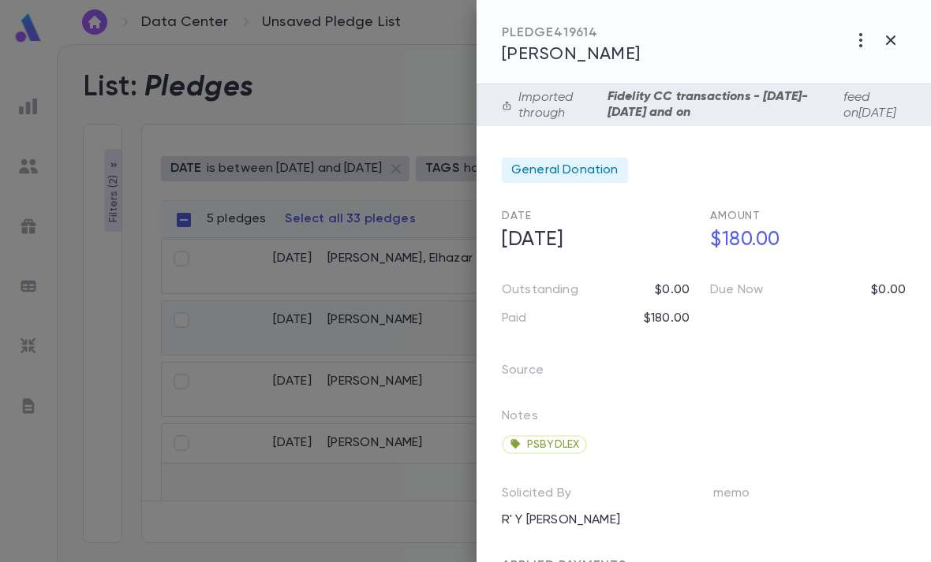
click at [601, 36] on div "PLEDGE 419614" at bounding box center [571, 33] width 139 height 16
click at [593, 52] on span "[PERSON_NAME]" at bounding box center [571, 54] width 139 height 17
click at [905, 39] on button "button" at bounding box center [890, 40] width 30 height 30
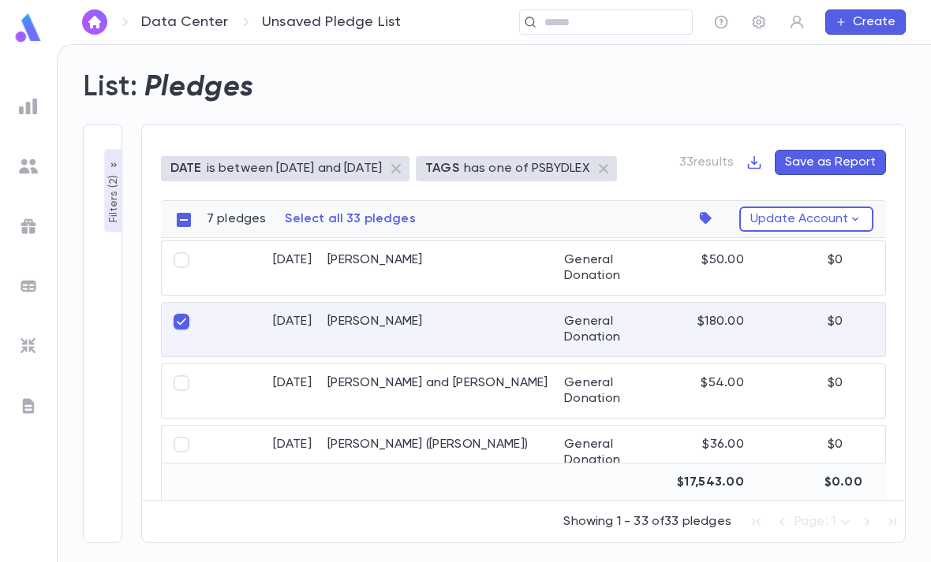
scroll to position [1519, 0]
click at [845, 207] on button "Update Account" at bounding box center [806, 219] width 134 height 25
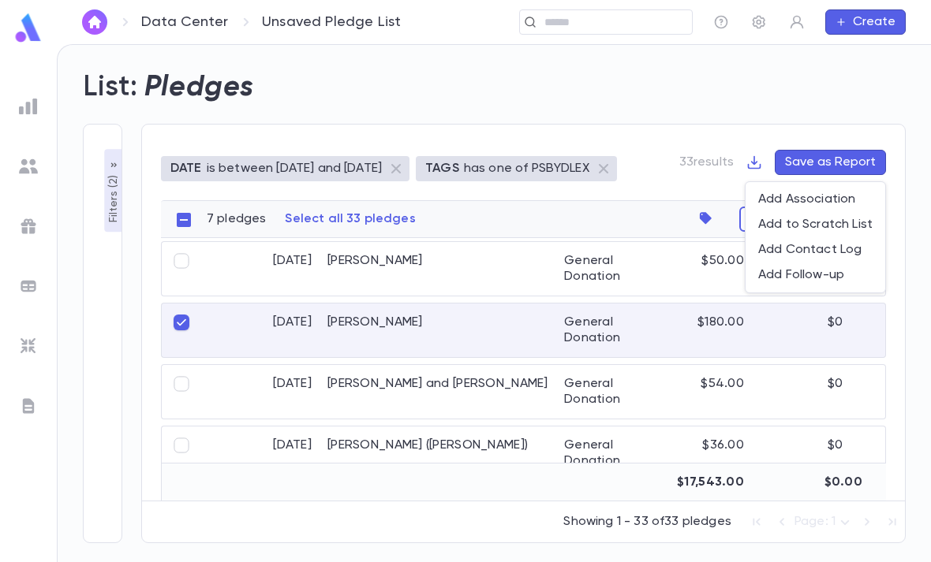
click at [847, 224] on li "Add to Scratch List" at bounding box center [815, 224] width 140 height 25
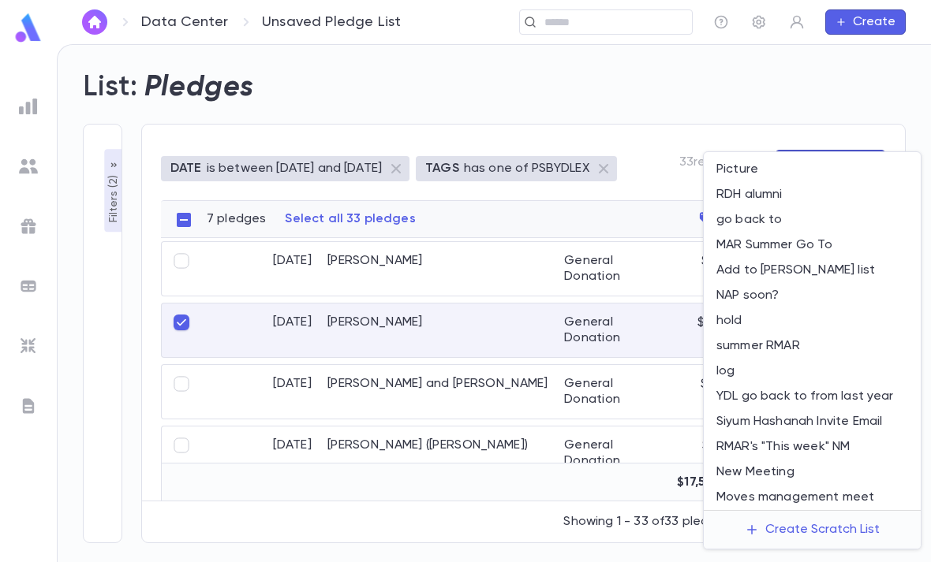
click at [801, 525] on div "Create Scratch List" at bounding box center [822, 530] width 114 height 16
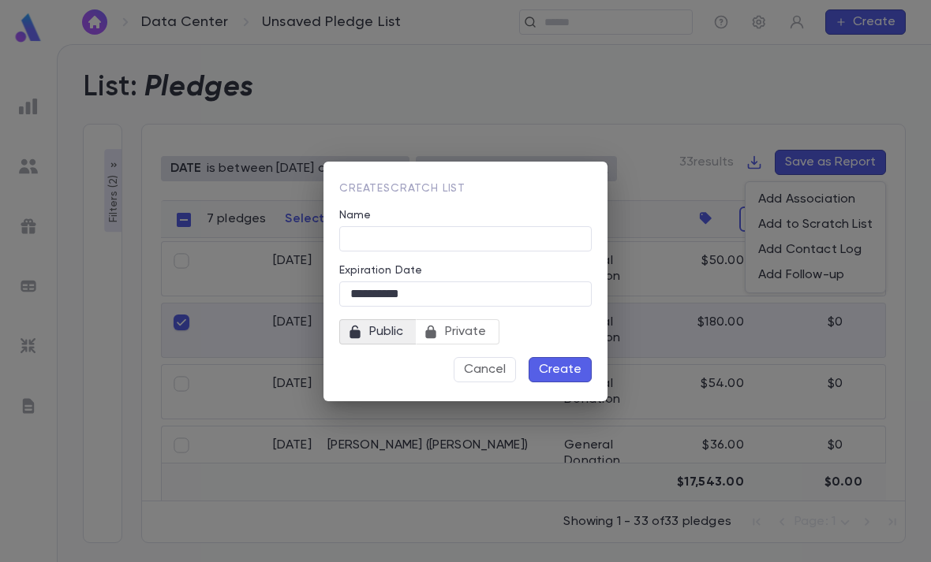
click at [475, 334] on span "Private" at bounding box center [466, 332] width 54 height 22
click at [480, 244] on input "Name" at bounding box center [465, 238] width 252 height 24
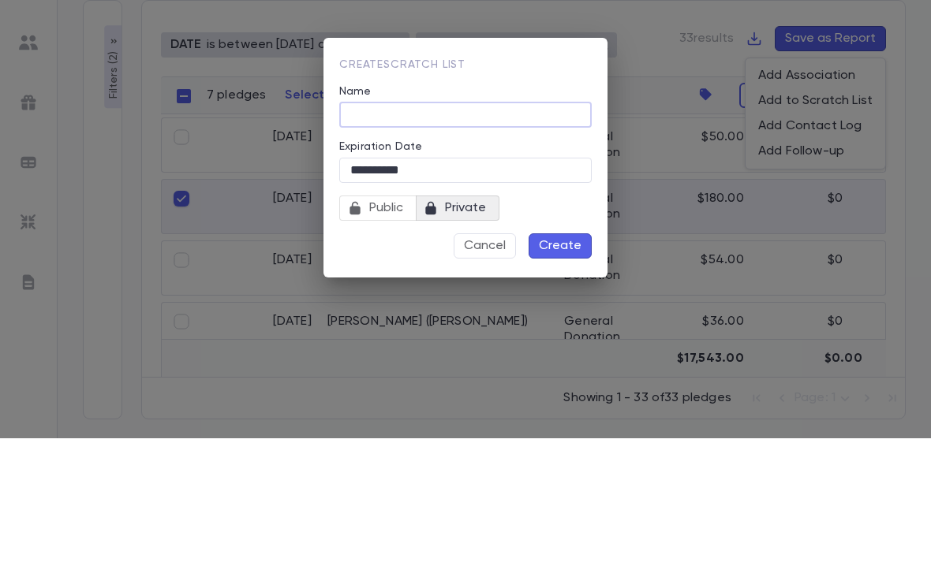
type input "*"
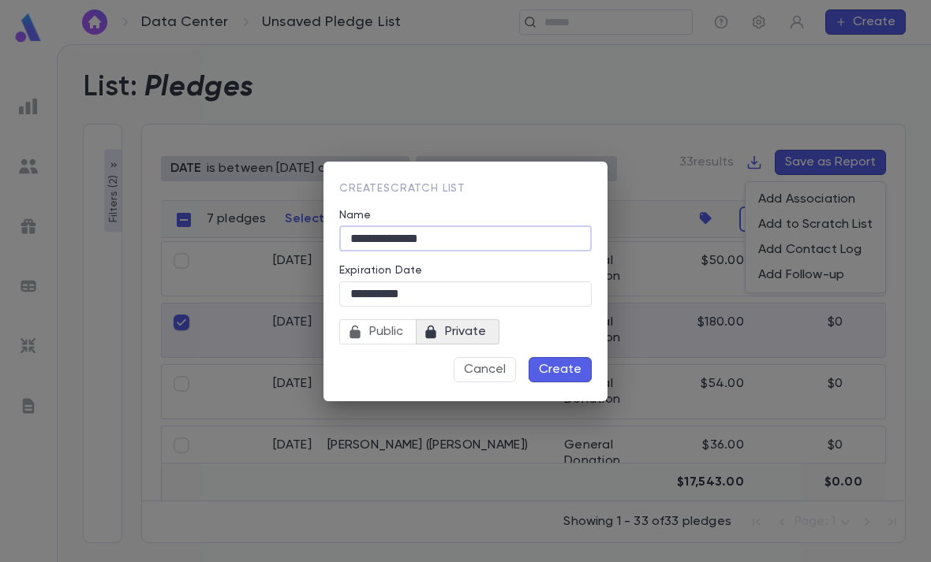
type input "**********"
click at [557, 372] on button "Create" at bounding box center [559, 369] width 63 height 25
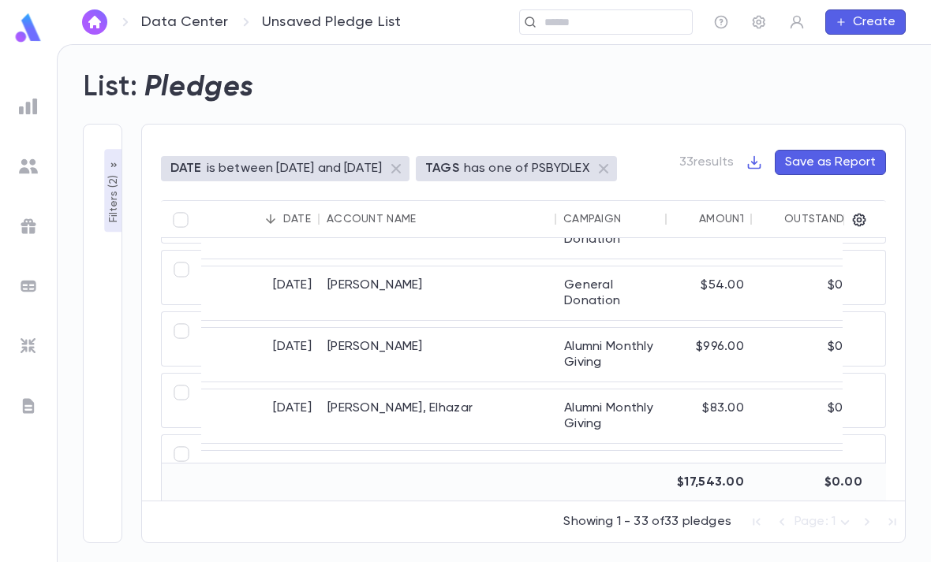
scroll to position [1276, 0]
click at [23, 32] on img at bounding box center [29, 28] width 32 height 31
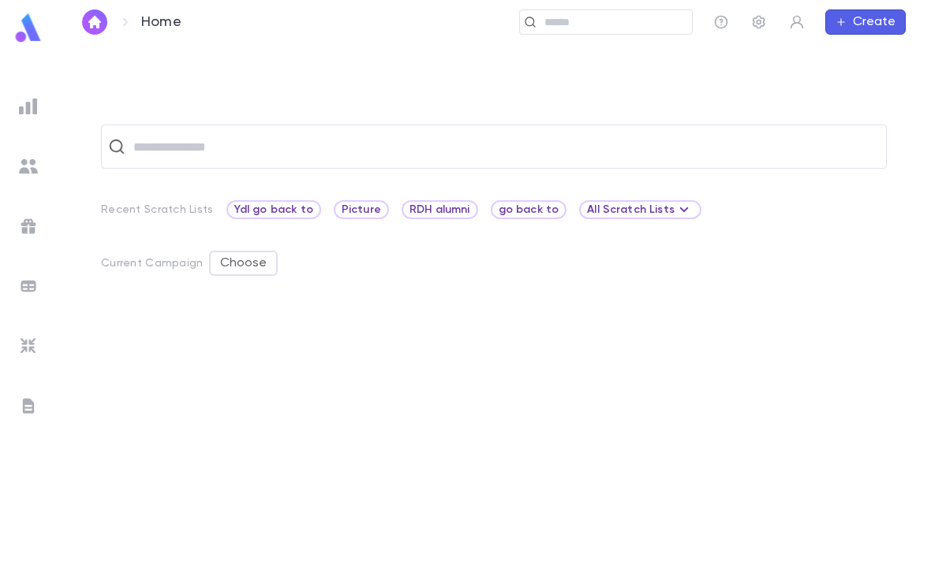
scroll to position [50, 0]
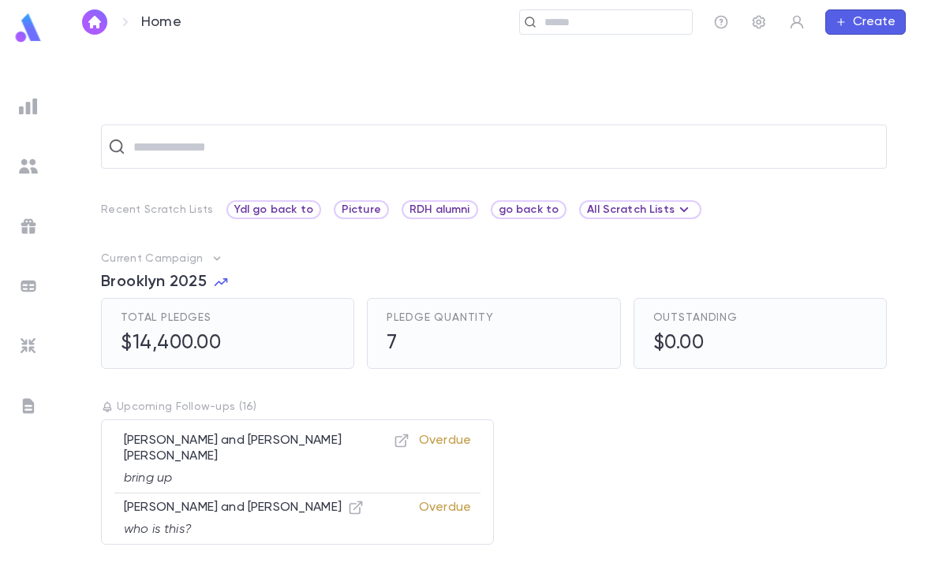
click at [265, 203] on span "Ydl go back to" at bounding box center [273, 209] width 91 height 13
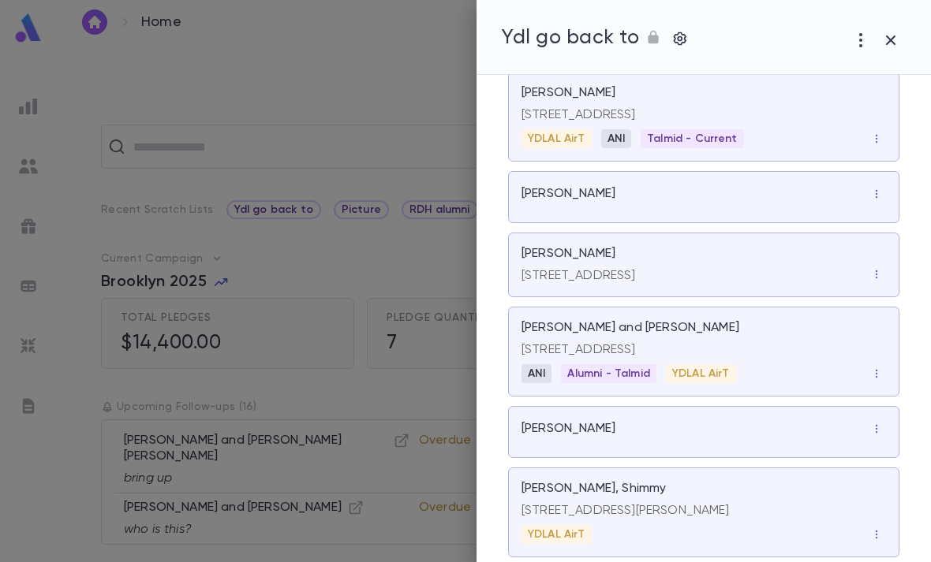
scroll to position [222, 0]
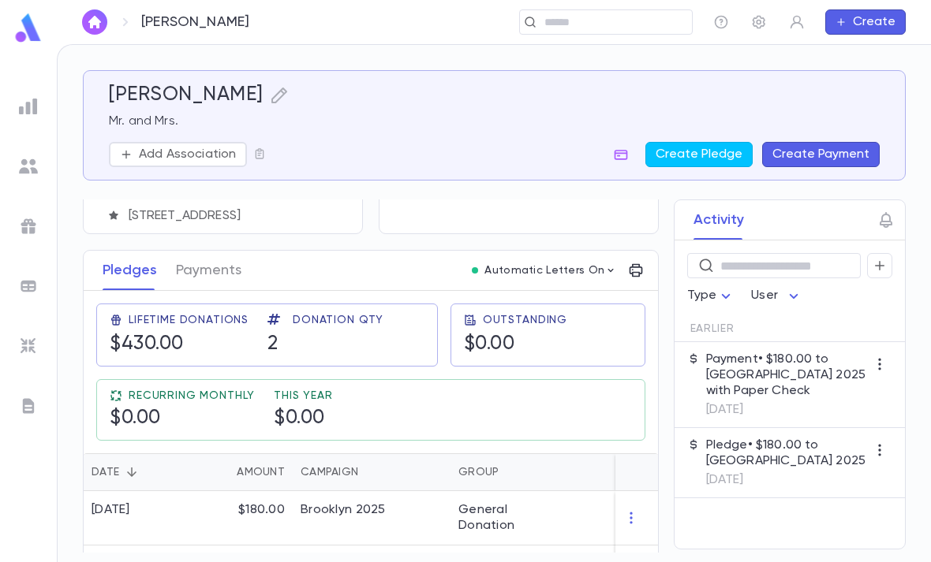
scroll to position [163, 0]
click at [439, 524] on div "Brooklyn 2025" at bounding box center [372, 519] width 158 height 54
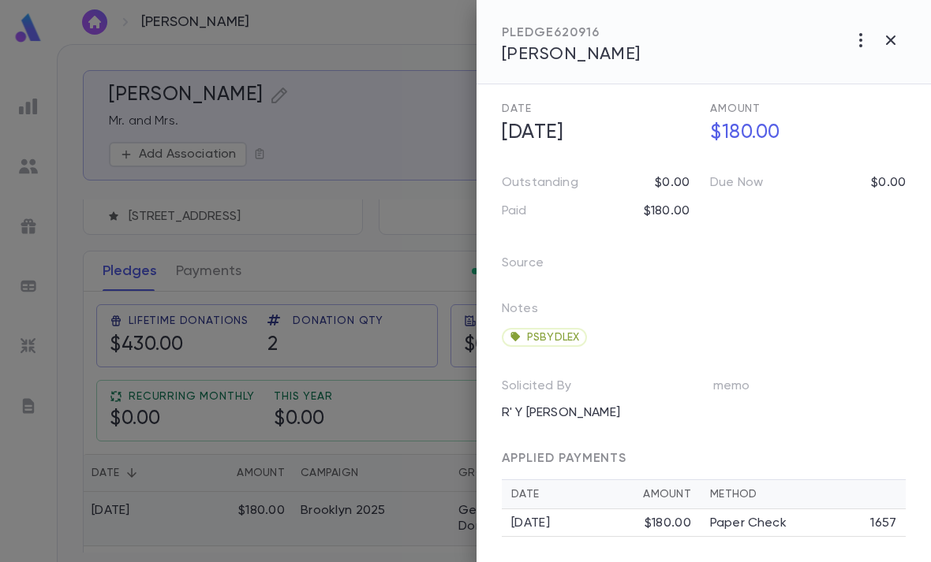
scroll to position [65, 0]
click at [889, 47] on icon "button" at bounding box center [890, 40] width 19 height 19
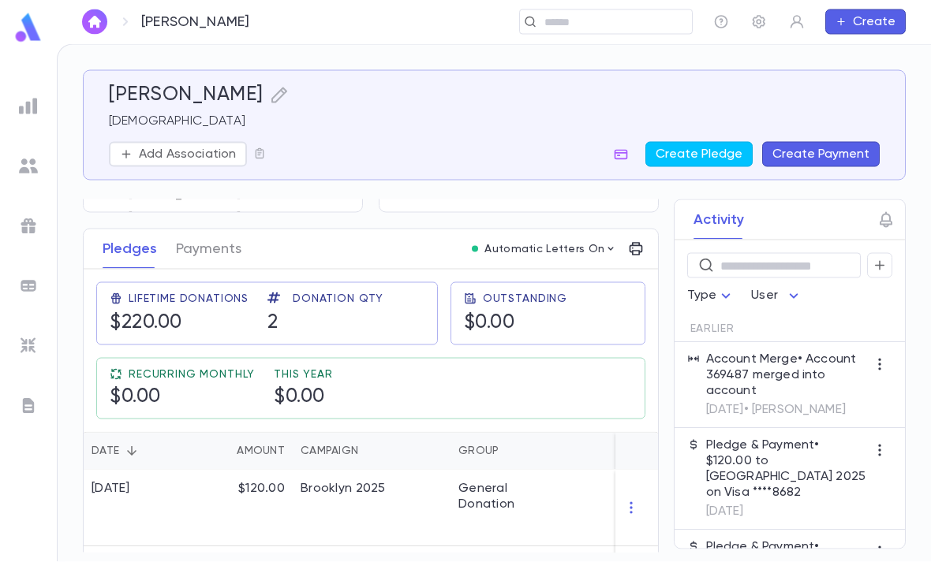
scroll to position [44, 0]
click at [500, 475] on div "General Donation" at bounding box center [509, 508] width 118 height 77
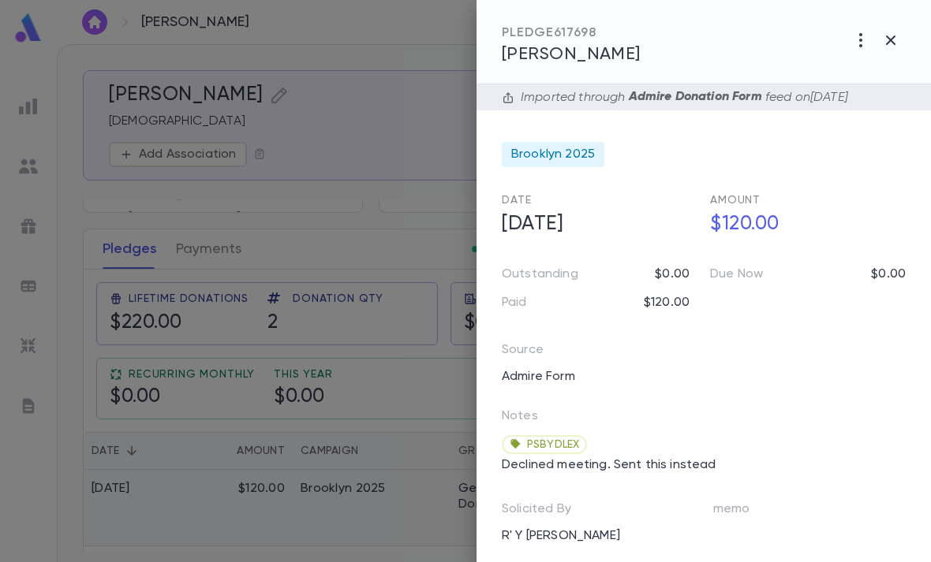
click at [893, 47] on icon "button" at bounding box center [890, 40] width 19 height 19
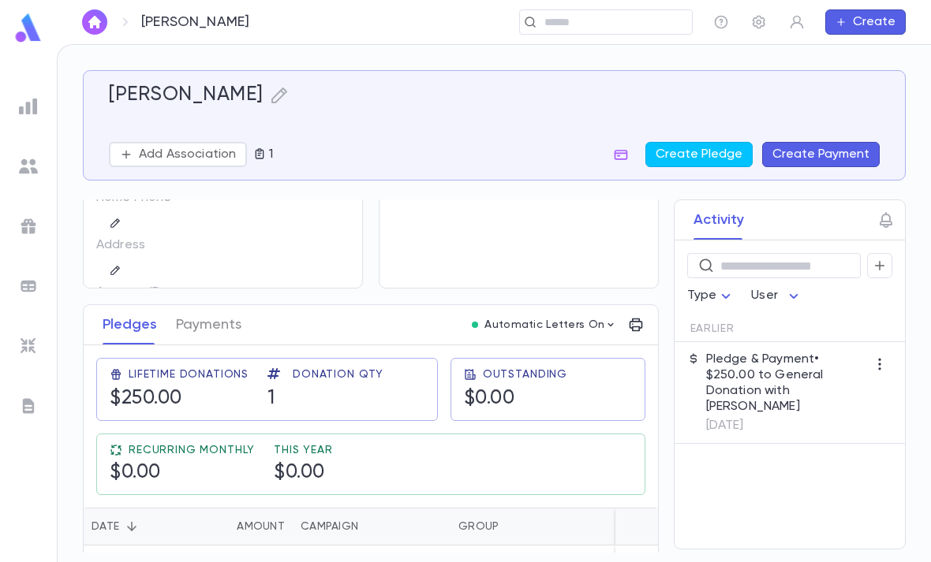
scroll to position [109, 0]
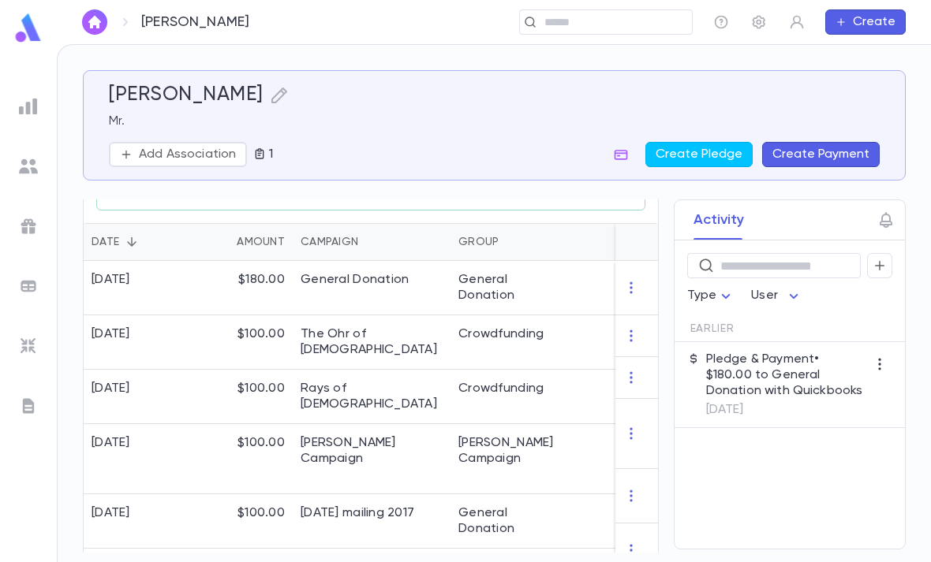
scroll to position [396, 0]
